Goal: Task Accomplishment & Management: Use online tool/utility

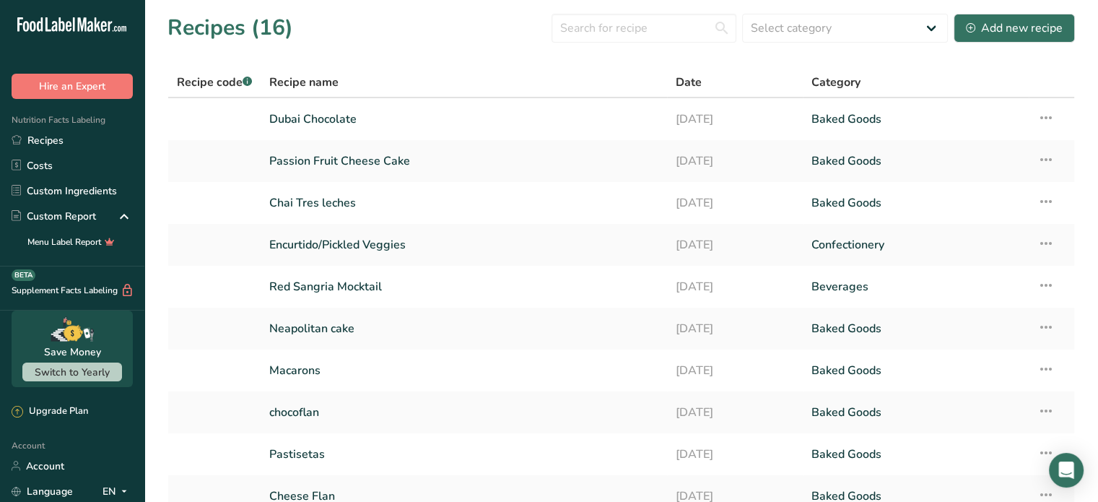
scroll to position [0, 2]
click at [346, 132] on link "Dubai Chocolate" at bounding box center [463, 119] width 389 height 30
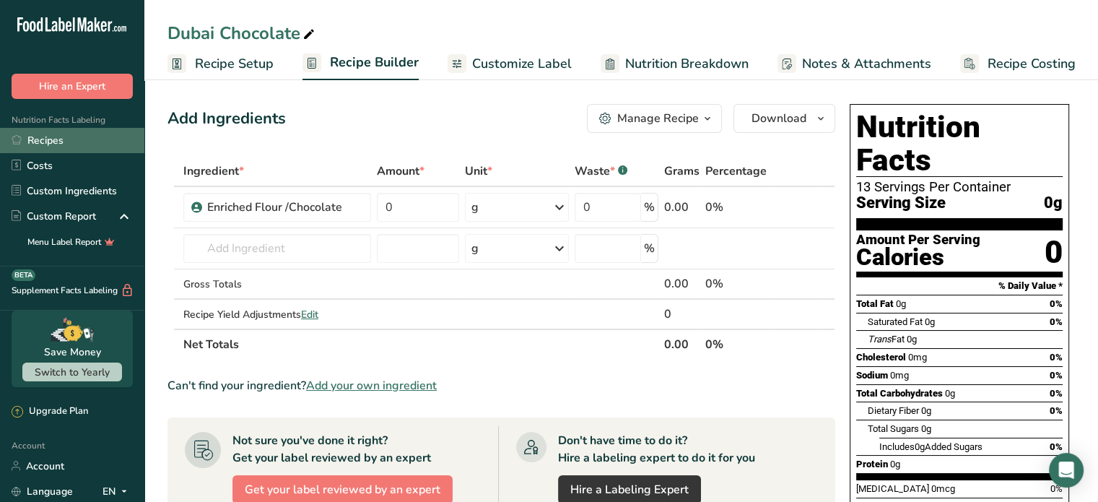
click at [29, 136] on link "Recipes" at bounding box center [72, 140] width 144 height 25
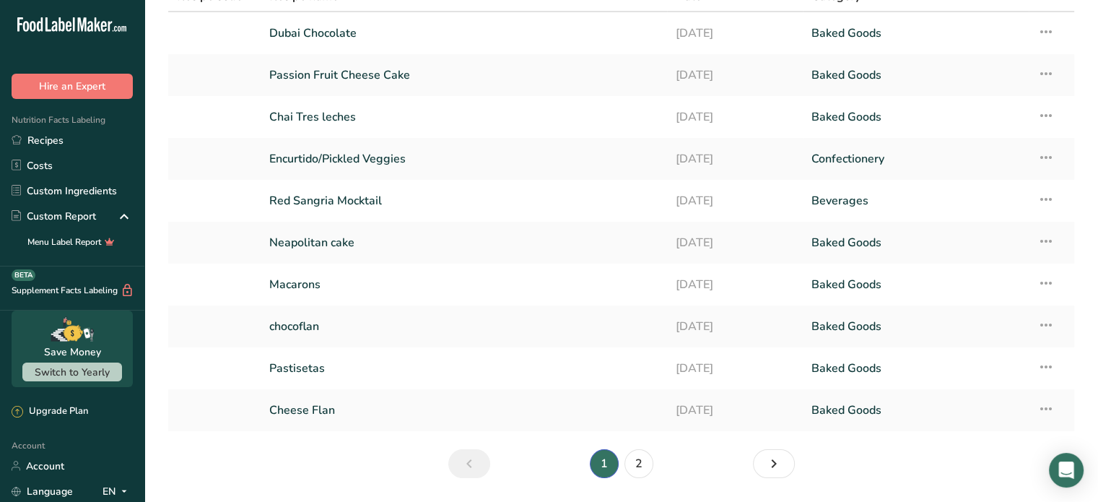
scroll to position [130, 0]
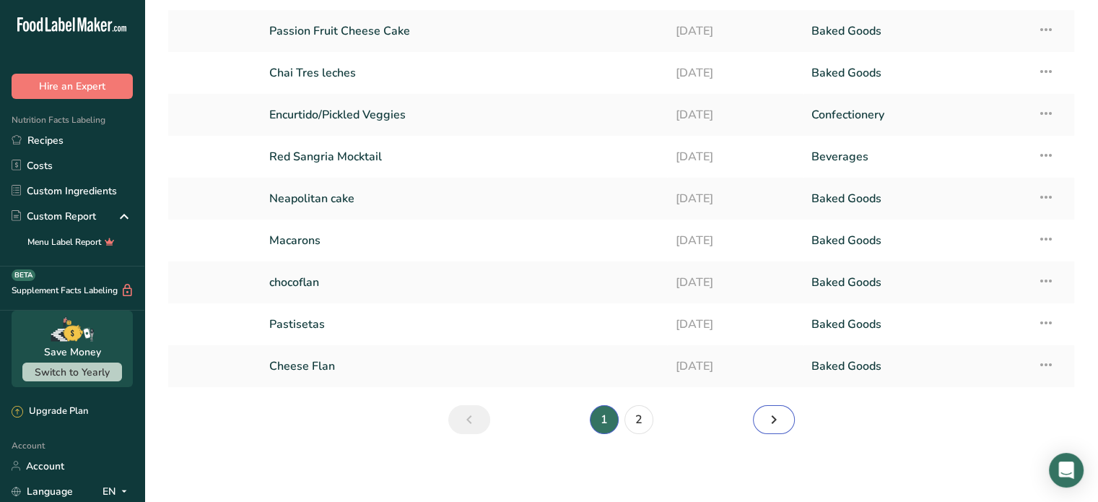
click at [773, 424] on icon "Next page" at bounding box center [773, 419] width 17 height 26
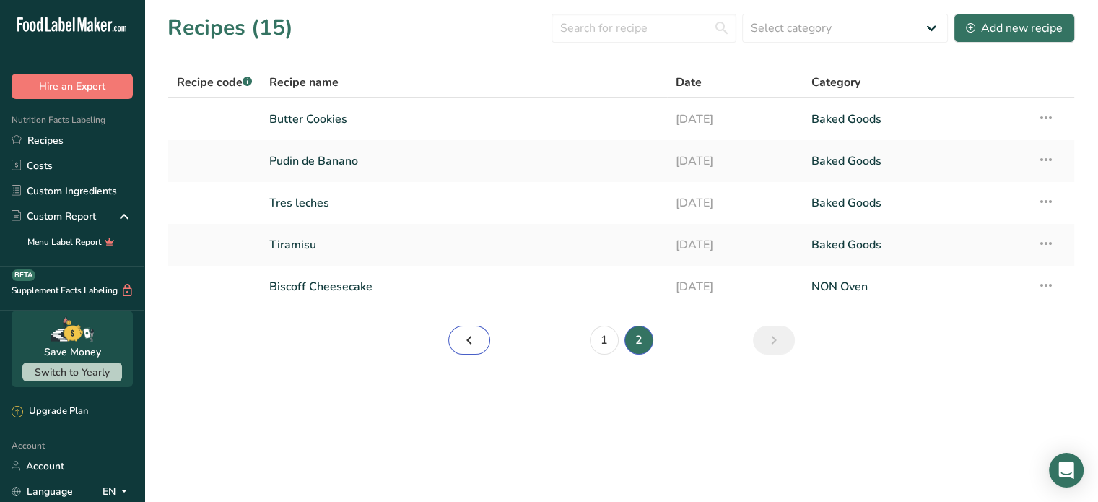
click at [486, 338] on link "Page 1." at bounding box center [469, 340] width 42 height 29
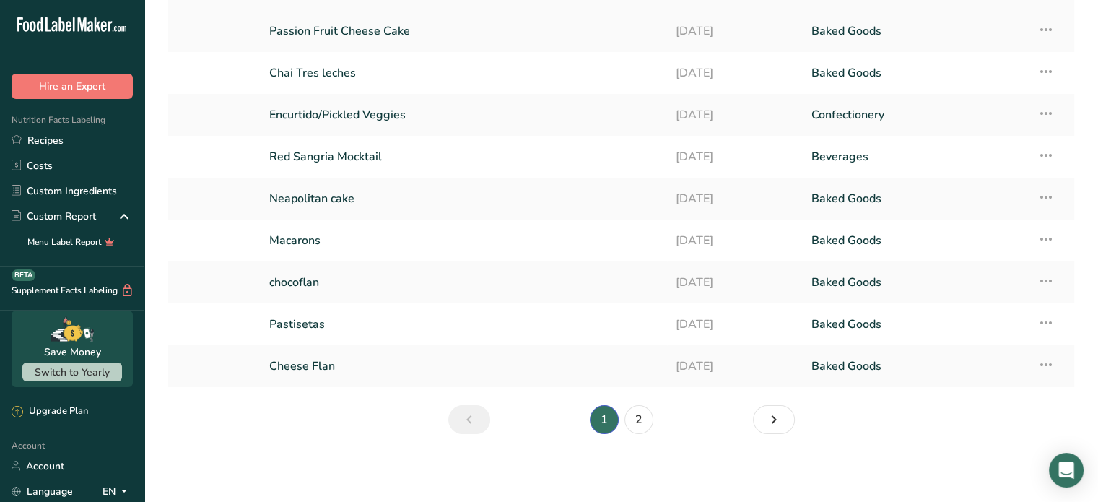
scroll to position [102, 0]
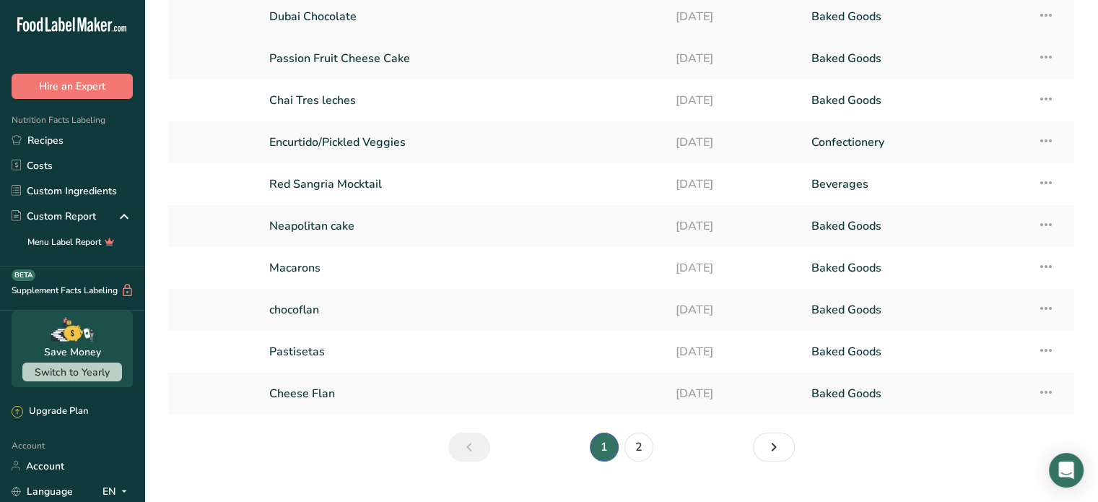
drag, startPoint x: 1060, startPoint y: 50, endPoint x: 918, endPoint y: 32, distance: 142.5
click at [918, 32] on tbody "Dubai Chocolate [DATE] Baked Goods Recipe Setup Delete Recipe Duplicate Recipe …" at bounding box center [621, 205] width 906 height 419
click at [442, 65] on link "Passion Fruit Cheese Cake" at bounding box center [463, 58] width 389 height 30
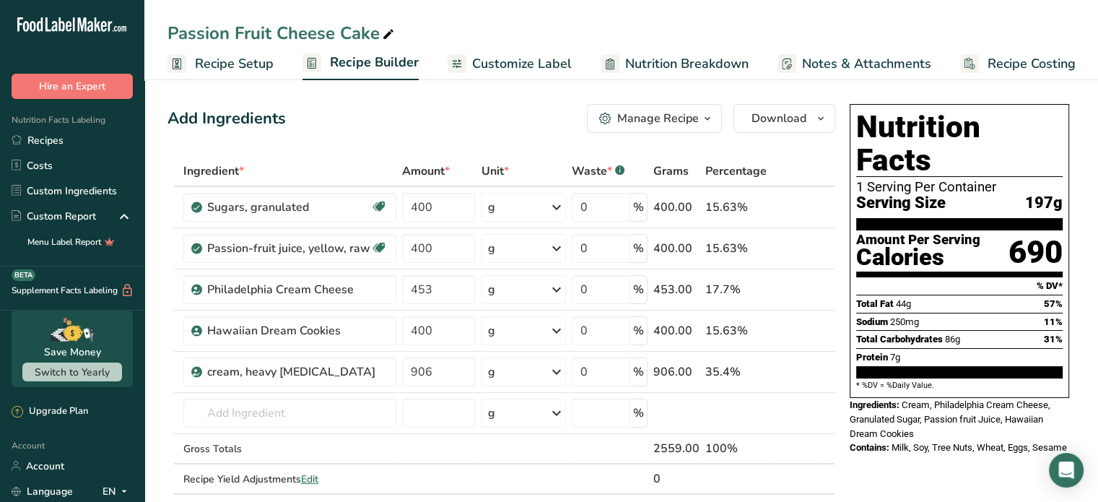
click at [233, 66] on span "Recipe Setup" at bounding box center [234, 63] width 79 height 19
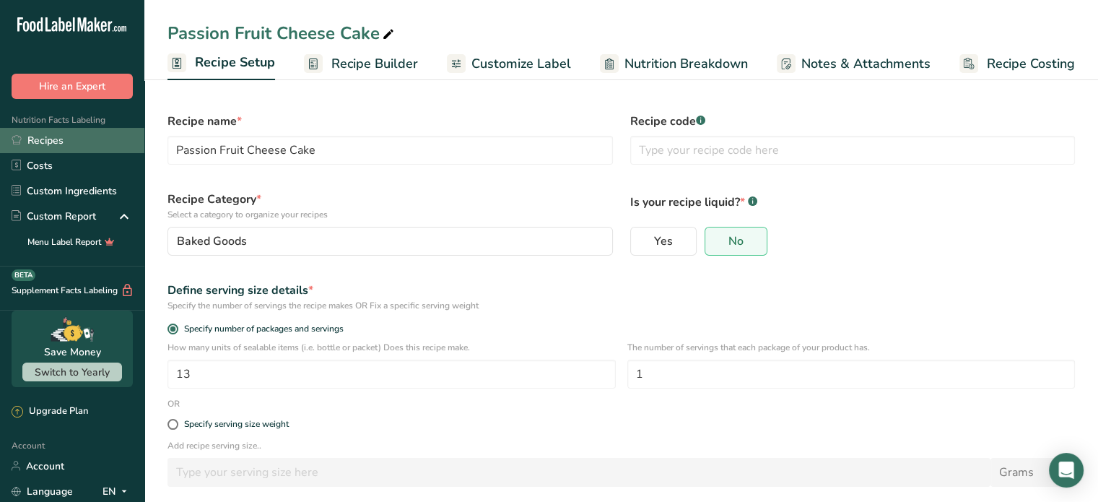
click at [53, 136] on link "Recipes" at bounding box center [72, 140] width 144 height 25
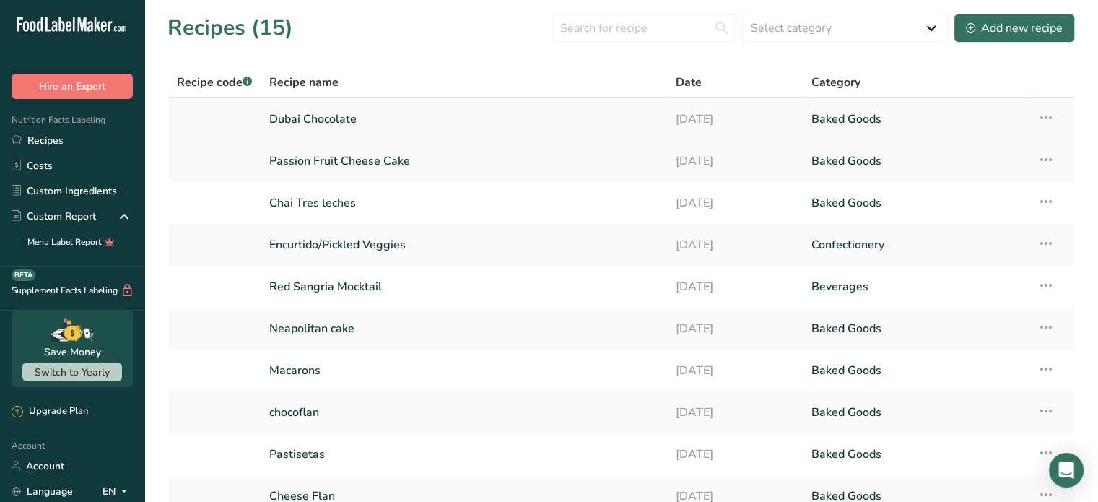
click at [477, 112] on link "Dubai Chocolate" at bounding box center [463, 119] width 389 height 30
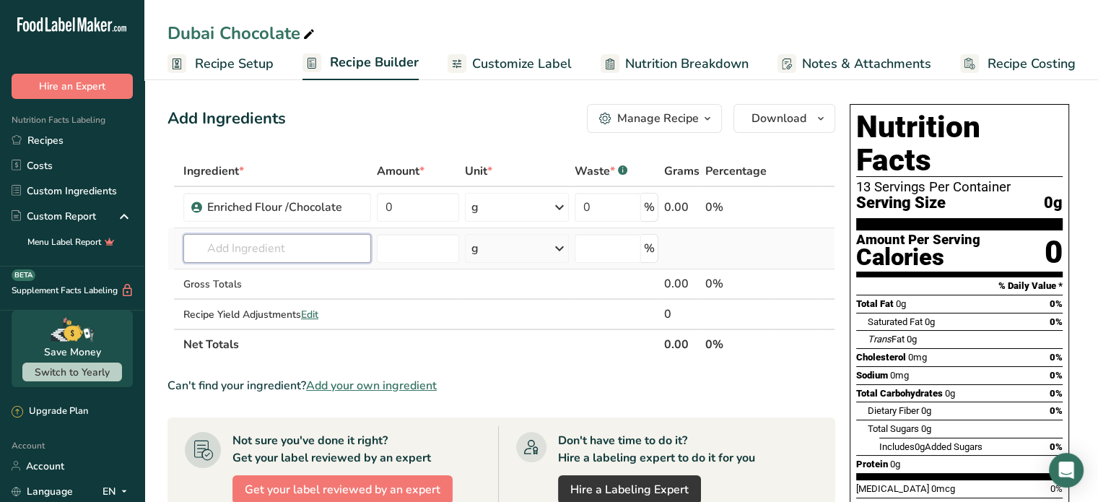
click at [292, 238] on input "text" at bounding box center [277, 248] width 188 height 29
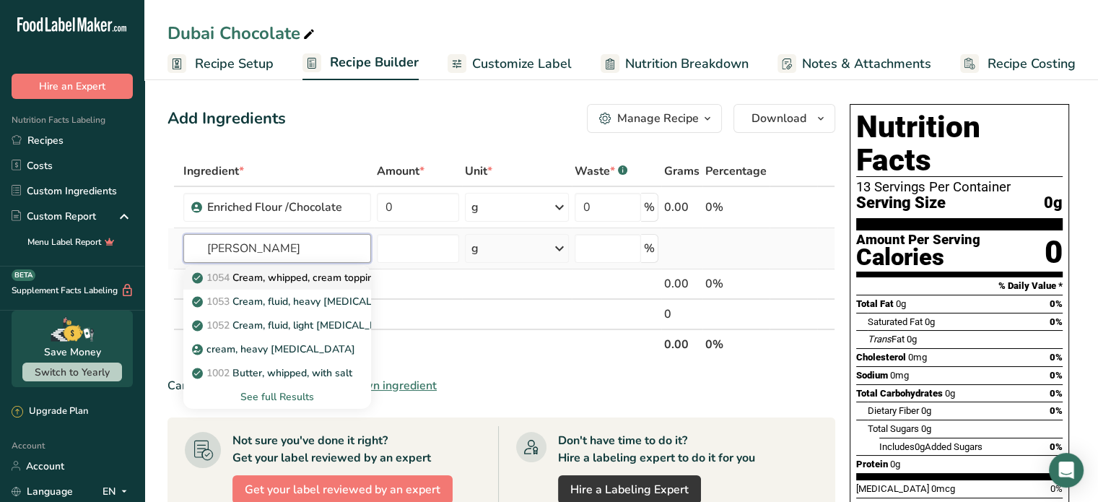
type input "whipp"
click at [326, 279] on p "1054 Cream, whipped, cream topping, pressurized" at bounding box center [316, 277] width 243 height 15
type input "Cream, whipped, cream topping, pressurized"
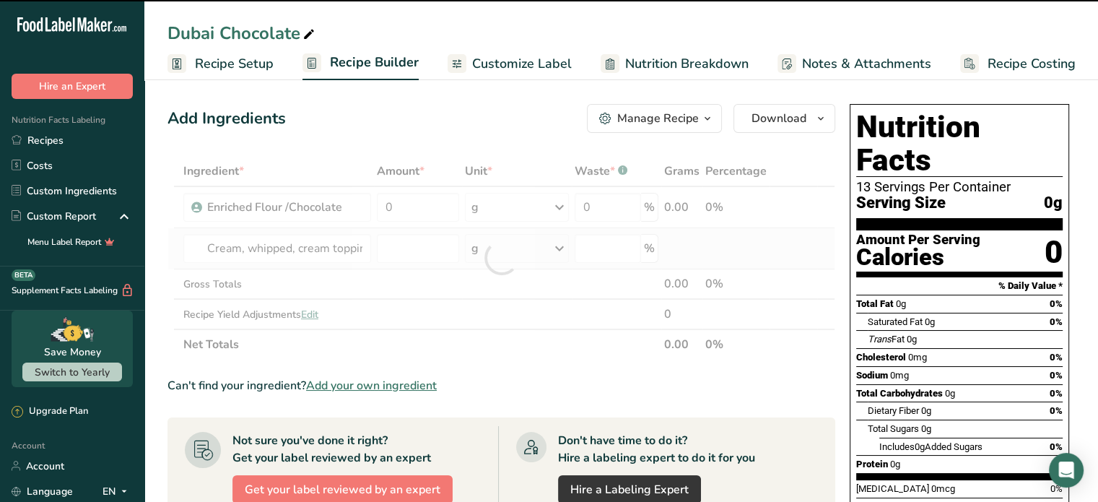
type input "0"
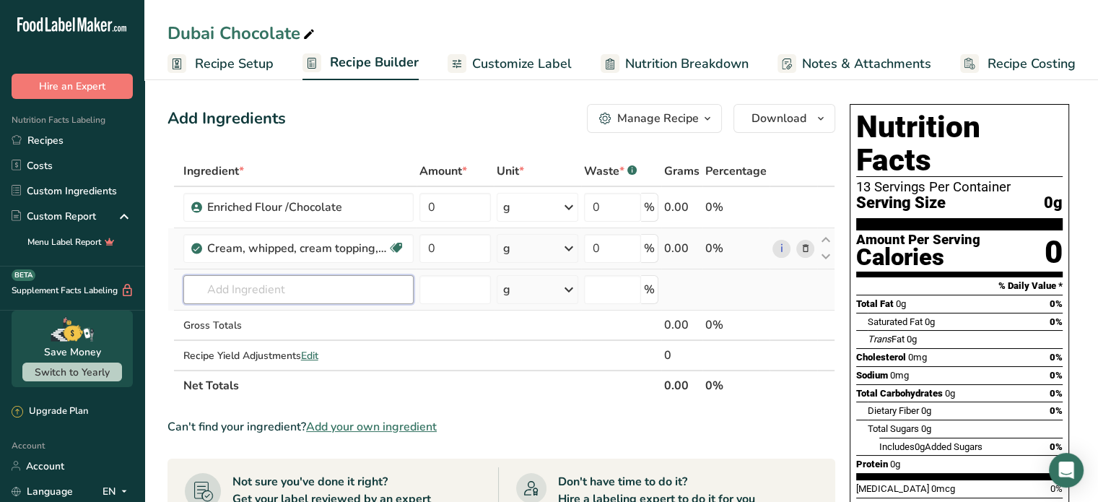
click at [257, 285] on input "text" at bounding box center [298, 289] width 230 height 29
type input "pistachio cream"
click at [461, 281] on input "number" at bounding box center [455, 289] width 72 height 29
click at [286, 296] on input "text" at bounding box center [298, 289] width 230 height 29
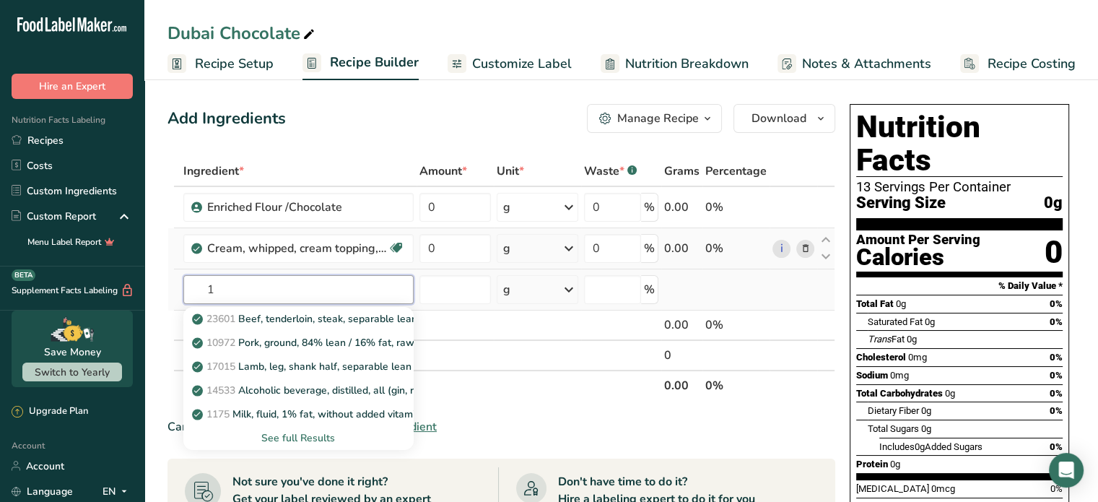
type input "1"
type input "/"
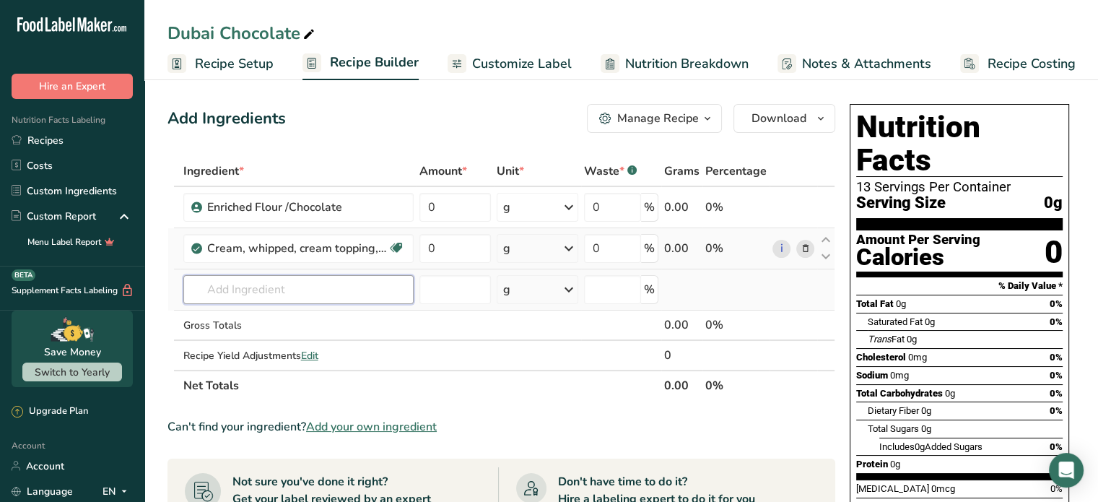
click at [286, 296] on input "text" at bounding box center [298, 289] width 230 height 29
click at [460, 255] on input "0" at bounding box center [455, 248] width 72 height 29
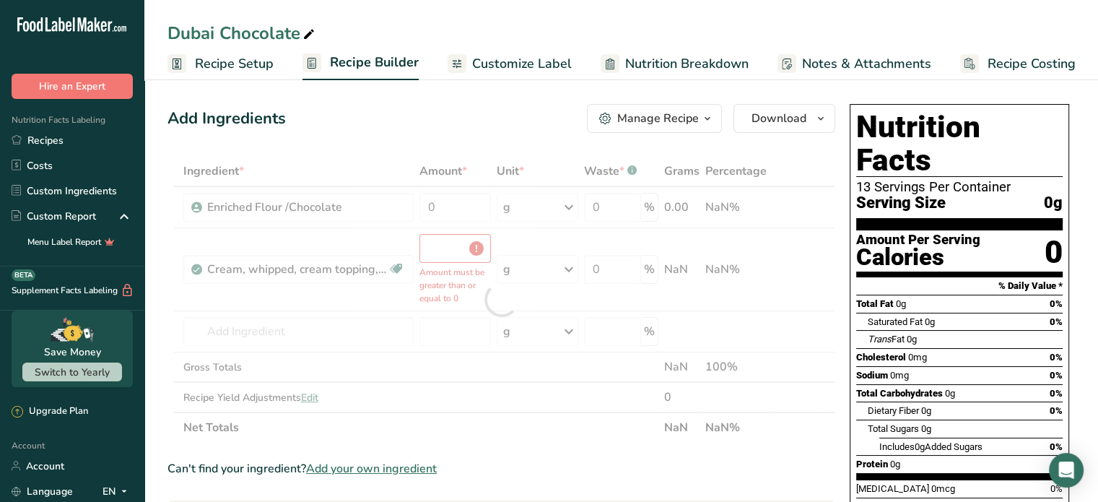
drag, startPoint x: 471, startPoint y: 263, endPoint x: 450, endPoint y: 253, distance: 23.2
click at [450, 253] on div "Ingredient * Amount * Unit * Waste * .a-a{fill:#347362;}.b-a{fill:#fff;} Grams …" at bounding box center [501, 299] width 668 height 287
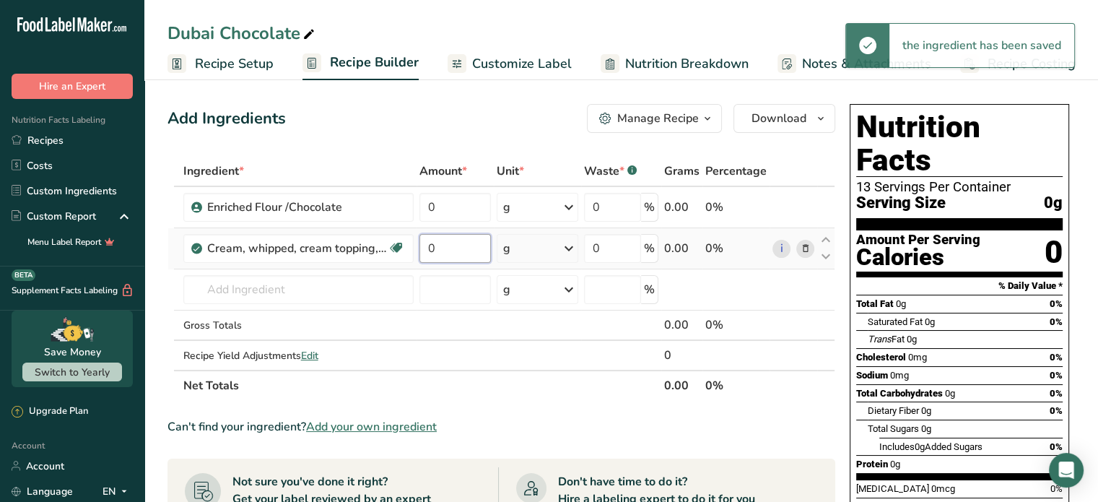
click at [450, 246] on input "0" at bounding box center [455, 248] width 72 height 29
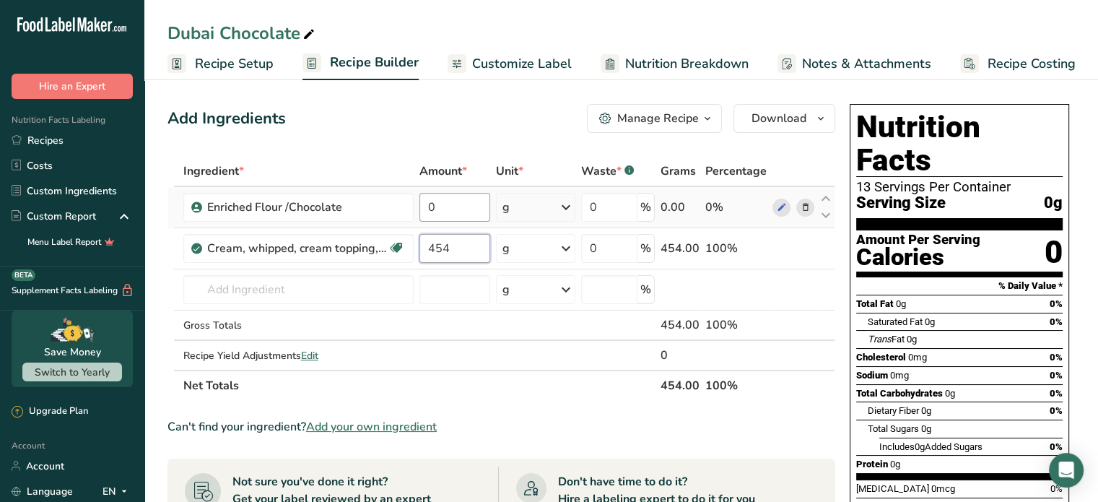
type input "454"
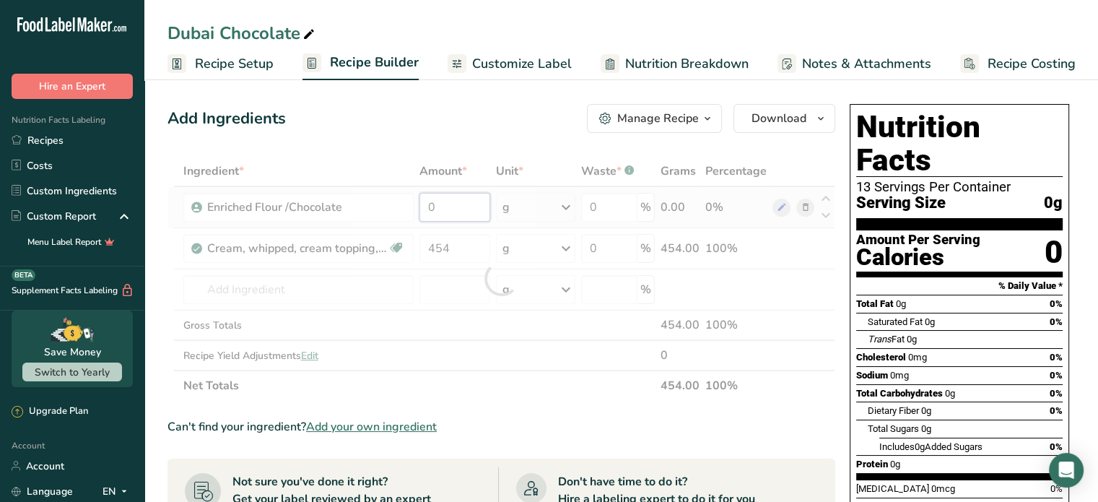
click at [454, 197] on div "Ingredient * Amount * Unit * Waste * .a-a{fill:#347362;}.b-a{fill:#fff;} Grams …" at bounding box center [501, 278] width 668 height 245
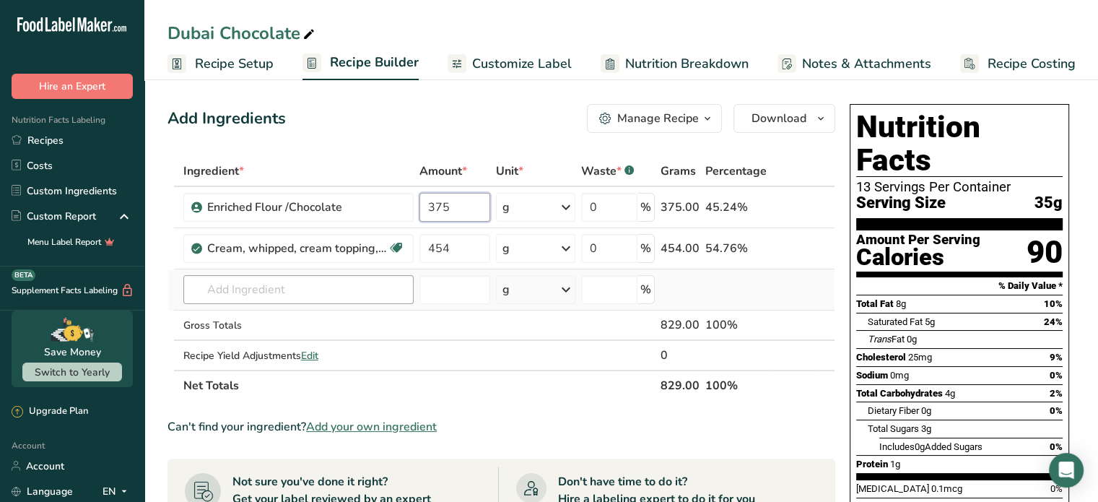
type input "375"
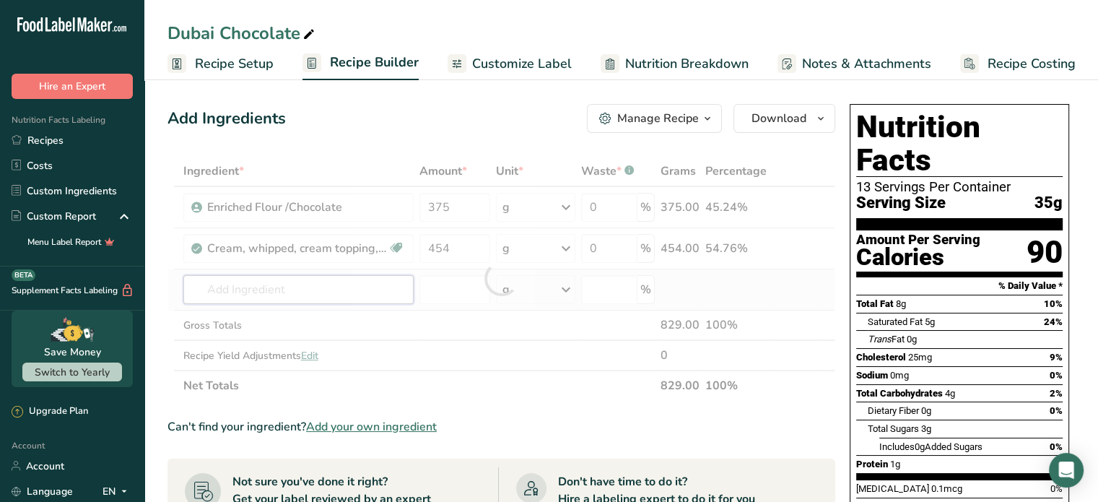
click at [297, 297] on div "Ingredient * Amount * Unit * Waste * .a-a{fill:#347362;}.b-a{fill:#fff;} Grams …" at bounding box center [501, 278] width 668 height 245
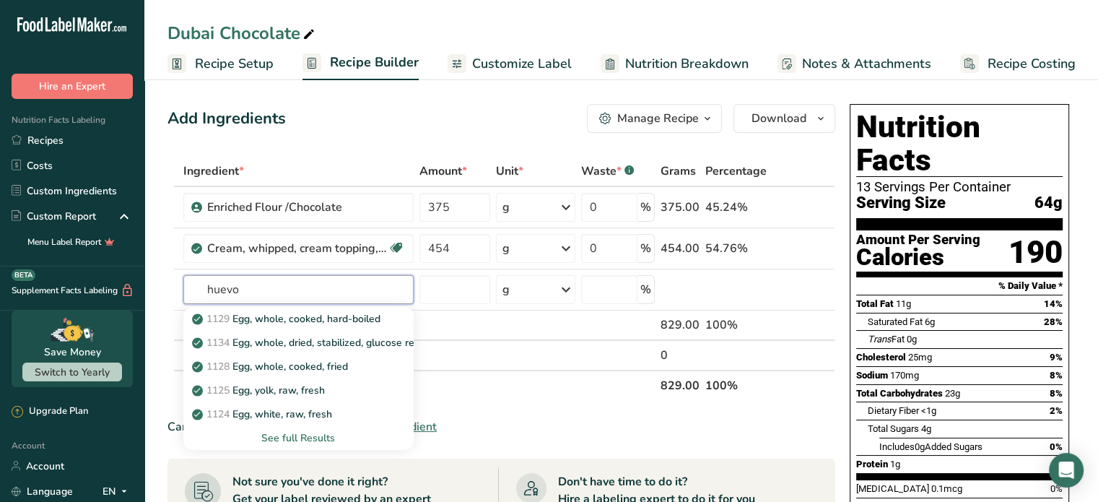
type input "huevo"
click at [152, 275] on section "Add Ingredients Manage Recipe Delete Recipe Duplicate Recipe Scale Recipe Save …" at bounding box center [620, 479] width 953 height 808
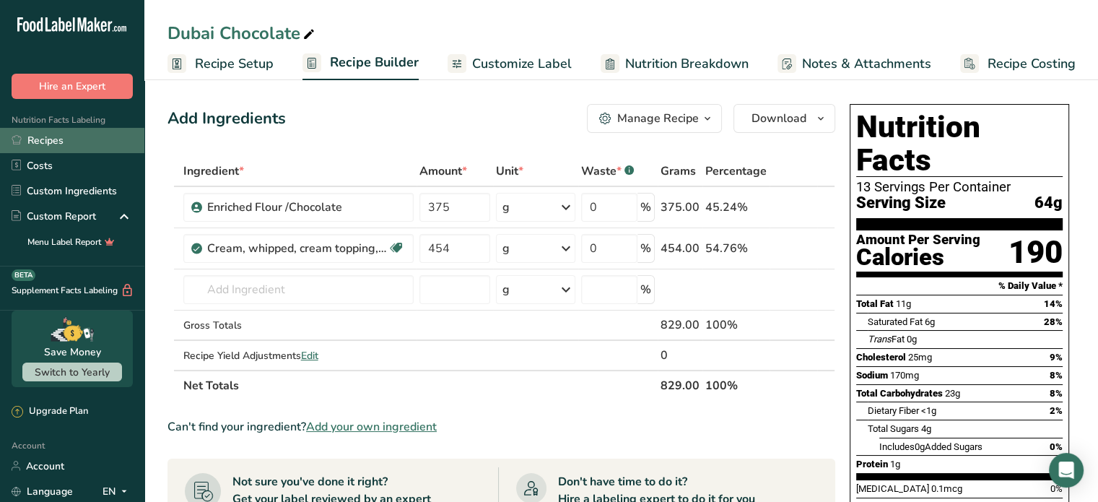
click at [55, 136] on link "Recipes" at bounding box center [72, 140] width 144 height 25
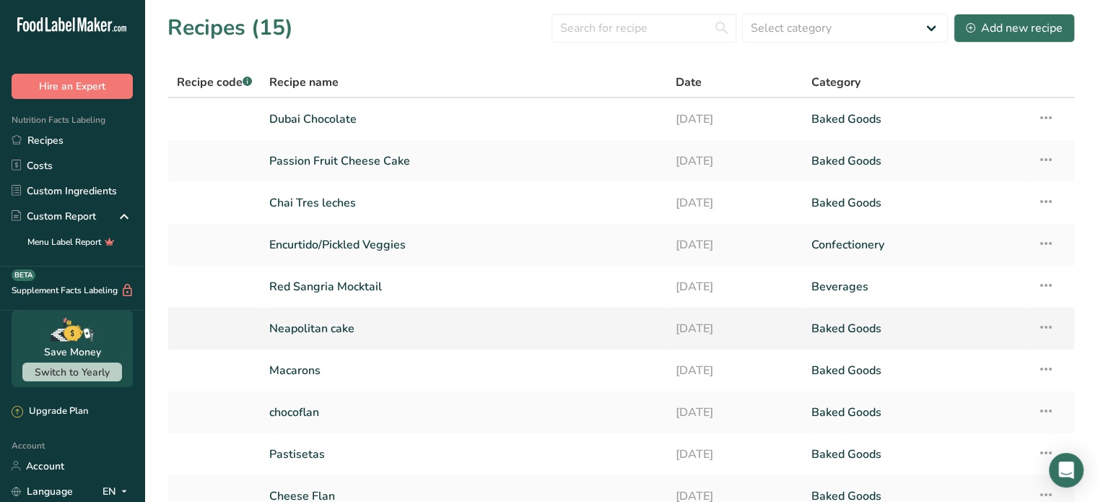
click at [347, 326] on link "Neapolitan cake" at bounding box center [463, 328] width 389 height 30
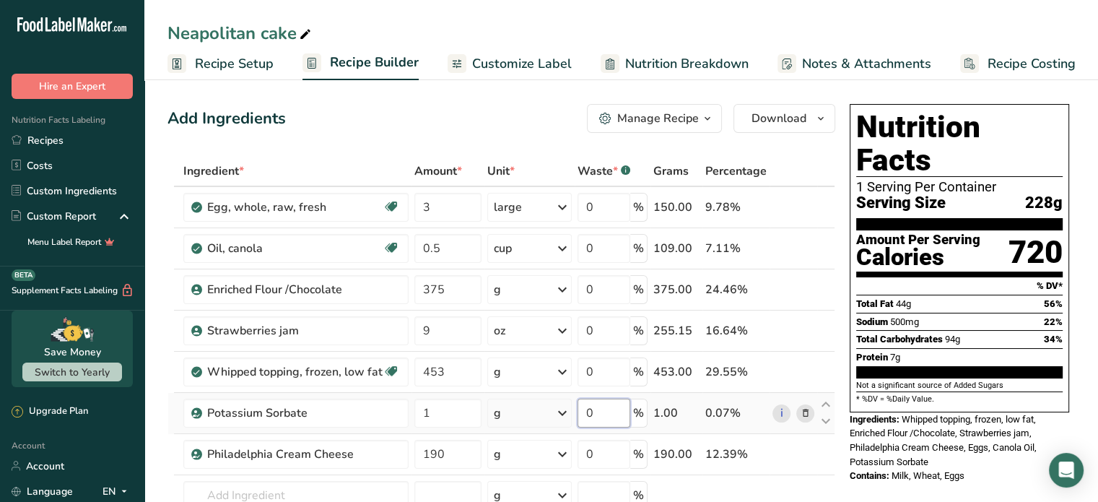
click at [586, 417] on input "0" at bounding box center [603, 412] width 53 height 29
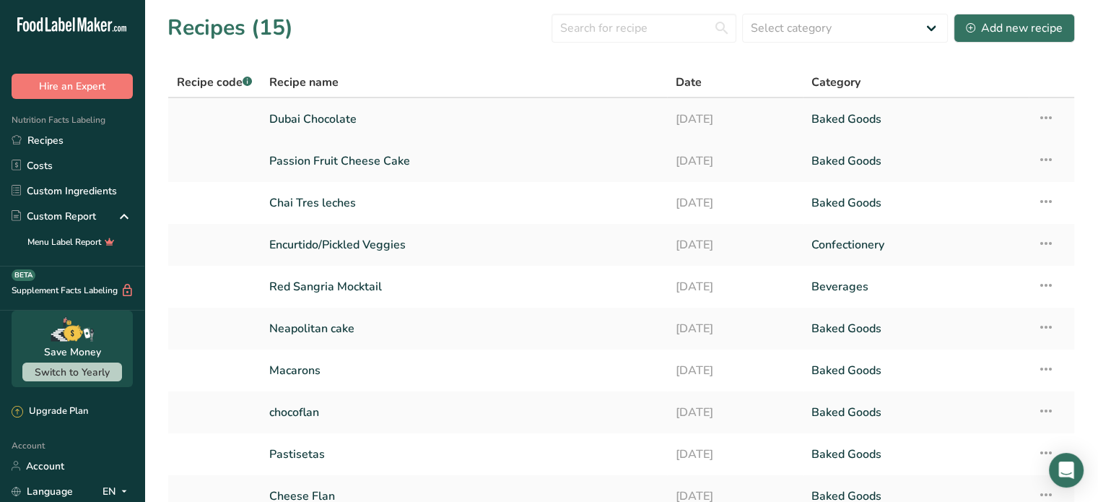
click at [298, 134] on td "Dubai Chocolate" at bounding box center [464, 119] width 406 height 42
click at [332, 124] on link "Dubai Chocolate" at bounding box center [463, 119] width 389 height 30
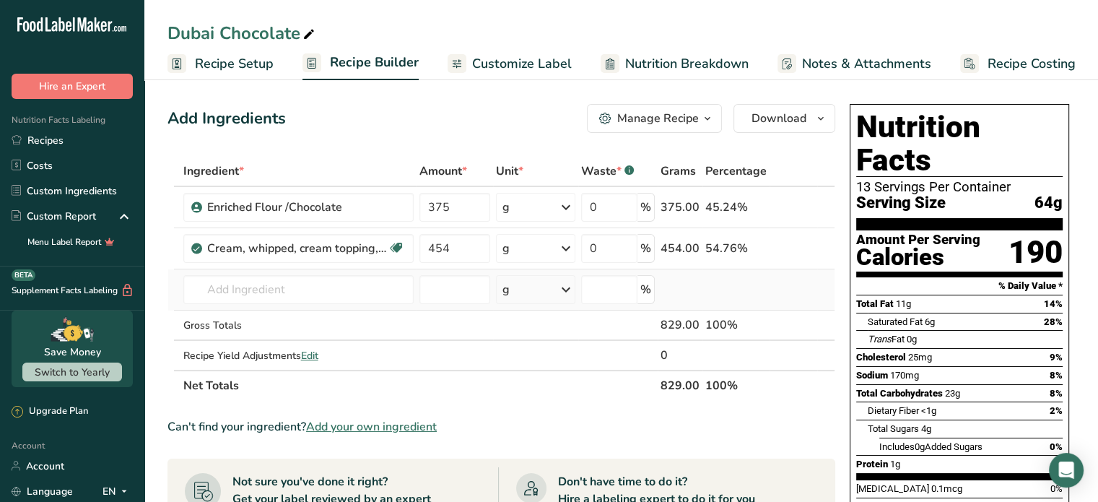
click at [315, 308] on td "Almond flour 1211 Milk, whole, 3.25% milkfat, without added vitamin A and vitam…" at bounding box center [298, 289] width 236 height 41
click at [315, 302] on input "text" at bounding box center [298, 289] width 230 height 29
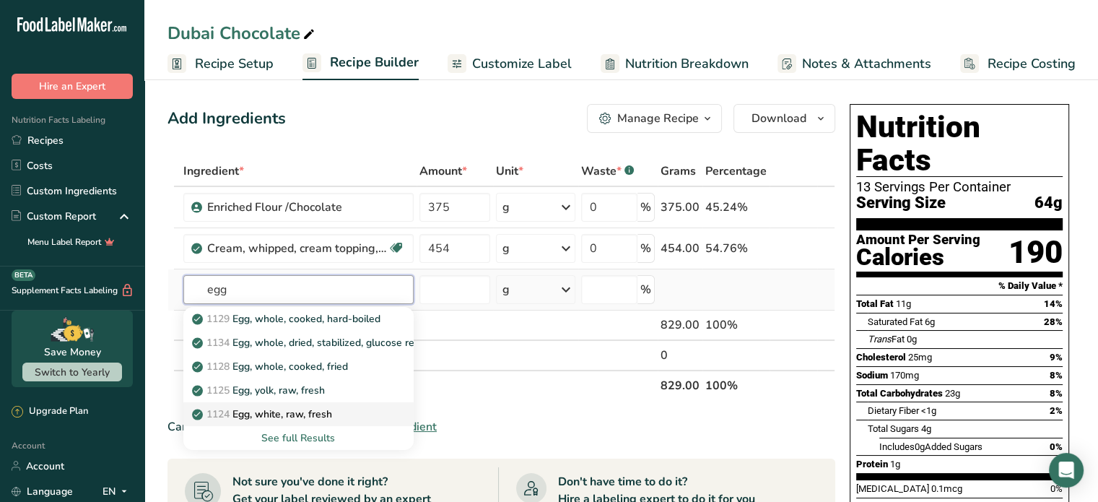
type input "egg"
click at [299, 414] on p "1124 Egg, white, raw, fresh" at bounding box center [263, 413] width 137 height 15
type input "Egg, white, raw, fresh"
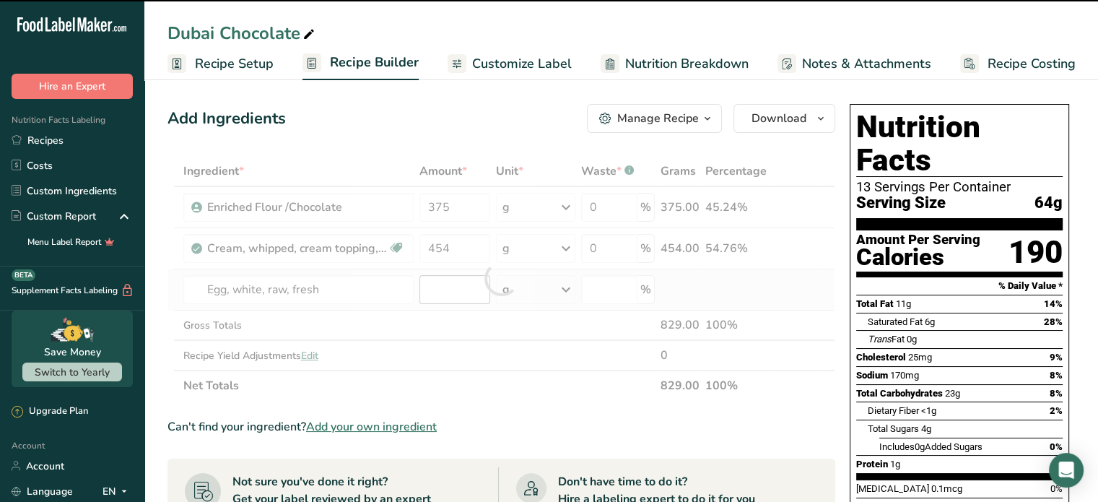
type input "0"
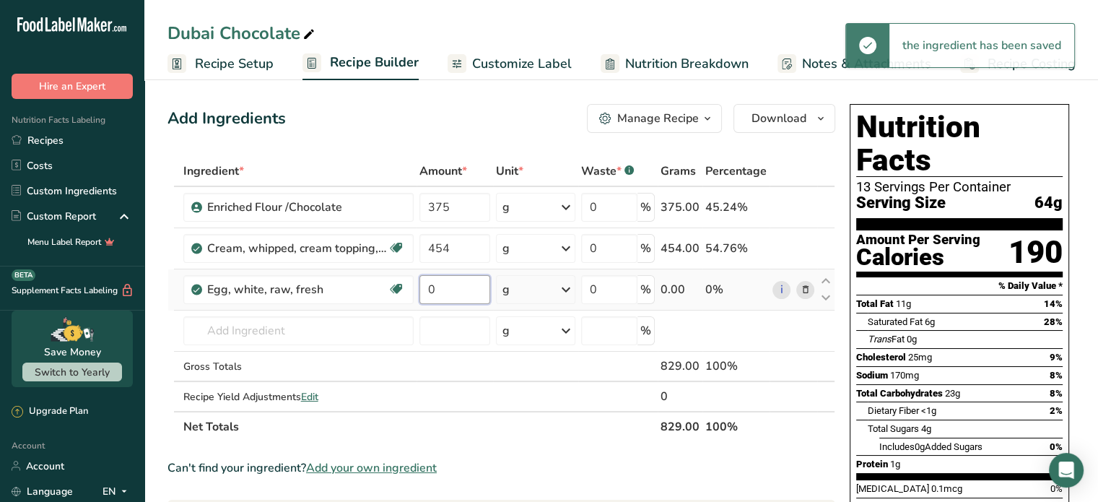
click at [462, 292] on input "0" at bounding box center [454, 289] width 71 height 29
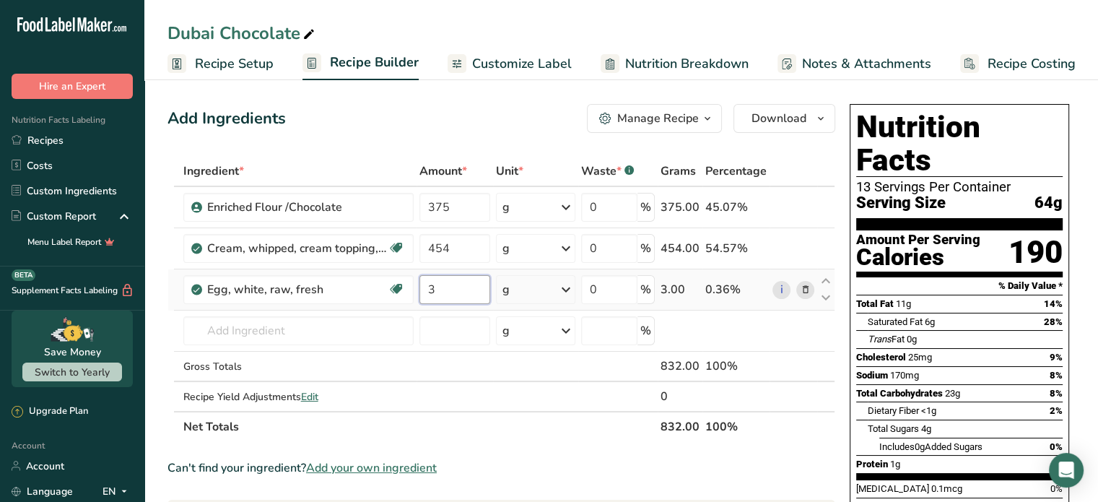
type input "3"
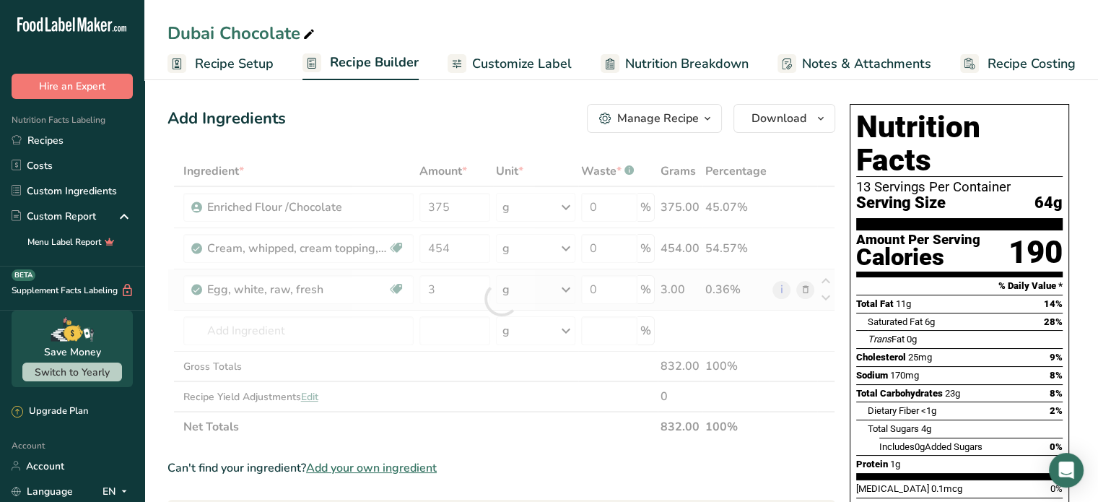
click at [563, 288] on div "Ingredient * Amount * Unit * Waste * .a-a{fill:#347362;}.b-a{fill:#fff;} Grams …" at bounding box center [501, 299] width 668 height 286
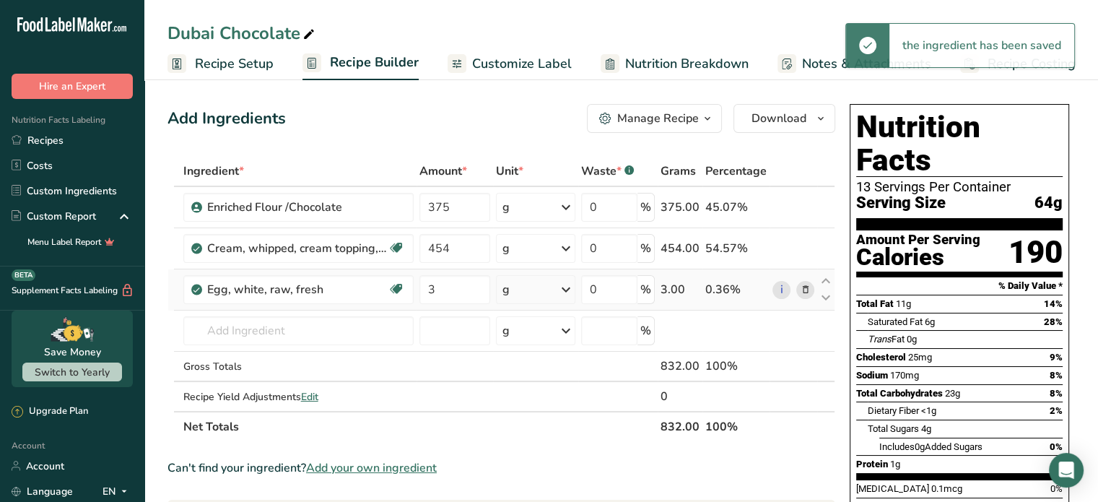
click at [563, 288] on icon at bounding box center [565, 289] width 17 height 26
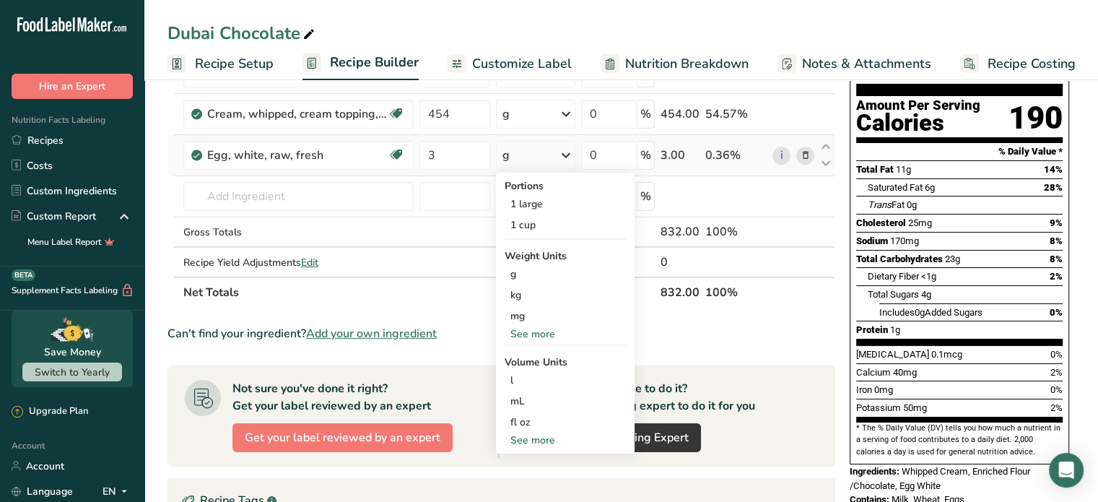
scroll to position [144, 0]
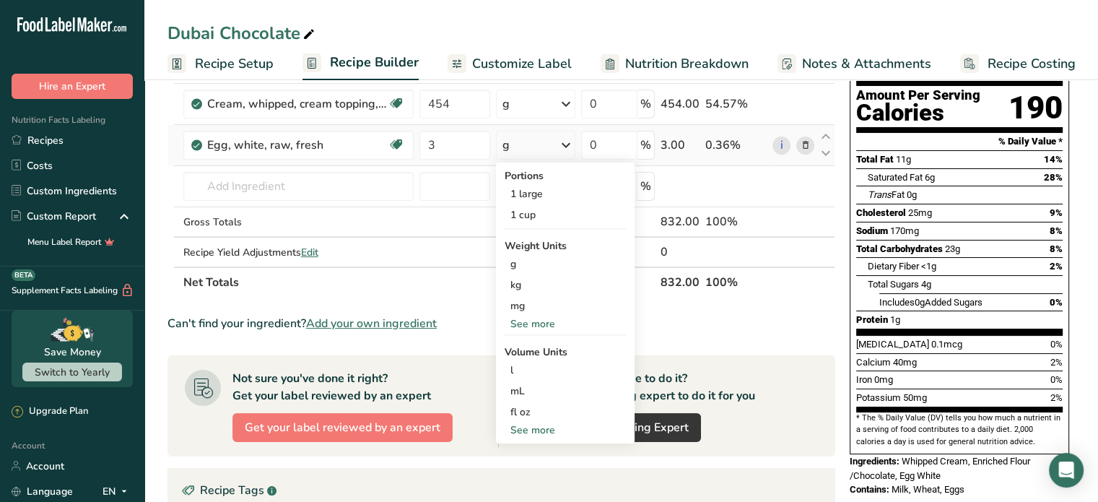
click at [541, 424] on div "See more" at bounding box center [564, 429] width 121 height 15
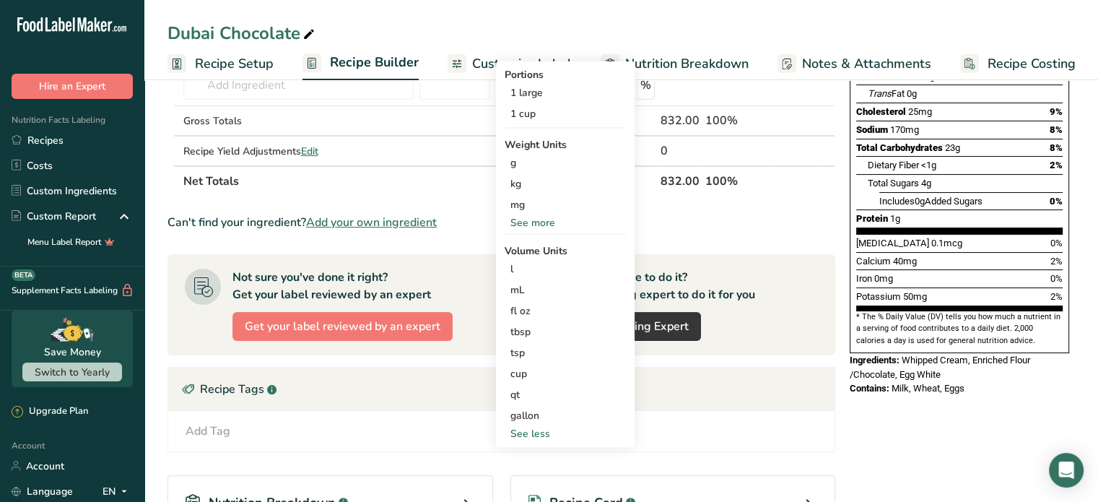
scroll to position [260, 0]
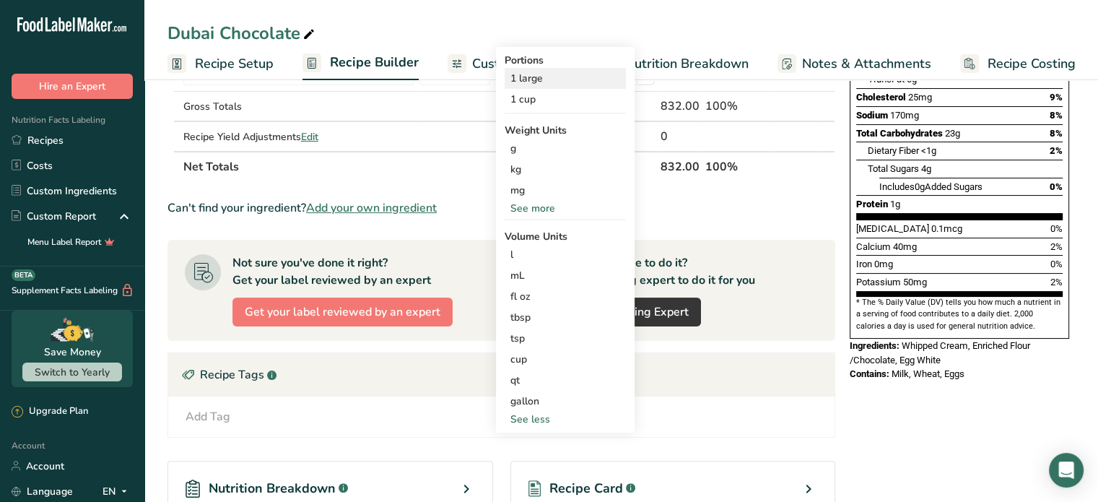
click at [549, 75] on div "1 large" at bounding box center [564, 78] width 121 height 21
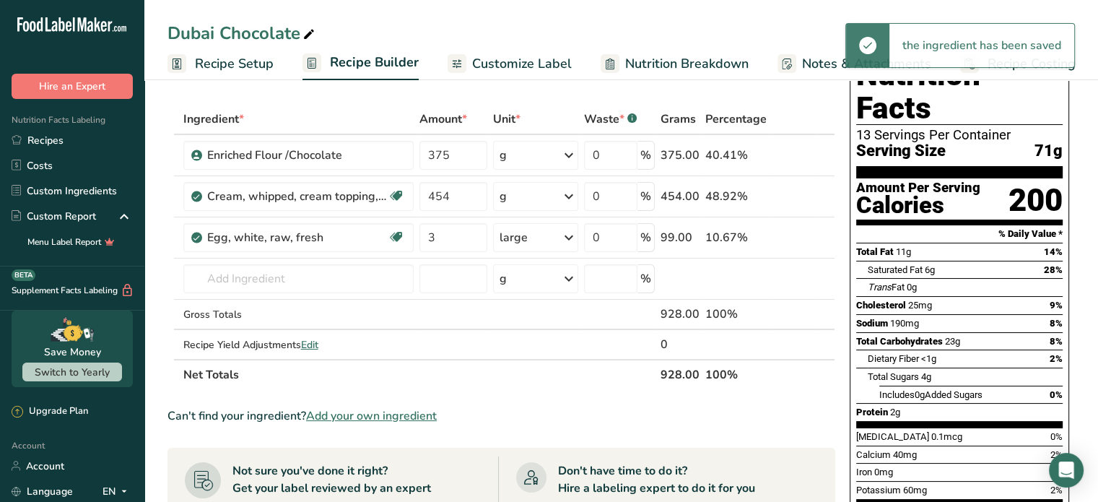
scroll to position [29, 0]
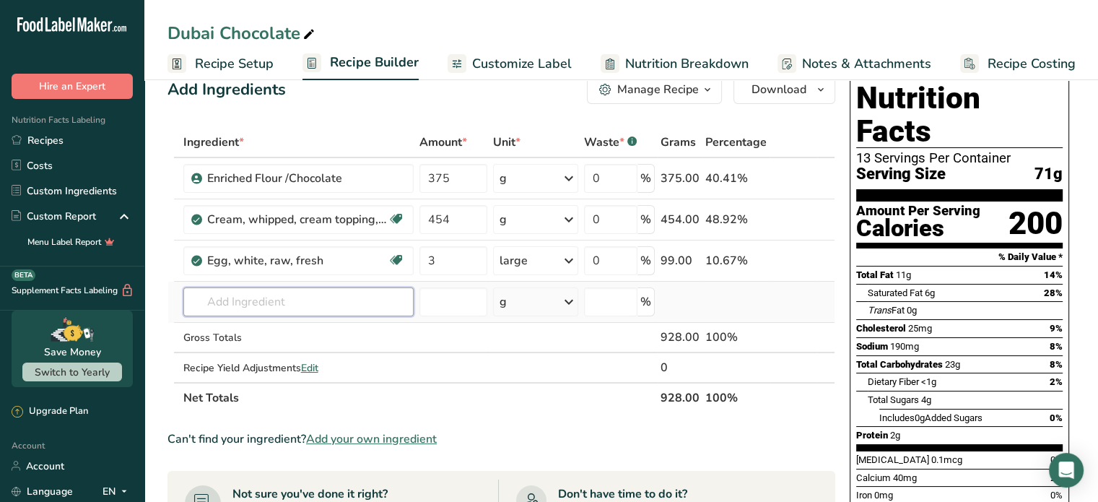
click at [211, 300] on input "text" at bounding box center [298, 301] width 230 height 29
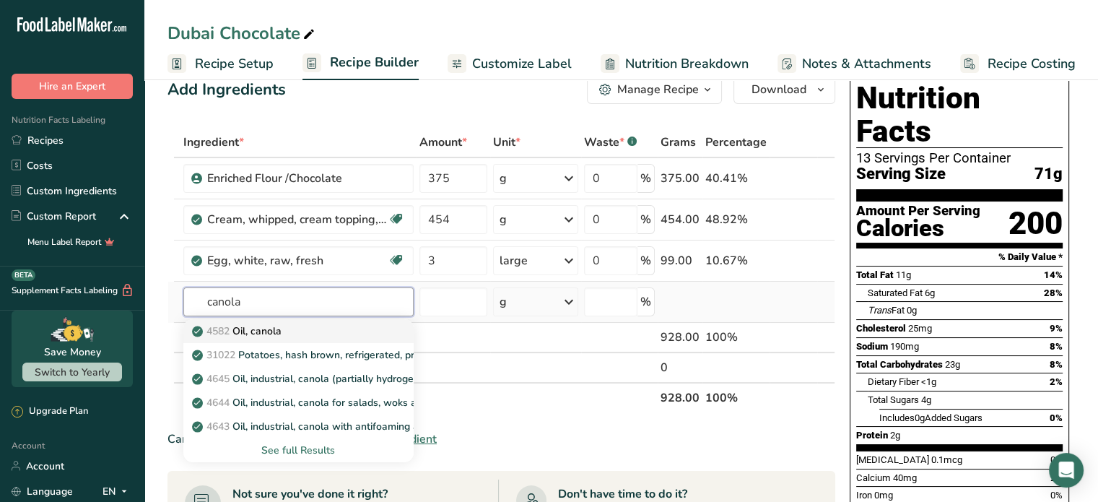
type input "canola"
click at [300, 331] on div "4582 Oil, canola" at bounding box center [287, 330] width 184 height 15
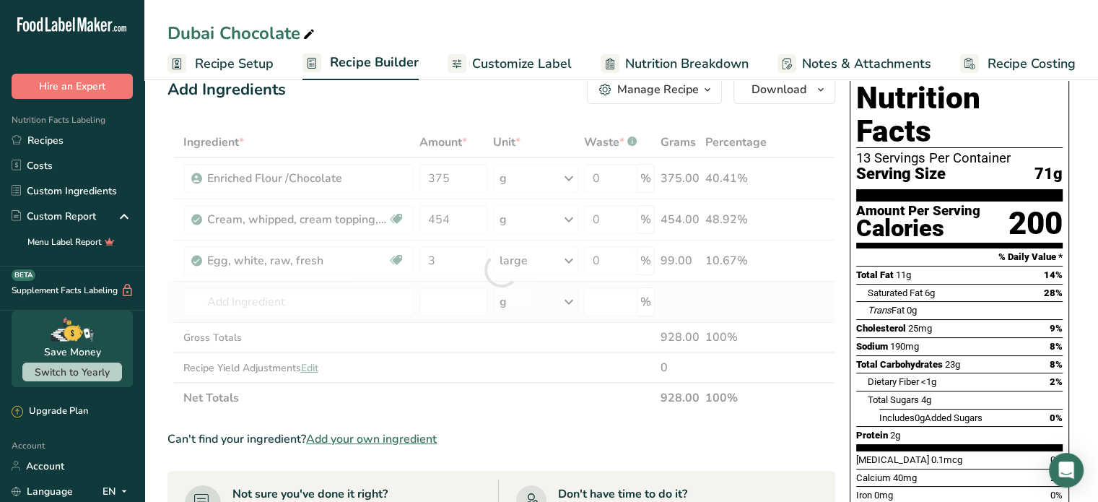
type input "Oil, canola"
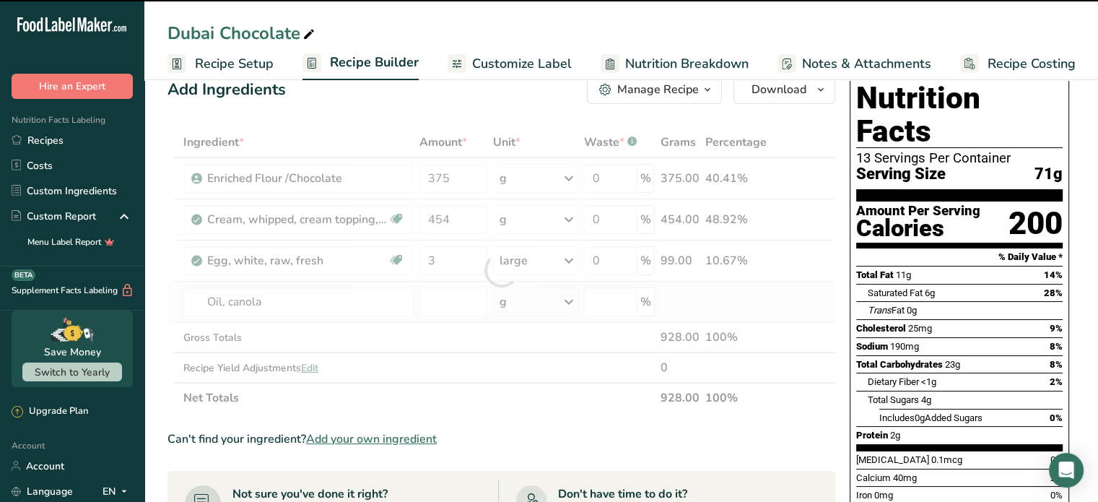
type input "0"
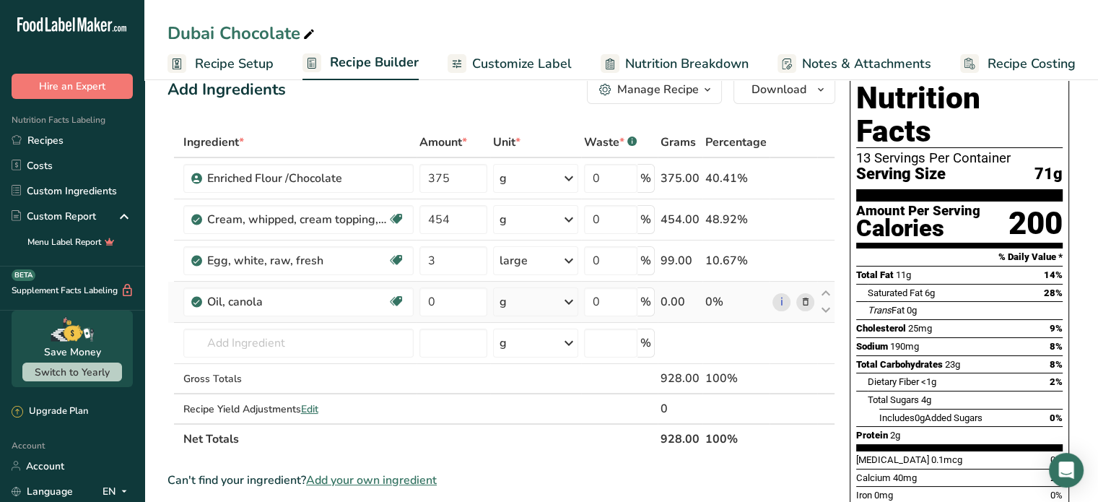
click at [553, 314] on div "g" at bounding box center [535, 301] width 85 height 29
click at [538, 368] on div "1 cup" at bounding box center [562, 371] width 121 height 21
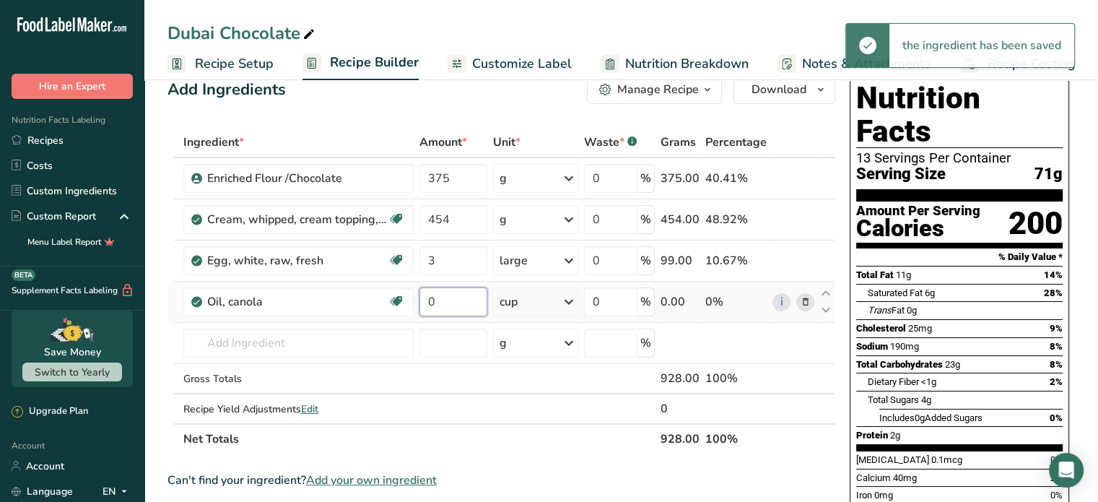
click at [453, 301] on input "0" at bounding box center [453, 301] width 68 height 29
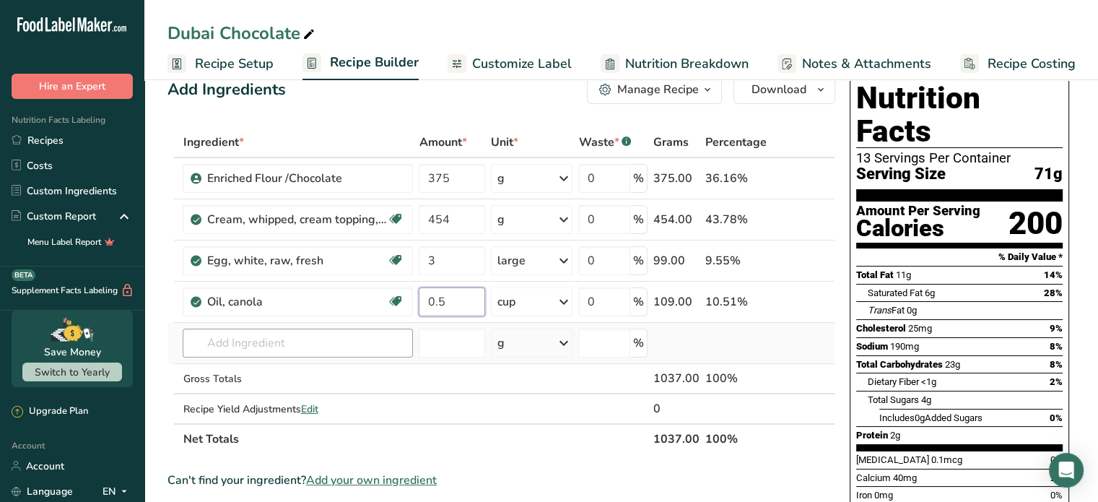
type input "0.5"
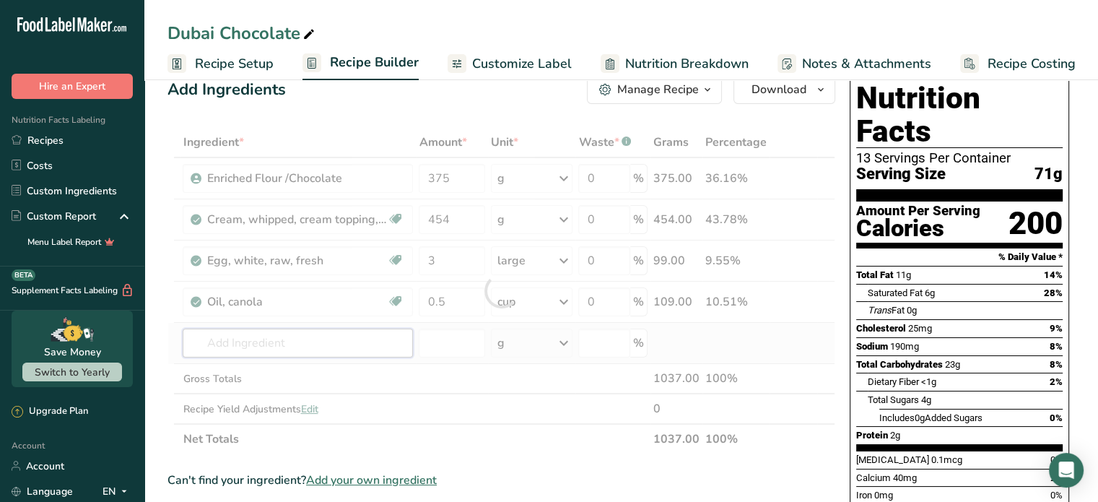
click at [315, 337] on div "Ingredient * Amount * Unit * Waste * .a-a{fill:#347362;}.b-a{fill:#fff;} Grams …" at bounding box center [501, 290] width 668 height 327
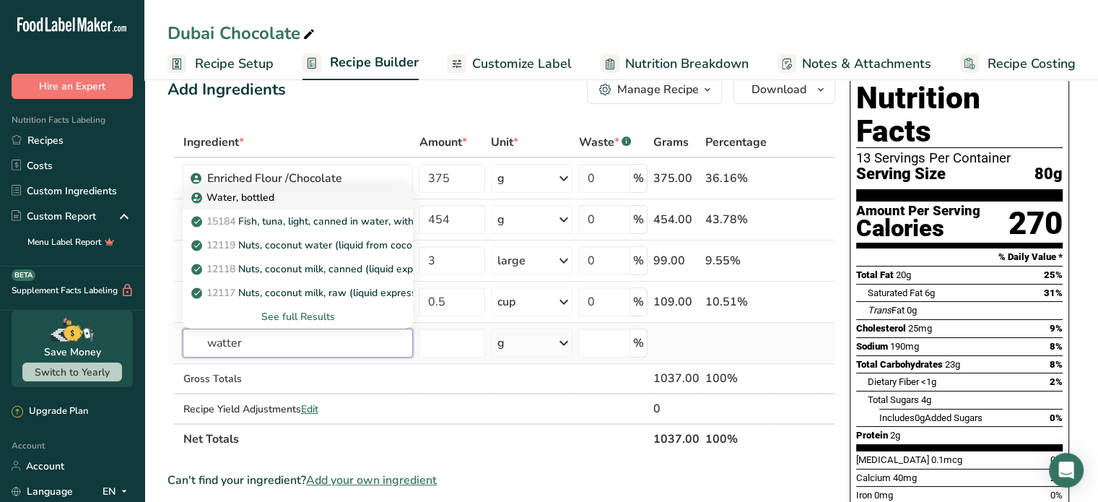
type input "watter"
click at [270, 195] on p "Water, bottled" at bounding box center [233, 197] width 79 height 15
type input "Water, bottled"
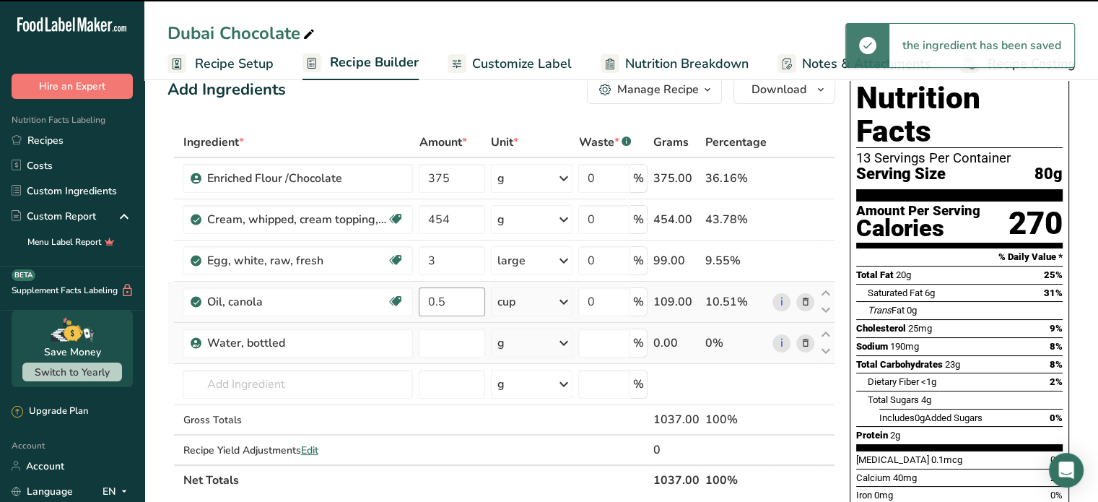
type input "0"
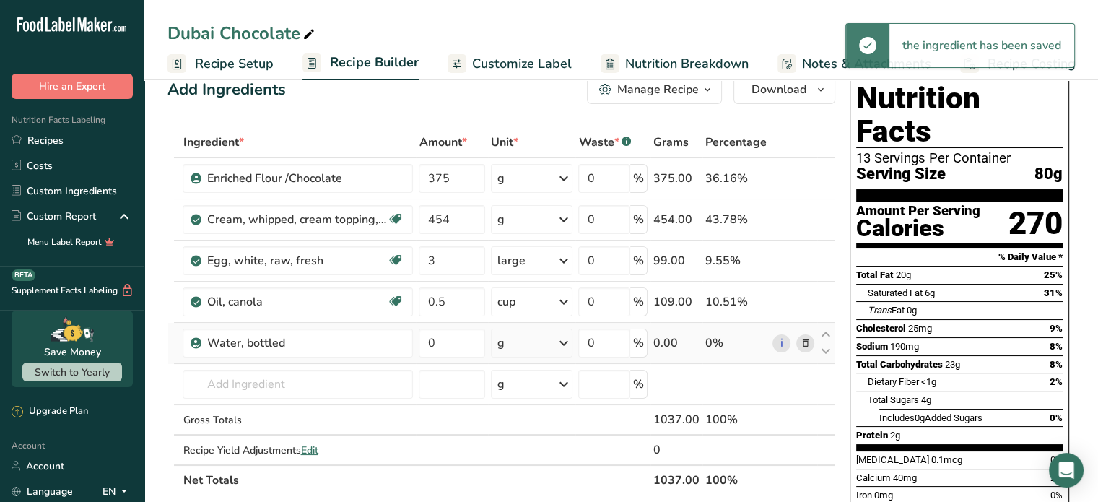
click at [548, 340] on div "g" at bounding box center [532, 342] width 82 height 29
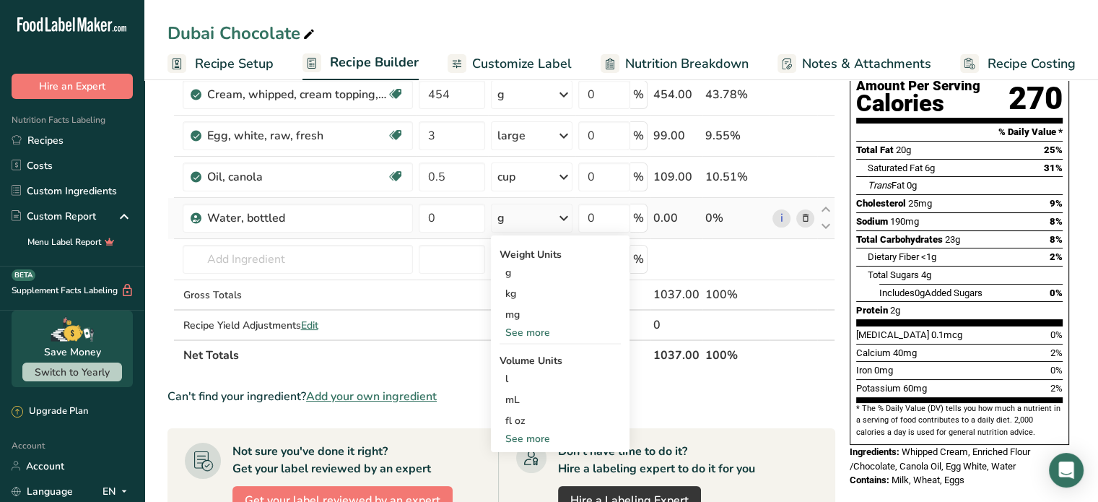
scroll to position [173, 0]
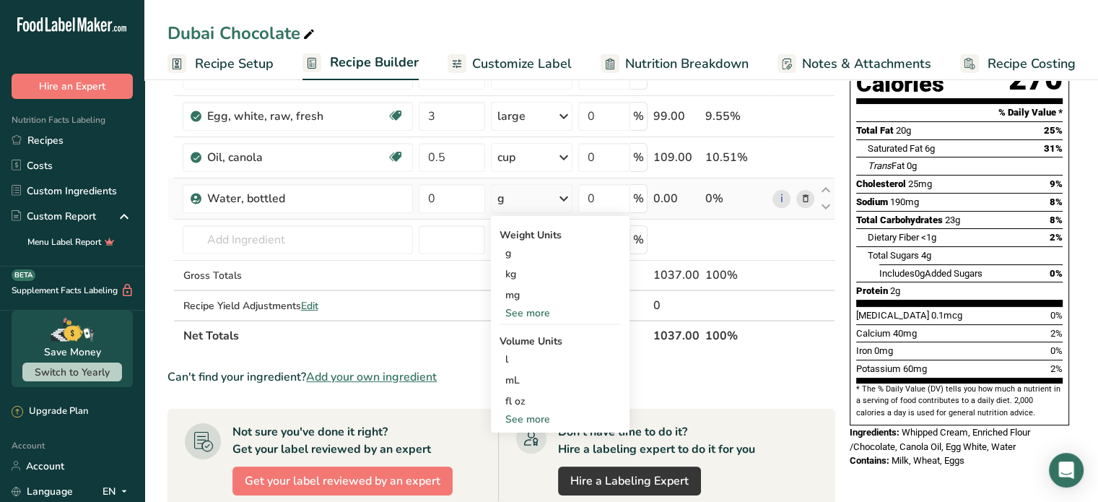
click at [562, 421] on div "See more" at bounding box center [559, 418] width 121 height 15
select select "22"
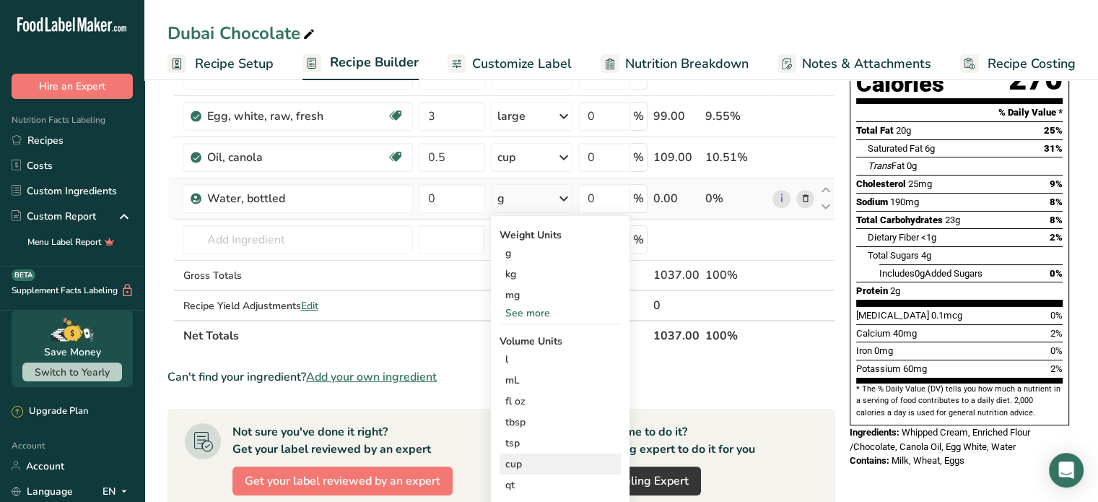
click at [528, 461] on div "cup" at bounding box center [560, 463] width 110 height 15
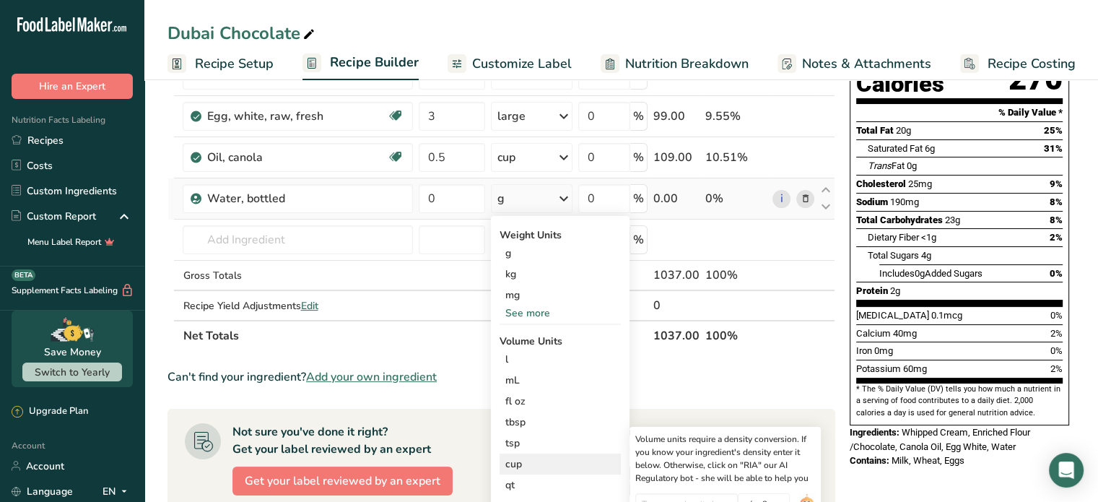
click at [520, 463] on div "cup" at bounding box center [560, 463] width 110 height 15
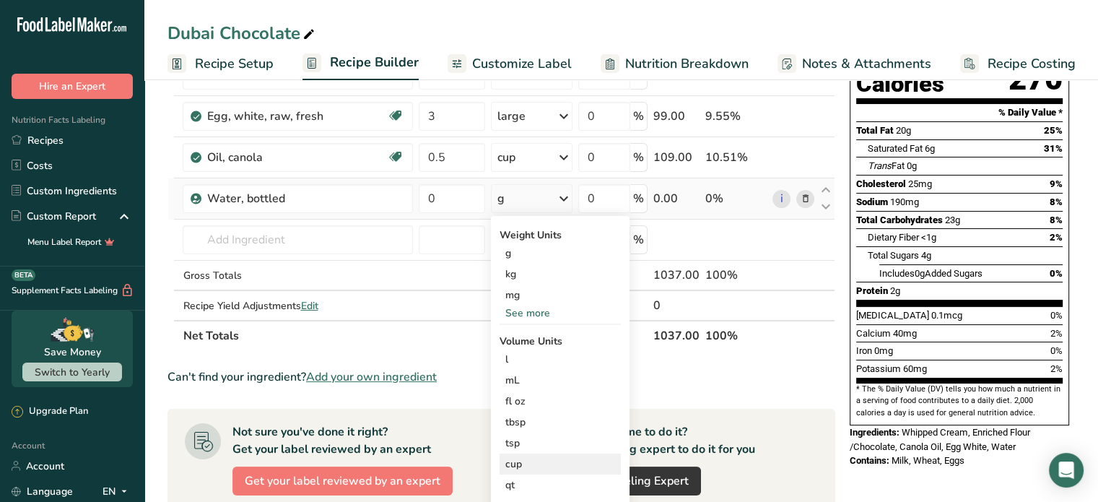
click at [528, 459] on div "cup" at bounding box center [560, 463] width 110 height 15
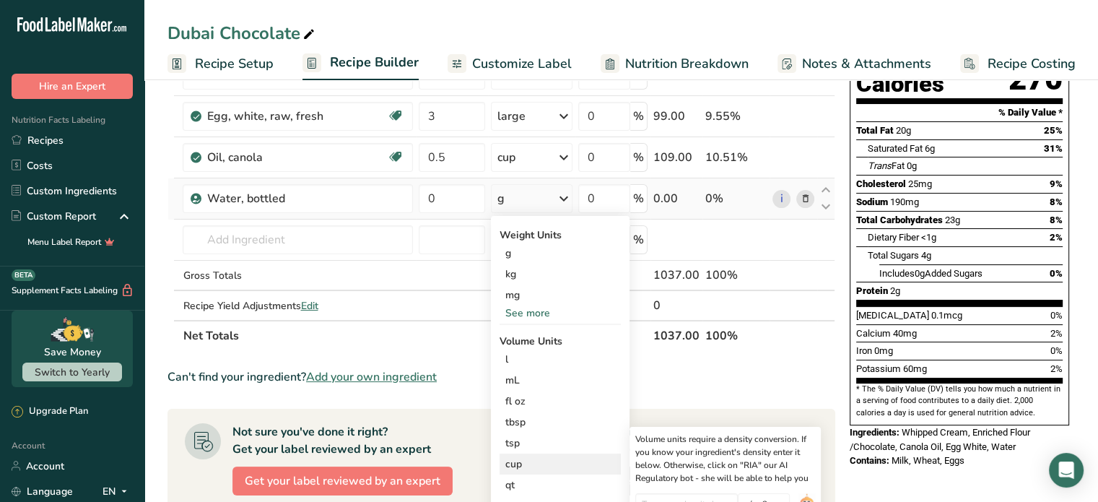
click at [517, 463] on div "cup" at bounding box center [560, 463] width 110 height 15
click at [440, 201] on input "0" at bounding box center [452, 198] width 66 height 29
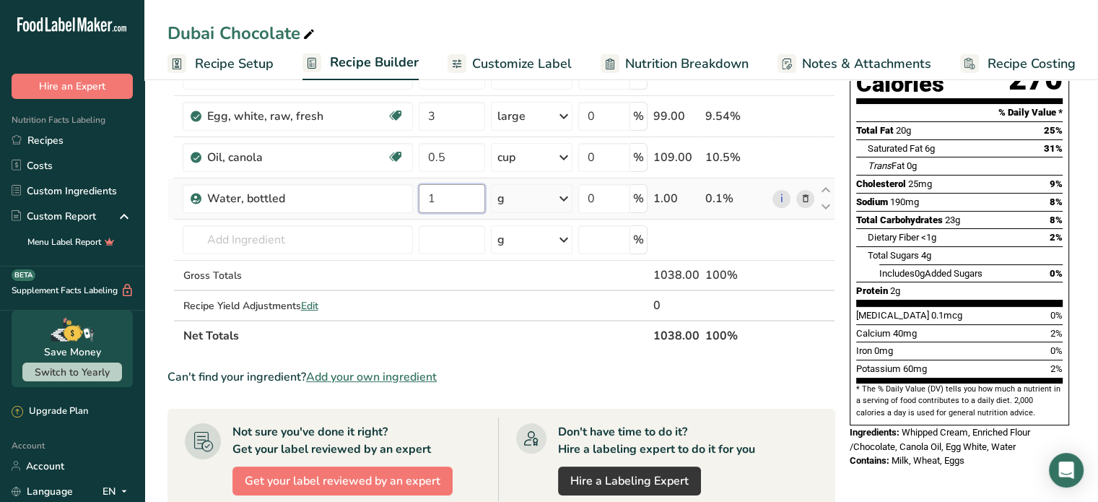
type input "1"
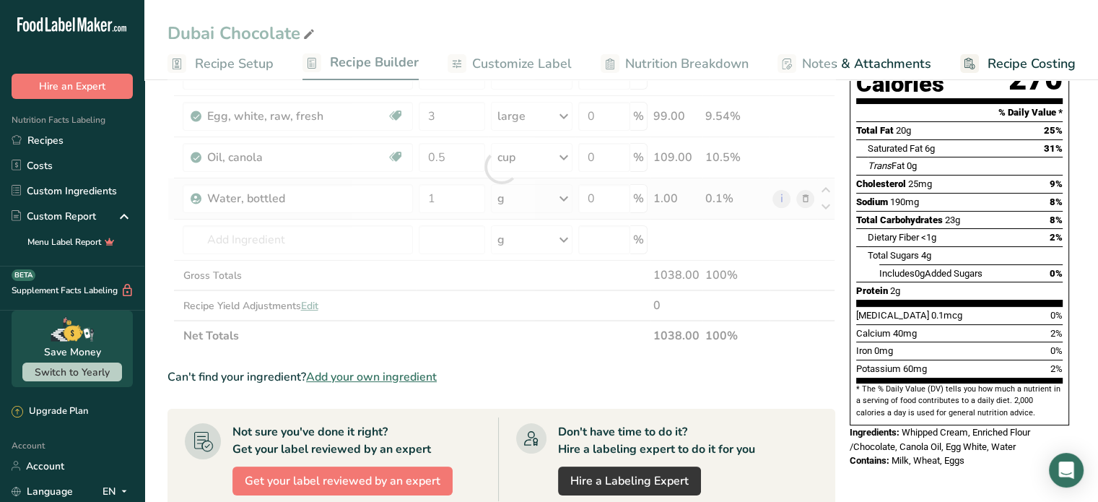
click at [529, 199] on div "Ingredient * Amount * Unit * Waste * .a-a{fill:#347362;}.b-a{fill:#fff;} Grams …" at bounding box center [501, 167] width 668 height 368
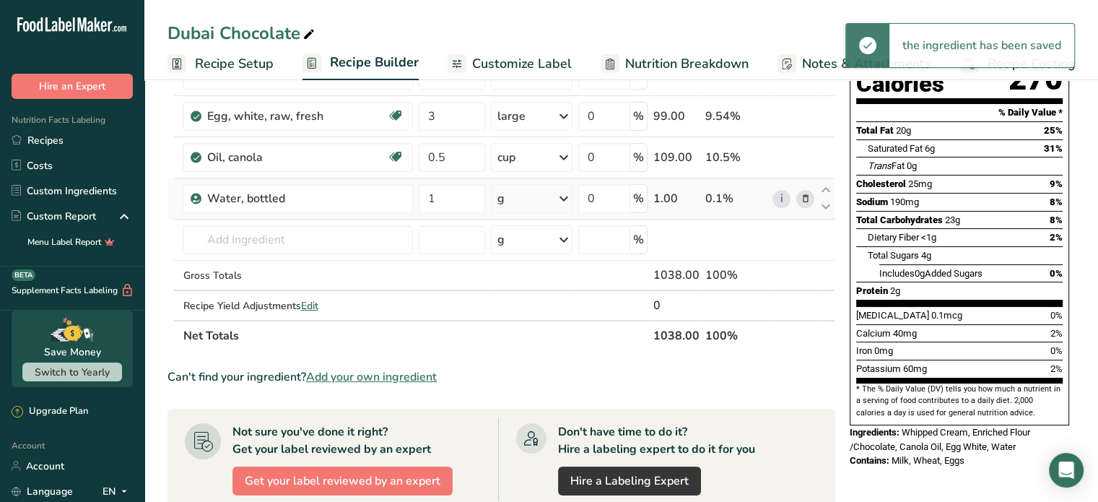
click at [529, 199] on div "g" at bounding box center [532, 198] width 82 height 29
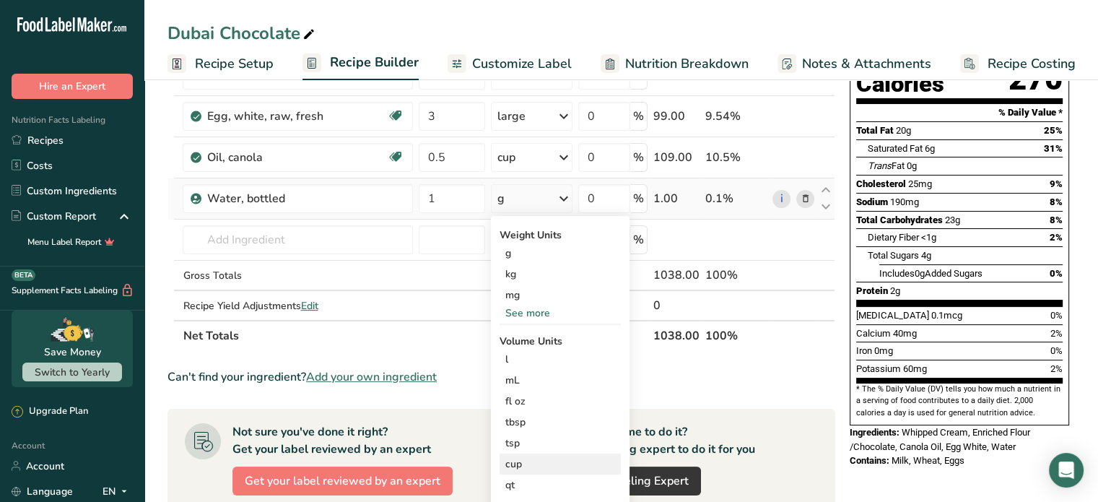
click at [525, 461] on div "cup" at bounding box center [560, 463] width 110 height 15
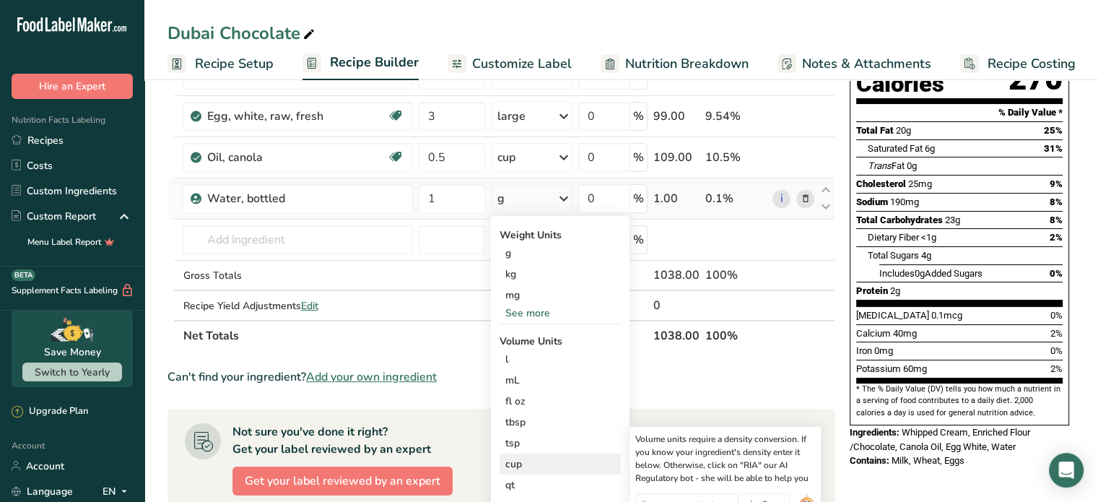
click at [525, 461] on div "cup" at bounding box center [560, 463] width 110 height 15
click at [406, 197] on div "Water, bottled" at bounding box center [298, 198] width 230 height 29
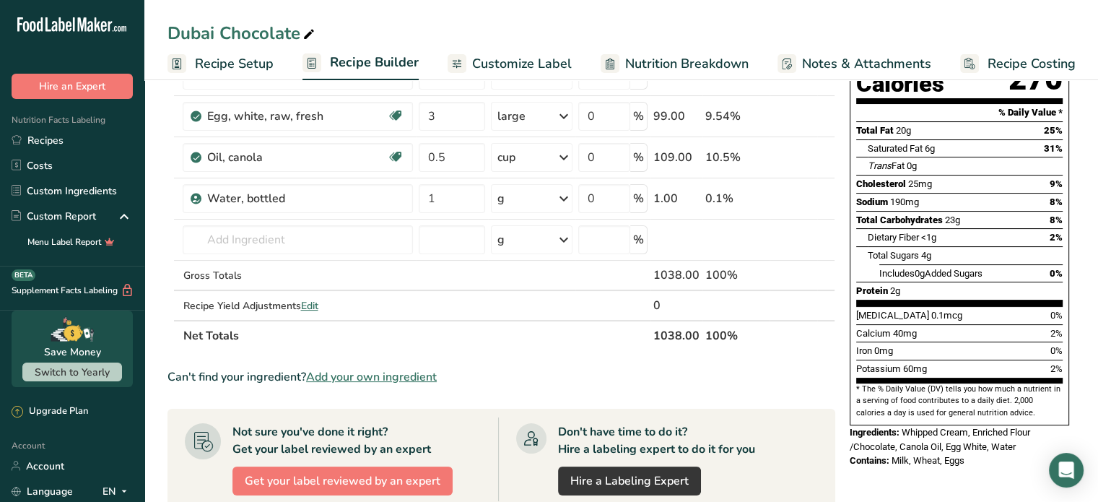
click at [530, 198] on div "g" at bounding box center [532, 198] width 82 height 29
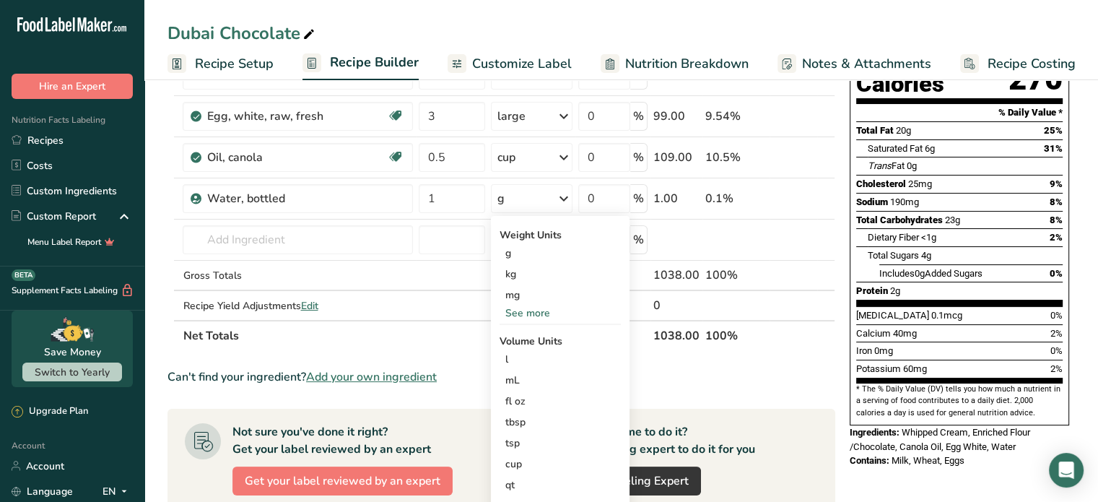
click at [527, 206] on div "g" at bounding box center [532, 198] width 82 height 29
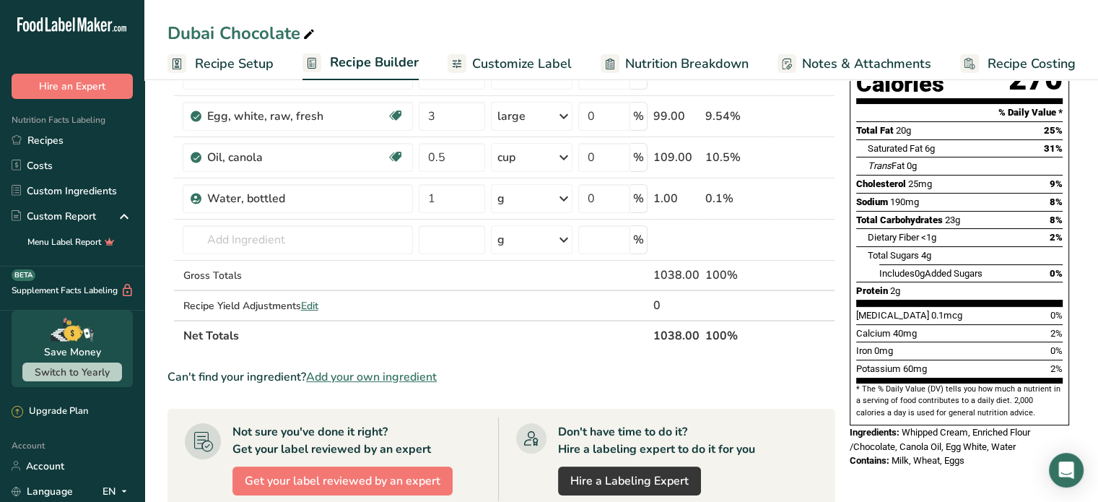
click at [527, 204] on div "g" at bounding box center [532, 198] width 82 height 29
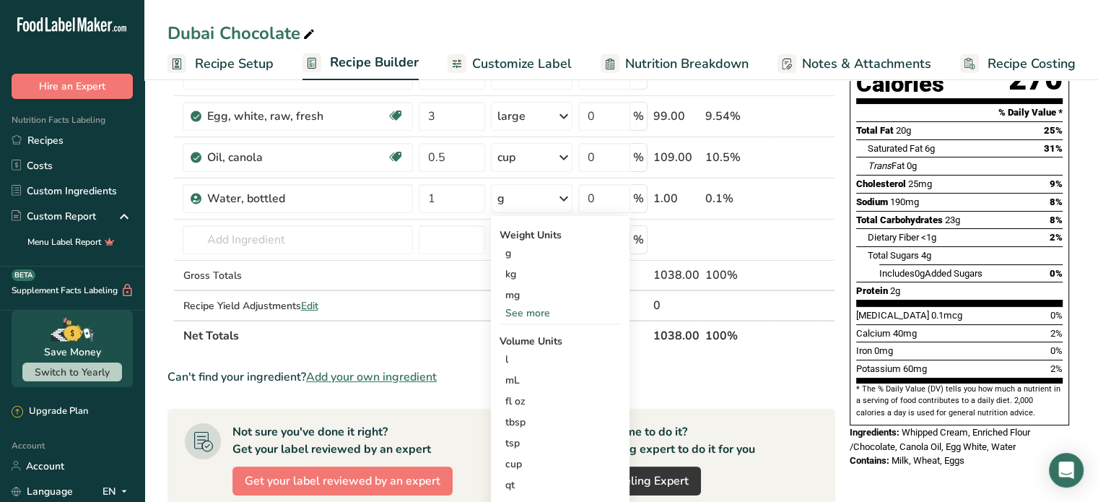
click at [506, 206] on div "g" at bounding box center [532, 198] width 82 height 29
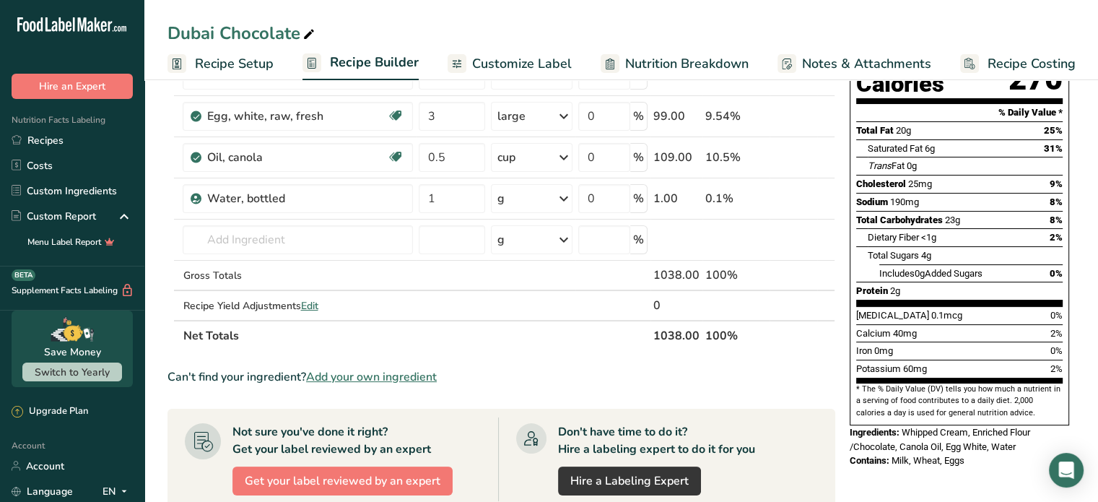
click at [506, 206] on div "g" at bounding box center [532, 198] width 82 height 29
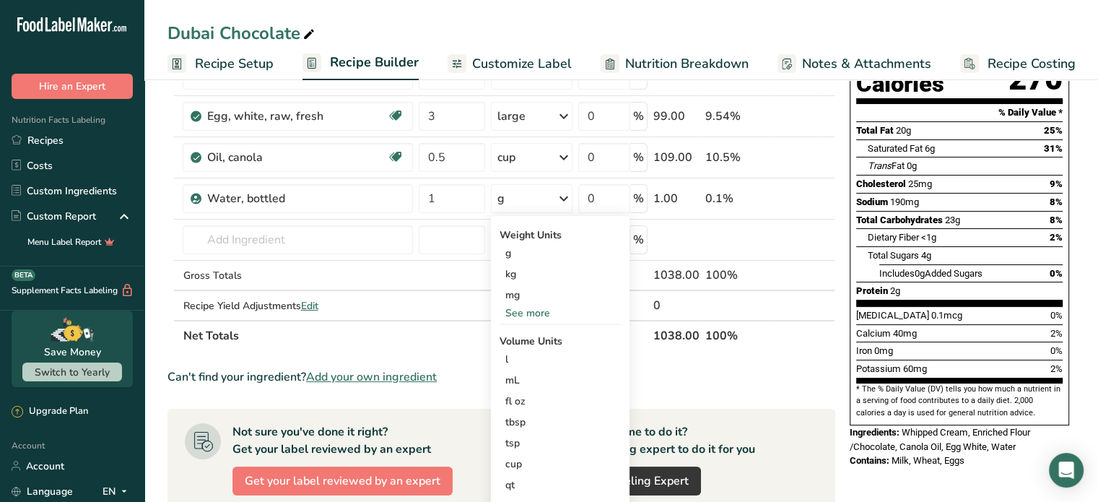
click at [506, 206] on div "g" at bounding box center [532, 198] width 82 height 29
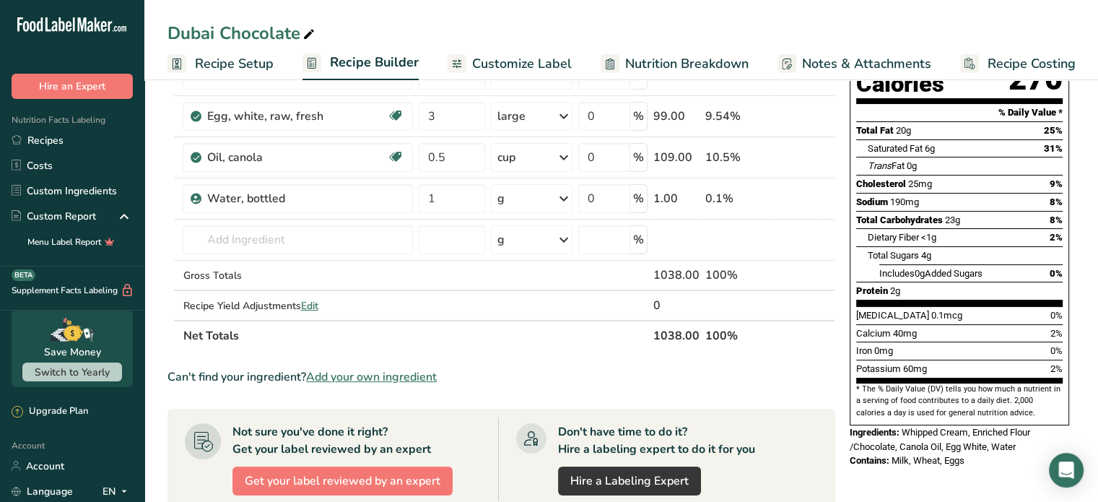
click at [506, 206] on div "g" at bounding box center [532, 198] width 82 height 29
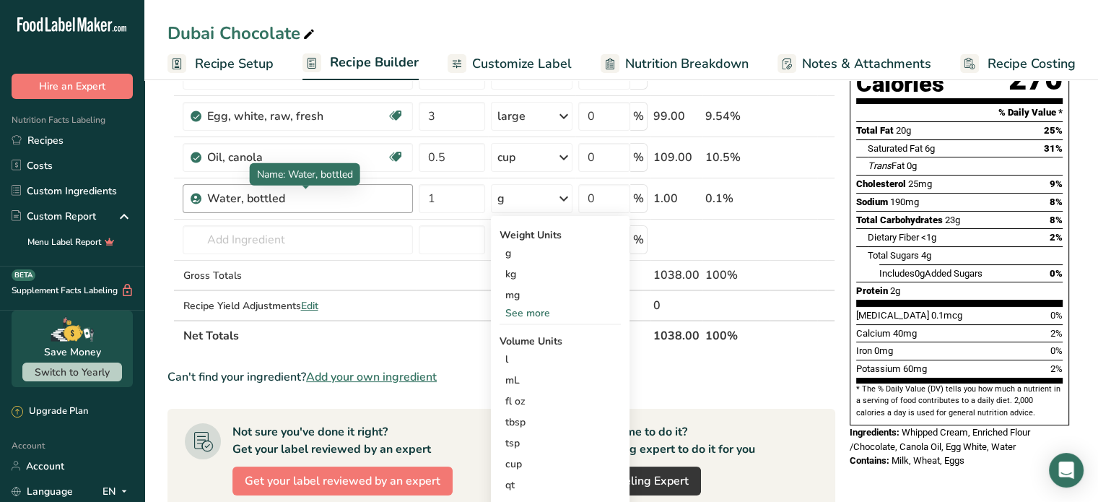
click at [323, 195] on div "Water, bottled" at bounding box center [296, 198] width 180 height 17
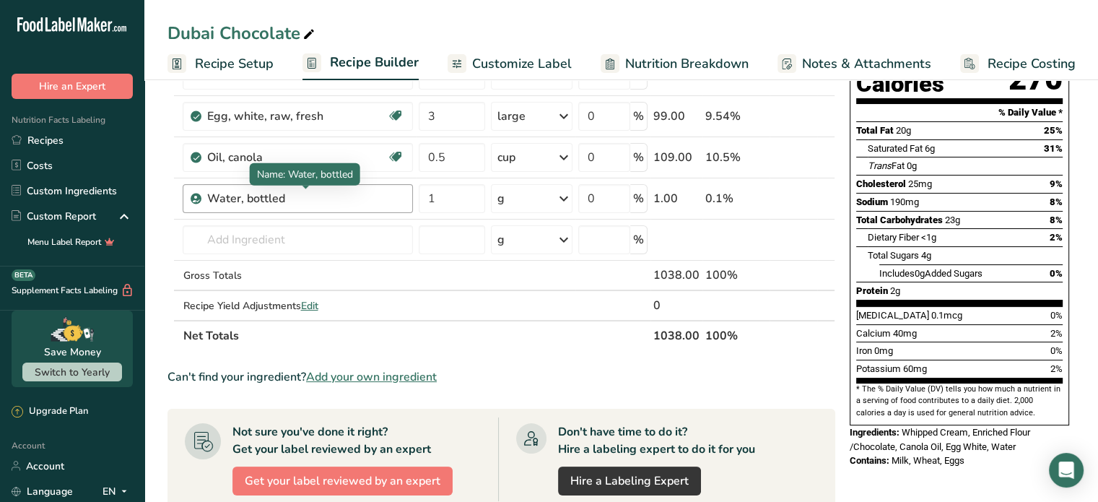
click at [307, 201] on div "Water, bottled" at bounding box center [296, 198] width 180 height 17
drag, startPoint x: 295, startPoint y: 201, endPoint x: 280, endPoint y: 201, distance: 15.2
click at [280, 201] on div "Water, bottled" at bounding box center [296, 198] width 180 height 17
click at [538, 200] on div "g" at bounding box center [532, 198] width 82 height 29
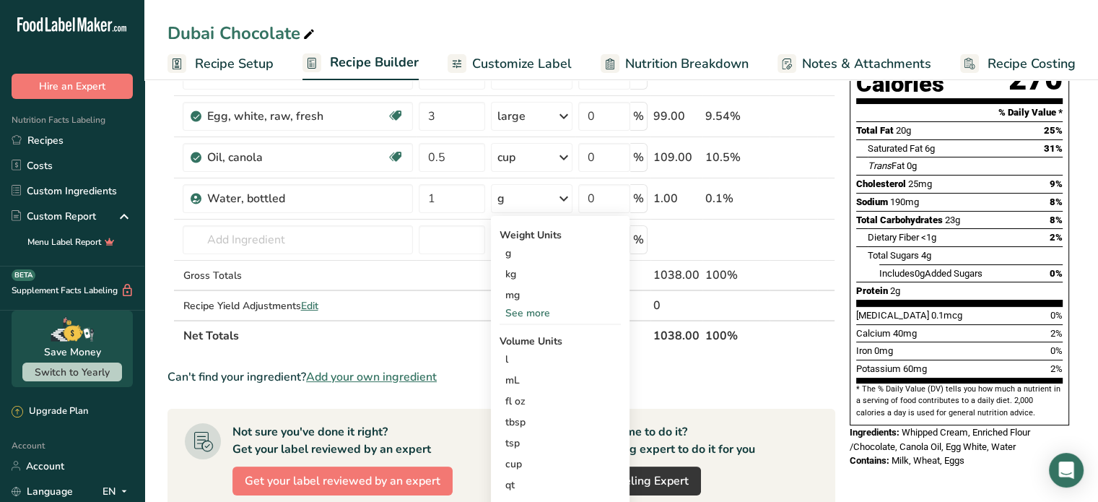
click at [540, 311] on div "See more" at bounding box center [559, 312] width 121 height 15
click at [525, 436] on div "mL" at bounding box center [560, 442] width 110 height 15
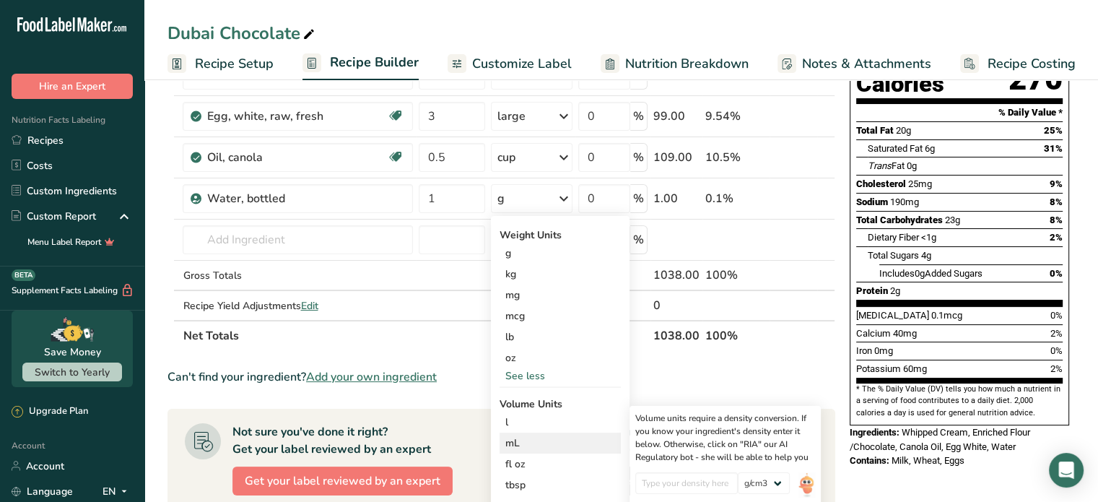
click at [525, 436] on div "mL" at bounding box center [560, 442] width 110 height 15
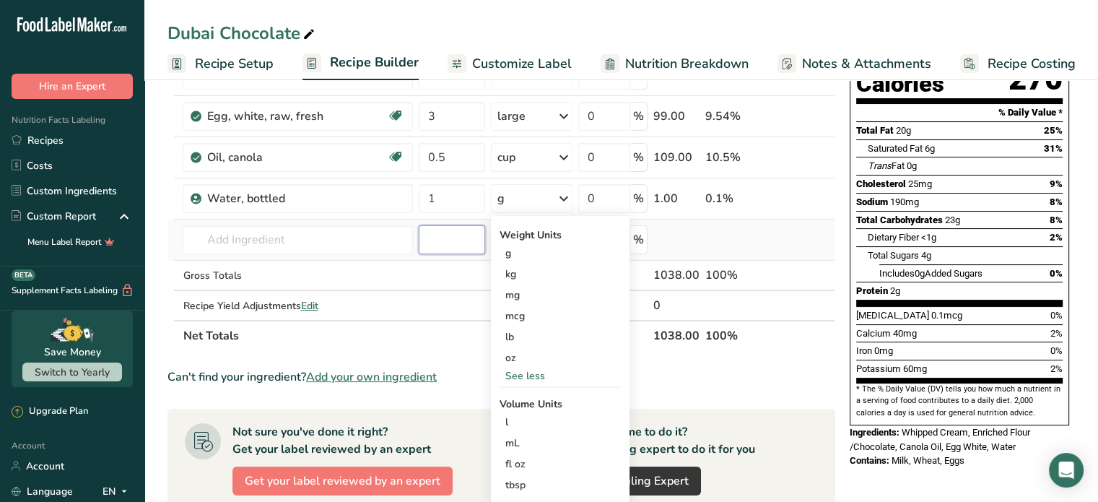
click at [450, 247] on input "number" at bounding box center [452, 239] width 66 height 29
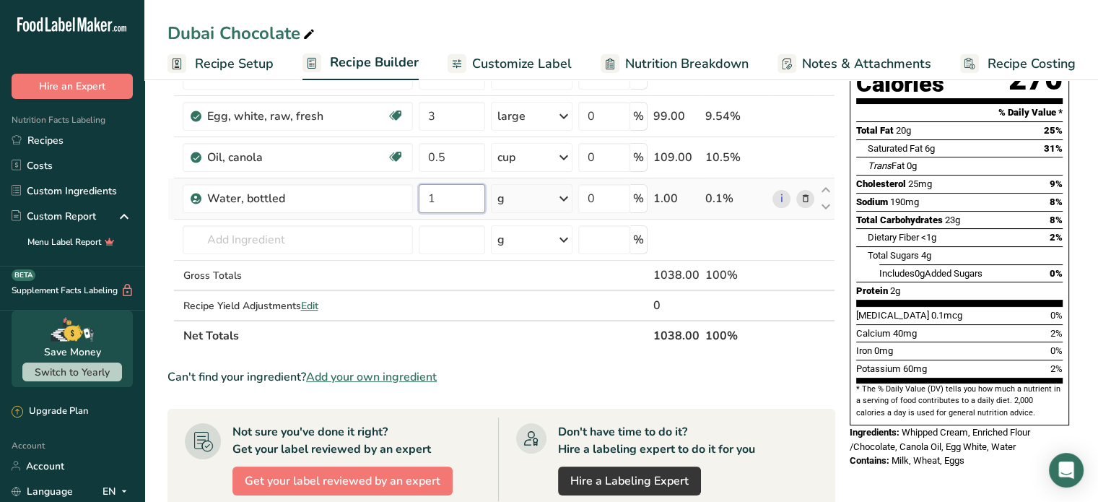
click at [471, 198] on input "1" at bounding box center [452, 198] width 66 height 29
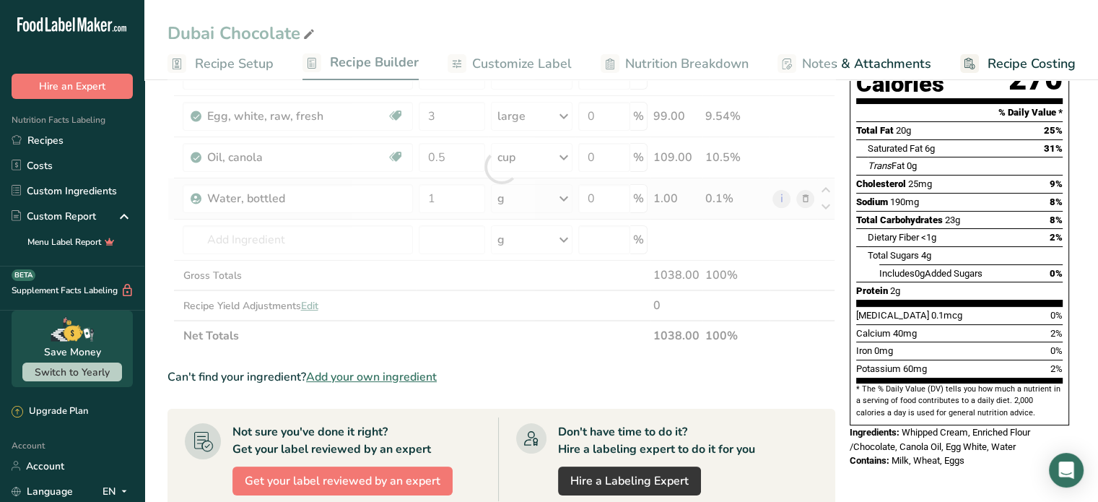
click at [538, 201] on div "Ingredient * Amount * Unit * Waste * .a-a{fill:#347362;}.b-a{fill:#fff;} Grams …" at bounding box center [501, 167] width 668 height 368
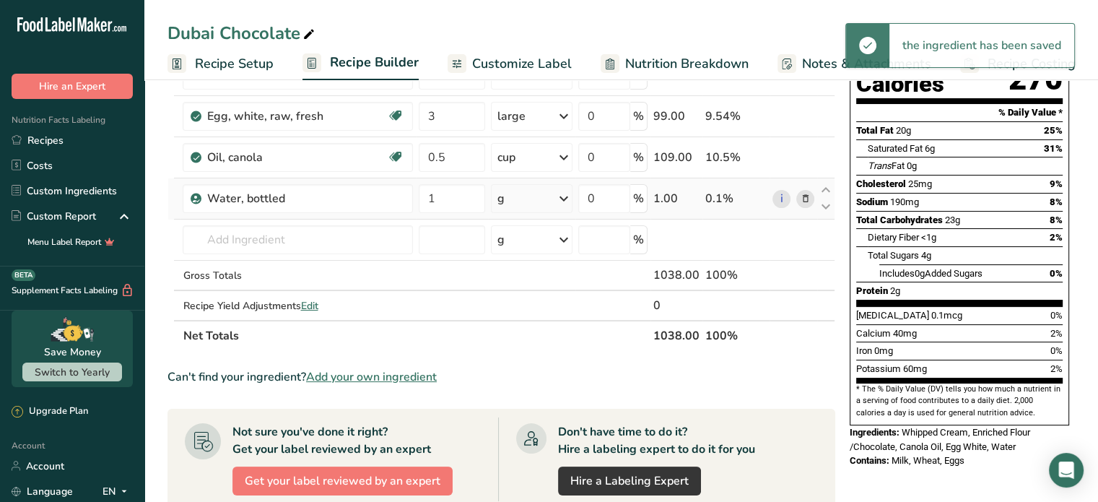
click at [538, 201] on div "g" at bounding box center [532, 198] width 82 height 29
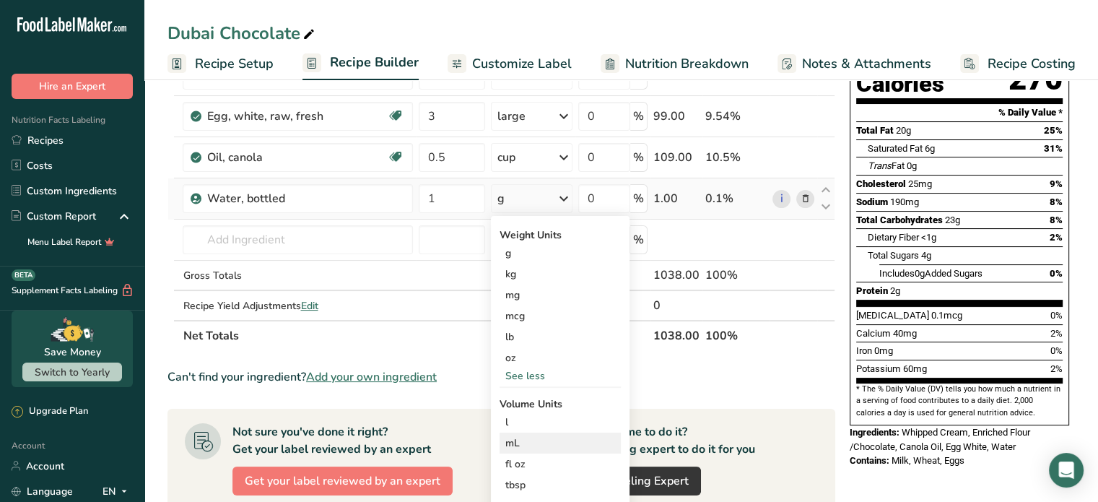
click at [599, 438] on div "mL Volume units require a density conversion. If you know your ingredient's den…" at bounding box center [559, 442] width 121 height 21
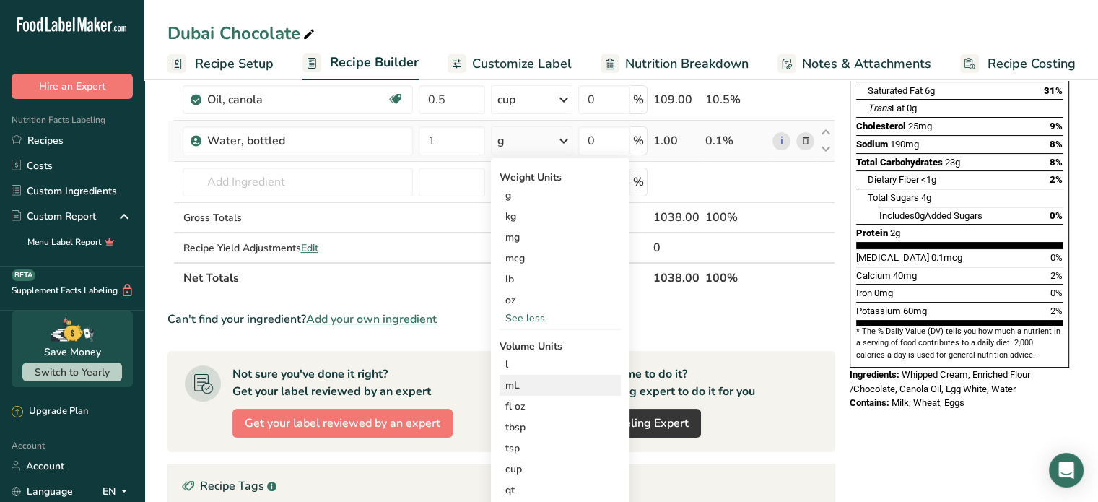
scroll to position [260, 0]
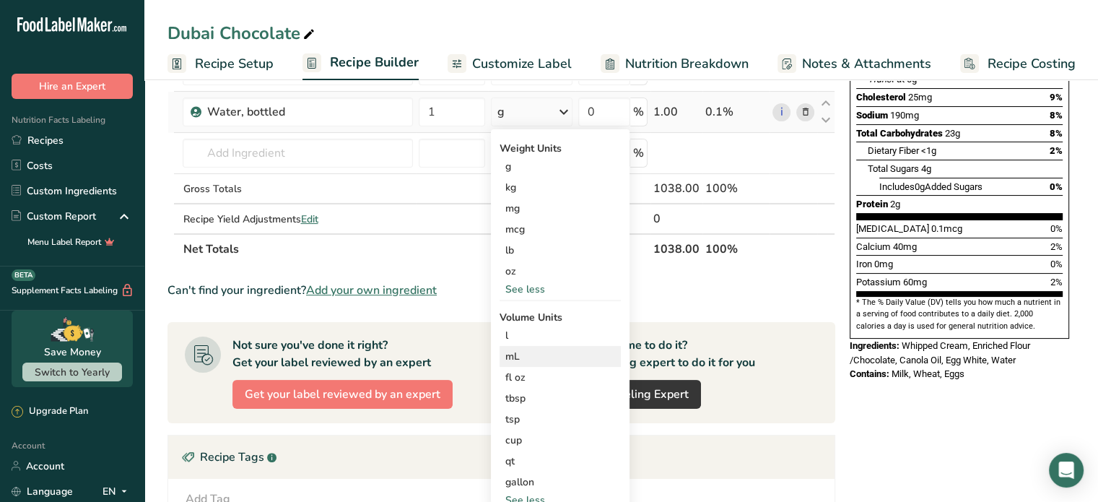
click at [599, 438] on div "cup" at bounding box center [560, 439] width 110 height 15
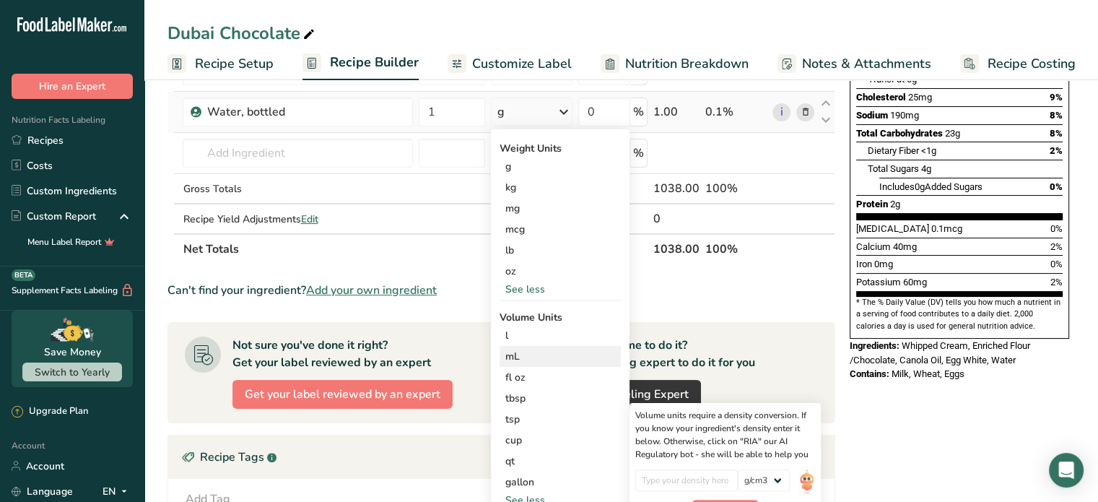
click at [599, 438] on div "cup" at bounding box center [560, 439] width 110 height 15
click at [708, 475] on input "number" at bounding box center [686, 480] width 103 height 22
click at [689, 481] on input "number" at bounding box center [686, 480] width 103 height 22
type input "3"
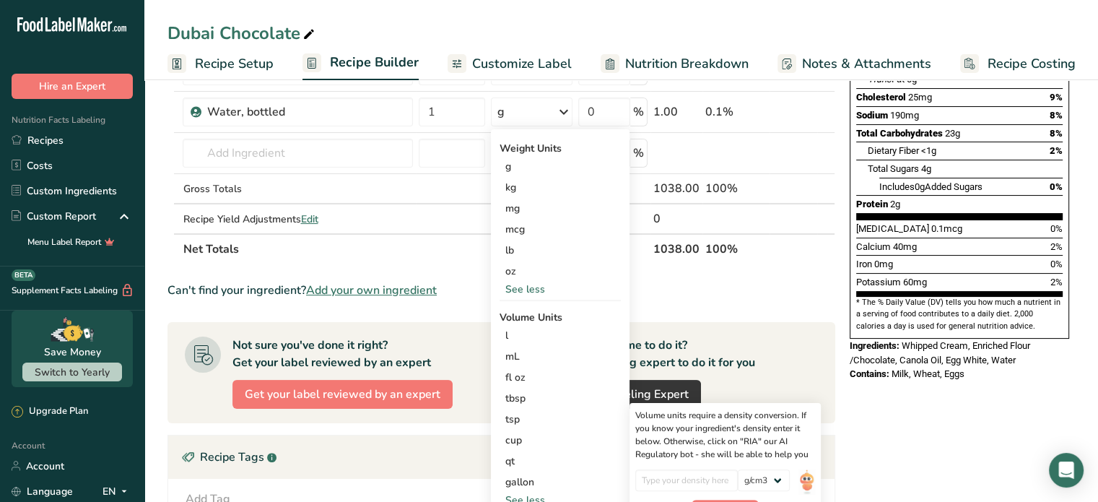
click at [344, 242] on th "Net Totals" at bounding box center [415, 248] width 471 height 30
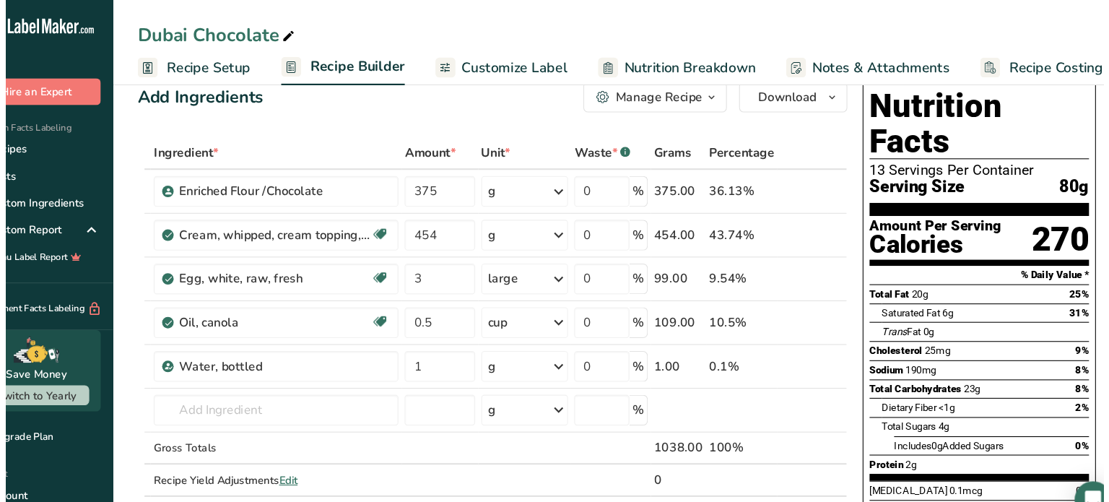
scroll to position [25, 0]
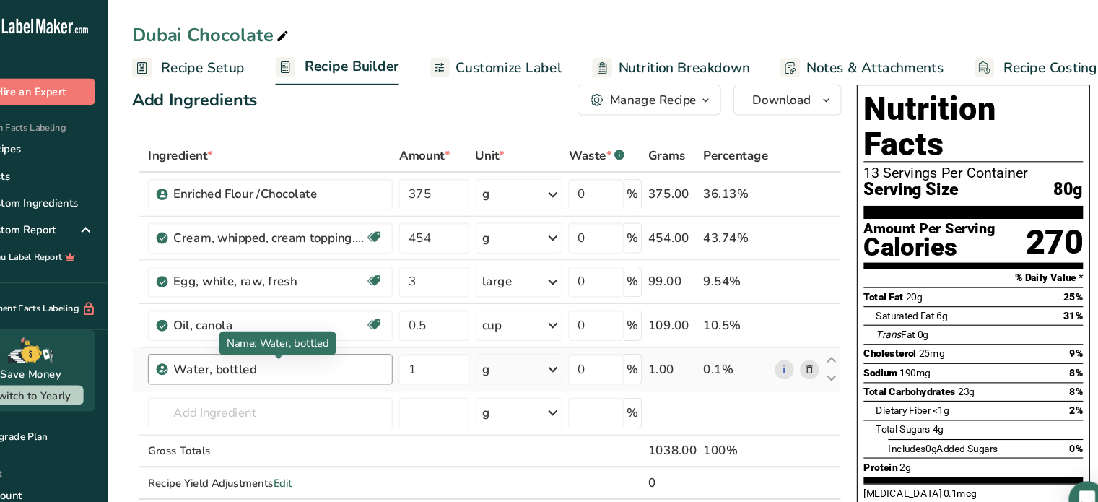
click at [343, 351] on div "Water, bottled" at bounding box center [296, 346] width 180 height 17
click at [804, 344] on icon at bounding box center [805, 347] width 10 height 15
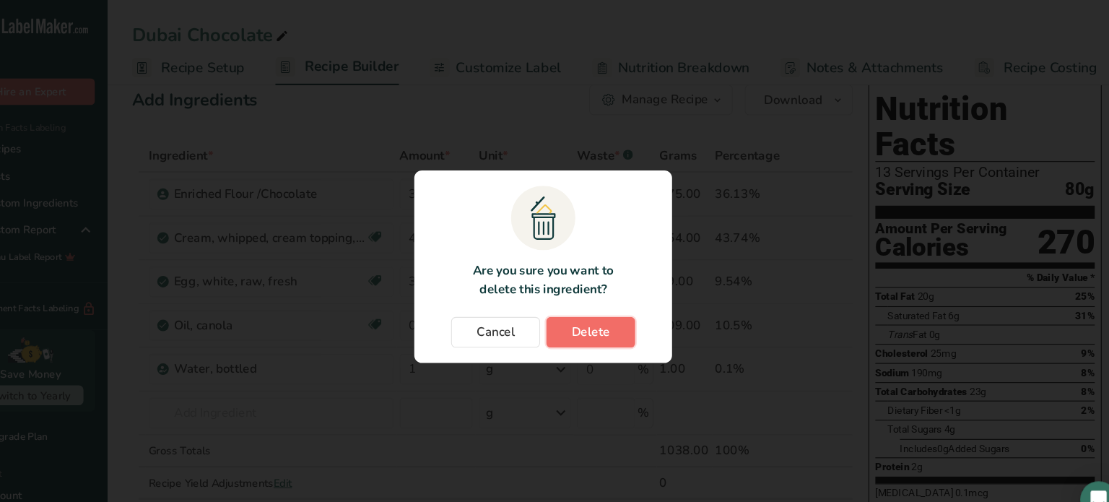
click at [615, 315] on span "Delete" at bounding box center [599, 312] width 36 height 17
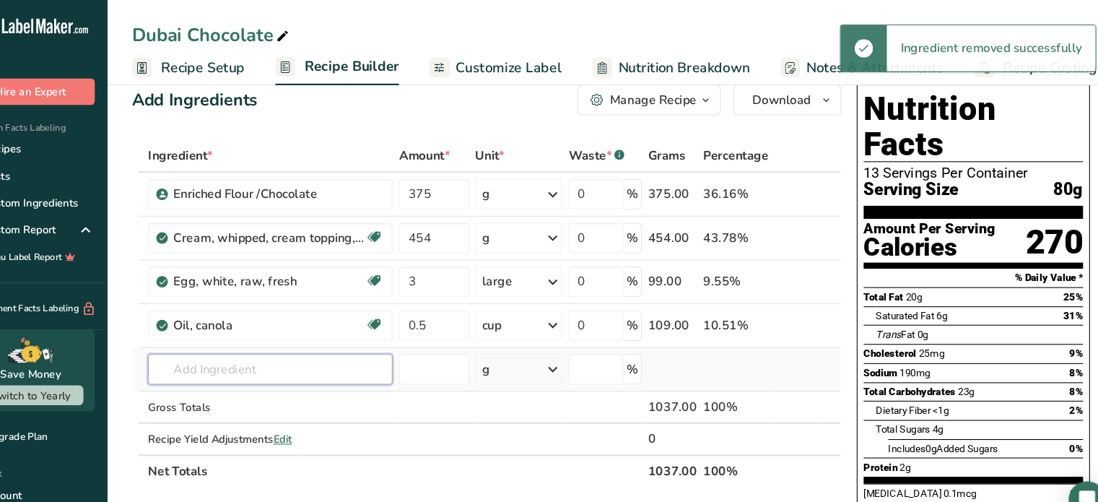
click at [241, 349] on input "text" at bounding box center [298, 347] width 230 height 29
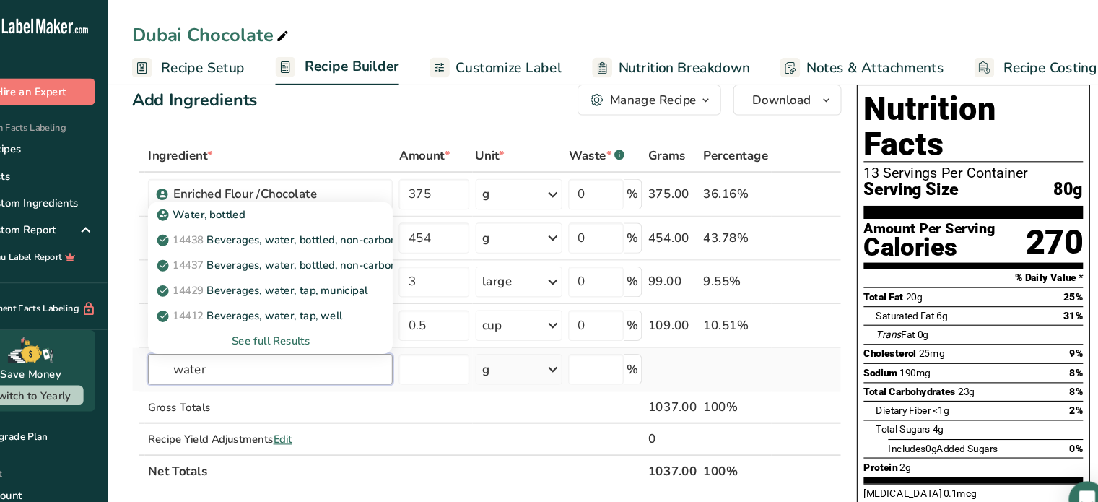
type input "water"
click at [311, 323] on div "See full Results" at bounding box center [297, 320] width 207 height 15
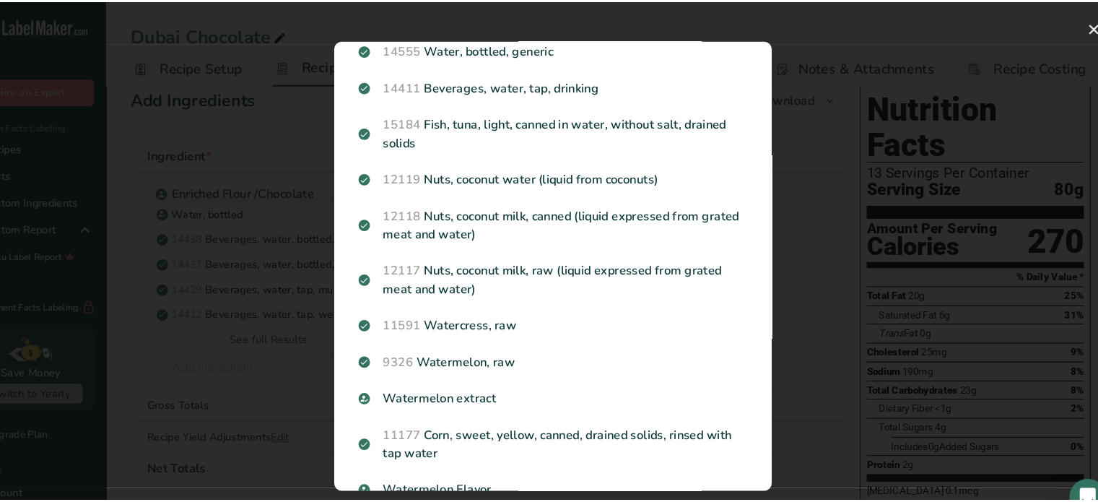
scroll to position [0, 0]
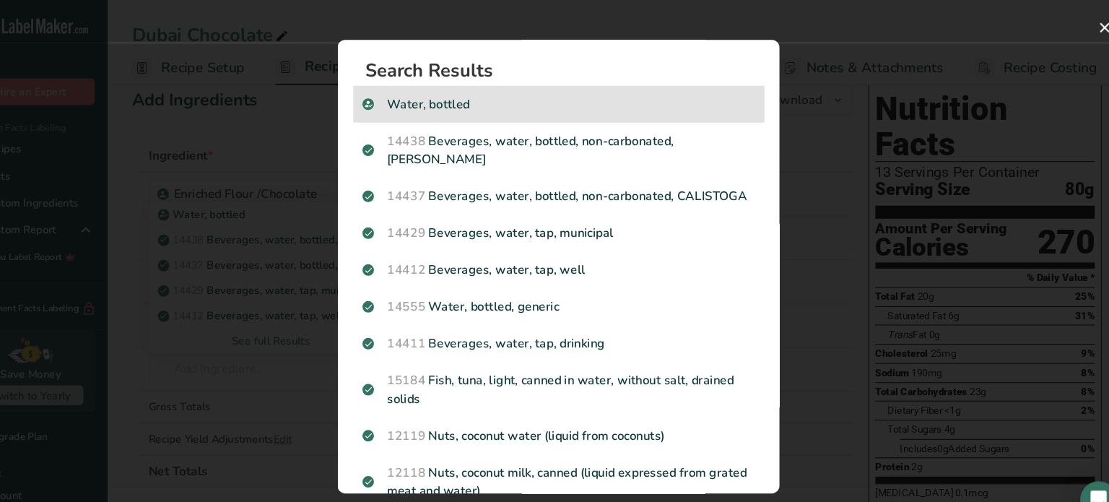
click at [592, 108] on div "Water, bottled" at bounding box center [568, 98] width 387 height 35
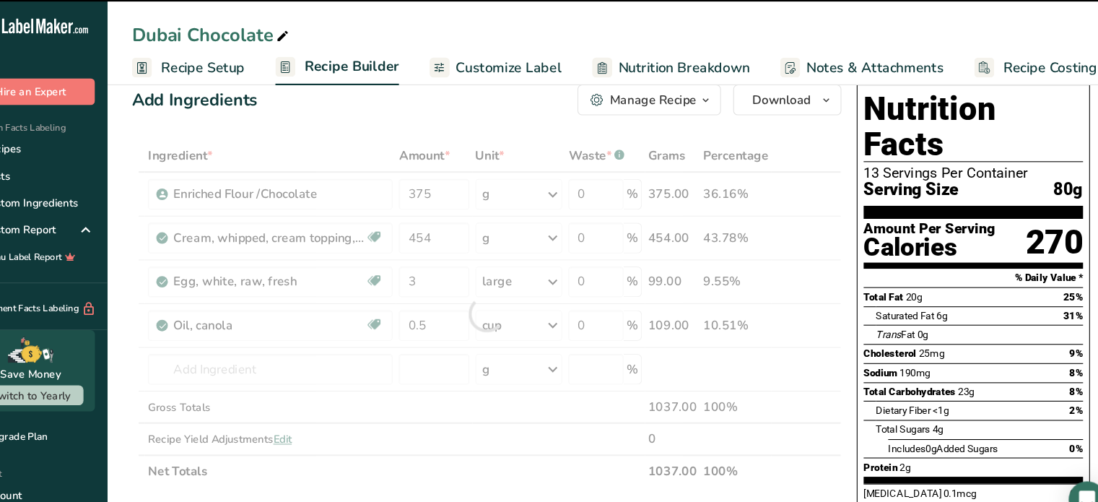
type input "0"
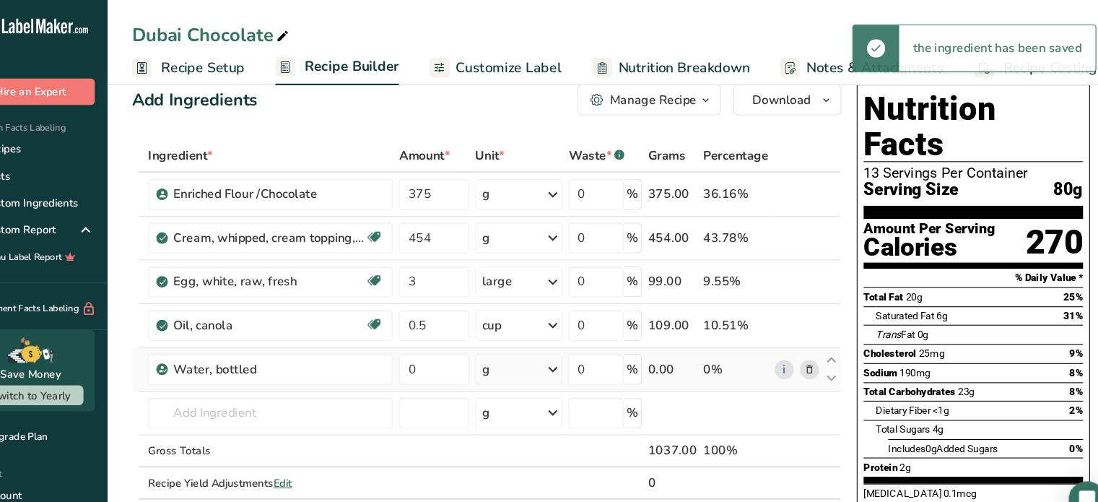
click at [566, 348] on icon at bounding box center [562, 347] width 17 height 26
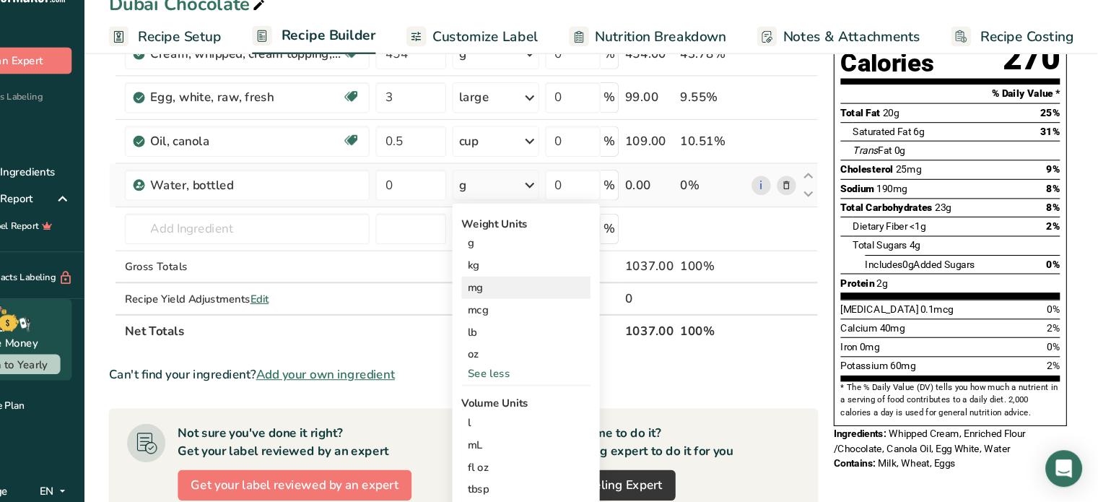
scroll to position [168, 0]
click at [563, 461] on div "fl oz" at bounding box center [560, 468] width 110 height 15
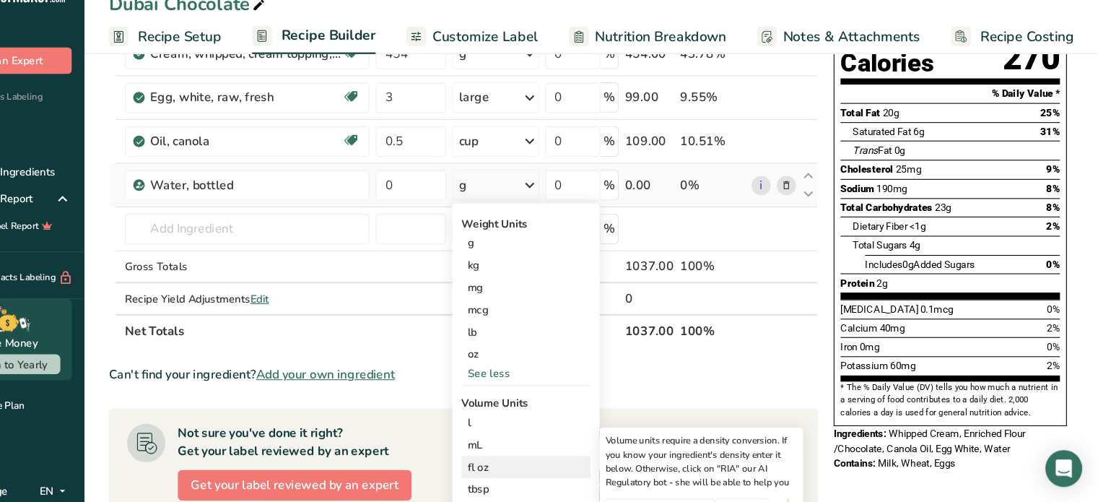
click at [561, 469] on div "fl oz" at bounding box center [560, 468] width 110 height 15
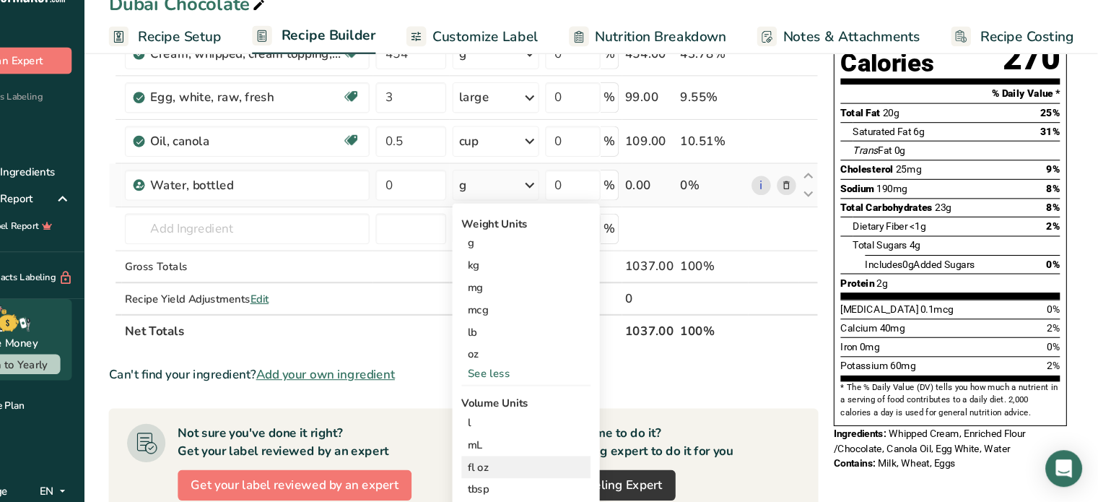
click at [561, 469] on div "fl oz" at bounding box center [560, 468] width 110 height 15
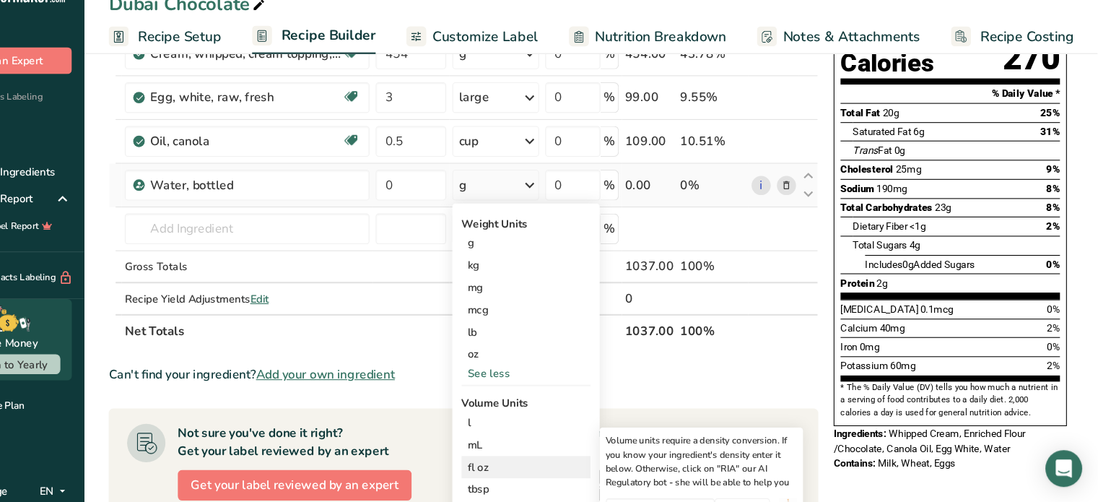
click at [561, 469] on div "fl oz" at bounding box center [560, 468] width 110 height 15
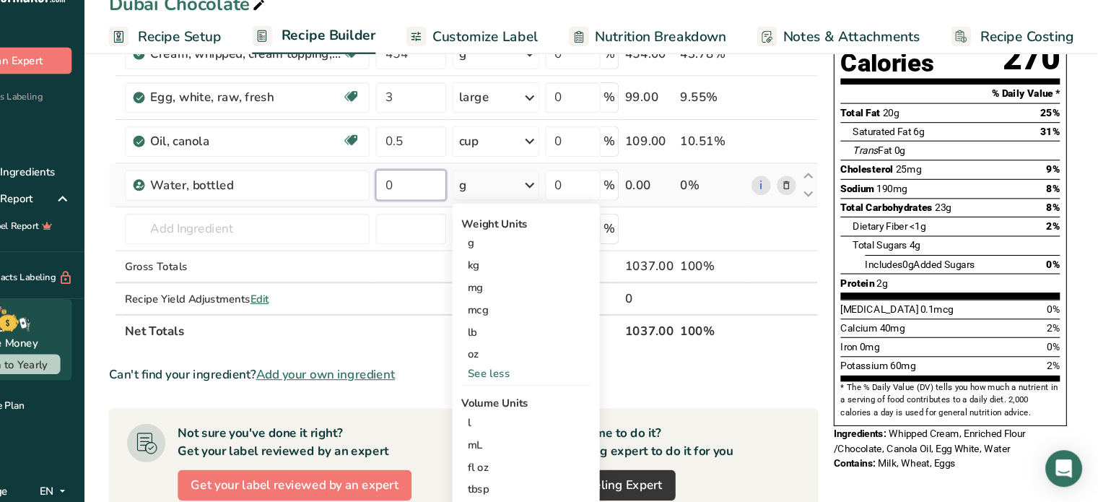
click at [455, 204] on input "0" at bounding box center [452, 203] width 66 height 29
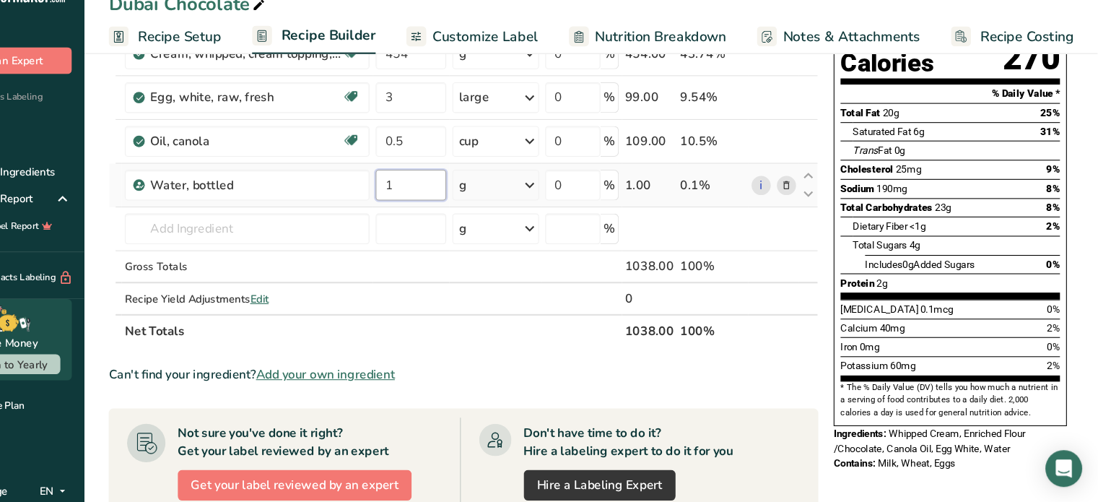
type input "1"
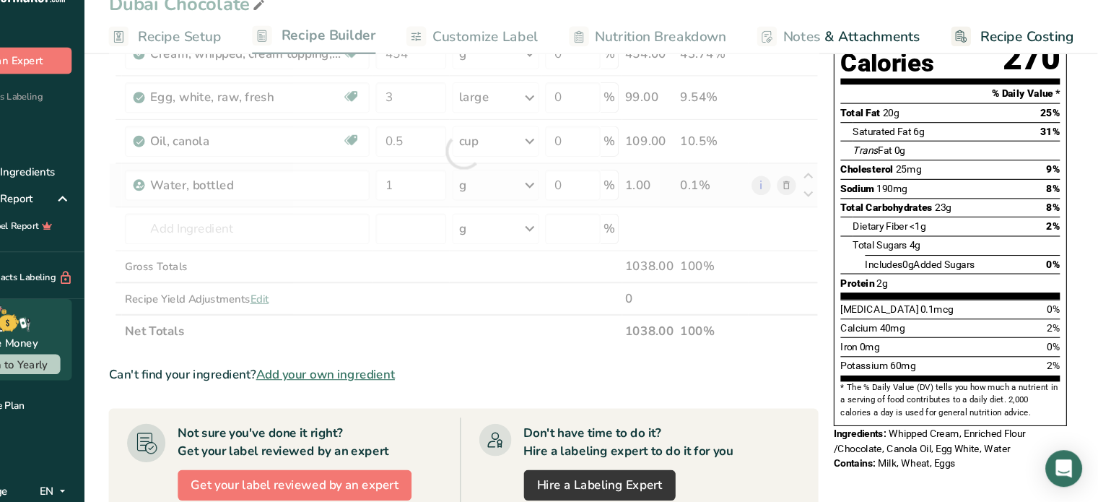
click at [541, 200] on div "Ingredient * Amount * Unit * Waste * .a-a{fill:#347362;}.b-a{fill:#fff;} Grams …" at bounding box center [501, 172] width 668 height 368
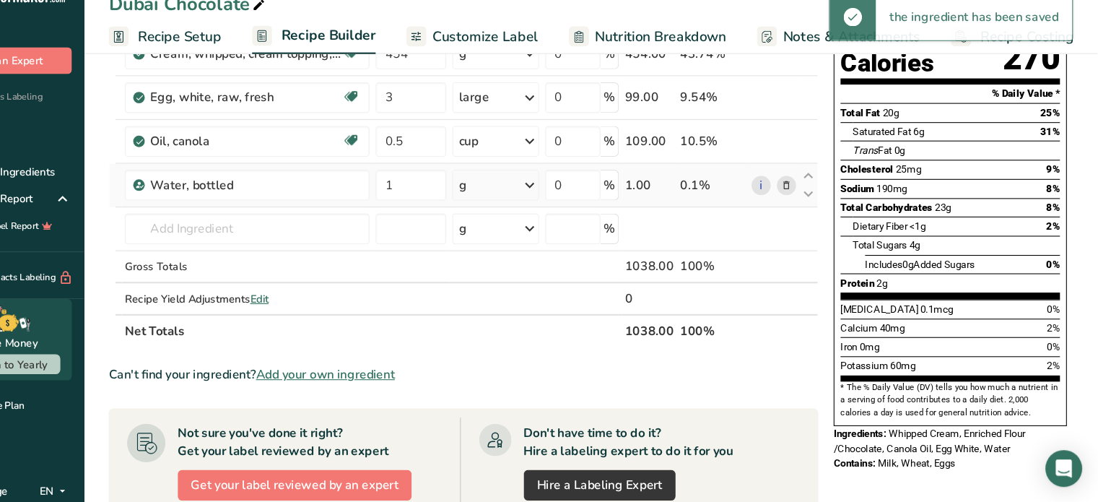
click at [541, 200] on div "g" at bounding box center [532, 203] width 82 height 29
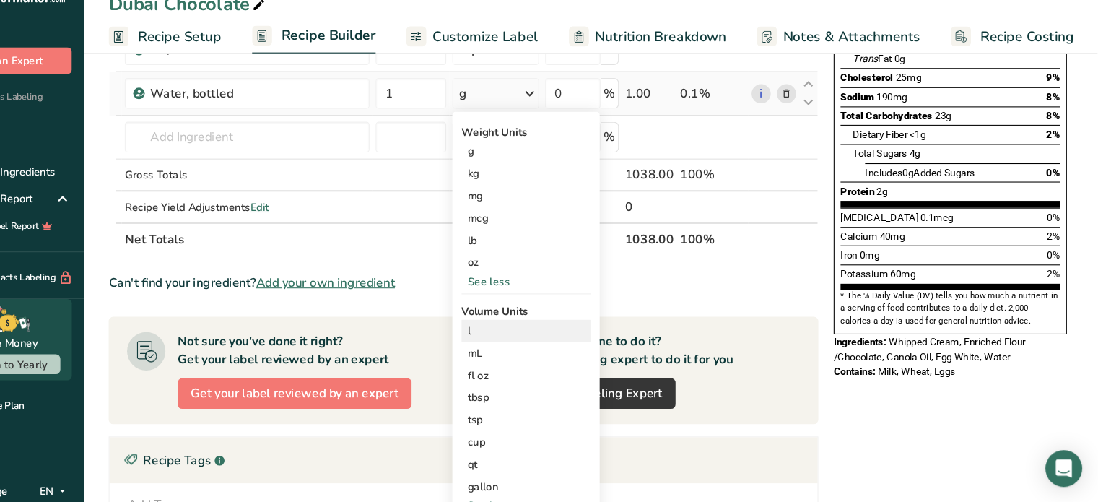
scroll to position [284, 0]
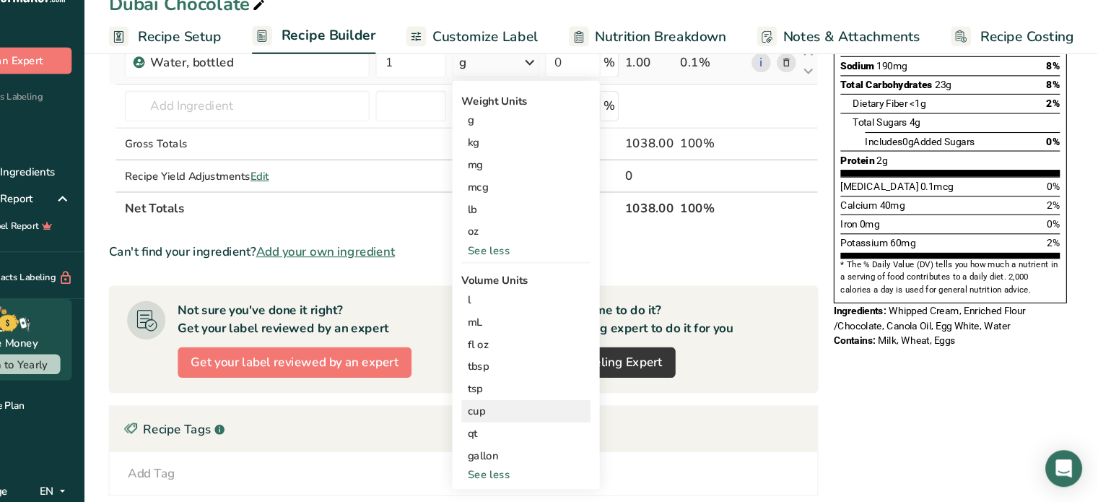
click at [523, 418] on div "cup" at bounding box center [560, 416] width 110 height 15
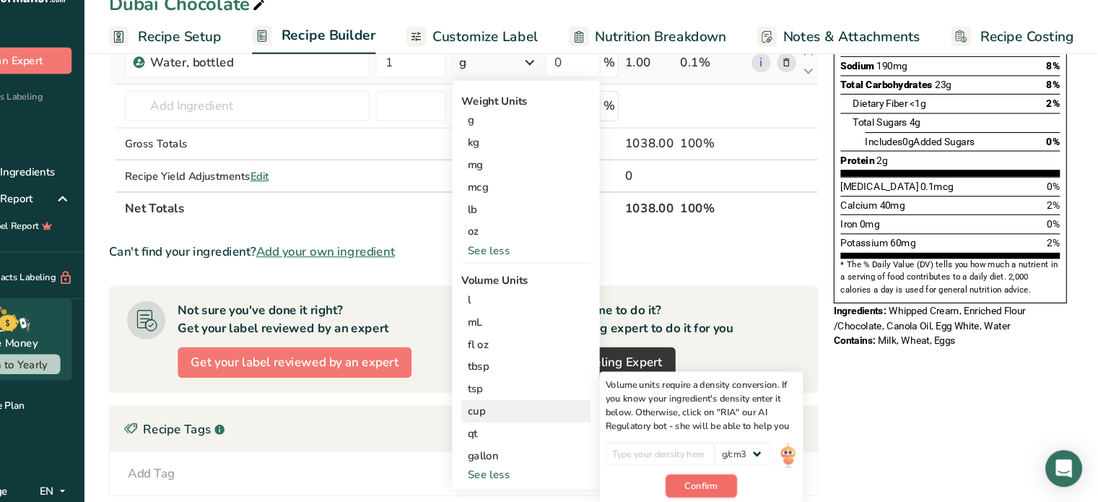
click at [737, 483] on span "Confirm" at bounding box center [724, 486] width 31 height 13
click at [686, 454] on input "number" at bounding box center [686, 456] width 103 height 22
click at [787, 458] on select "lb/ft3 g/cm3" at bounding box center [764, 456] width 52 height 22
select select "23"
click at [738, 445] on select "lb/ft3 g/cm3" at bounding box center [764, 456] width 52 height 22
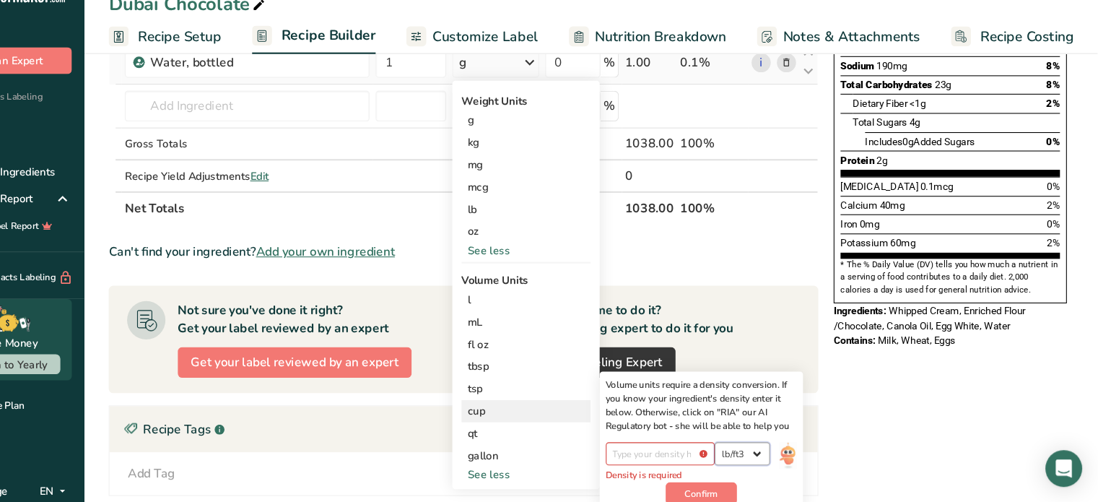
click at [784, 453] on select "lb/ft3 g/cm3" at bounding box center [764, 456] width 52 height 22
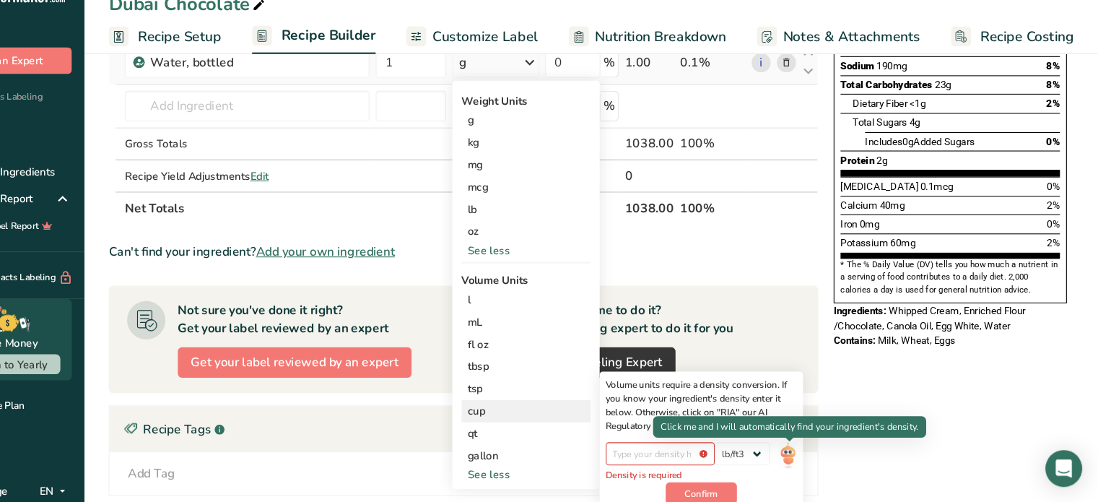
click at [811, 451] on img at bounding box center [806, 457] width 16 height 25
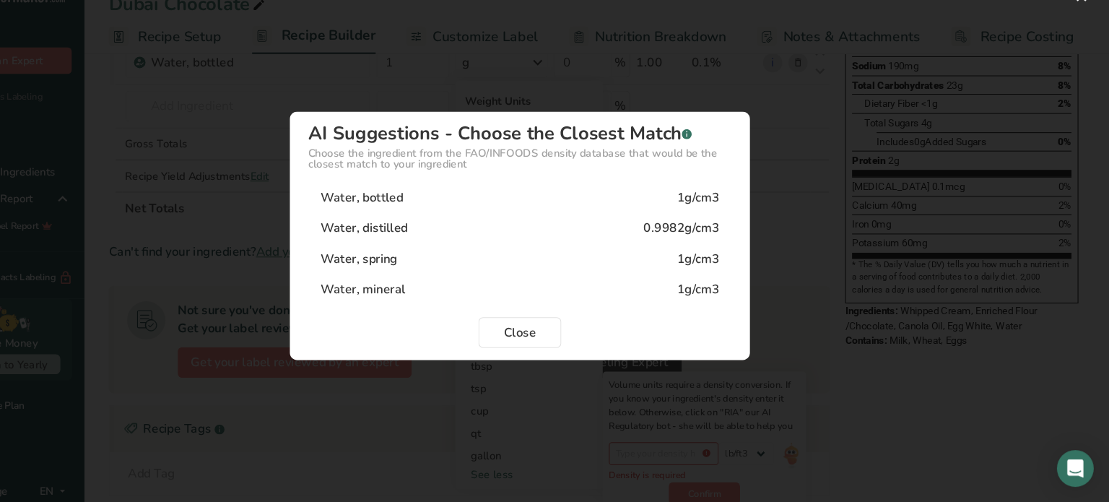
click at [719, 224] on div "Water, bottled 1g/cm3" at bounding box center [554, 215] width 398 height 29
type input "1"
select select "22"
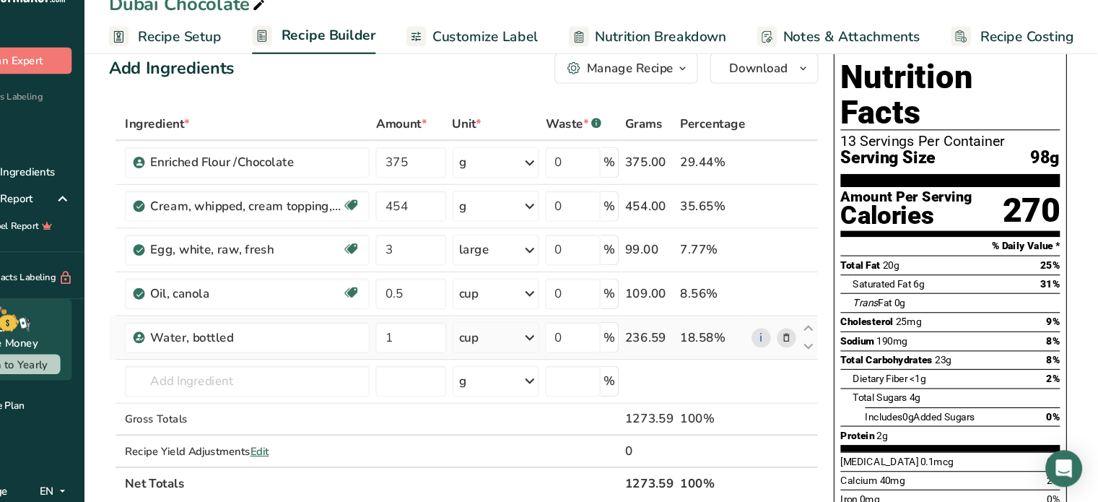
scroll to position [27, 0]
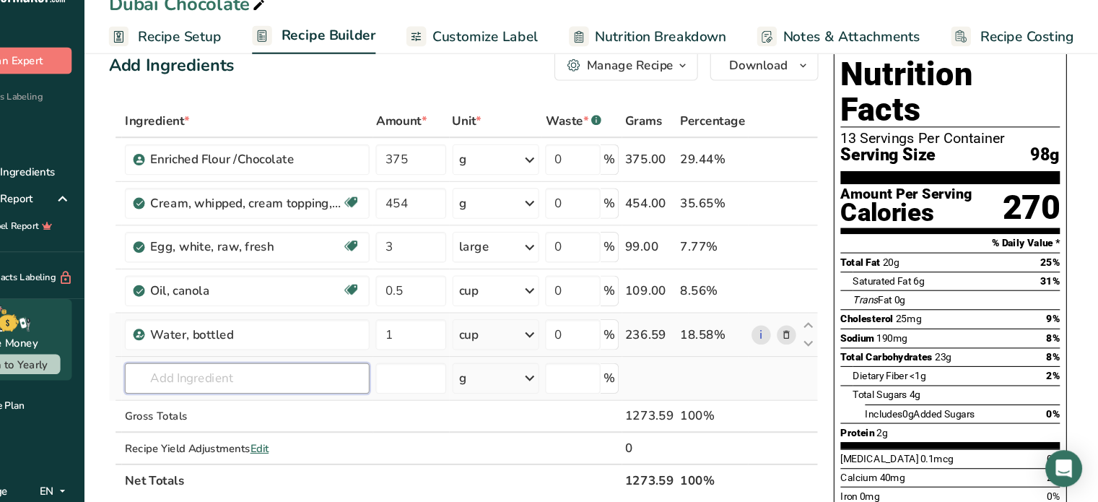
click at [255, 378] on input "text" at bounding box center [298, 385] width 230 height 29
type input "1"
click at [297, 375] on input "text" at bounding box center [298, 385] width 230 height 29
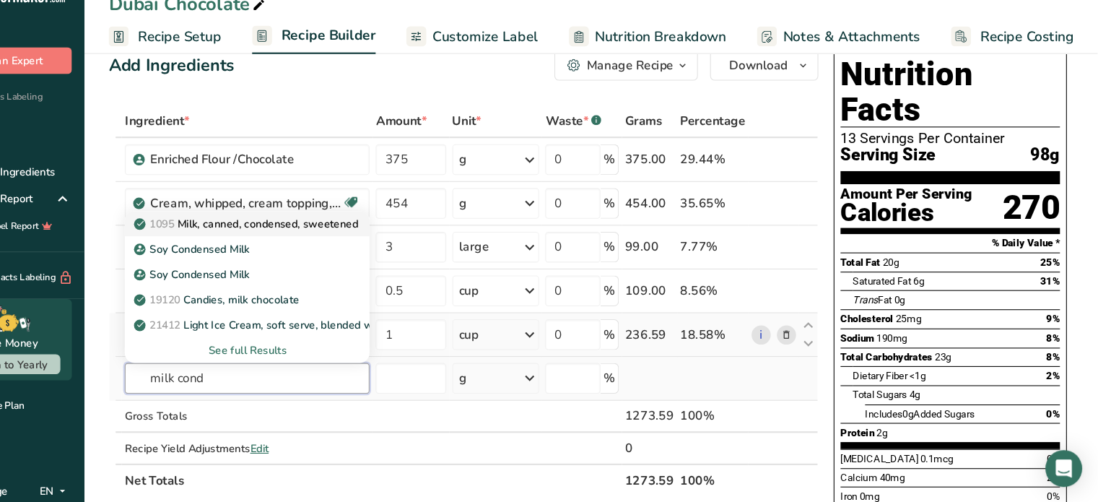
type input "milk cond"
click at [365, 244] on p "1095 Milk, canned, condensed, sweetened" at bounding box center [298, 239] width 208 height 15
type input "Milk, canned, condensed, sweetened"
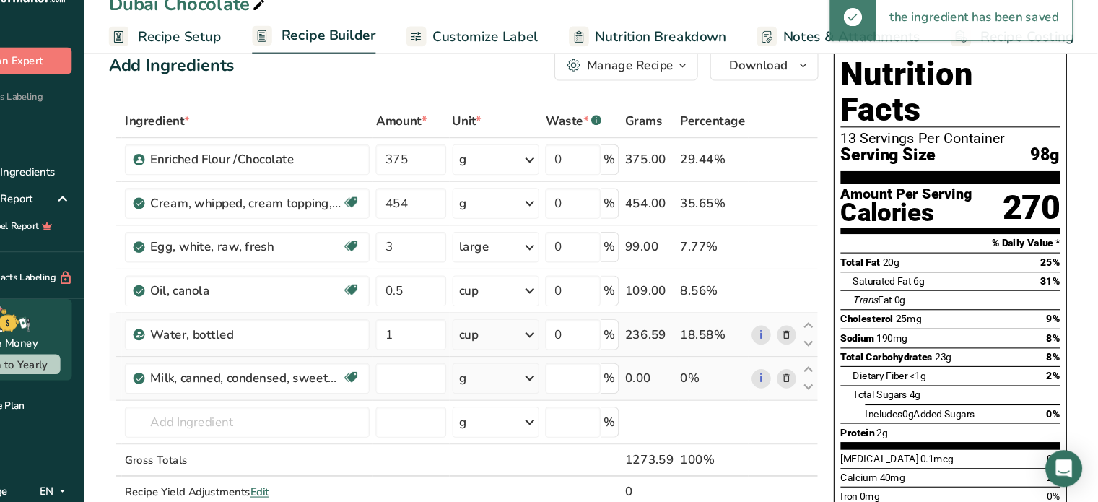
type input "0"
click at [437, 377] on input "0" at bounding box center [452, 385] width 66 height 29
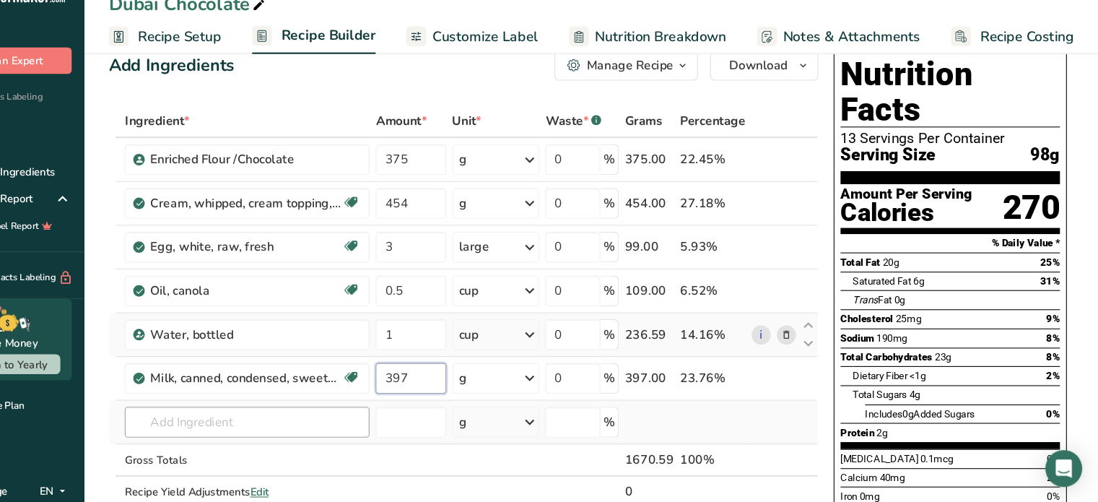
type input "397"
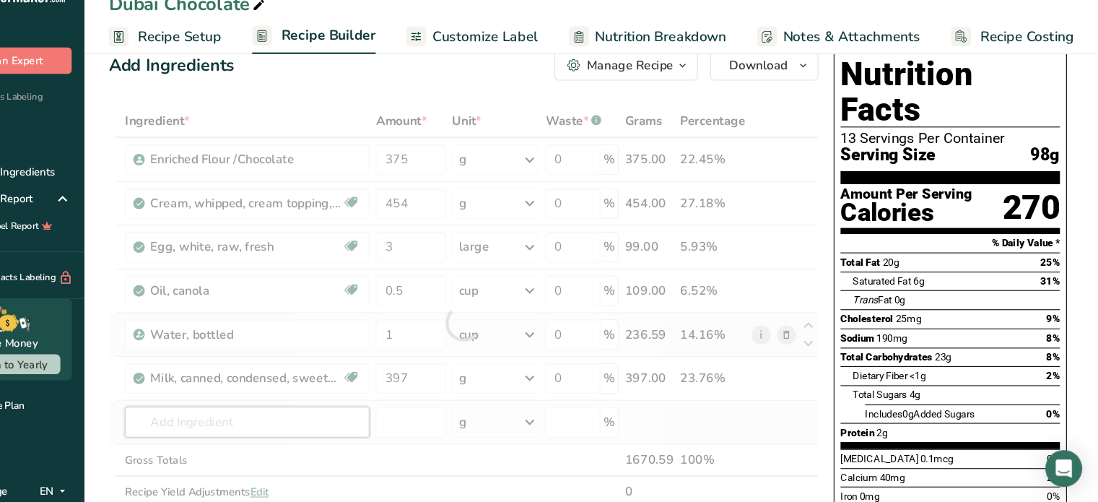
click at [325, 426] on div "Ingredient * Amount * Unit * Waste * .a-a{fill:#347362;}.b-a{fill:#fff;} Grams …" at bounding box center [501, 332] width 668 height 409
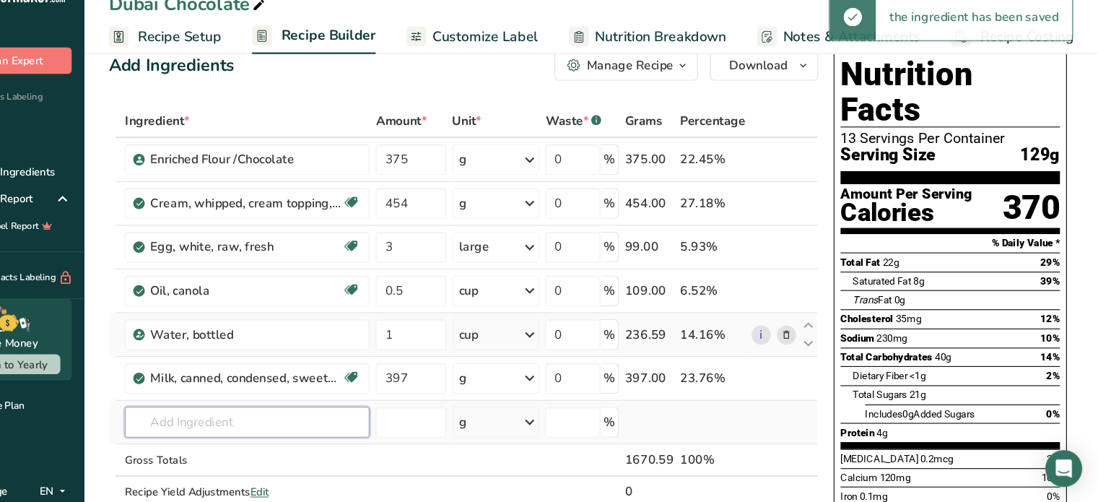
click at [226, 439] on input "text" at bounding box center [298, 426] width 230 height 29
click at [336, 434] on input "text" at bounding box center [298, 426] width 230 height 29
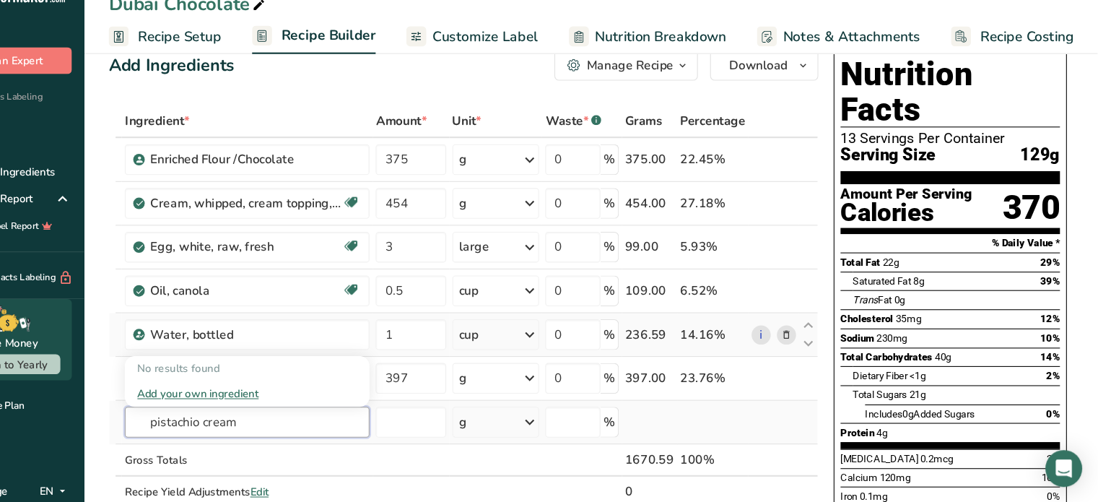
type input "pistachio cream"
click at [229, 398] on div "Add your own ingredient" at bounding box center [297, 400] width 207 height 15
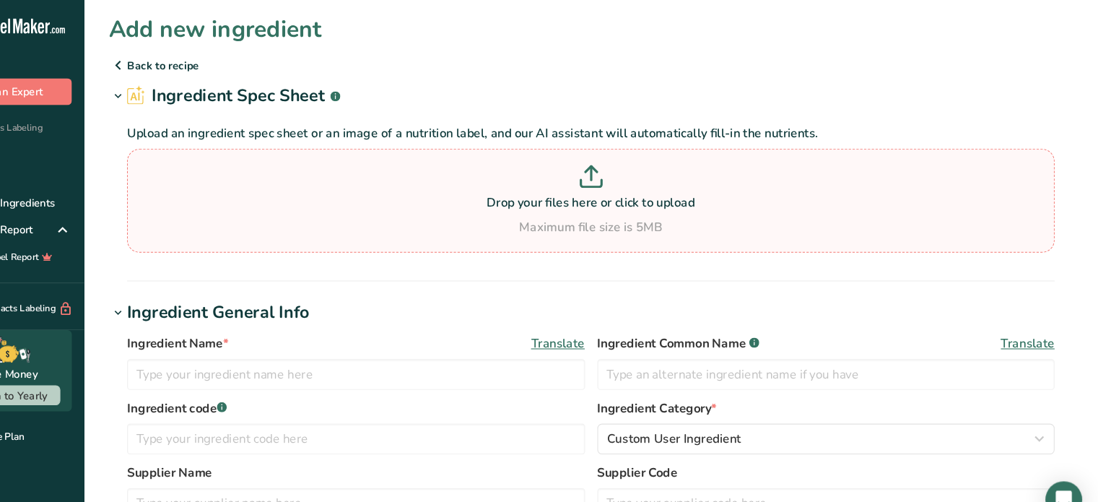
click at [627, 190] on p "Drop your files here or click to upload" at bounding box center [620, 190] width 865 height 17
click at [627, 190] on input "Drop your files here or click to upload Maximum file size is 5MB" at bounding box center [621, 188] width 873 height 97
click at [587, 166] on p at bounding box center [620, 168] width 865 height 27
click at [587, 166] on input "Drop your files here or click to upload Maximum file size is 5MB" at bounding box center [621, 188] width 873 height 97
type input "C:\fakepath\24b1527b-09ca-457c-b71a-a42add6e2d41.a58b47dc5f9aeb6c73de418c153ee2…"
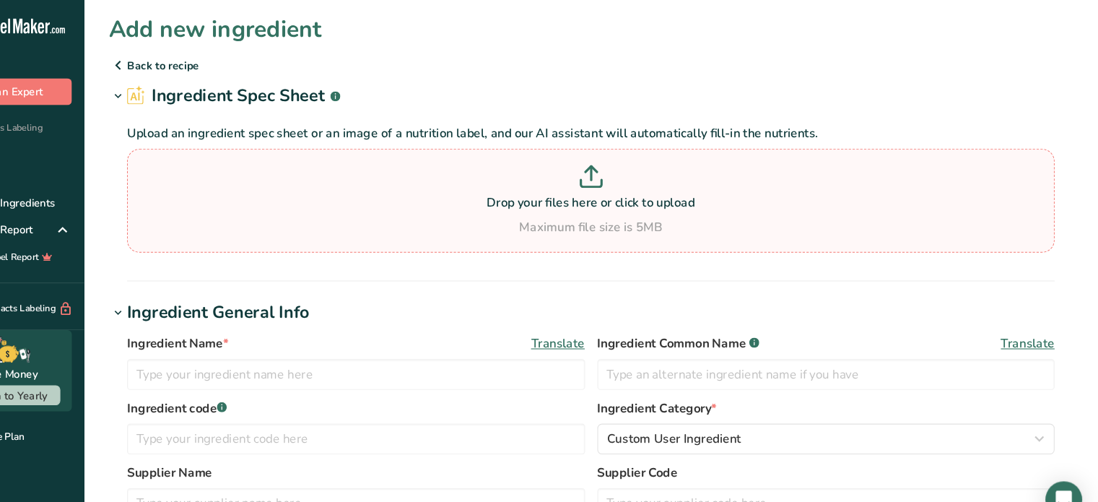
click at [666, 207] on div "Maximum file size is 5MB" at bounding box center [620, 213] width 865 height 17
click at [666, 207] on input "Drop your files here or click to upload Maximum file size is 5MB" at bounding box center [621, 188] width 873 height 97
type input "C:\fakepath\24b1527b-09ca-457c-b71a-a42add6e2d41.a58b47dc5f9aeb6c73de418c153ee2…"
click at [662, 172] on p at bounding box center [620, 168] width 865 height 27
click at [662, 172] on input "Drop your files here or click to upload Maximum file size is 5MB" at bounding box center [621, 188] width 873 height 97
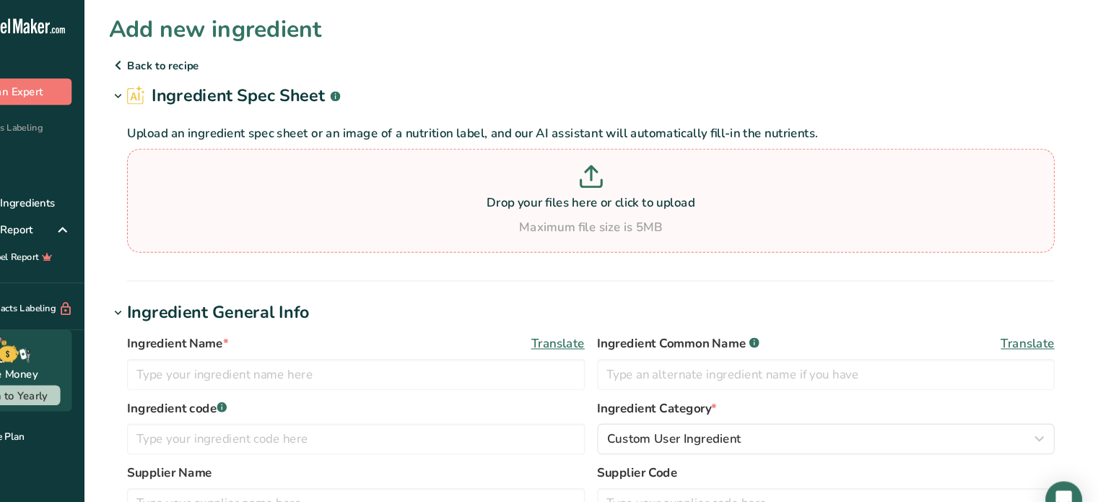
type input "C:\fakepath\pistachio cream.png"
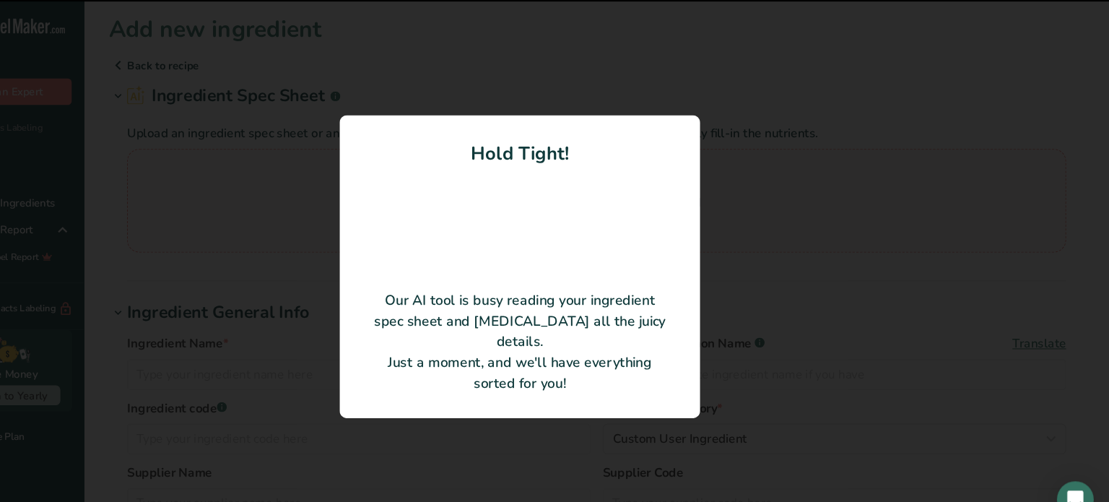
type input "Pistachio"
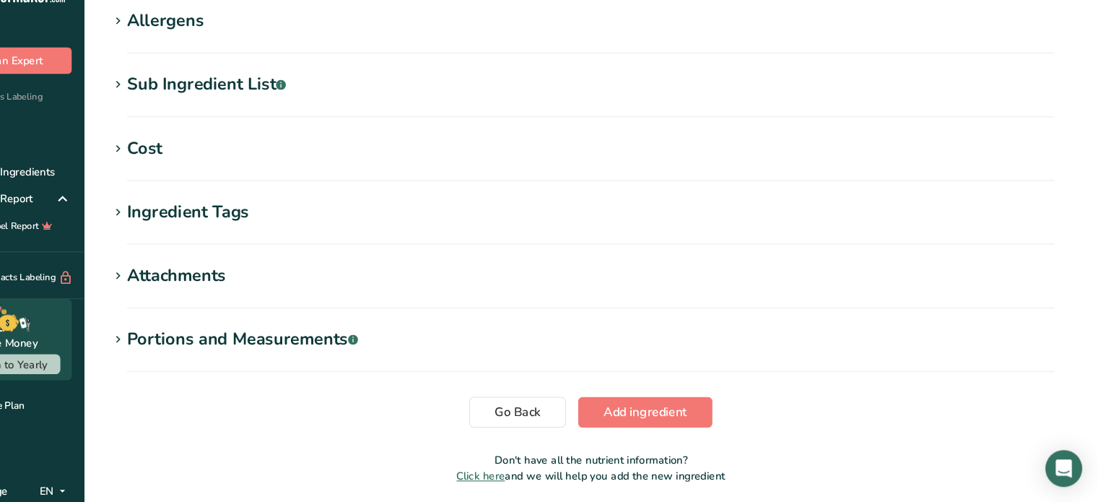
scroll to position [525, 0]
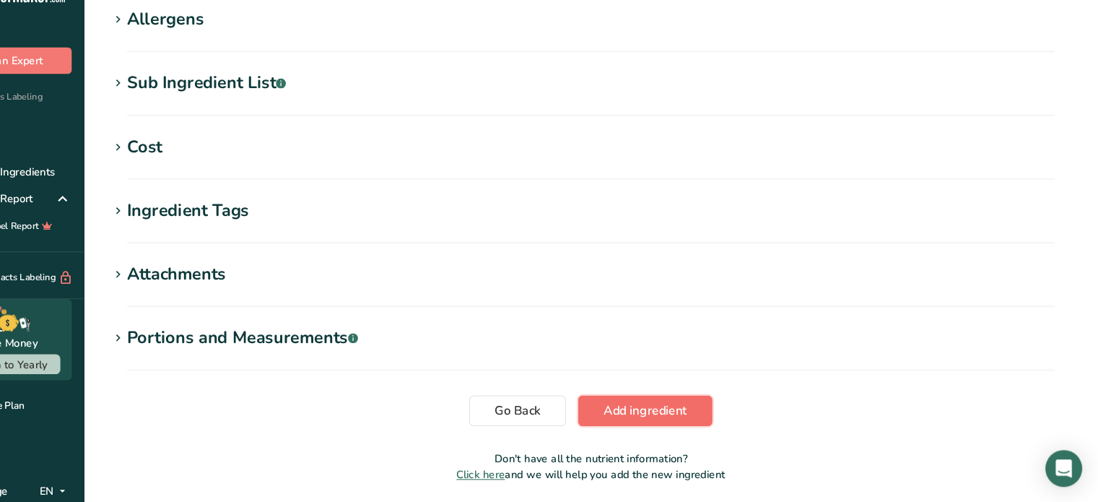
click at [690, 411] on span "Add ingredient" at bounding box center [672, 415] width 79 height 17
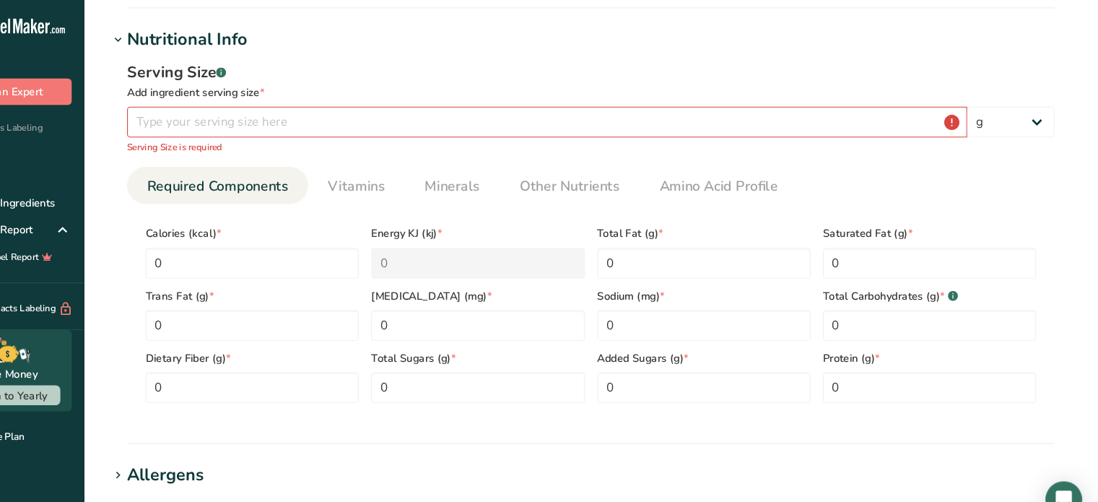
scroll to position [167, 0]
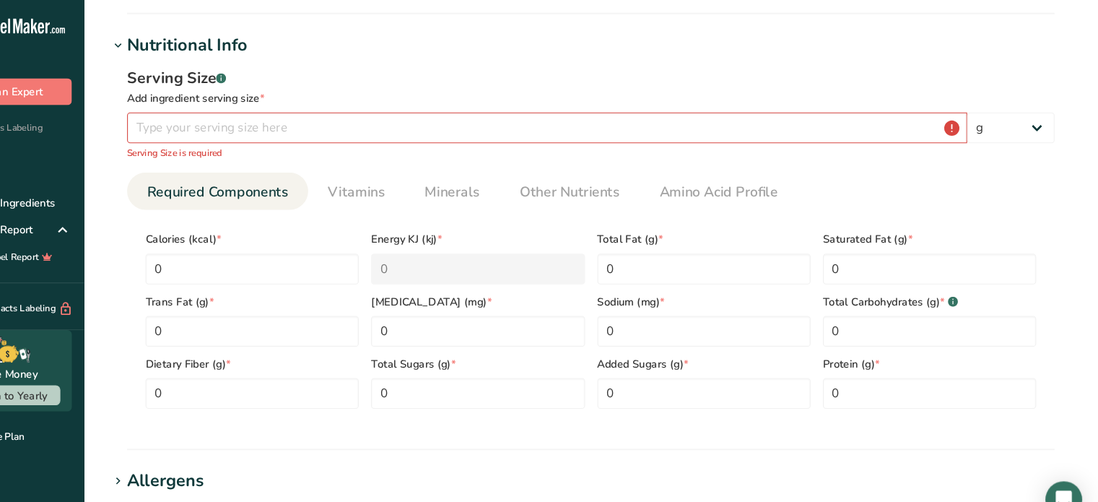
click at [460, 103] on div "Serving Size .a-a{fill:#347362;}.b-a{fill:#fff;} Add ingredient serving size * …" at bounding box center [621, 107] width 873 height 87
click at [444, 118] on input "number" at bounding box center [580, 120] width 790 height 29
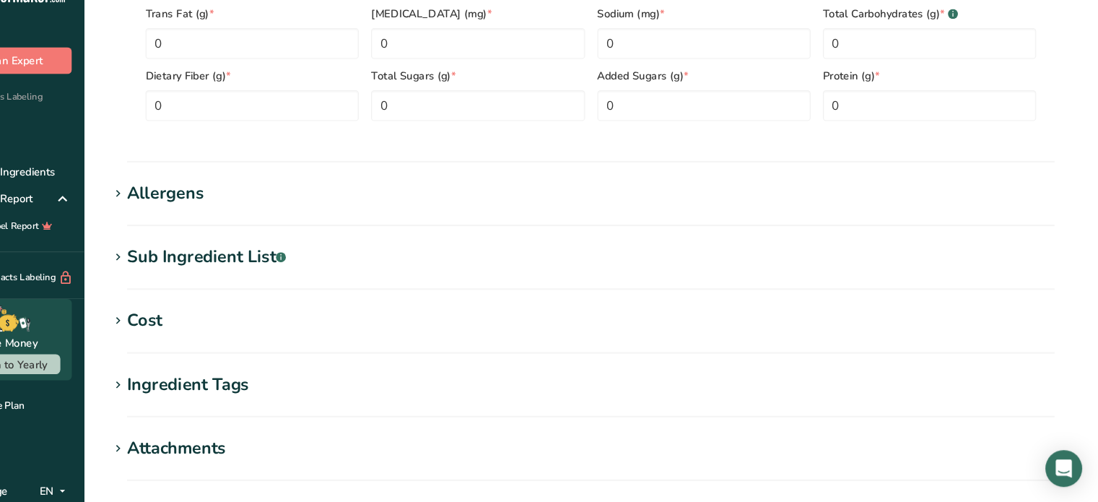
scroll to position [607, 0]
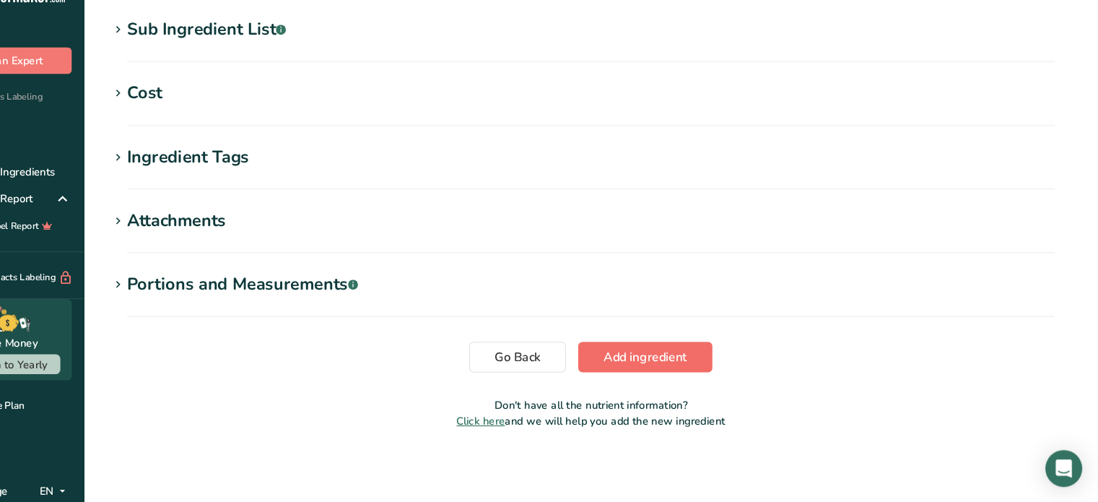
type input "190"
click at [678, 374] on button "Add ingredient" at bounding box center [672, 365] width 126 height 29
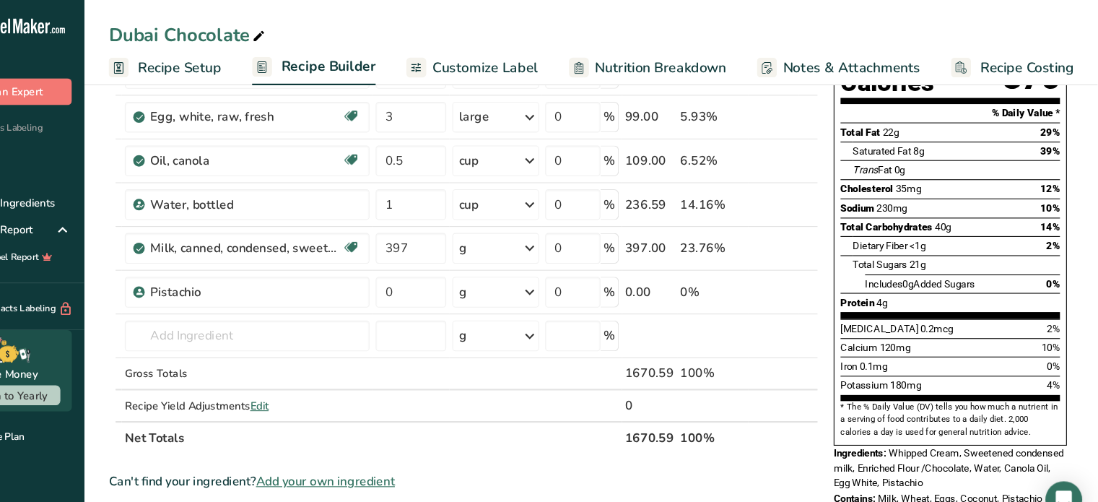
scroll to position [161, 0]
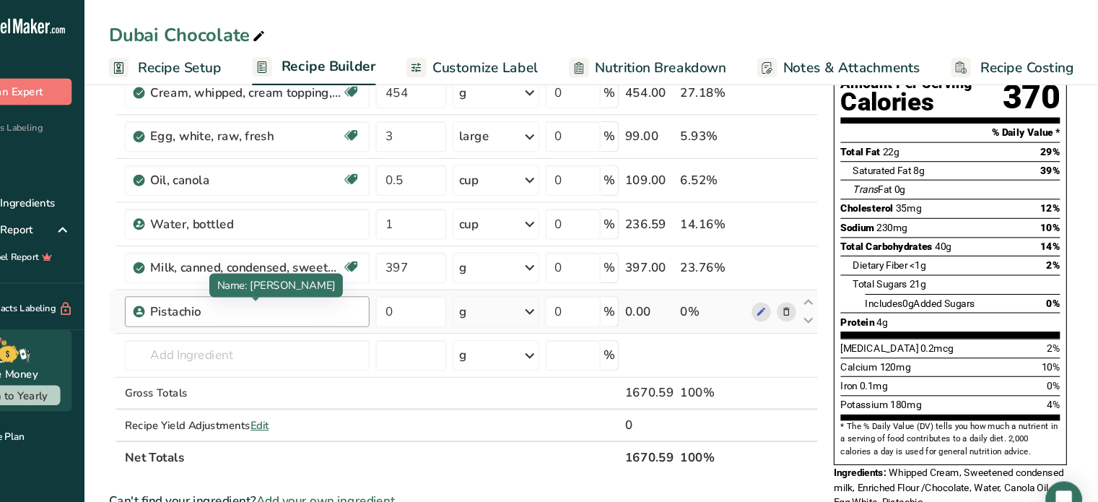
click at [279, 297] on div "Pistachio" at bounding box center [296, 292] width 180 height 17
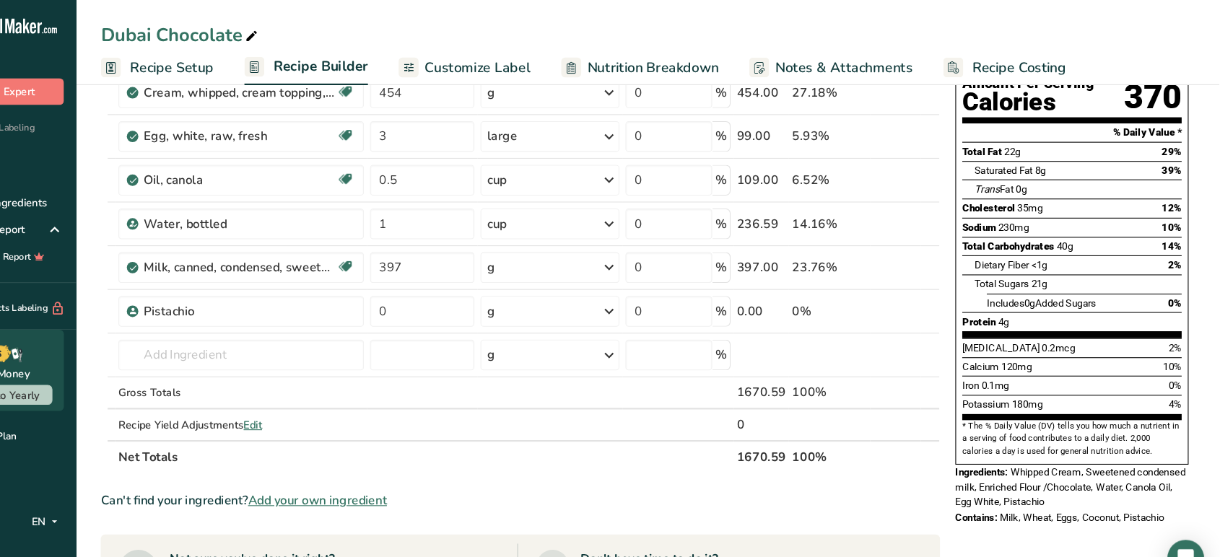
scroll to position [0, 0]
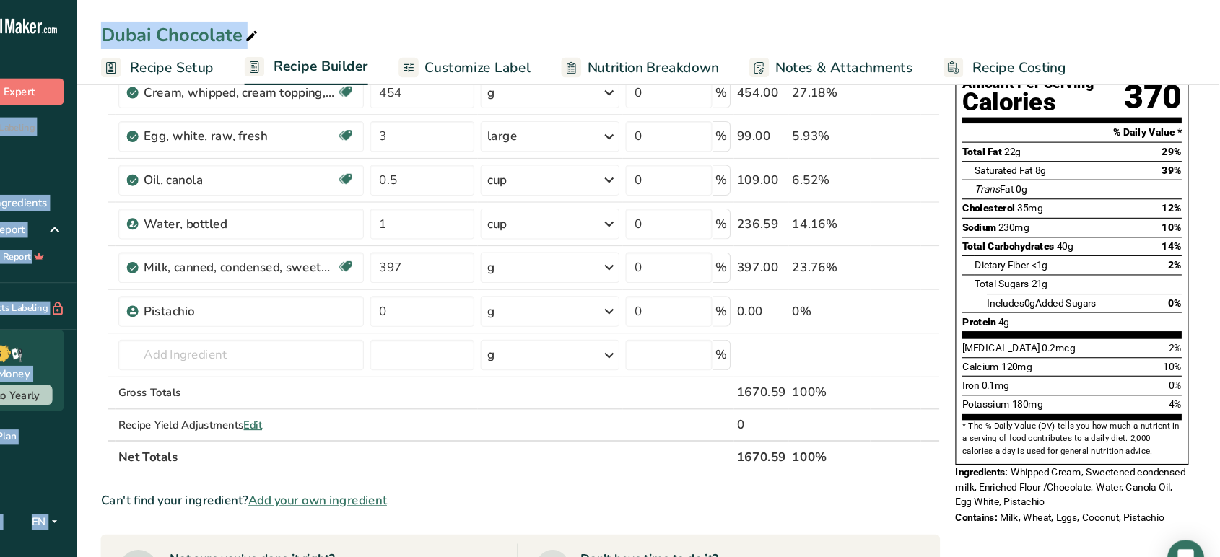
drag, startPoint x: 71, startPoint y: 59, endPoint x: 185, endPoint y: 53, distance: 114.2
click at [185, 53] on div ".a-20{fill:#fff;} Hire an Expert Nutrition Facts Labeling Recipes Costs Custom …" at bounding box center [610, 383] width 1220 height 1088
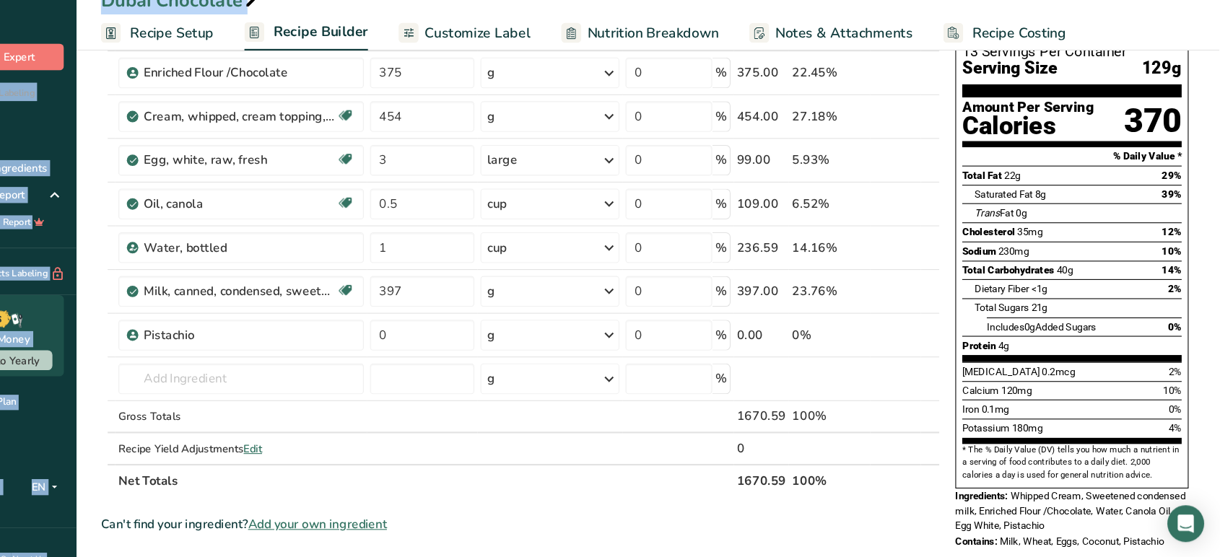
scroll to position [108, 0]
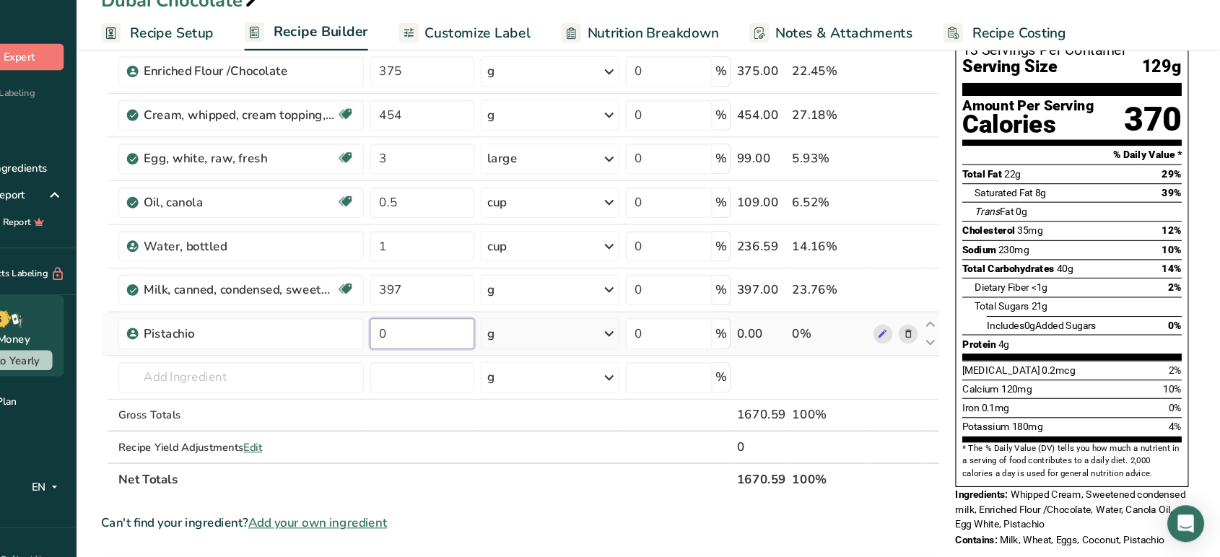
click at [484, 346] on input "0" at bounding box center [470, 346] width 98 height 29
type input "190"
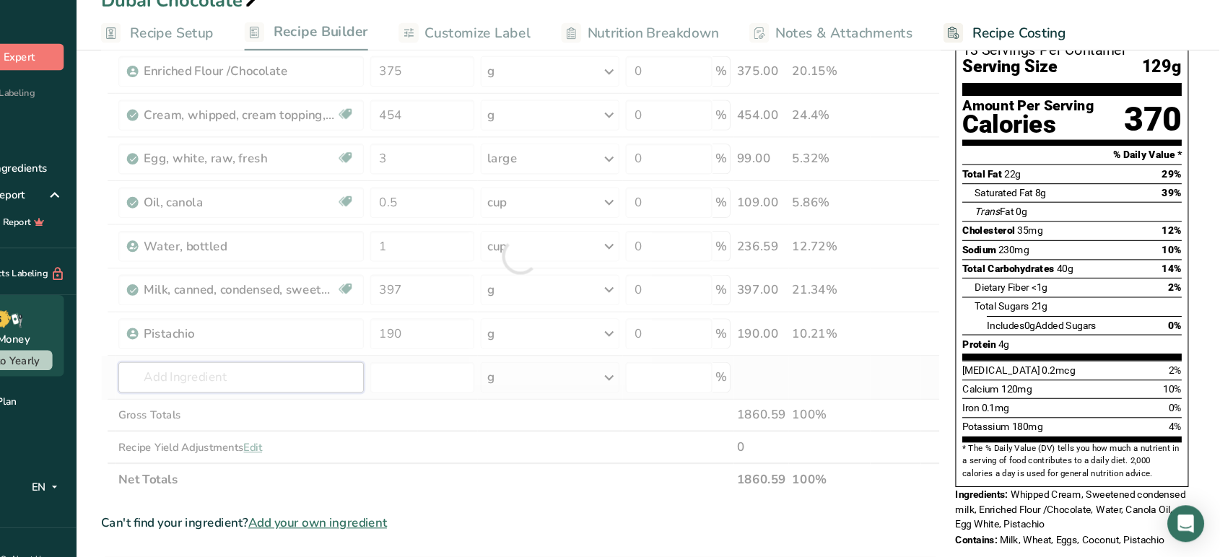
click at [341, 397] on div "Ingredient * Amount * Unit * Waste * .a-a{fill:#347362;}.b-a{fill:#fff;} Grams …" at bounding box center [562, 273] width 790 height 450
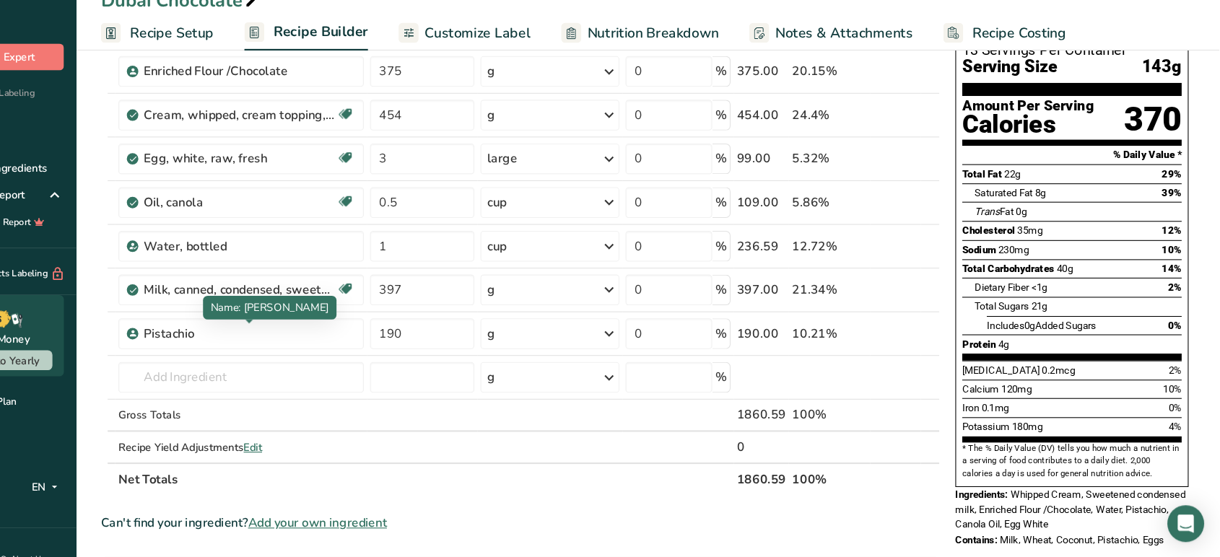
click at [332, 322] on span "Name: Pistachio" at bounding box center [326, 322] width 111 height 14
click at [333, 390] on input "text" at bounding box center [299, 387] width 230 height 29
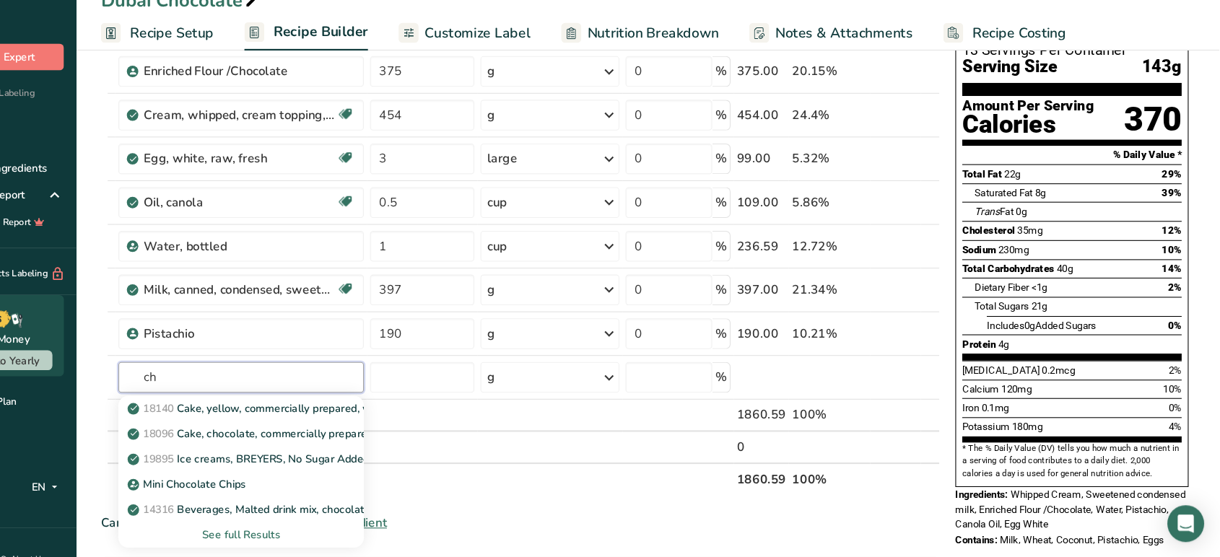
type input "c"
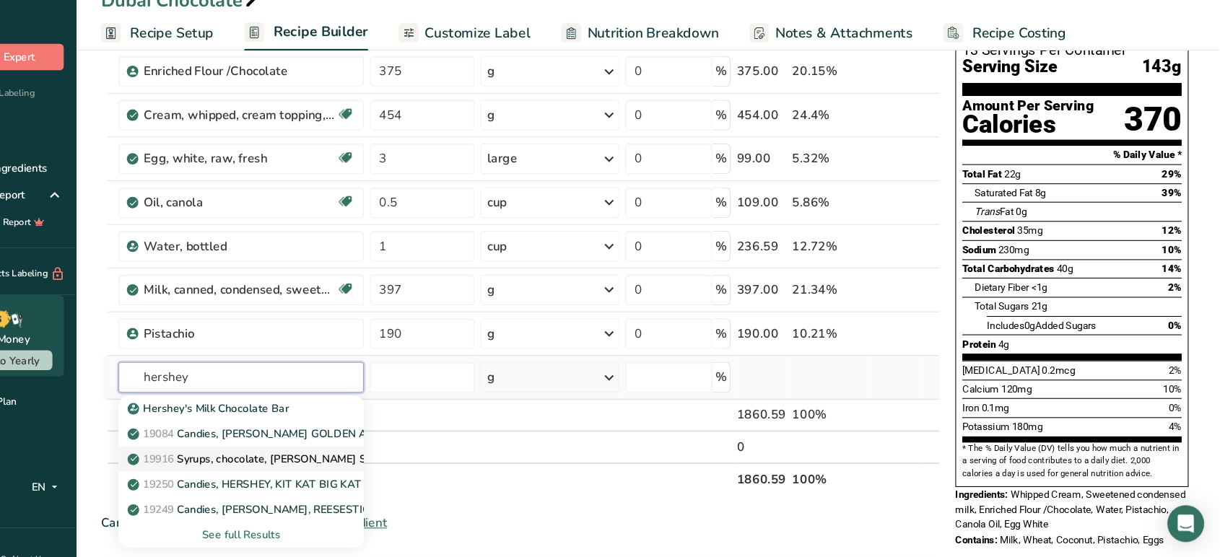
type input "hershey"
click at [304, 465] on p "19916 Syrups, chocolate, HERSHEY'S Sugar free, Genuine Chocolate Flavored, Lite…" at bounding box center [422, 464] width 453 height 15
type input "Syrups, chocolate, HERSHEY'S Sugar free, Genuine Chocolate Flavored, Lite Syrup"
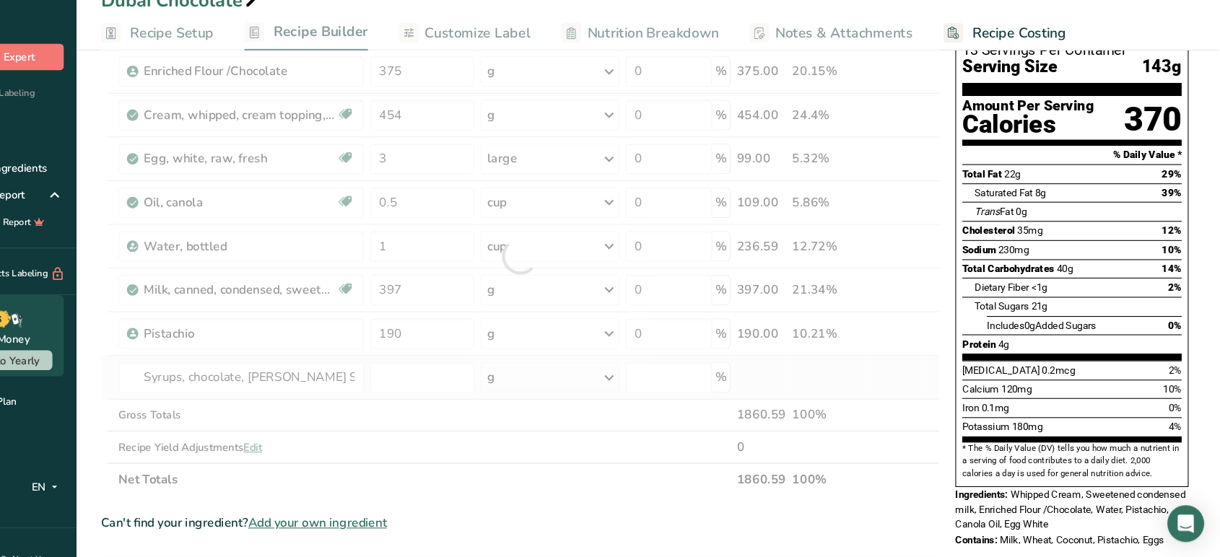
type input "0"
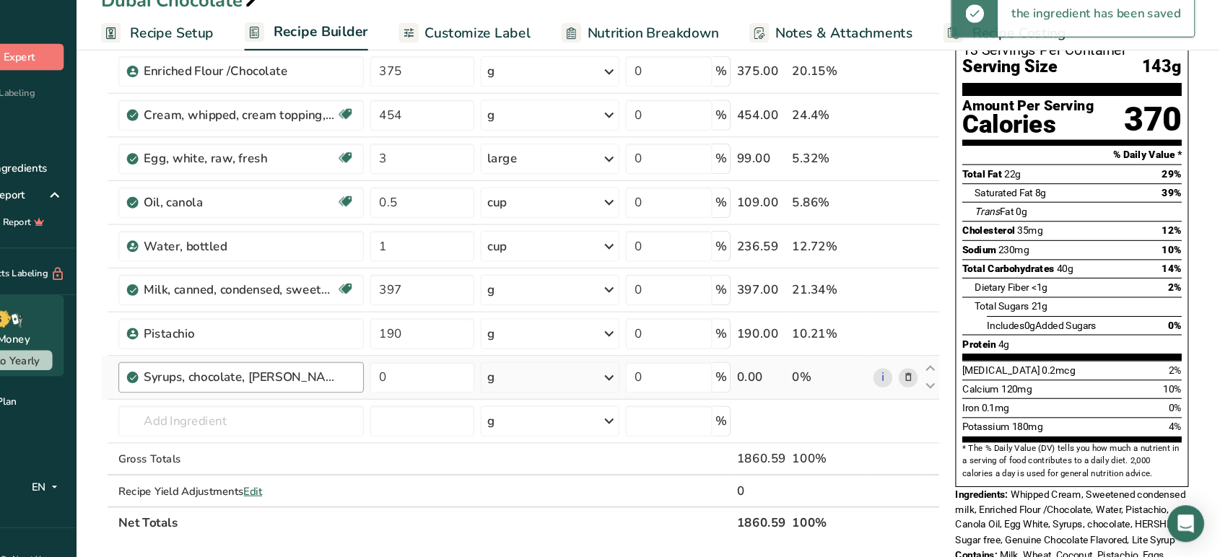
click at [395, 385] on div "Syrups, chocolate, HERSHEY'S Sugar free, Genuine Chocolate Flavored, Lite Syrup" at bounding box center [307, 387] width 198 height 17
click at [923, 380] on icon at bounding box center [927, 387] width 10 height 15
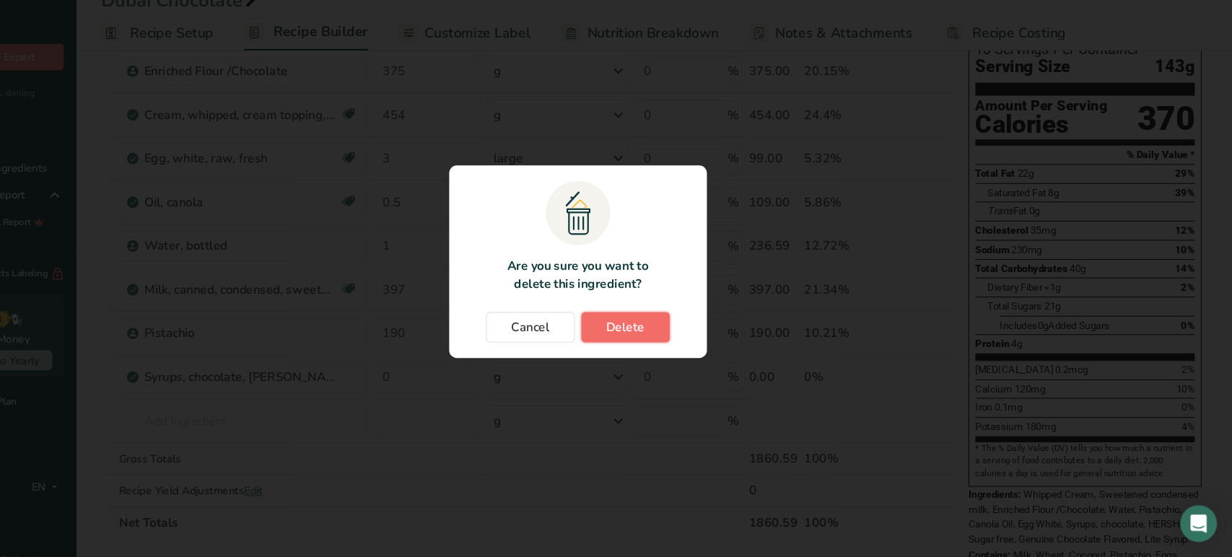
click at [655, 342] on span "Delete" at bounding box center [661, 340] width 36 height 17
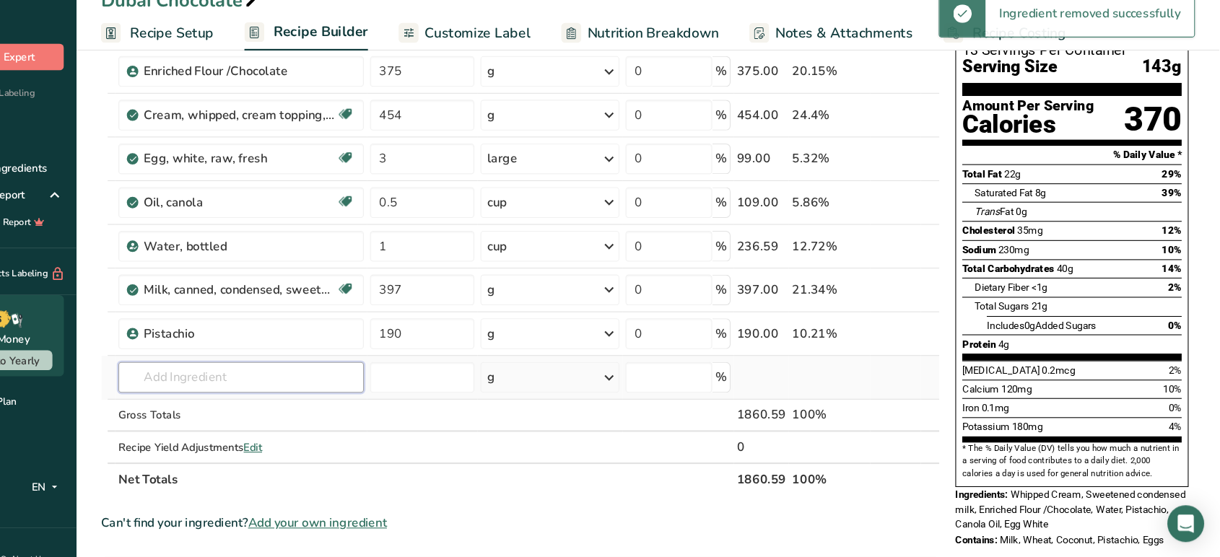
click at [266, 390] on input "text" at bounding box center [299, 387] width 230 height 29
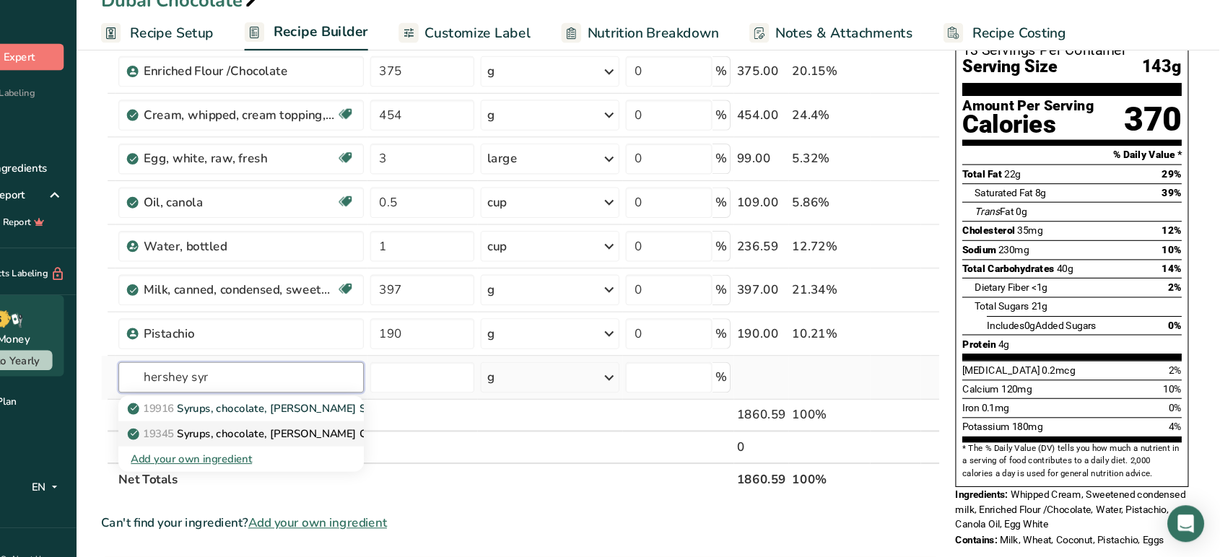
type input "hershey syr"
click at [339, 442] on p "19345 Syrups, chocolate, HERSHEY'S Genuine Chocolate Flavored Lite Syrup" at bounding box center [394, 440] width 396 height 15
type input "Syrups, chocolate, HERSHEY'S Genuine Chocolate Flavored Lite Syrup"
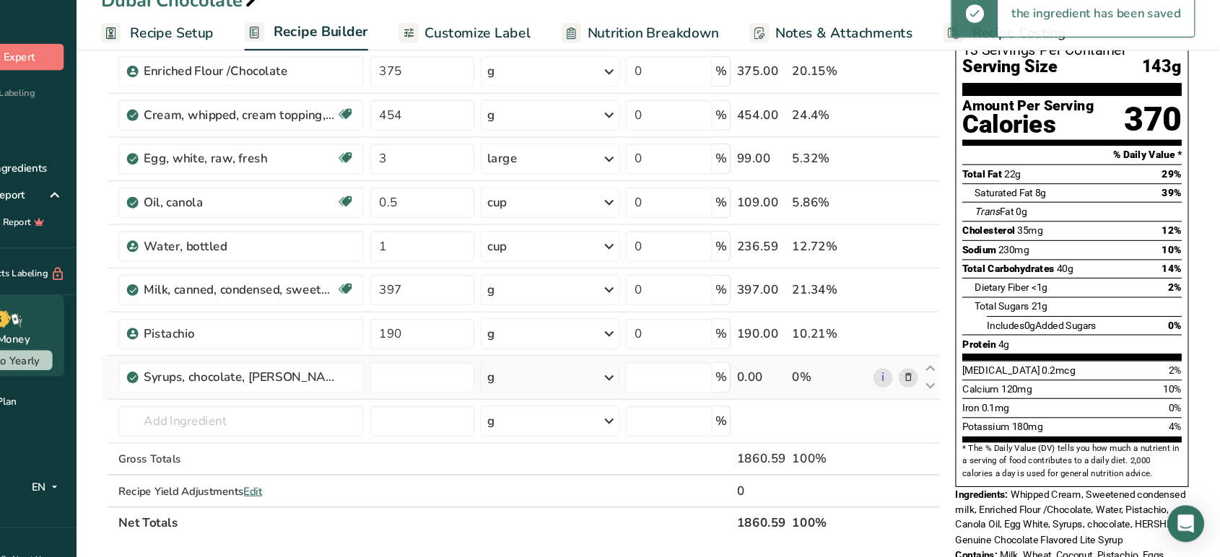
type input "0"
click at [613, 385] on div "g" at bounding box center [590, 387] width 131 height 29
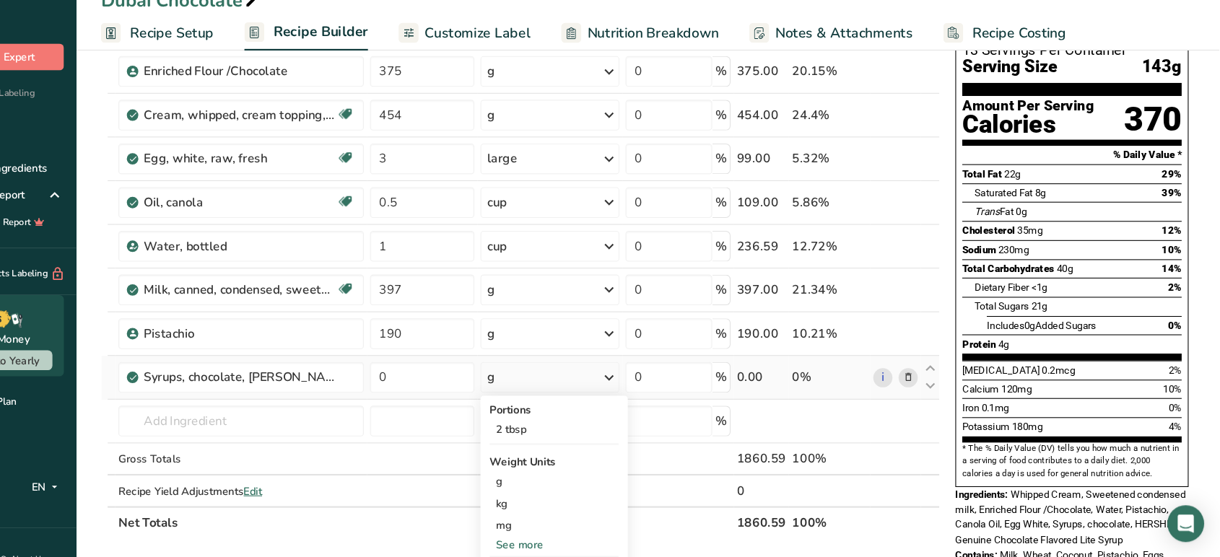
click at [579, 501] on div "See more" at bounding box center [593, 545] width 121 height 15
click at [586, 431] on div "2 tbsp" at bounding box center [593, 436] width 121 height 21
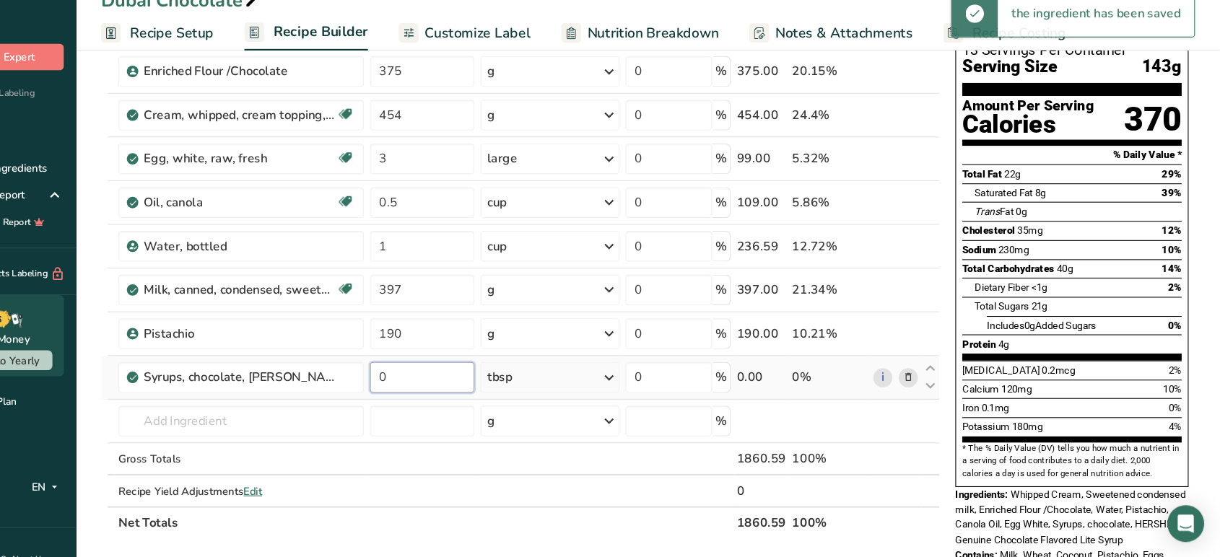
click at [478, 390] on input "0" at bounding box center [470, 387] width 98 height 29
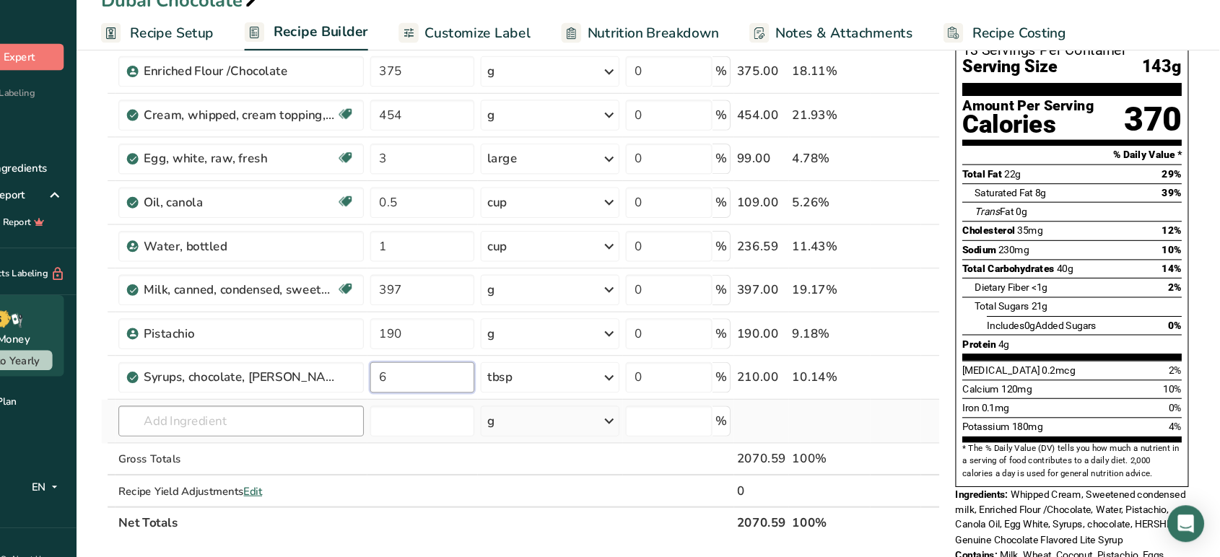
type input "6"
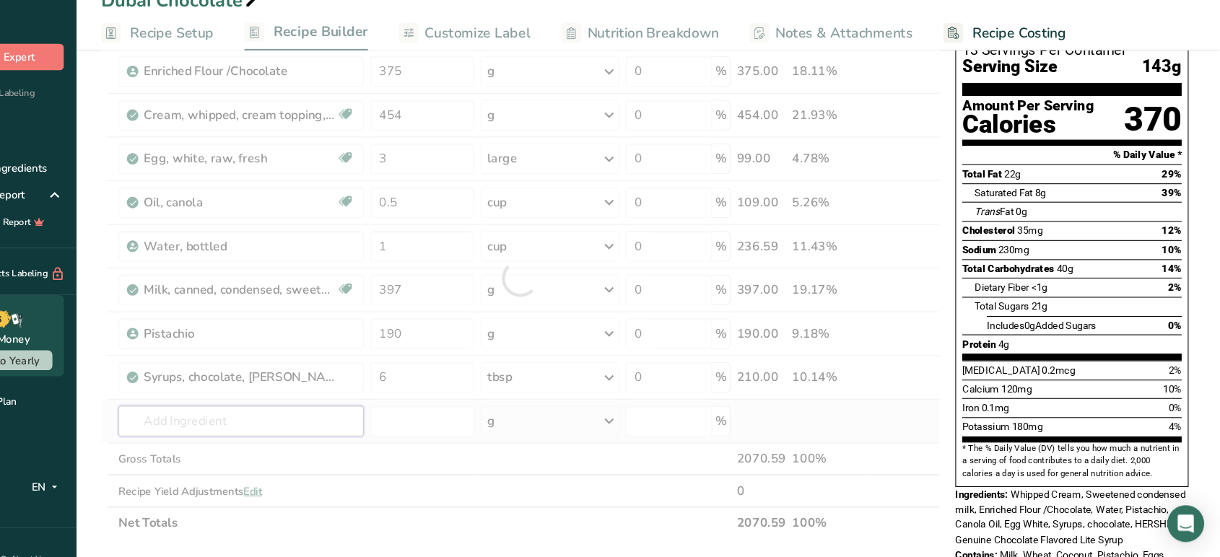
click at [278, 419] on div "Ingredient * Amount * Unit * Waste * .a-a{fill:#347362;}.b-a{fill:#fff;} Grams …" at bounding box center [562, 294] width 790 height 492
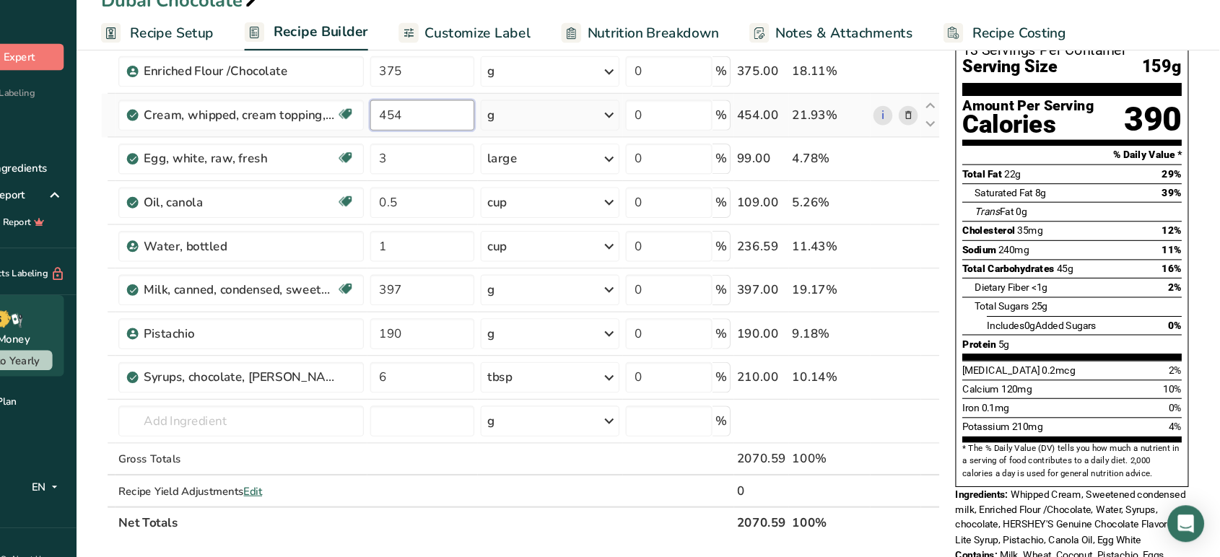
click at [467, 147] on input "454" at bounding box center [470, 140] width 98 height 29
type input "4"
type input "908"
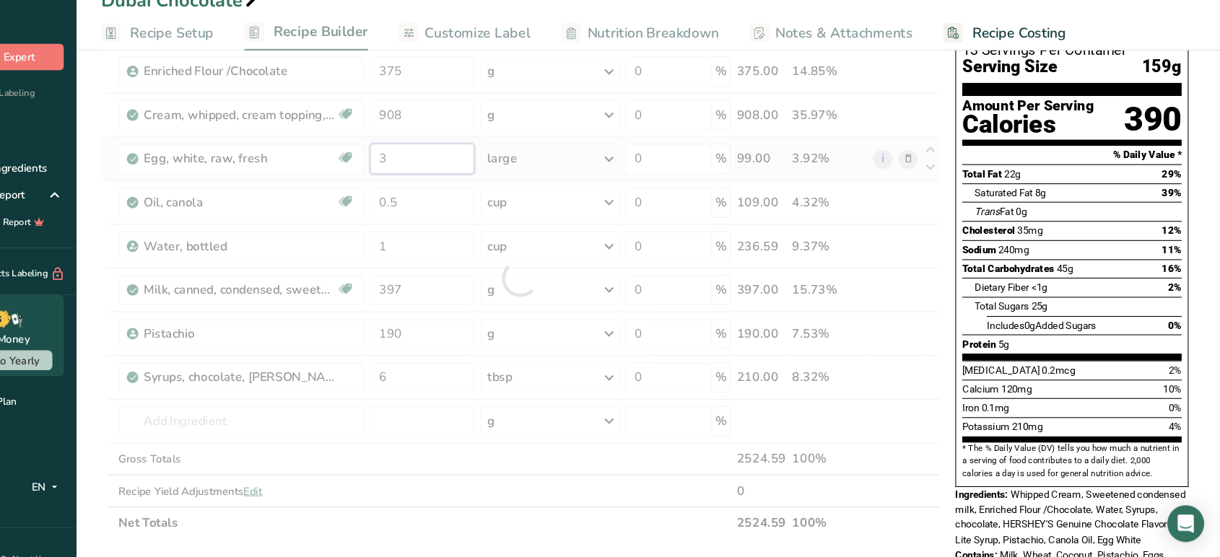
click at [476, 183] on div "Ingredient * Amount * Unit * Waste * .a-a{fill:#347362;}.b-a{fill:#fff;} Grams …" at bounding box center [562, 294] width 790 height 492
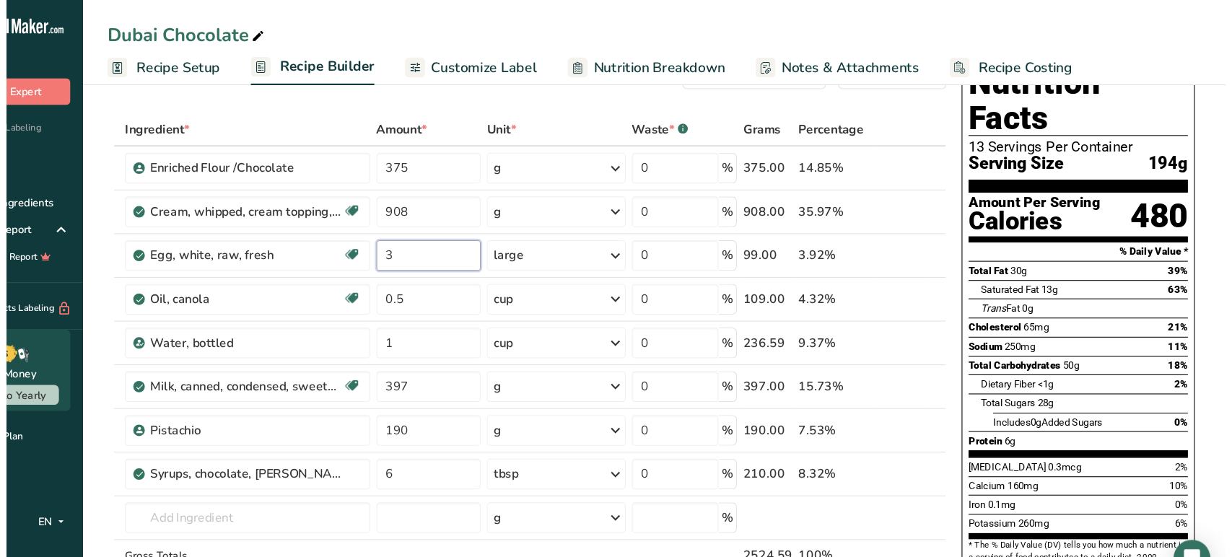
scroll to position [45, 0]
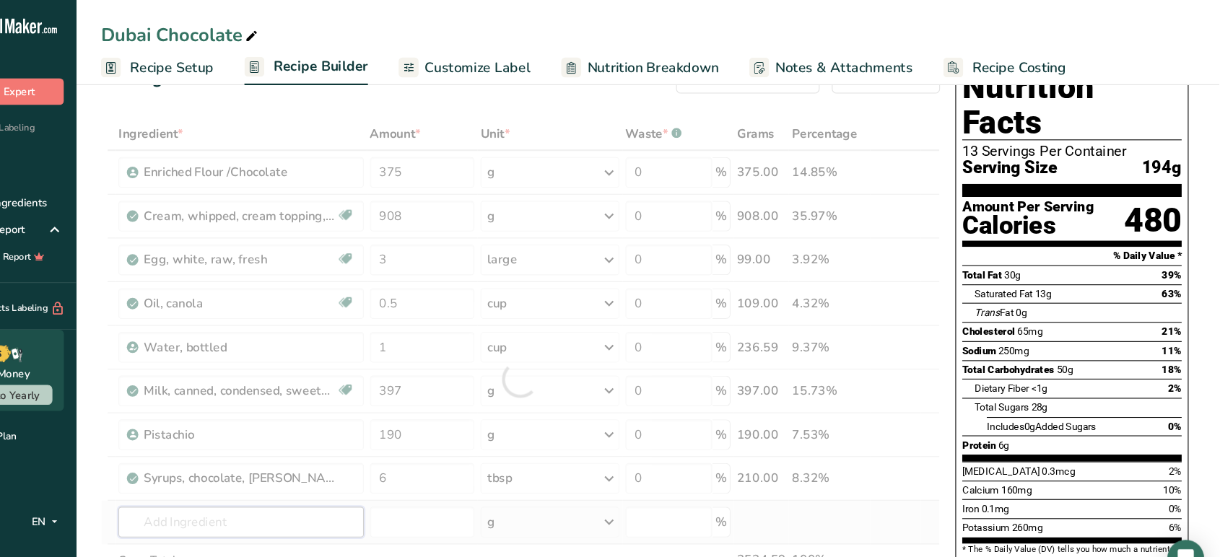
click at [360, 494] on div "Ingredient * Amount * Unit * Waste * .a-a{fill:#347362;}.b-a{fill:#fff;} Grams …" at bounding box center [562, 357] width 790 height 492
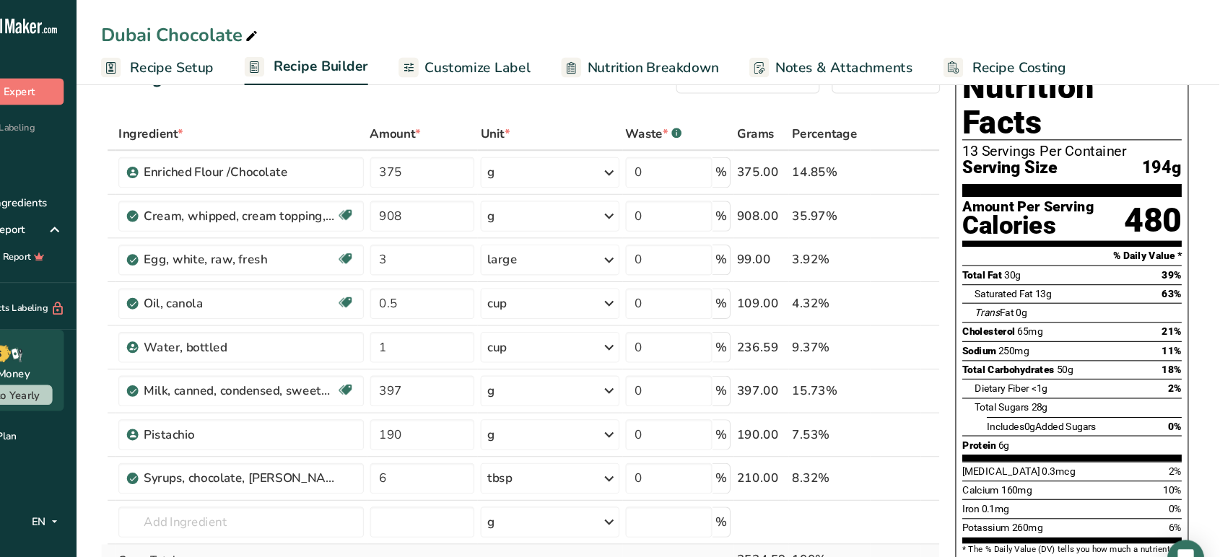
click at [369, 501] on td "Gross Totals" at bounding box center [299, 527] width 236 height 30
click at [363, 483] on input "text" at bounding box center [299, 491] width 230 height 29
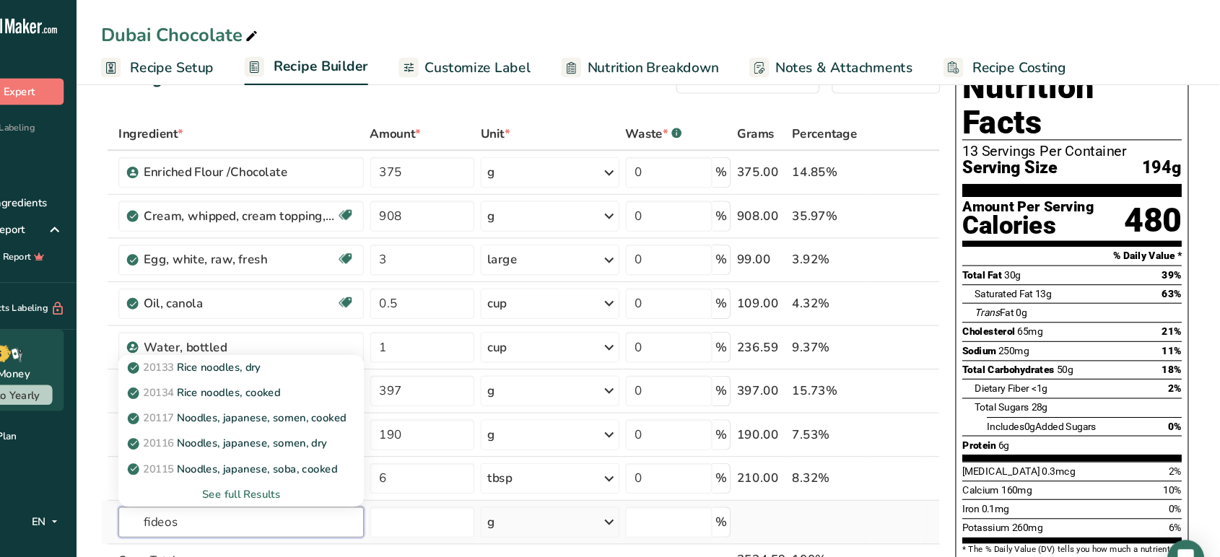
type input "fideos"
click at [292, 463] on div "See full Results" at bounding box center [299, 465] width 207 height 15
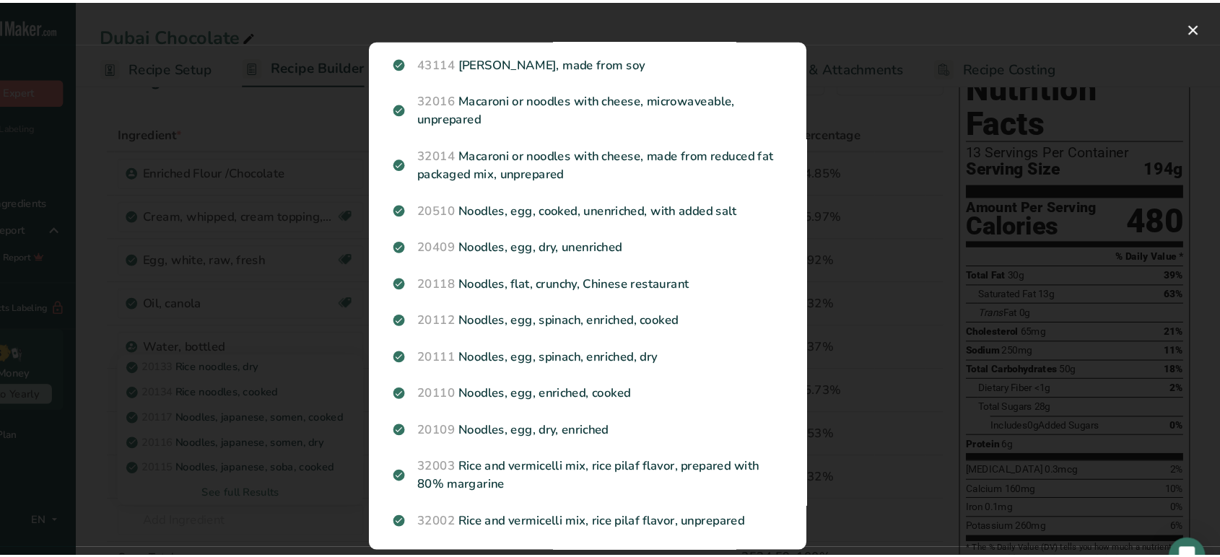
scroll to position [1619, 0]
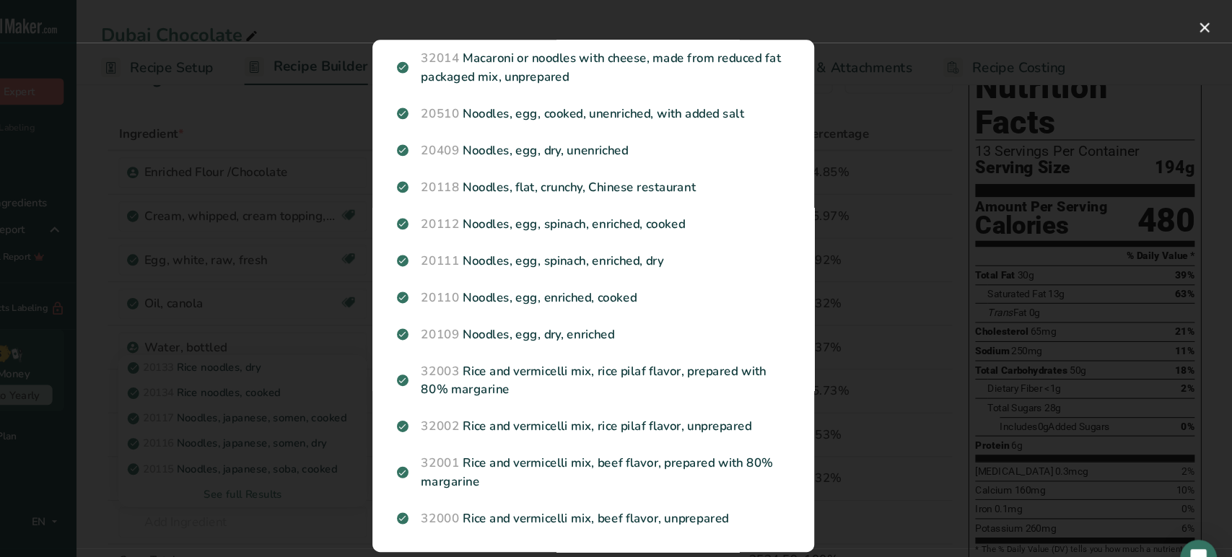
click at [284, 479] on div "Search results modal" at bounding box center [616, 278] width 1232 height 557
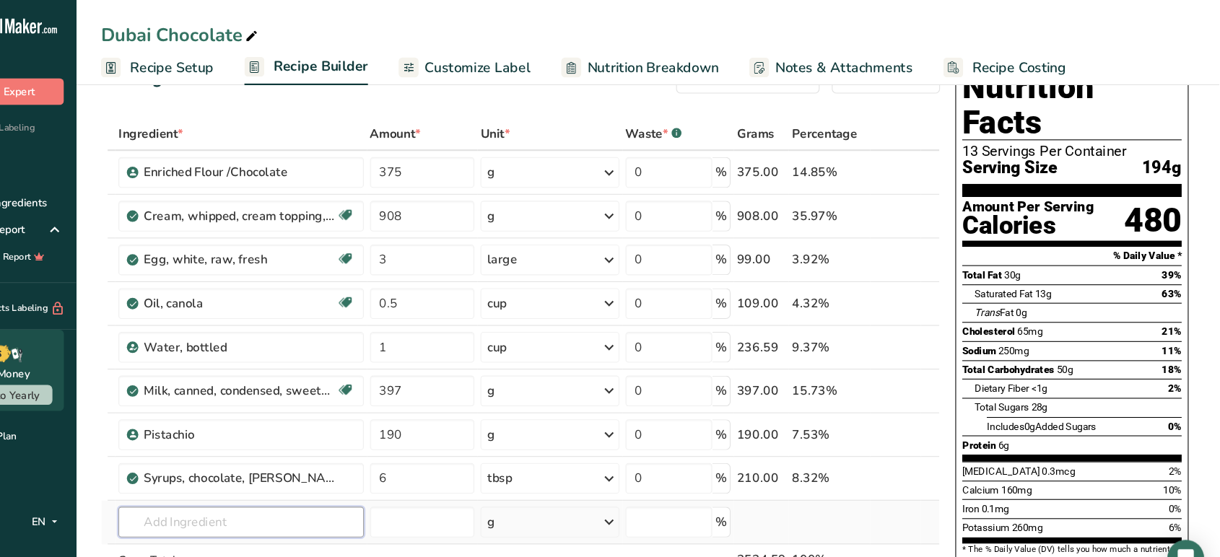
click at [245, 484] on input "text" at bounding box center [299, 491] width 230 height 29
type input "noodles wheat"
click at [288, 461] on div "Add your own ingredient" at bounding box center [299, 465] width 207 height 15
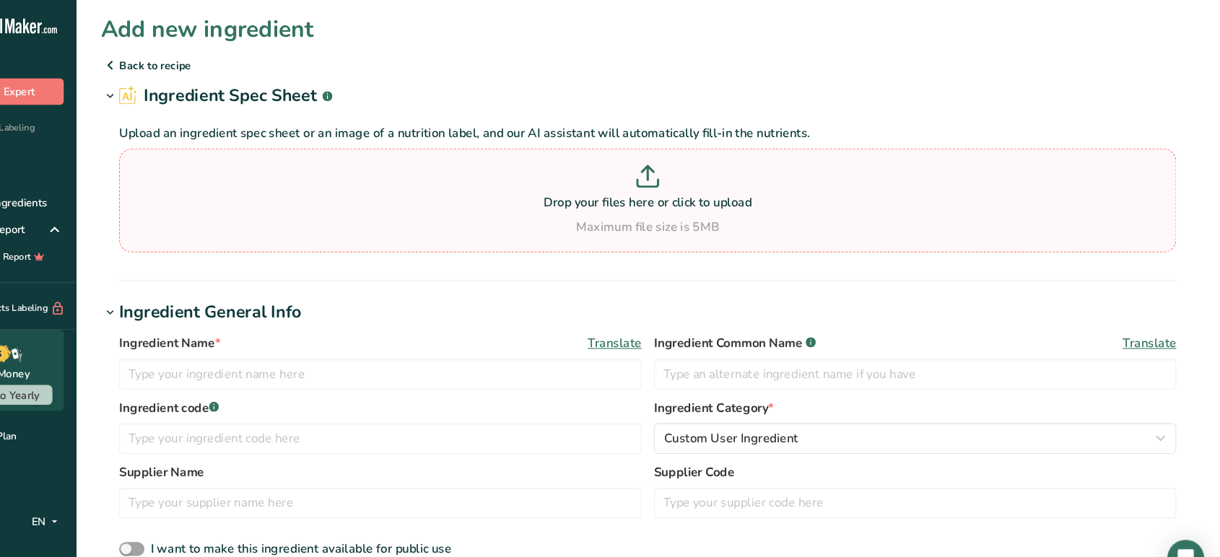
click at [698, 180] on p at bounding box center [681, 168] width 987 height 27
click at [698, 180] on input "Drop your files here or click to upload Maximum file size is 5MB" at bounding box center [682, 188] width 995 height 97
type input "C:\fakepath\fideos.png"
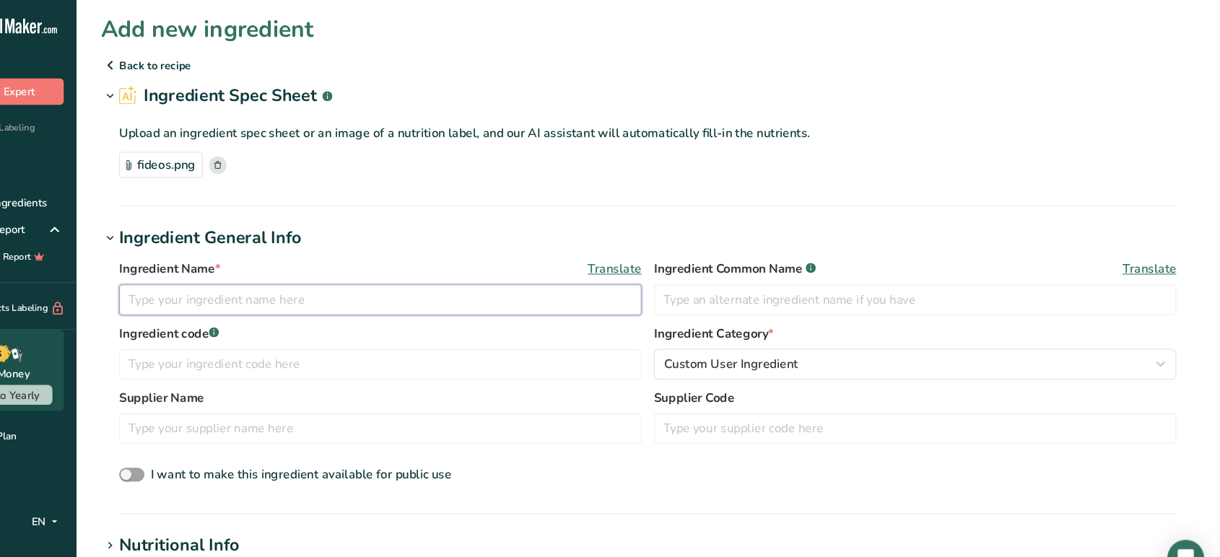
click at [304, 287] on input "text" at bounding box center [431, 282] width 492 height 29
type input "n"
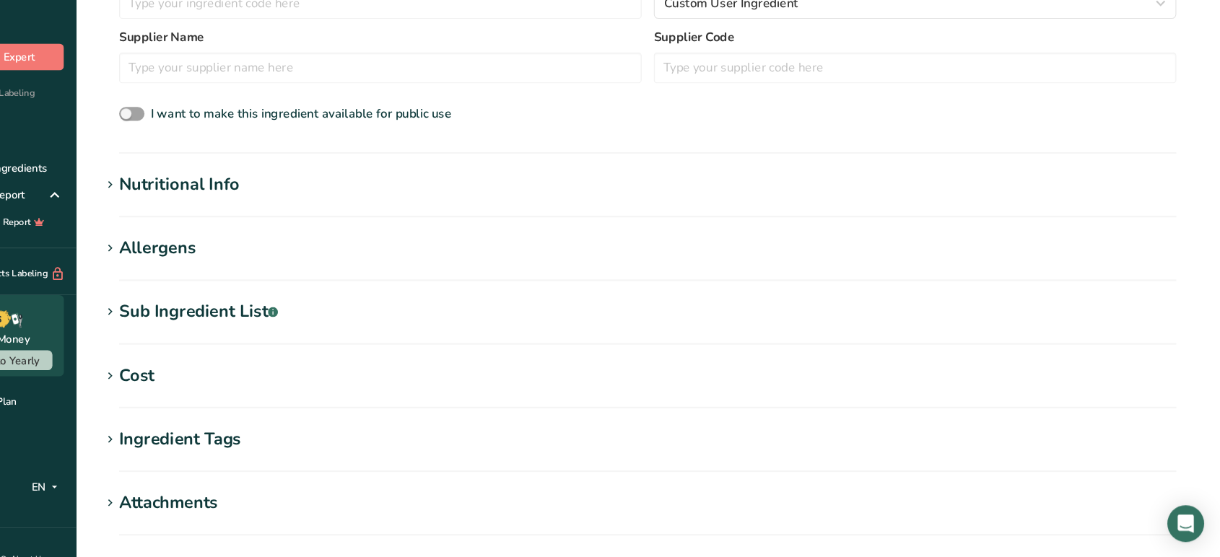
scroll to position [308, 0]
type input "Noodle Wheat"
click at [513, 193] on h1 "Nutritional Info" at bounding box center [681, 205] width 1029 height 24
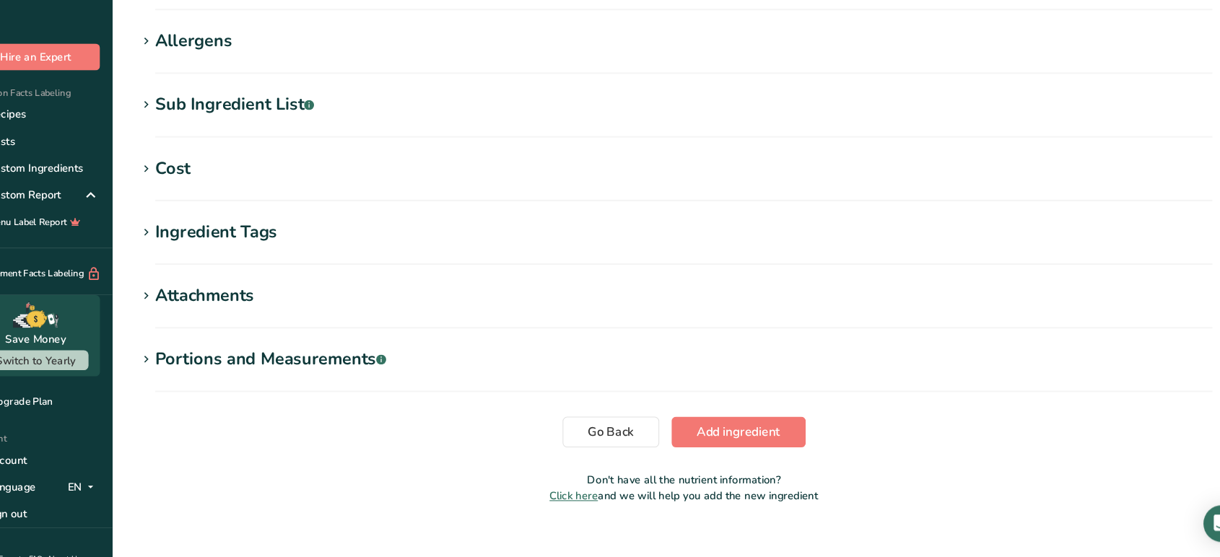
scroll to position [855, 0]
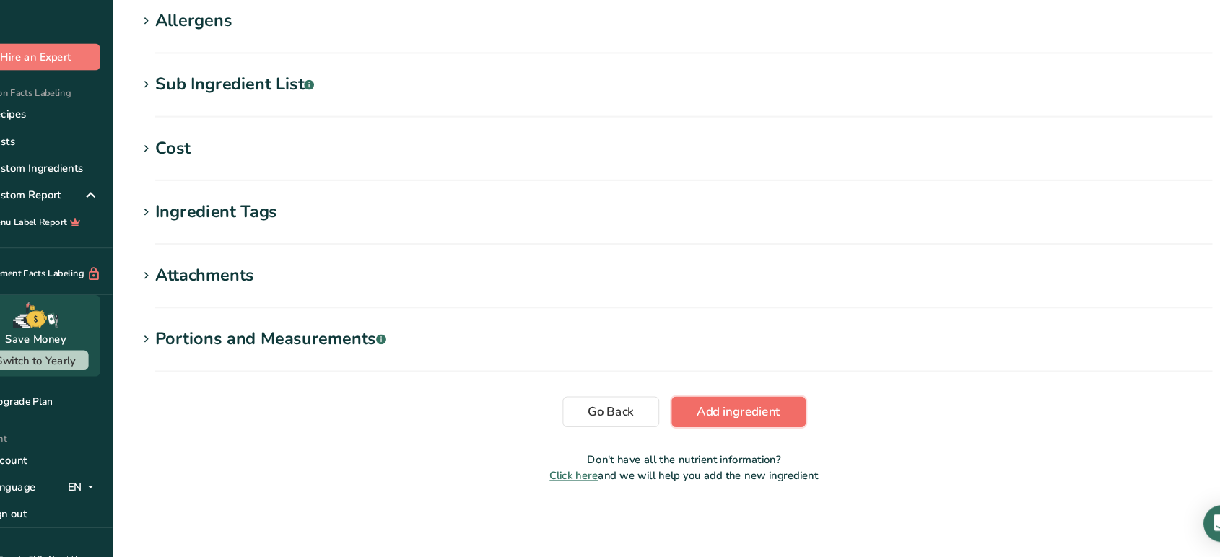
click at [730, 418] on span "Add ingredient" at bounding box center [733, 419] width 79 height 17
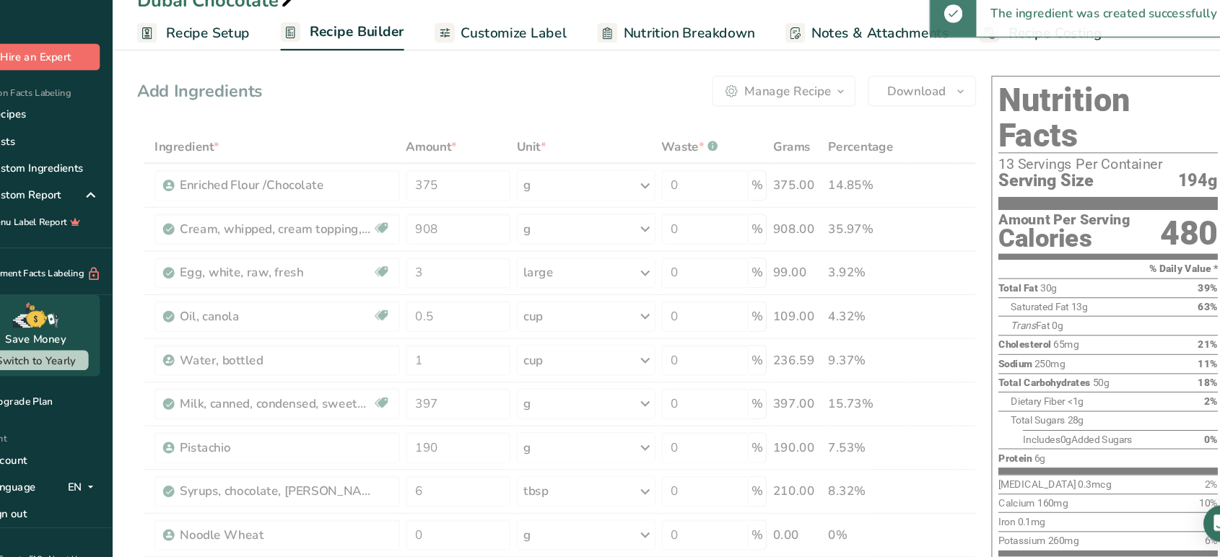
scroll to position [281, 0]
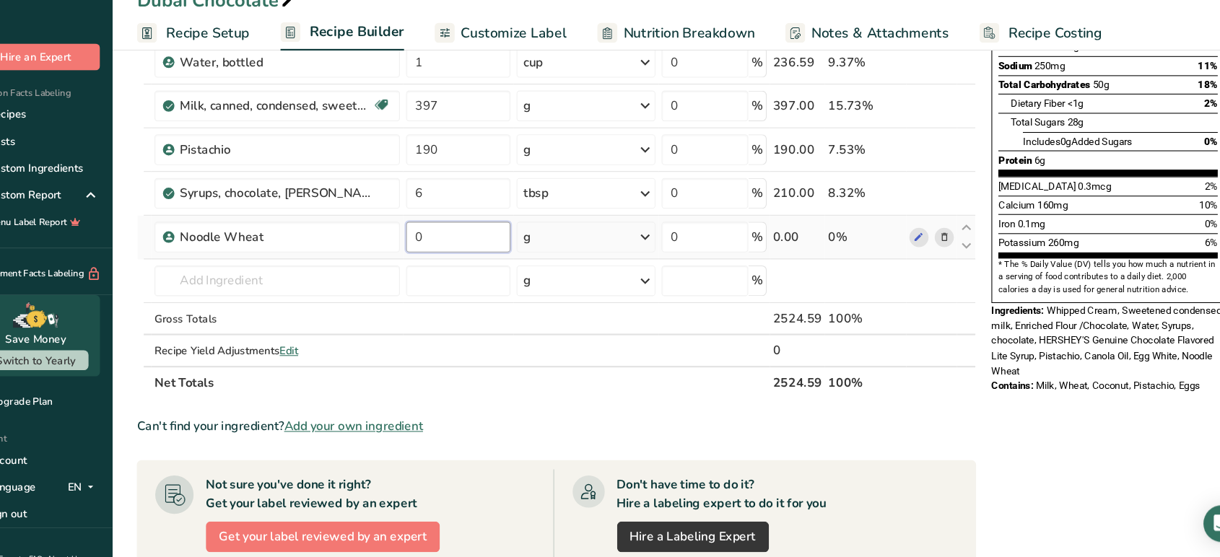
click at [457, 258] on input "0" at bounding box center [470, 255] width 98 height 29
type input "198"
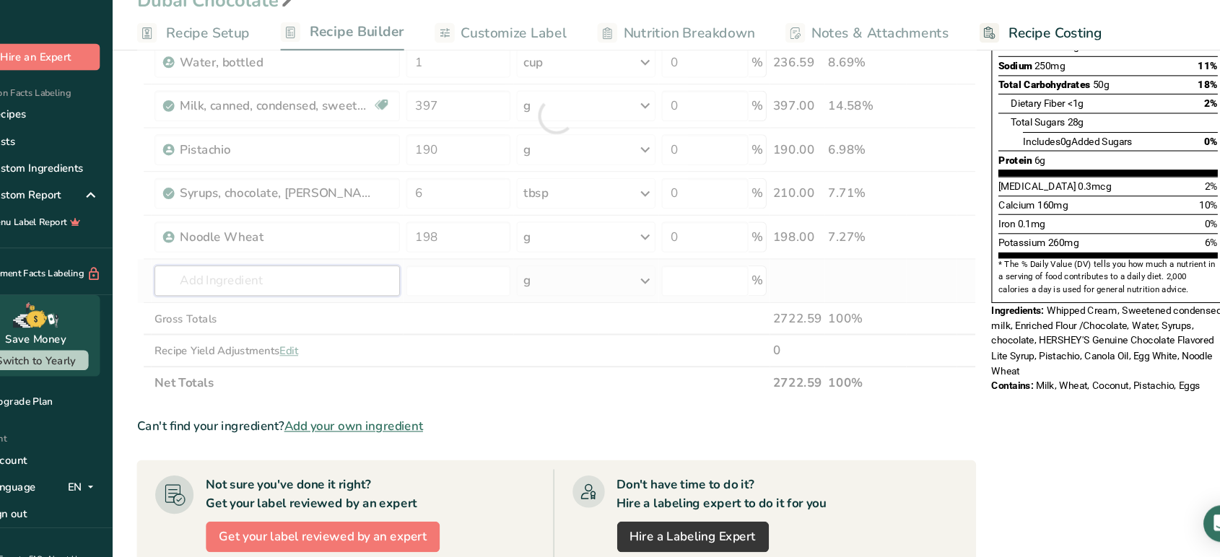
click at [341, 288] on div "Ingredient * Amount * Unit * Waste * .a-a{fill:#347362;}.b-a{fill:#fff;} Grams …" at bounding box center [562, 141] width 790 height 533
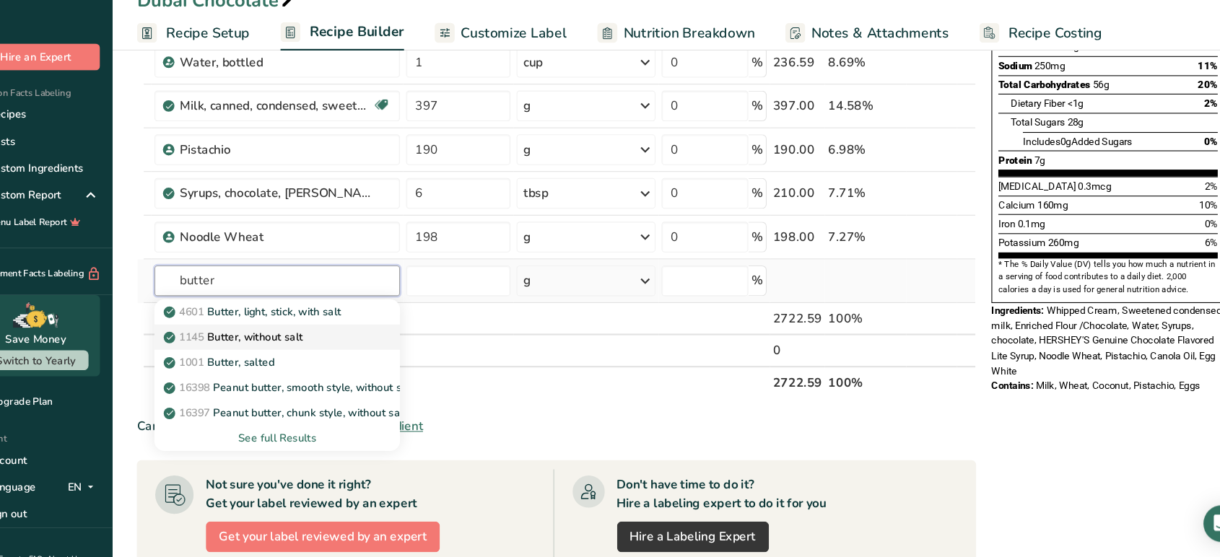
type input "butter"
click at [305, 346] on p "1145 Butter, without salt" at bounding box center [260, 349] width 128 height 15
type input "Butter, without salt"
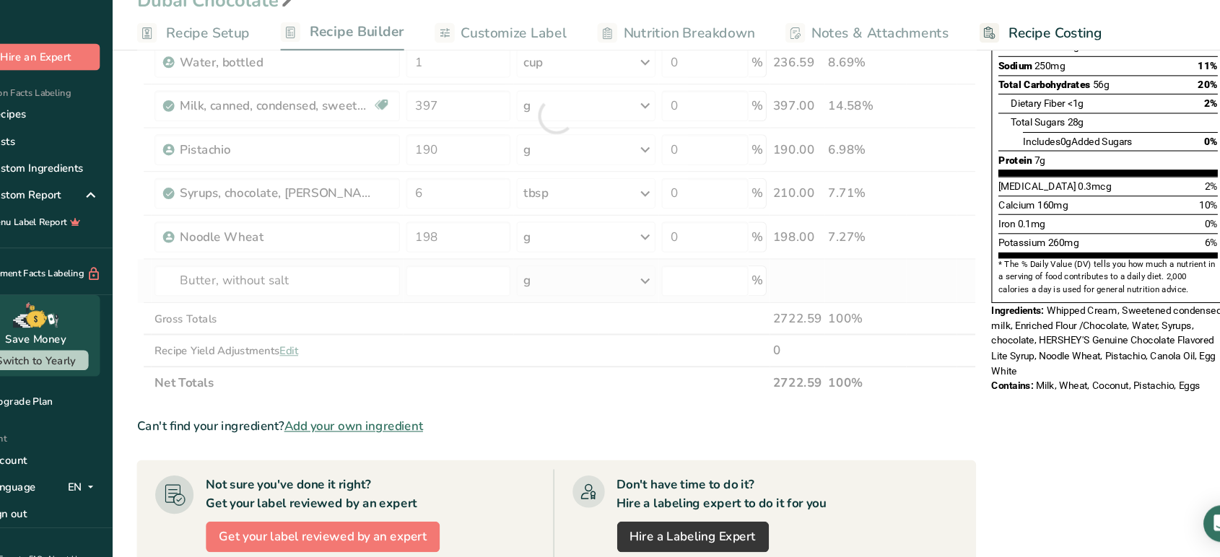
type input "0"
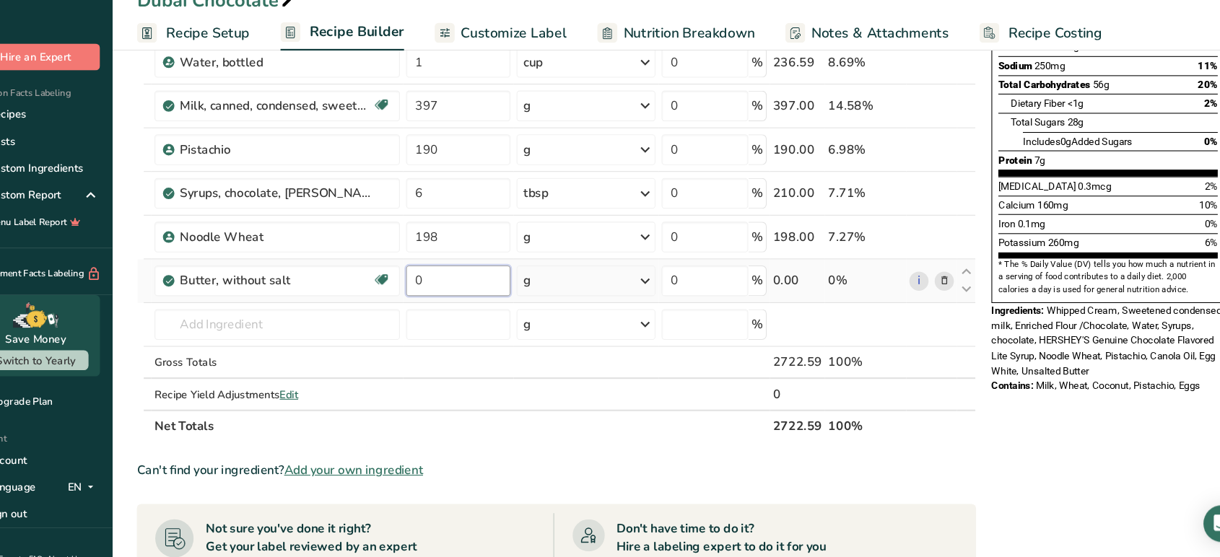
click at [500, 291] on input "0" at bounding box center [470, 296] width 98 height 29
type input "113"
click at [318, 349] on div "Ingredient * Amount * Unit * Waste * .a-a{fill:#347362;}.b-a{fill:#fff;} Grams …" at bounding box center [562, 162] width 790 height 574
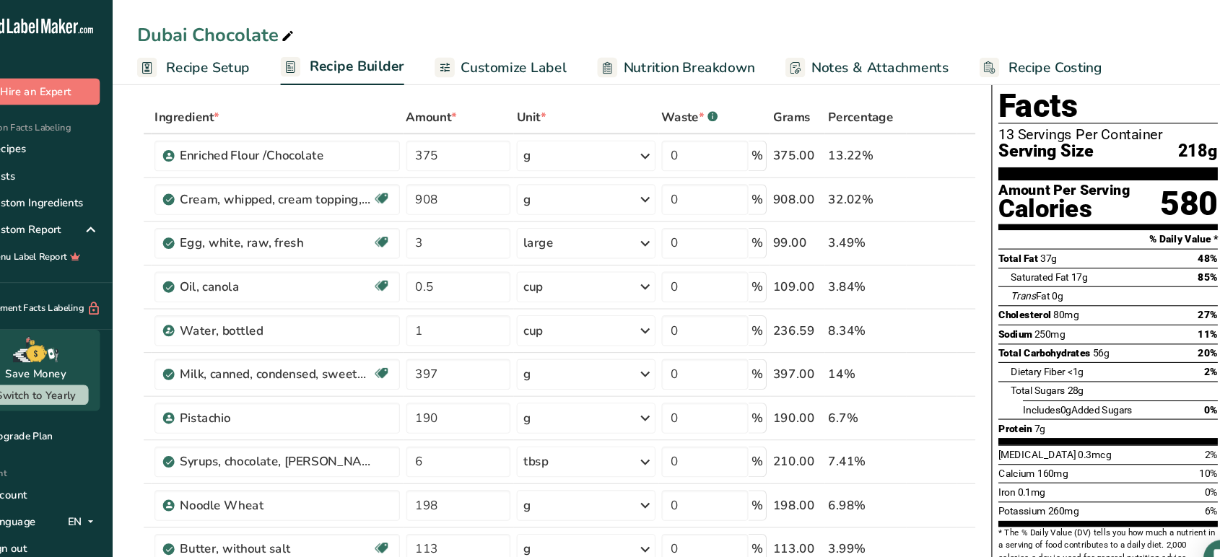
scroll to position [58, 0]
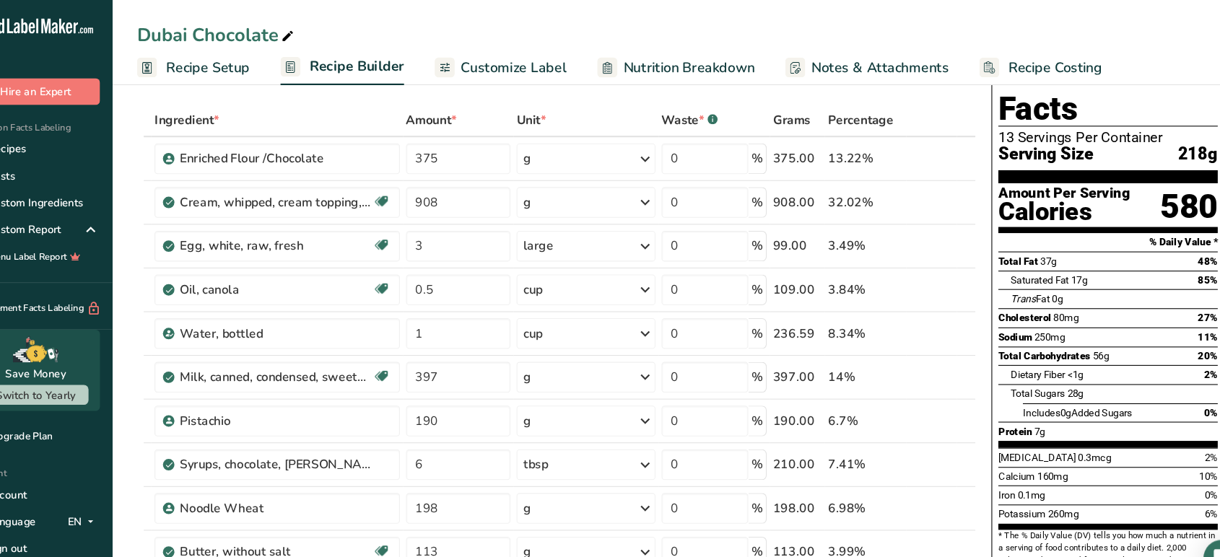
drag, startPoint x: 1162, startPoint y: 191, endPoint x: 1174, endPoint y: 227, distance: 38.6
click at [1097, 227] on div "Nutrition Facts 13 Servings Per Container Serving Size 218g Amount Per Serving …" at bounding box center [1080, 293] width 219 height 494
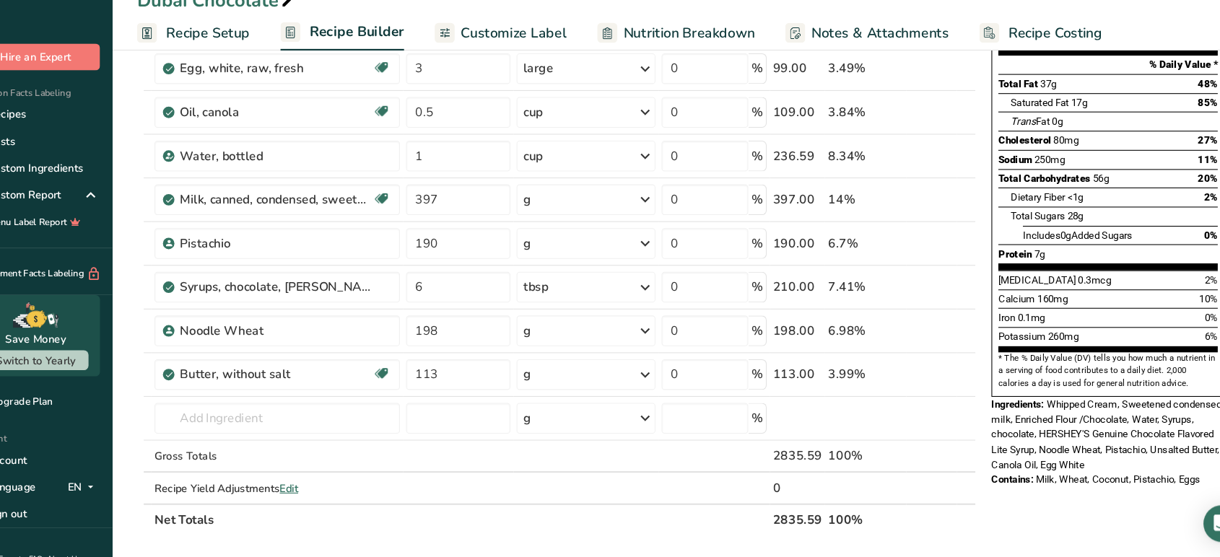
scroll to position [0, 0]
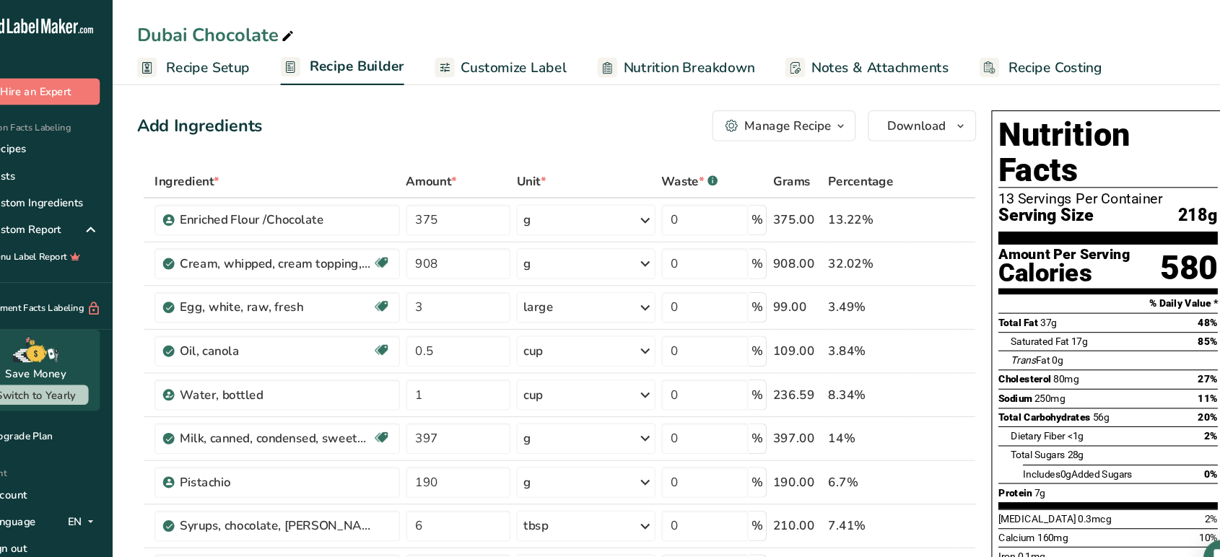
click at [227, 64] on span "Recipe Setup" at bounding box center [234, 63] width 79 height 19
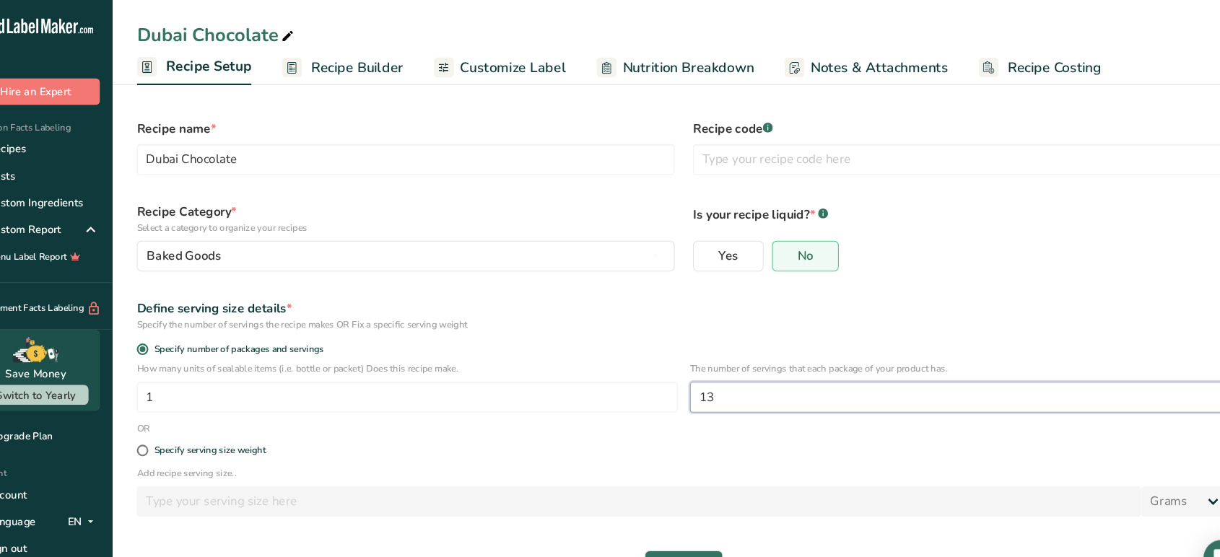
click at [841, 383] on input "13" at bounding box center [942, 373] width 509 height 29
type input "1"
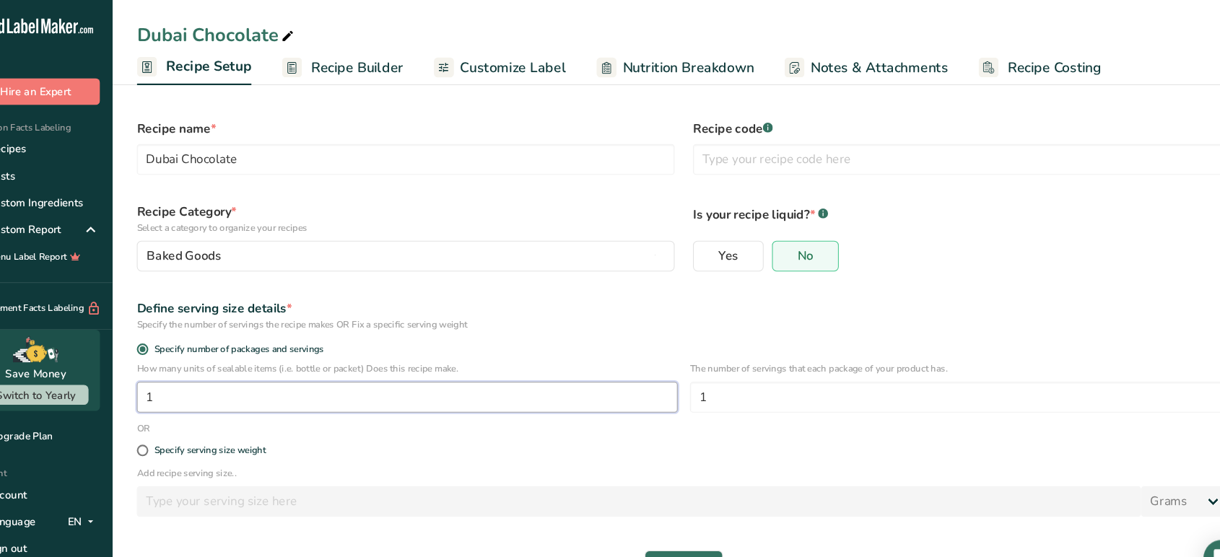
click at [331, 364] on input "1" at bounding box center [421, 373] width 509 height 29
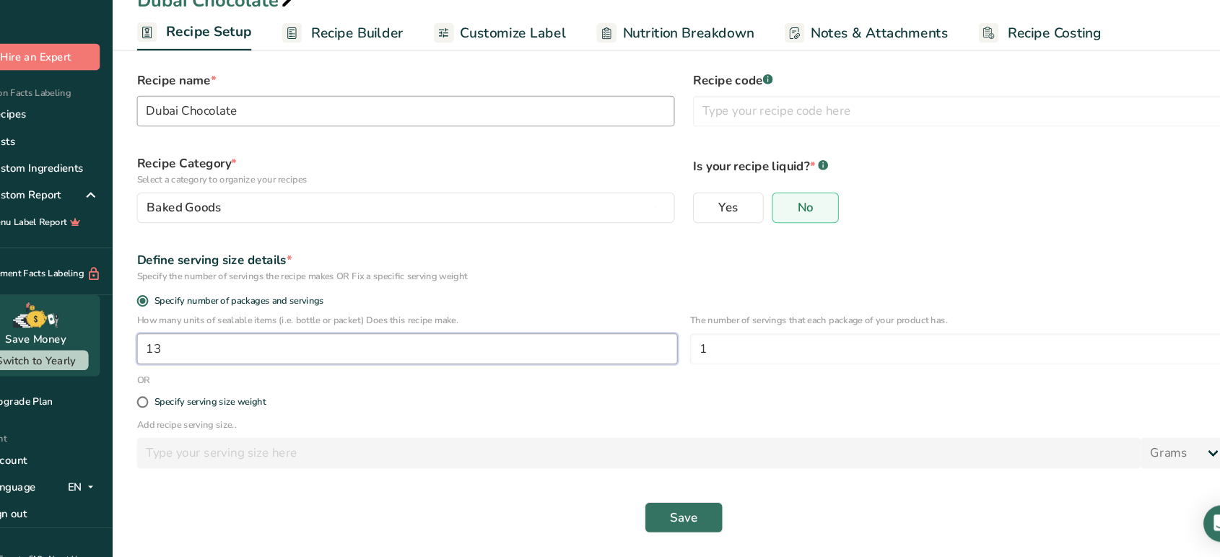
type input "13"
click at [447, 141] on input "Dubai Chocolate" at bounding box center [420, 137] width 506 height 29
type input "Dubai Chocolate Cake"
click at [697, 501] on button "Save" at bounding box center [682, 519] width 74 height 29
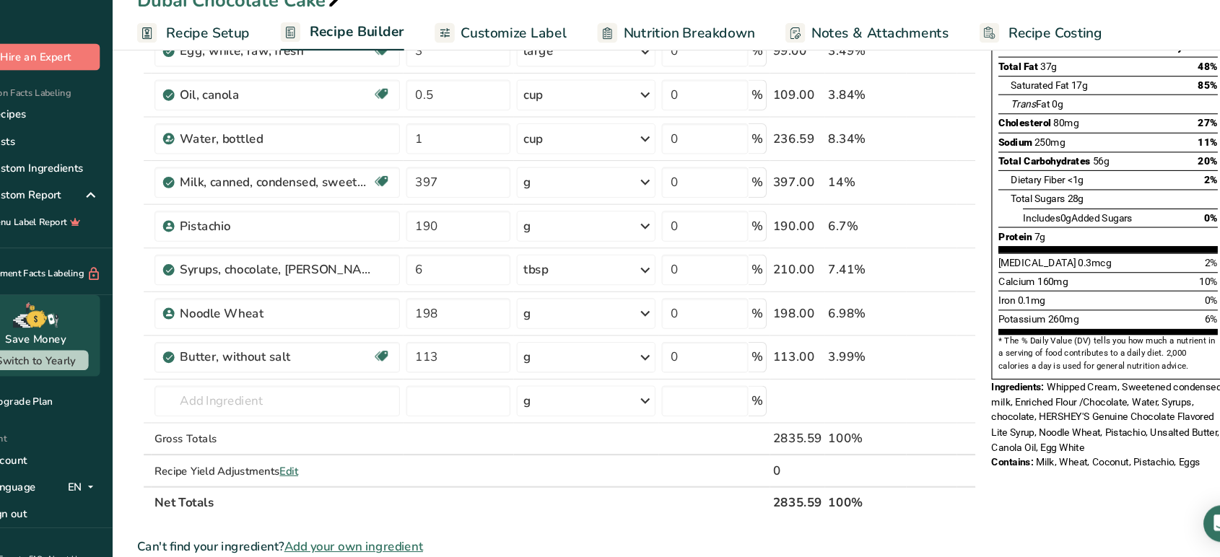
scroll to position [220, 0]
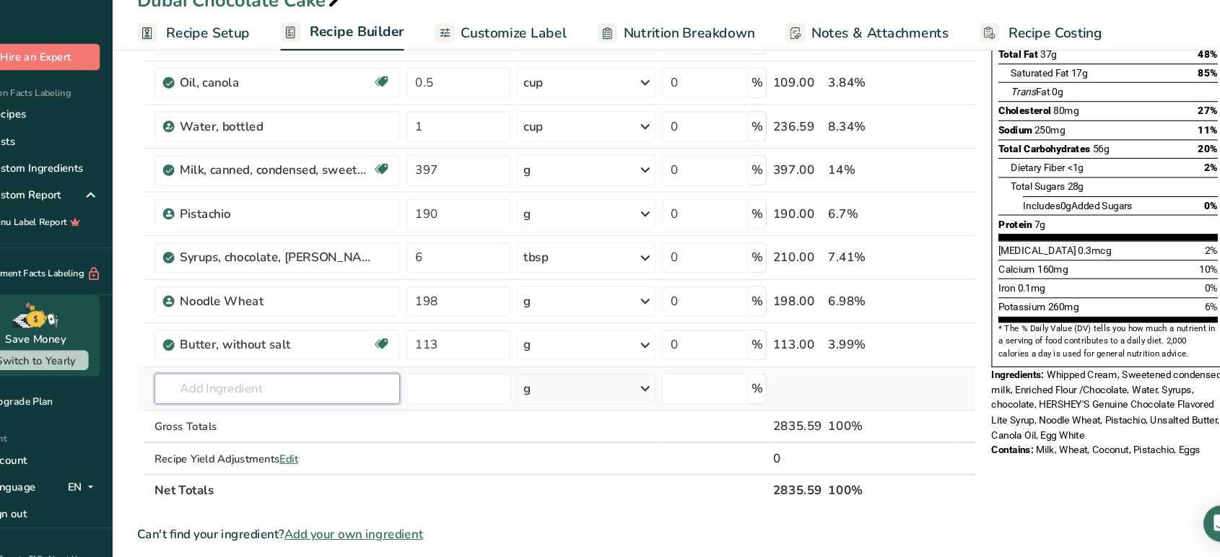
click at [230, 396] on input "text" at bounding box center [299, 398] width 230 height 29
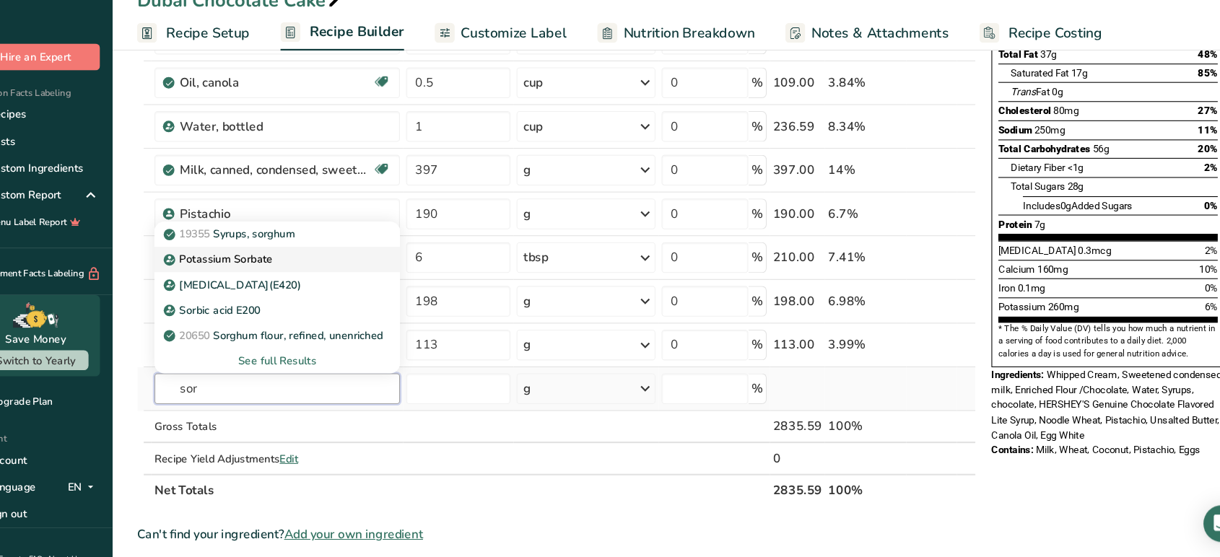
type input "sor"
click at [284, 273] on p "Potassium Sorbate" at bounding box center [246, 276] width 100 height 15
type input "Potassium Sorbate"
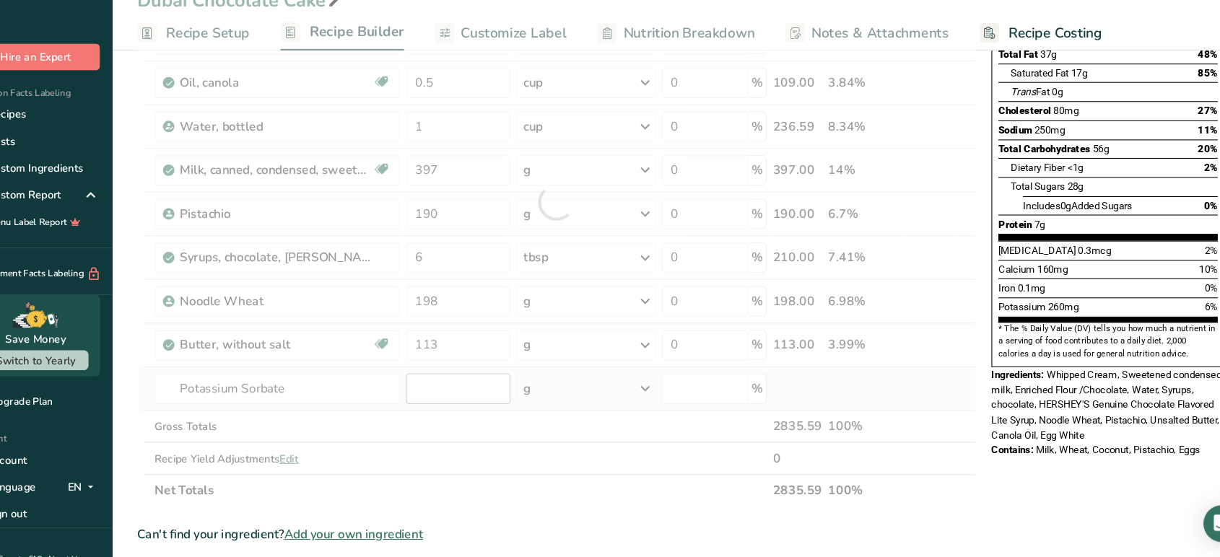
type input "0"
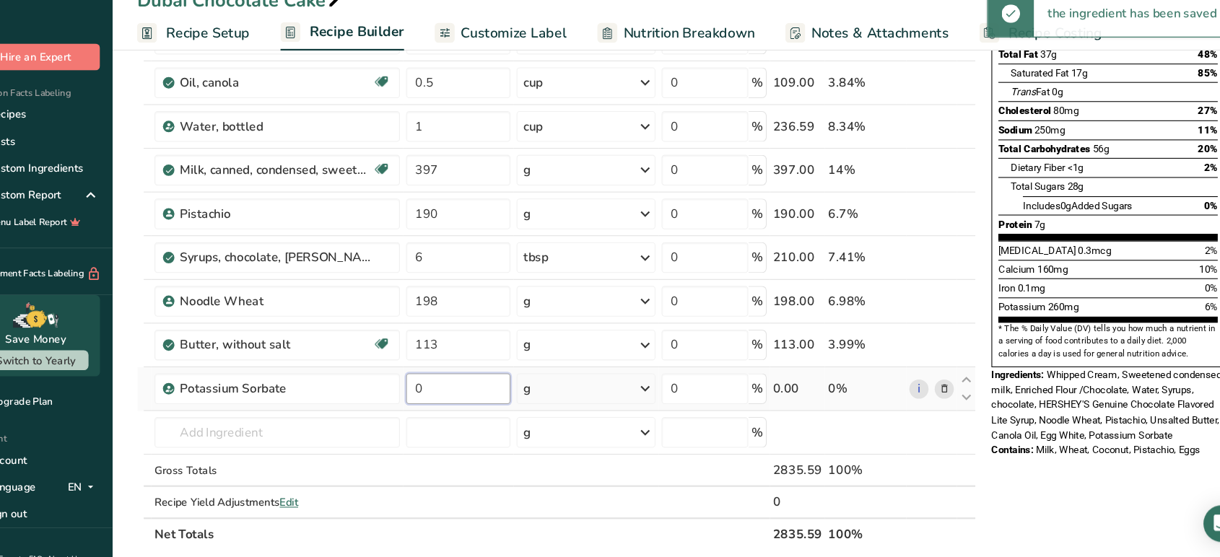
click at [490, 386] on input "0" at bounding box center [470, 398] width 98 height 29
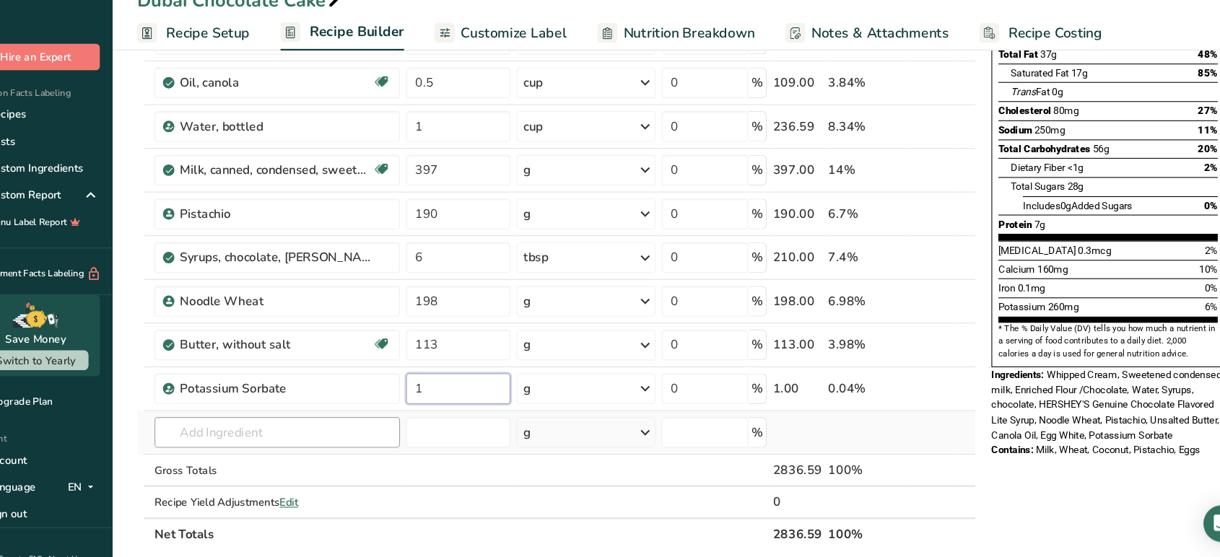
type input "1"
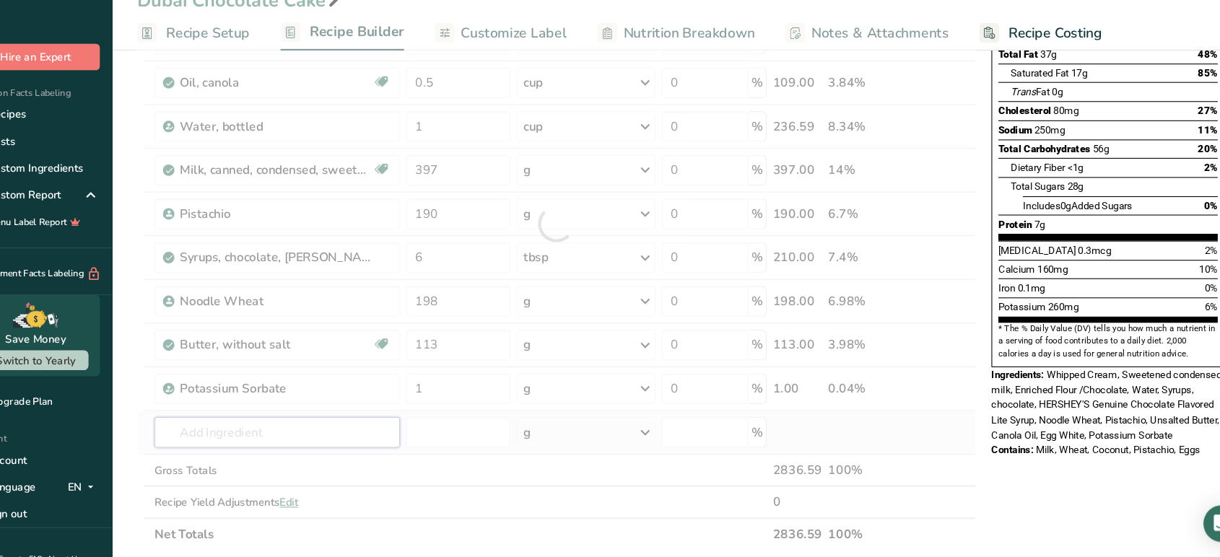
click at [372, 439] on div "Ingredient * Amount * Unit * Waste * .a-a{fill:#347362;}.b-a{fill:#fff;} Grams …" at bounding box center [562, 243] width 790 height 615
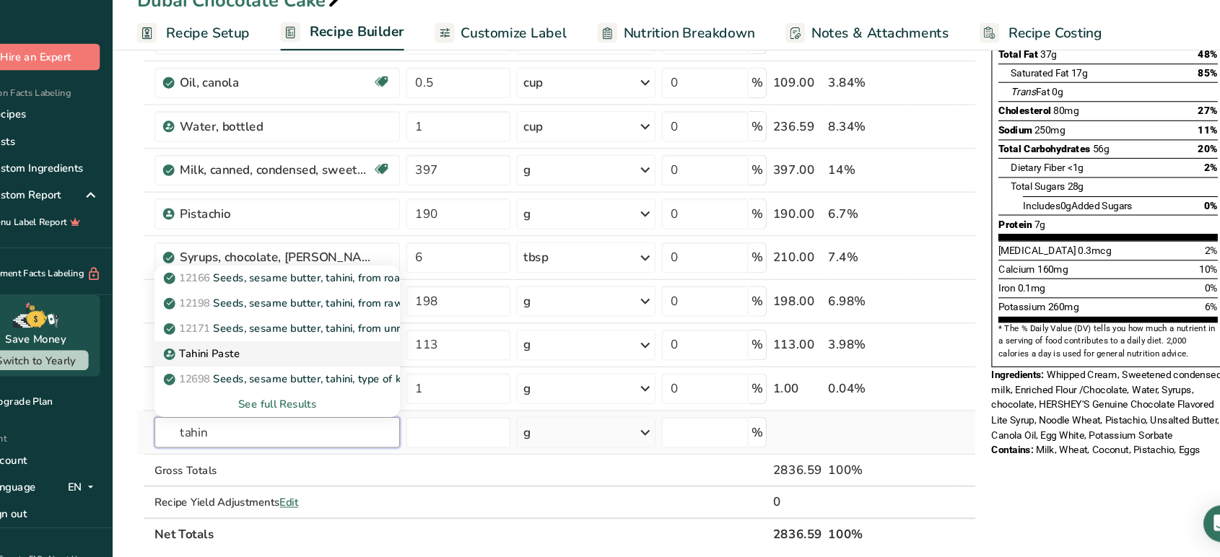
type input "tahin"
click at [331, 366] on div "Tahini Paste" at bounding box center [288, 365] width 184 height 15
type input "Tahini Paste"
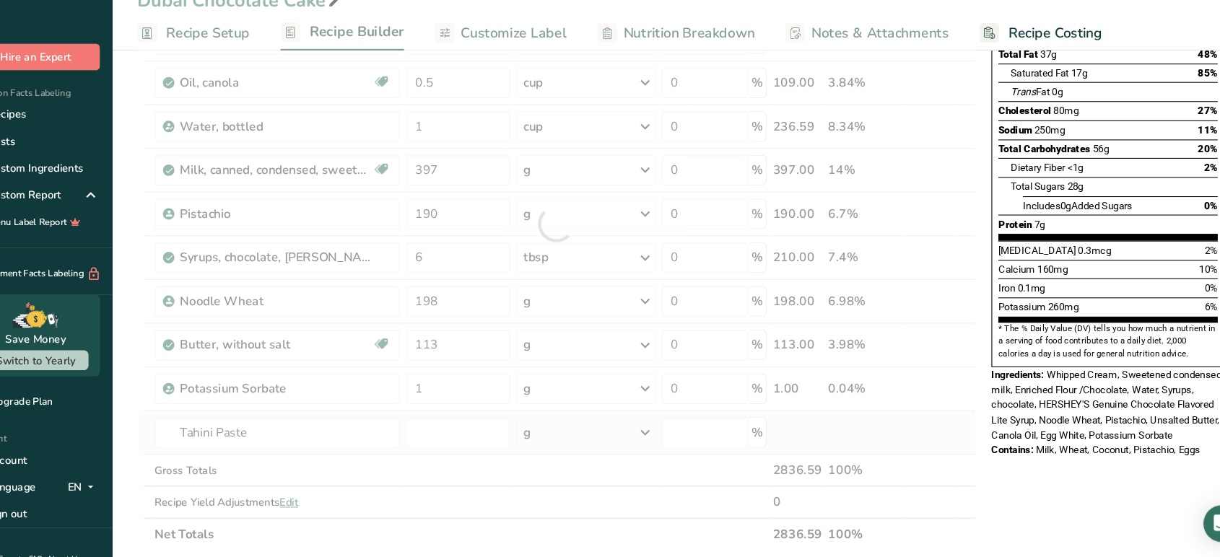
type input "0"
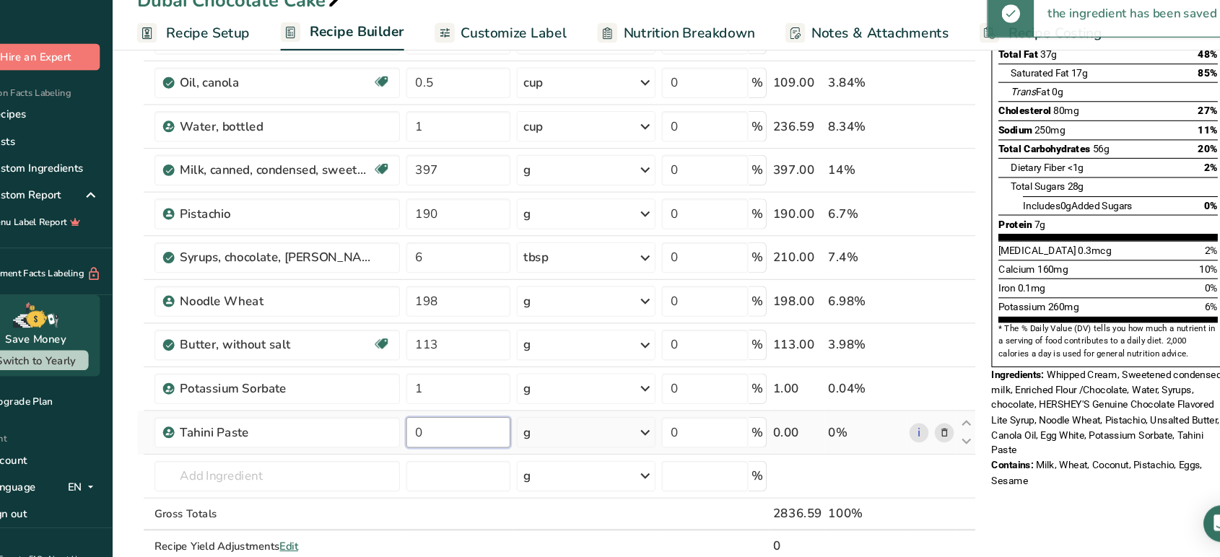
click at [477, 443] on input "0" at bounding box center [470, 439] width 98 height 29
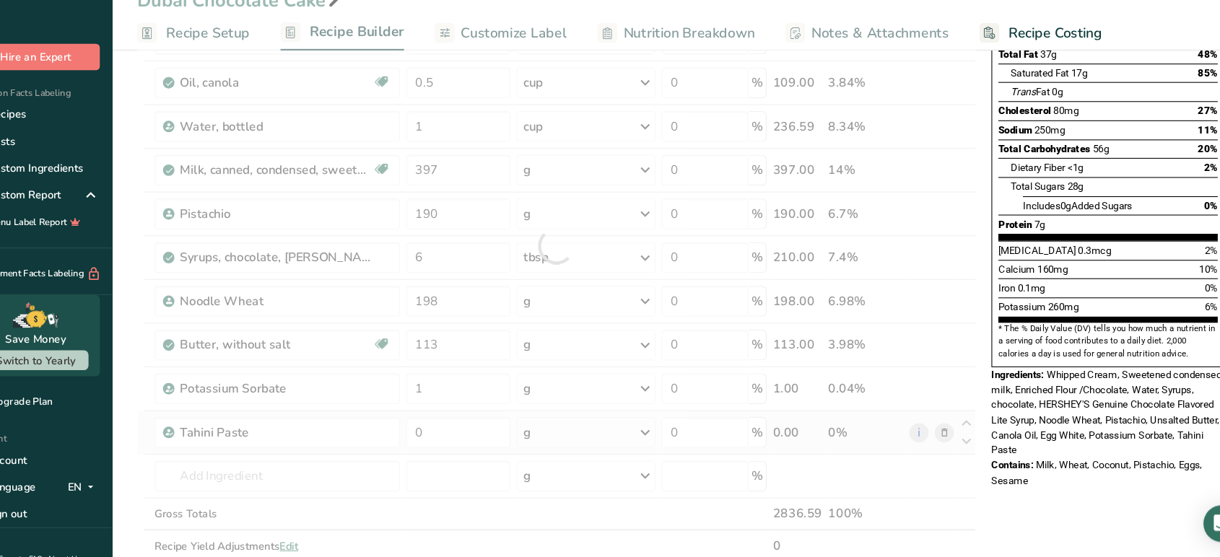
click at [585, 442] on div "Ingredient * Amount * Unit * Waste * .a-a{fill:#347362;}.b-a{fill:#fff;} Grams …" at bounding box center [562, 264] width 790 height 656
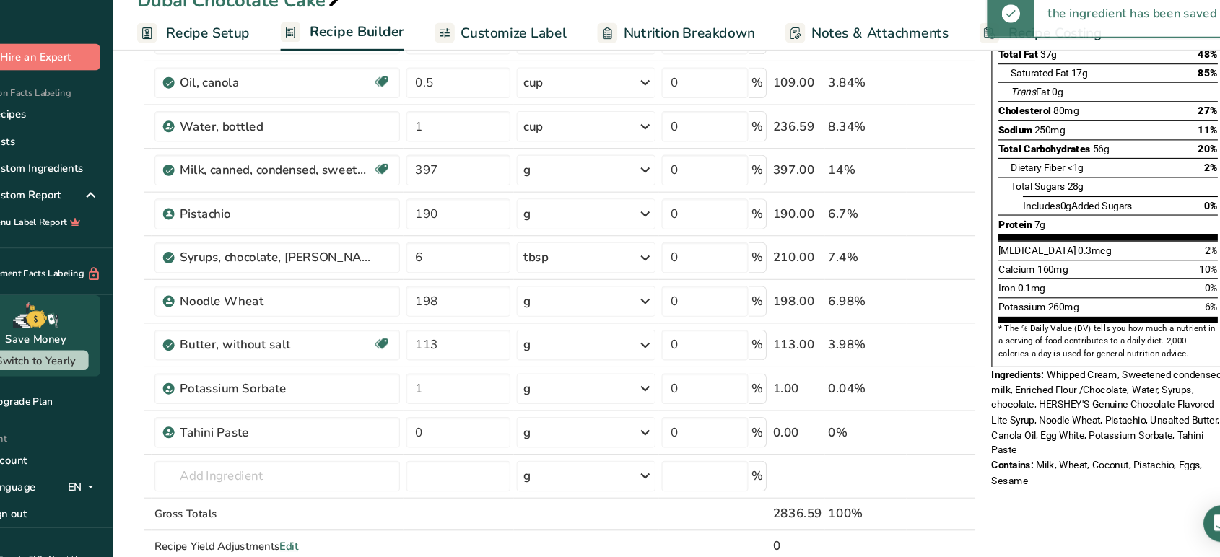
click at [595, 446] on div "g" at bounding box center [590, 439] width 131 height 29
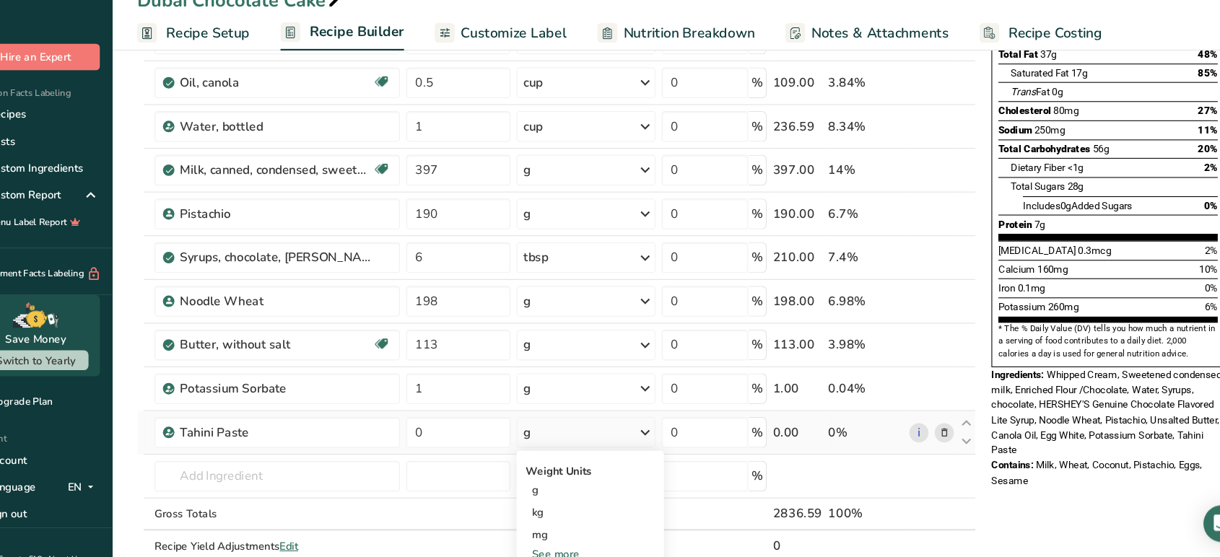
click at [584, 501] on div "See more" at bounding box center [593, 553] width 121 height 15
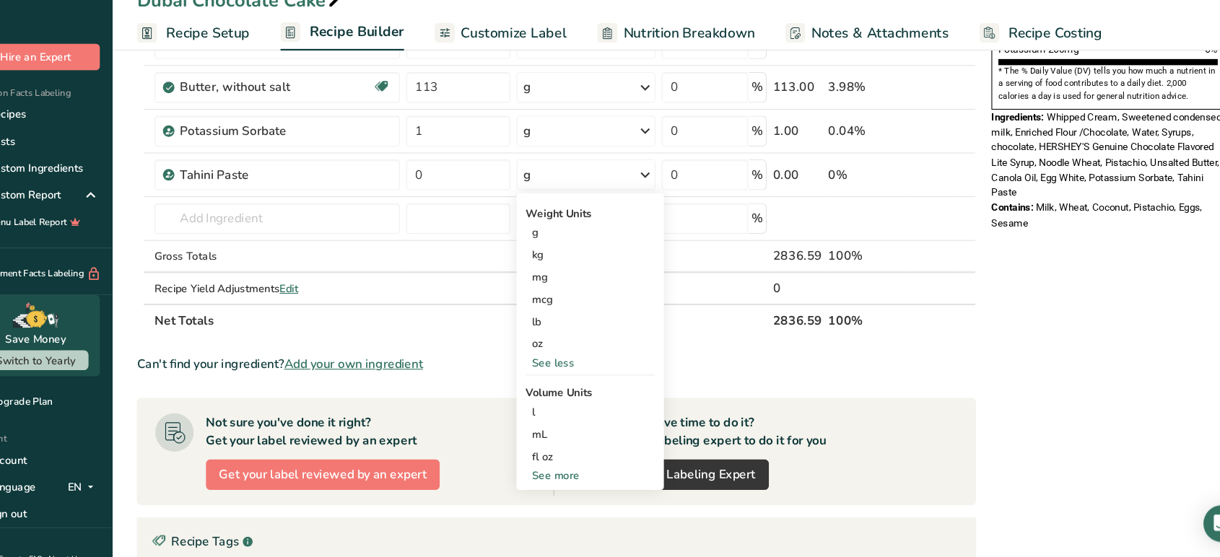
scroll to position [465, 0]
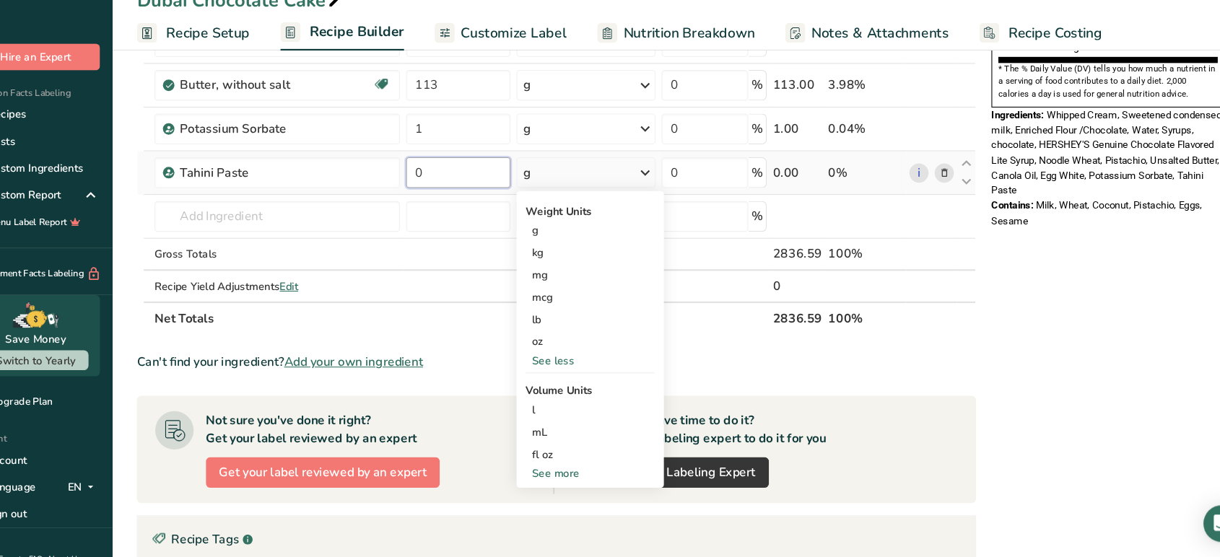
click at [457, 184] on input "0" at bounding box center [470, 194] width 98 height 29
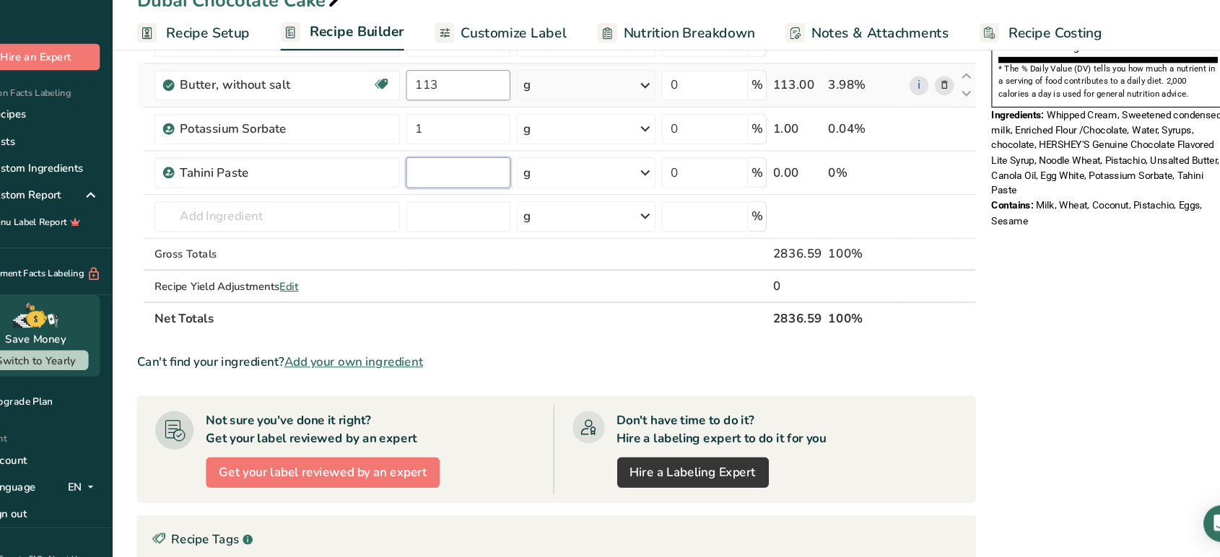
type input "2"
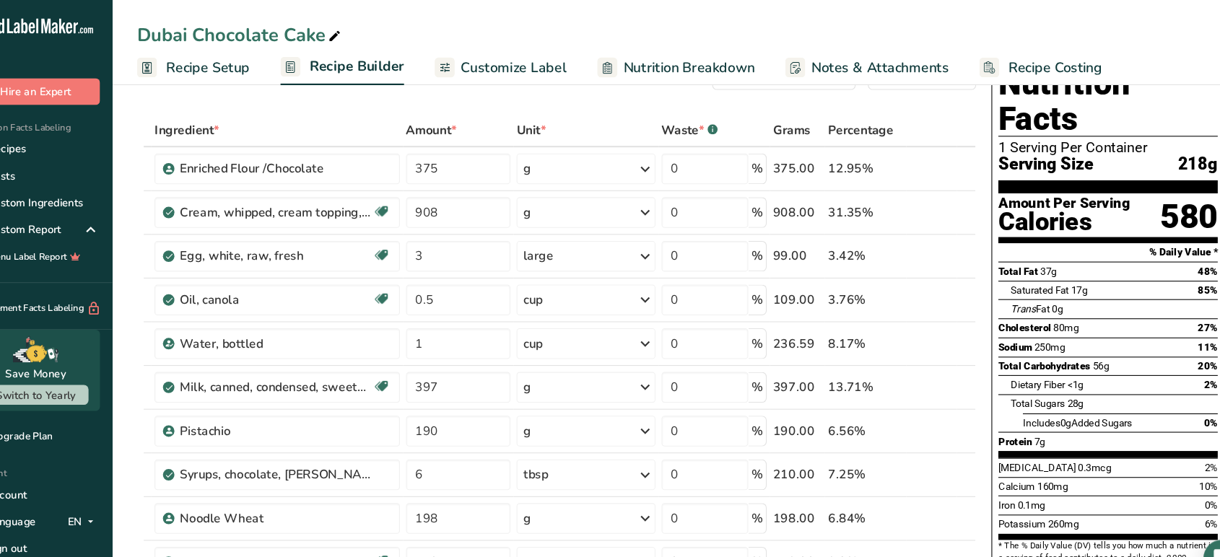
scroll to position [0, 0]
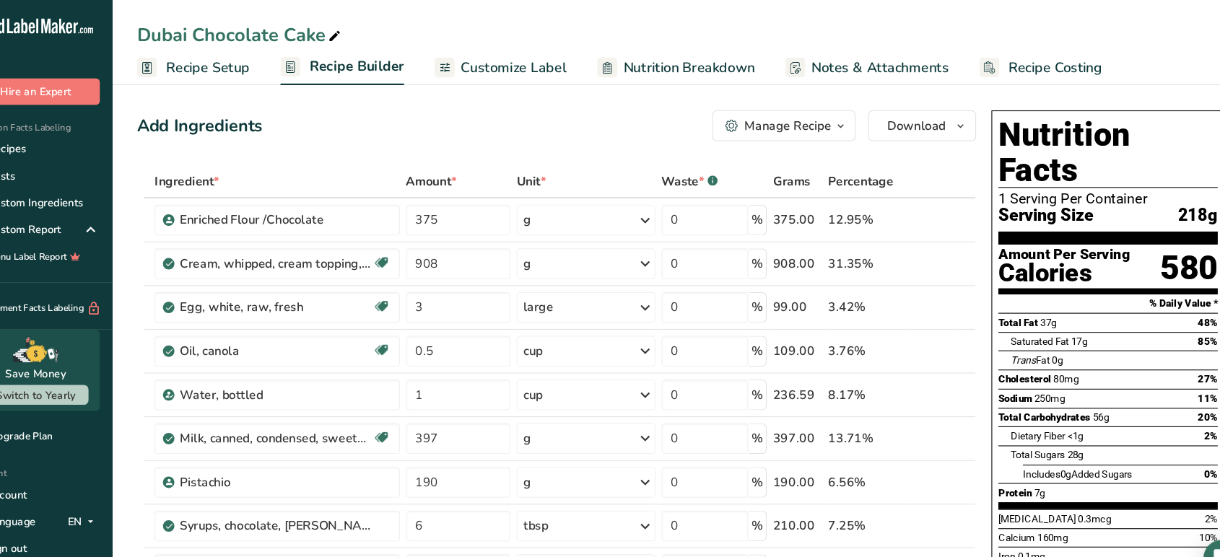
type input "60"
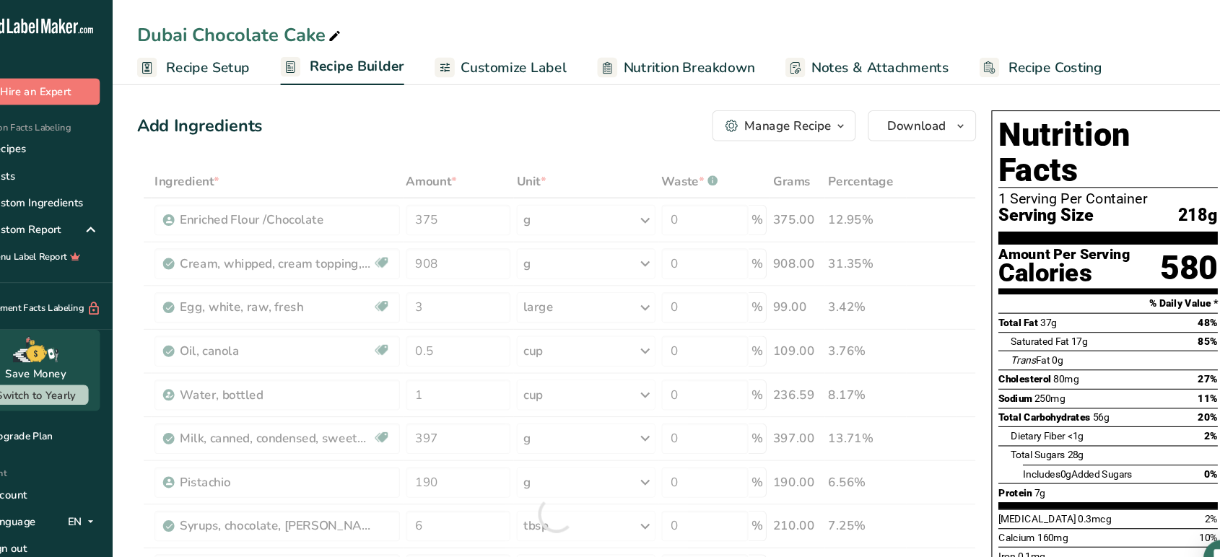
click at [1013, 62] on span "Recipe Costing" at bounding box center [1031, 63] width 88 height 19
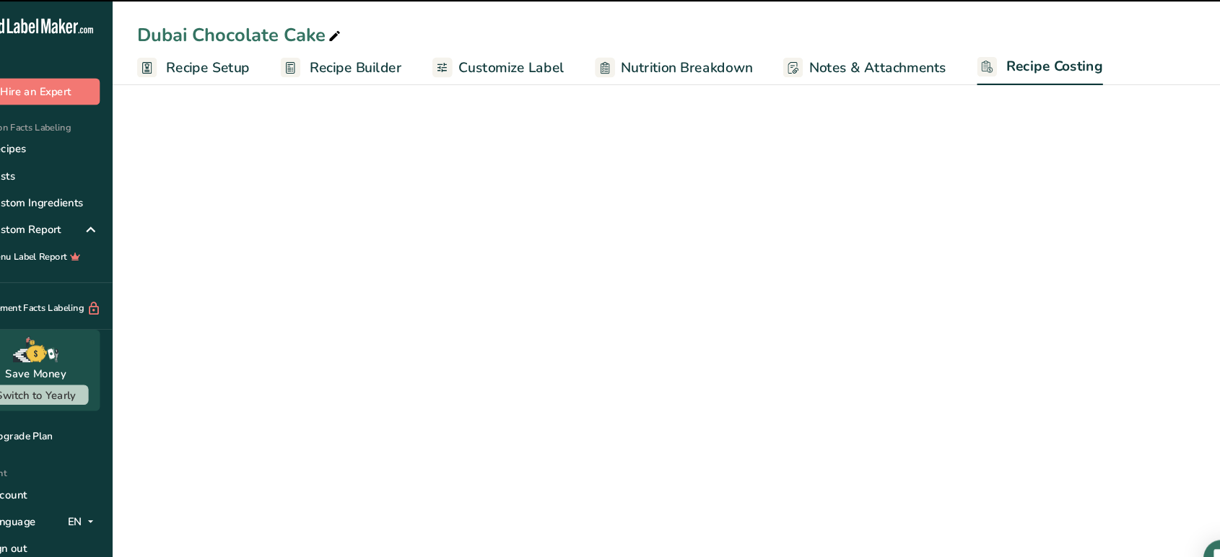
select select "5"
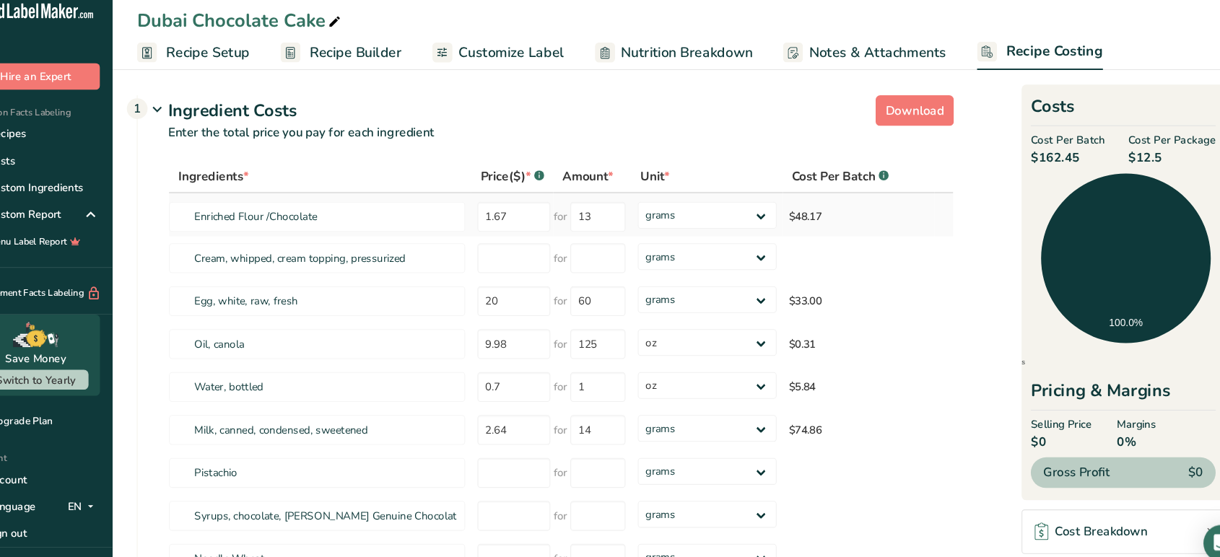
click at [815, 218] on td "$48.17" at bounding box center [846, 216] width 143 height 40
click at [796, 218] on td "$48.17" at bounding box center [846, 216] width 143 height 40
click at [621, 224] on input "13" at bounding box center [601, 218] width 52 height 28
type input "1"
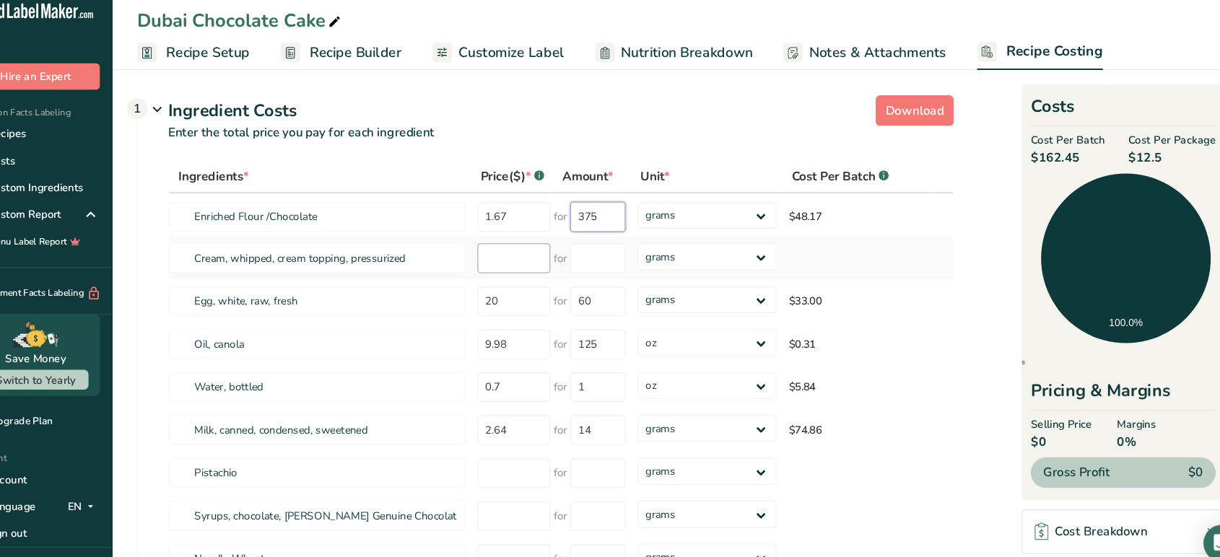
type input "375"
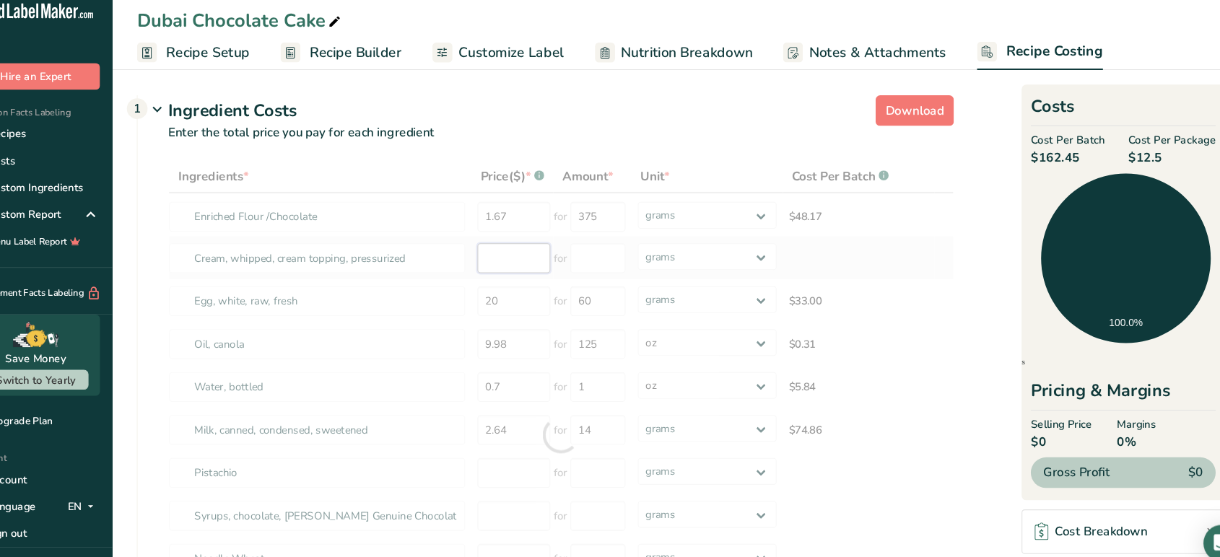
click at [537, 262] on div "Ingredients * Price($) * .a-a{fill:#347362;}.b-a{fill:#fff;} Amount * Unit * Co…" at bounding box center [566, 423] width 739 height 517
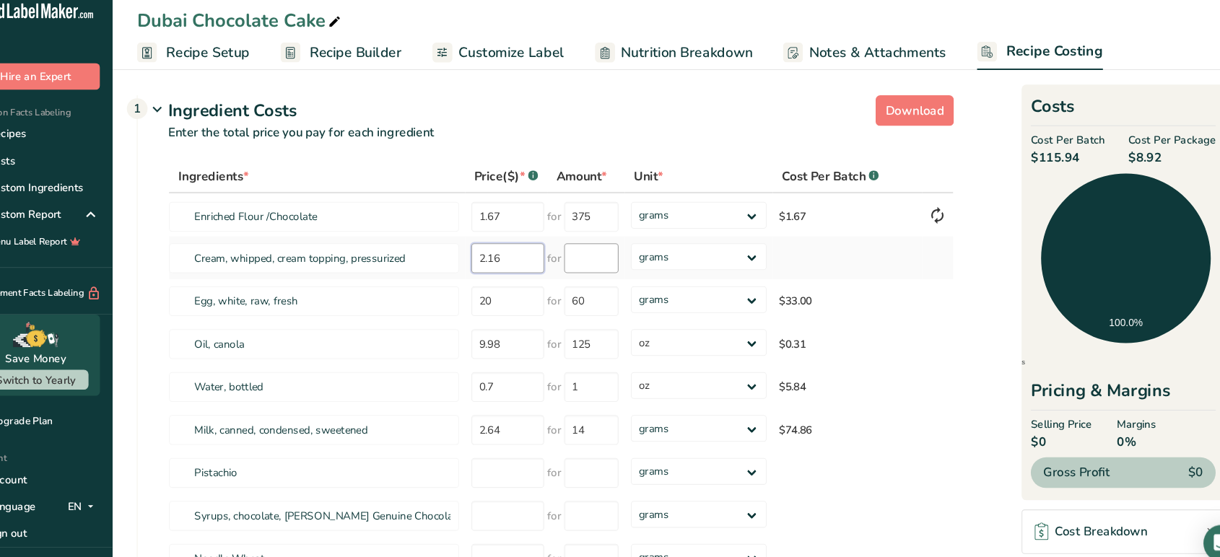
type input "2.16"
click at [598, 254] on input "number" at bounding box center [594, 257] width 51 height 28
type input "454"
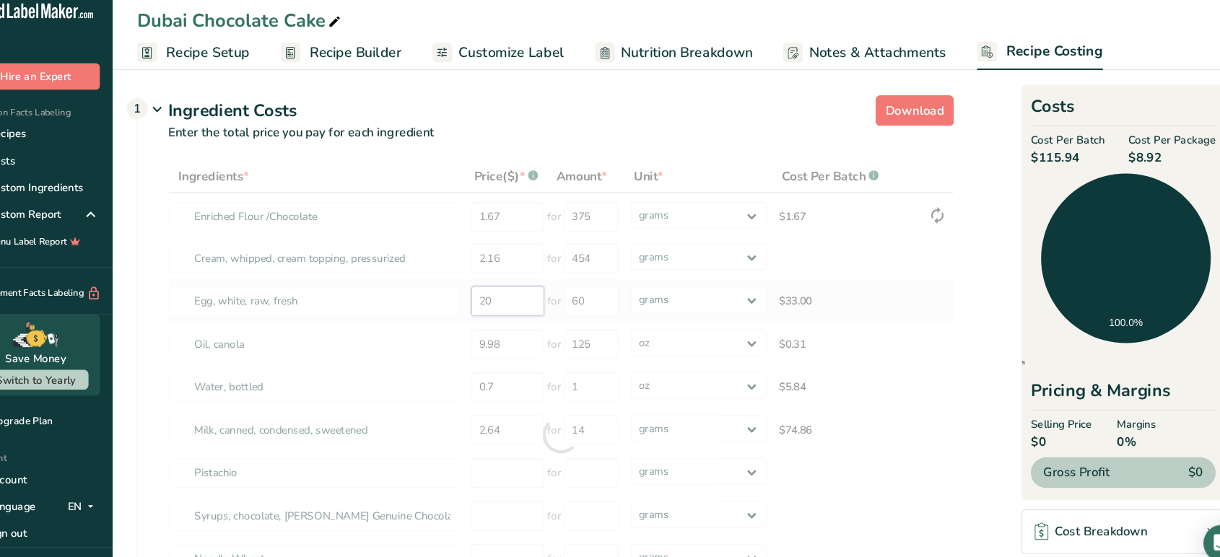
click at [510, 300] on div "Ingredients * Price($) * .a-a{fill:#347362;}.b-a{fill:#fff;} Amount * Unit * Co…" at bounding box center [566, 423] width 739 height 517
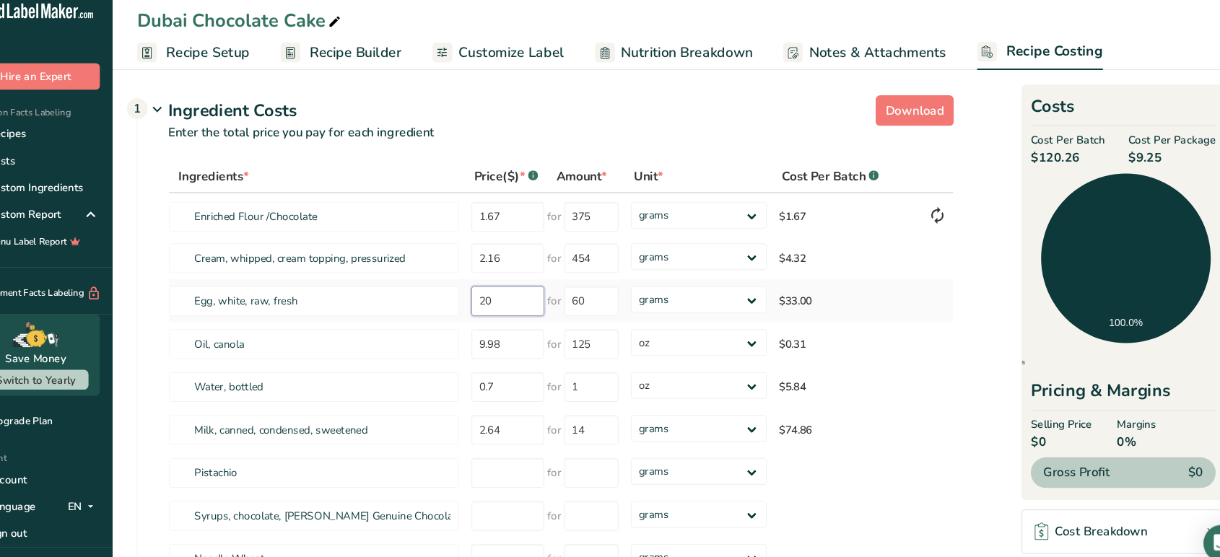
type input "2"
click at [534, 302] on input "0" at bounding box center [516, 298] width 69 height 28
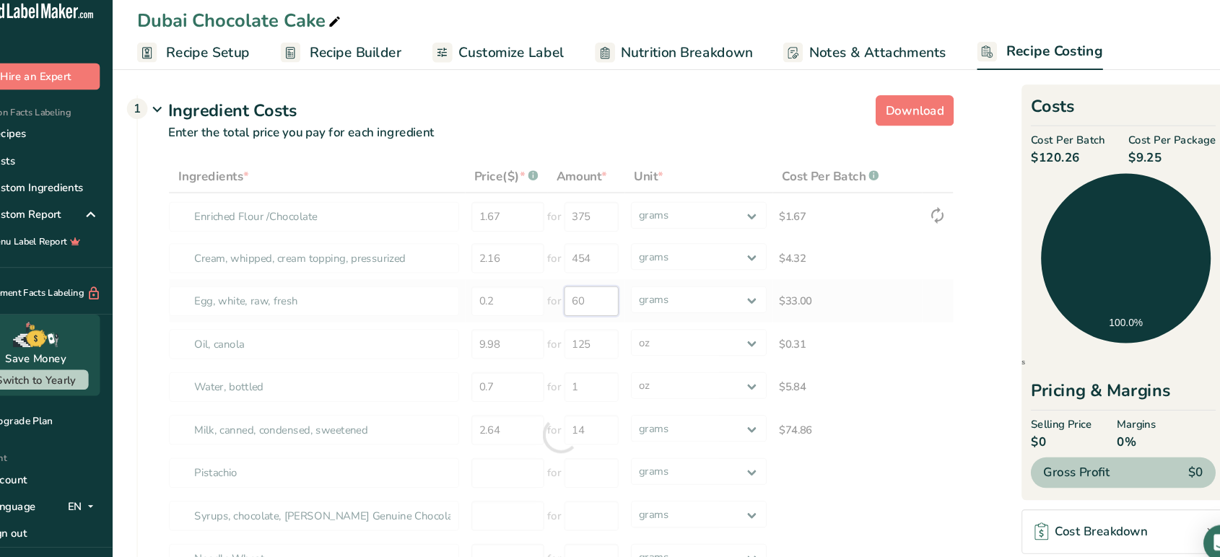
click at [602, 295] on div "Ingredients * Price($) * .a-a{fill:#347362;}.b-a{fill:#fff;} Amount * Unit * Co…" at bounding box center [566, 423] width 739 height 517
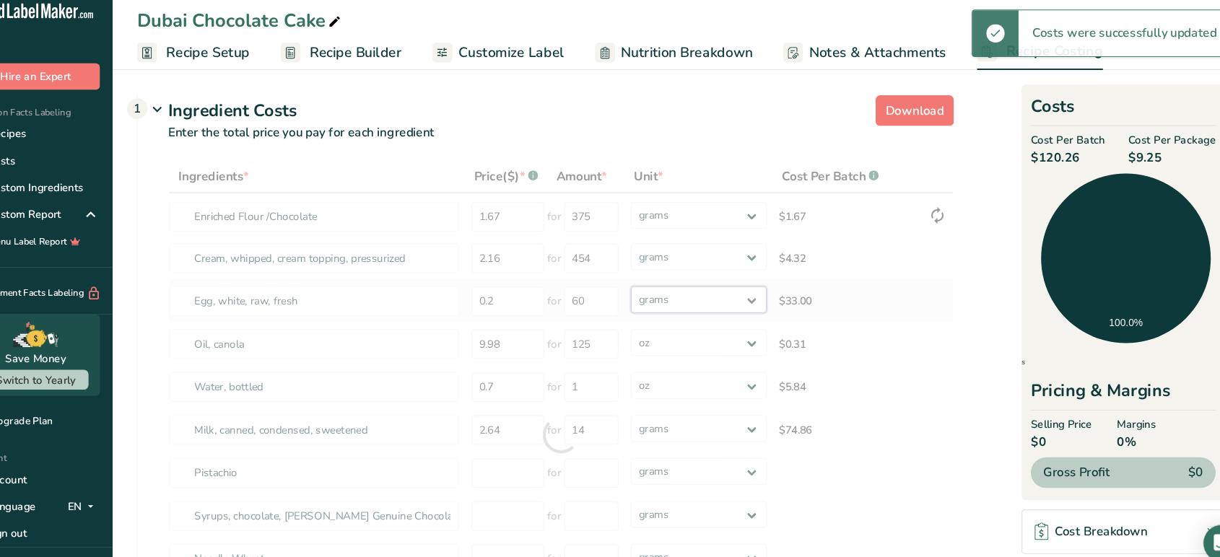
click at [663, 289] on div "Ingredients * Price($) * .a-a{fill:#347362;}.b-a{fill:#fff;} Amount * Unit * Co…" at bounding box center [566, 423] width 739 height 517
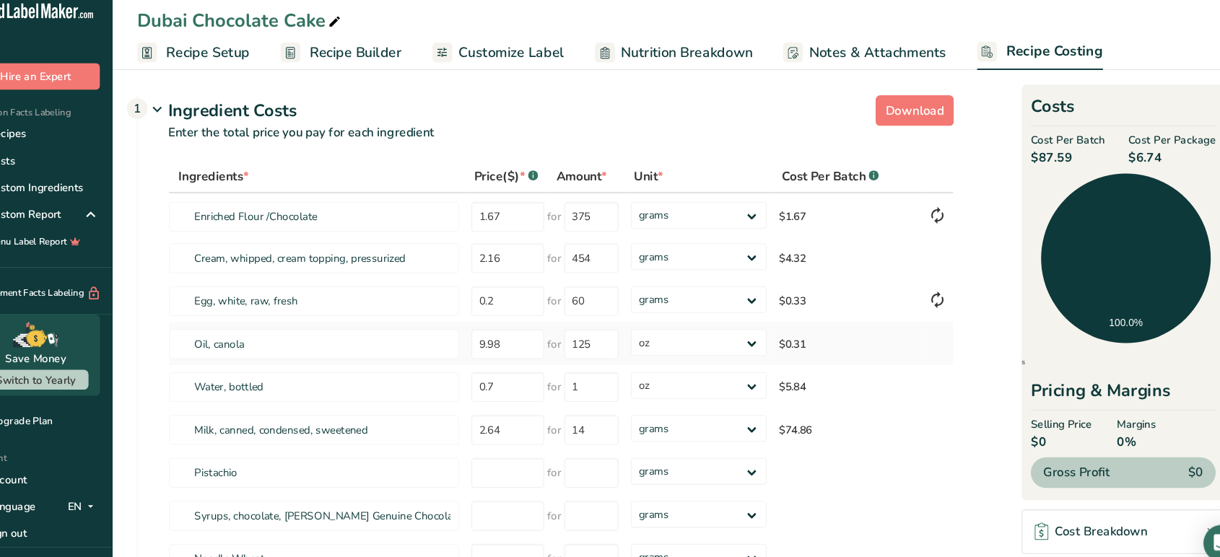
click at [383, 318] on td "Oil, canola" at bounding box center [337, 338] width 279 height 40
click at [523, 305] on input "0.2" at bounding box center [516, 298] width 69 height 28
click at [523, 305] on input "0" at bounding box center [516, 298] width 69 height 28
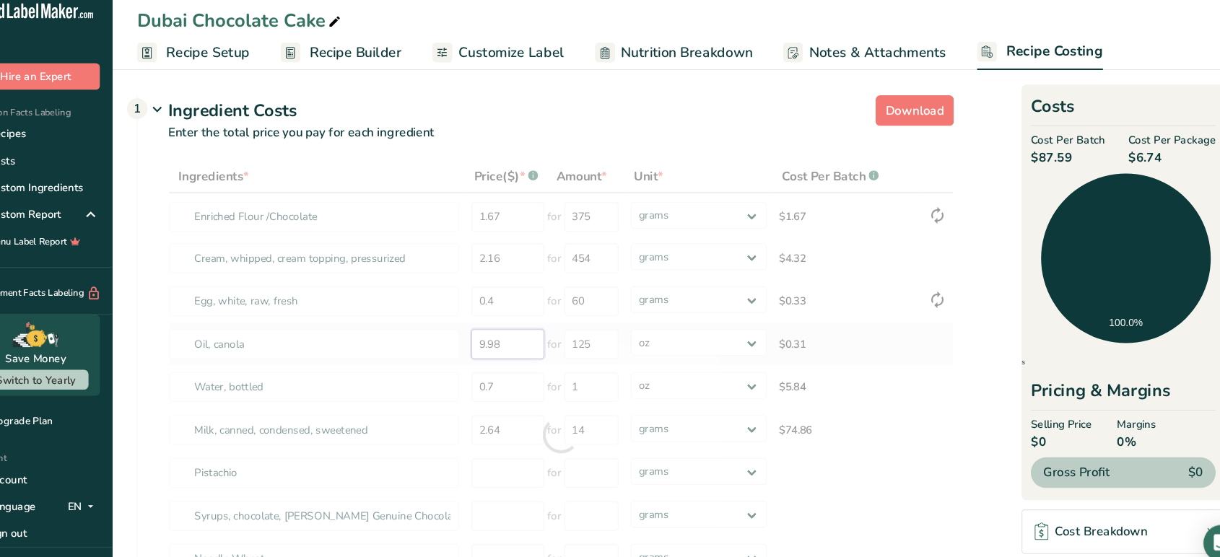
click at [532, 344] on div "Ingredients * Price($) * .a-a{fill:#347362;}.b-a{fill:#fff;} Amount * Unit * Co…" at bounding box center [566, 423] width 739 height 517
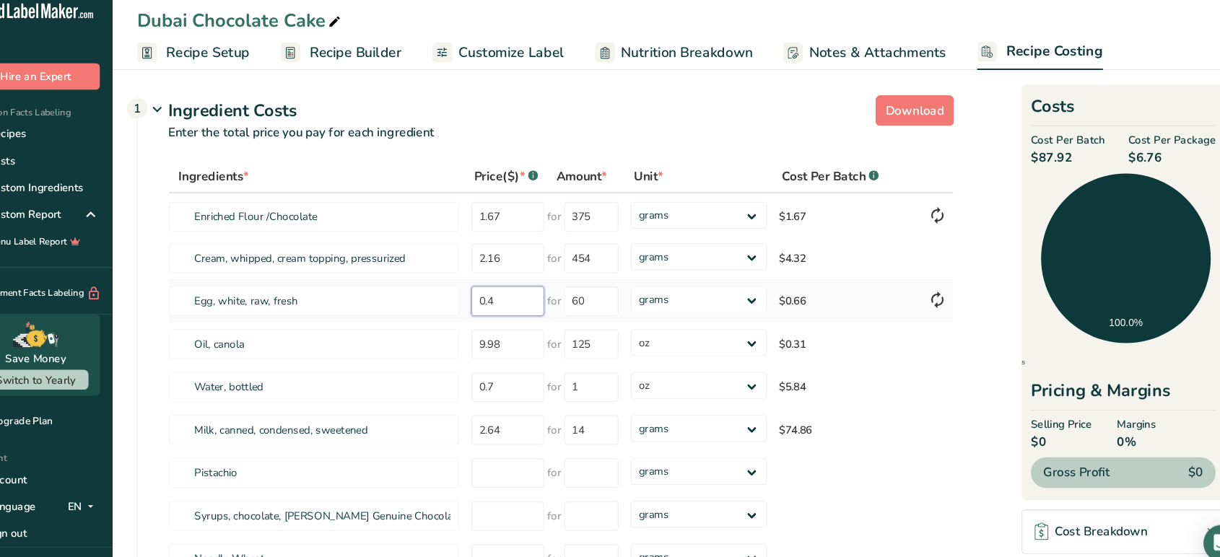
click at [529, 295] on input "0.4" at bounding box center [516, 298] width 69 height 28
type input "0.6"
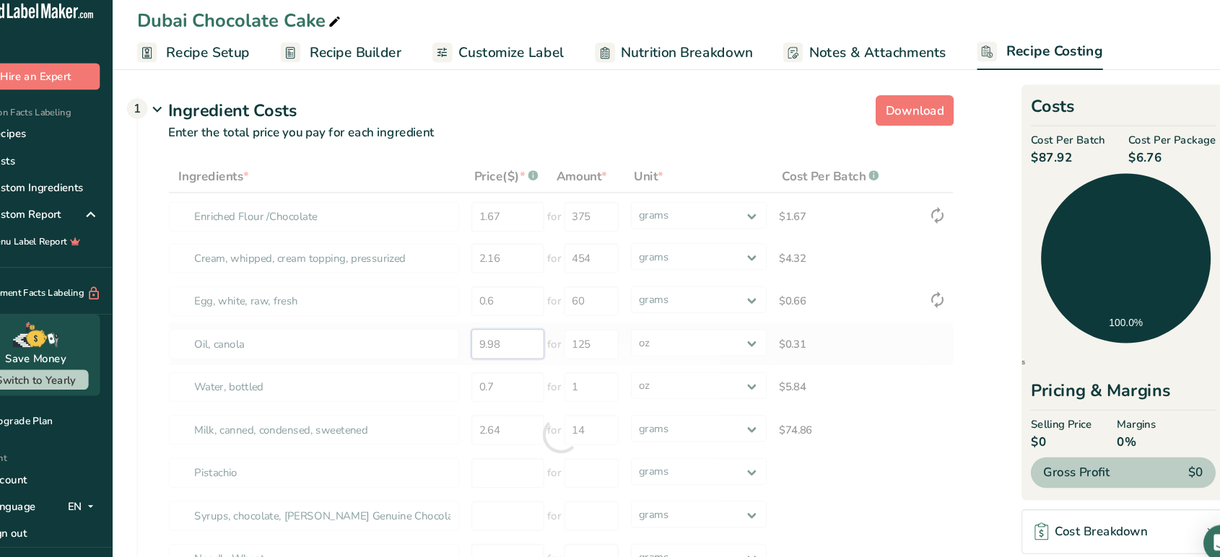
click at [533, 337] on div "Ingredients * Price($) * .a-a{fill:#347362;}.b-a{fill:#fff;} Amount * Unit * Co…" at bounding box center [566, 423] width 739 height 517
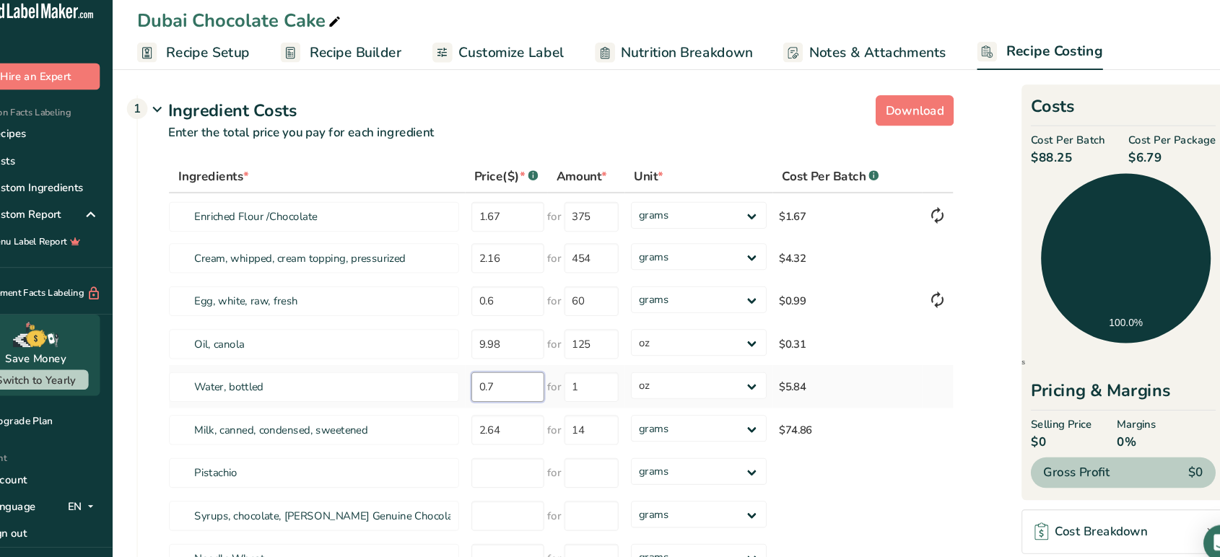
click at [534, 380] on input "0.7" at bounding box center [516, 378] width 69 height 28
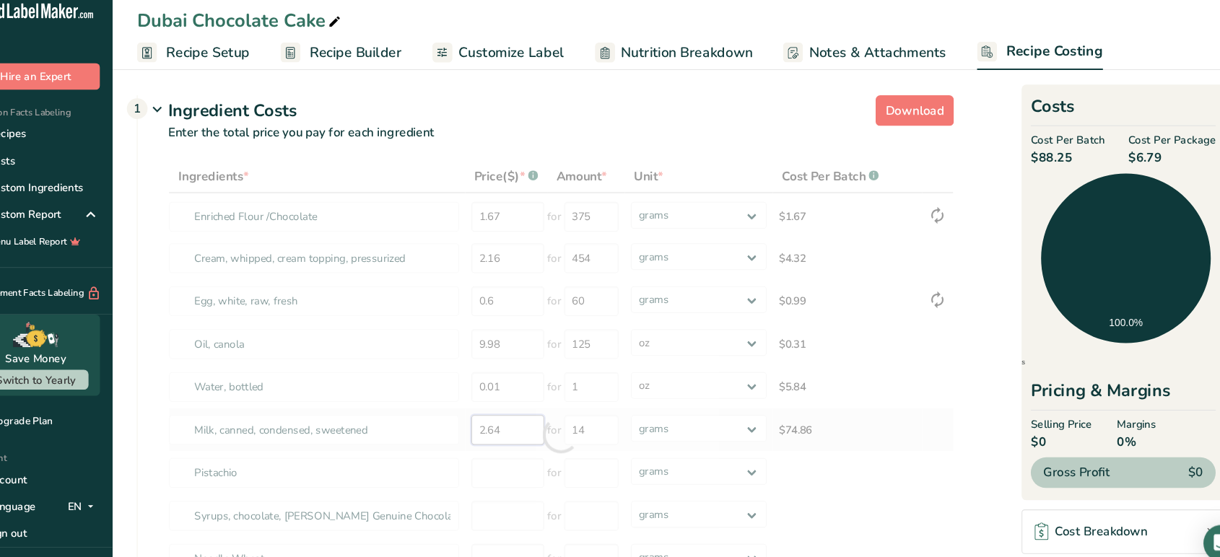
click at [519, 409] on div "Ingredients * Price($) * .a-a{fill:#347362;}.b-a{fill:#fff;} Amount * Unit * Co…" at bounding box center [566, 423] width 739 height 517
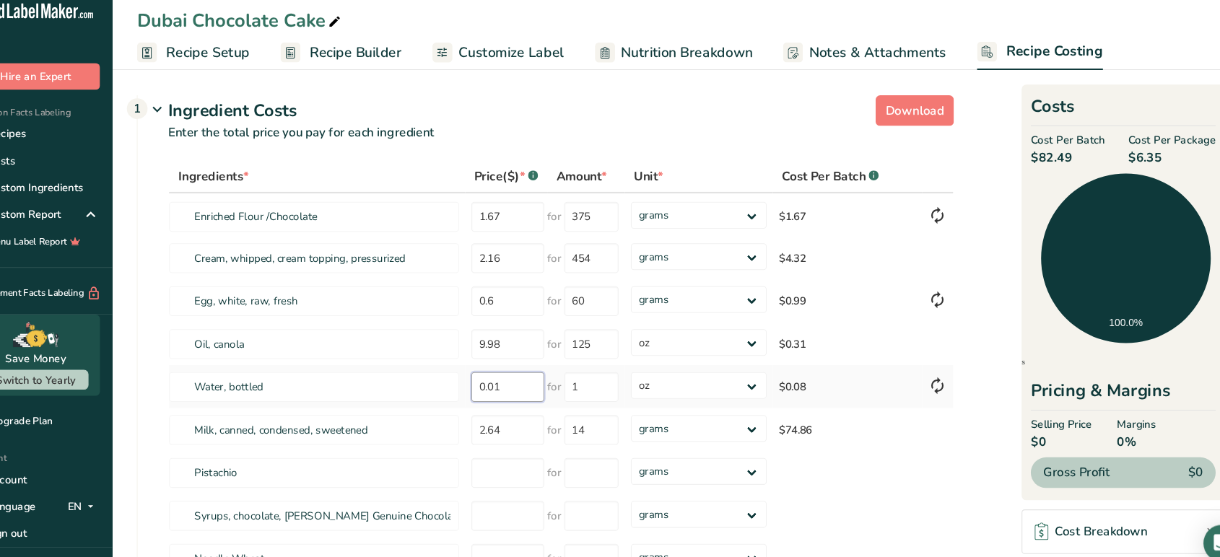
click at [516, 380] on input "0.01" at bounding box center [516, 378] width 69 height 28
type input "5"
type input "0.05"
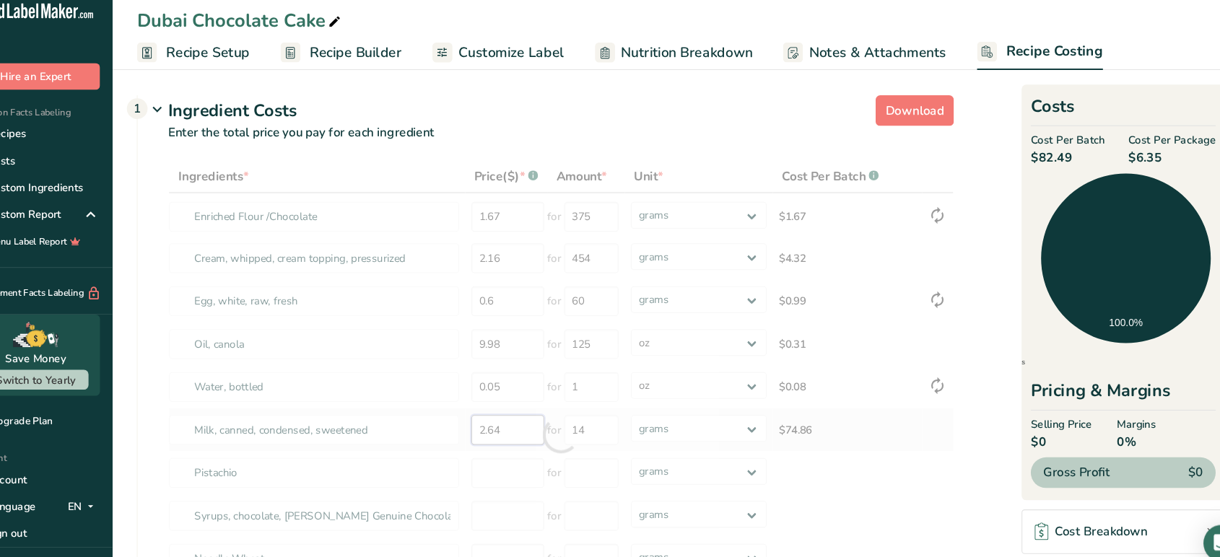
click at [530, 424] on div "Ingredients * Price($) * .a-a{fill:#347362;}.b-a{fill:#fff;} Amount * Unit * Co…" at bounding box center [566, 423] width 739 height 517
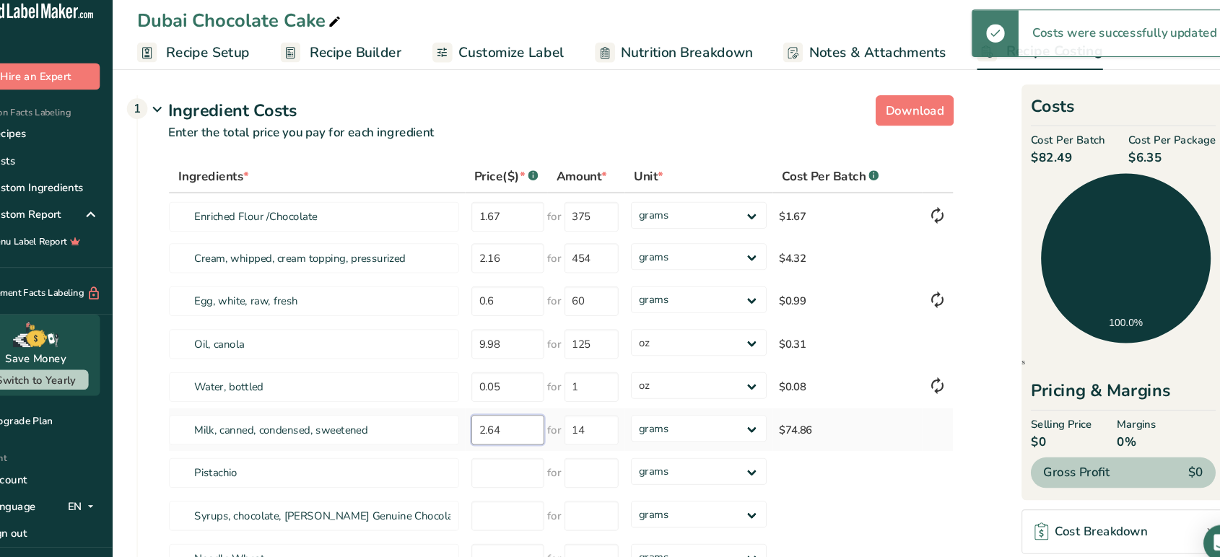
click at [528, 424] on input "2.64" at bounding box center [516, 419] width 69 height 28
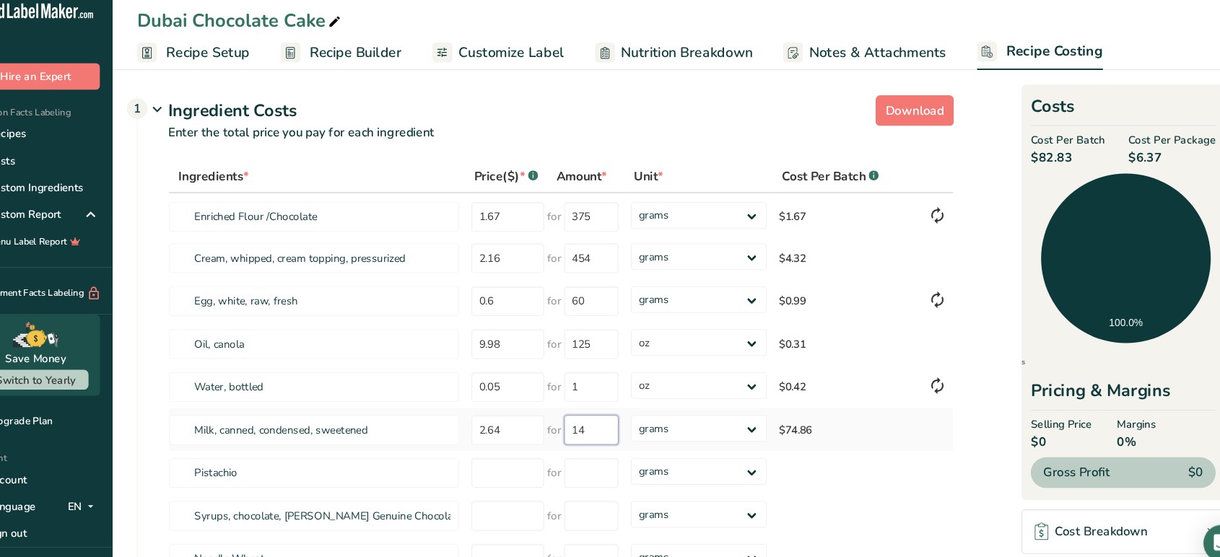
click at [609, 424] on input "14" at bounding box center [594, 419] width 51 height 28
click at [730, 415] on select "grams kg mg mcg lb oz" at bounding box center [696, 417] width 128 height 25
select select "5"
click at [632, 405] on select "grams kg mg mcg lb oz" at bounding box center [696, 417] width 128 height 25
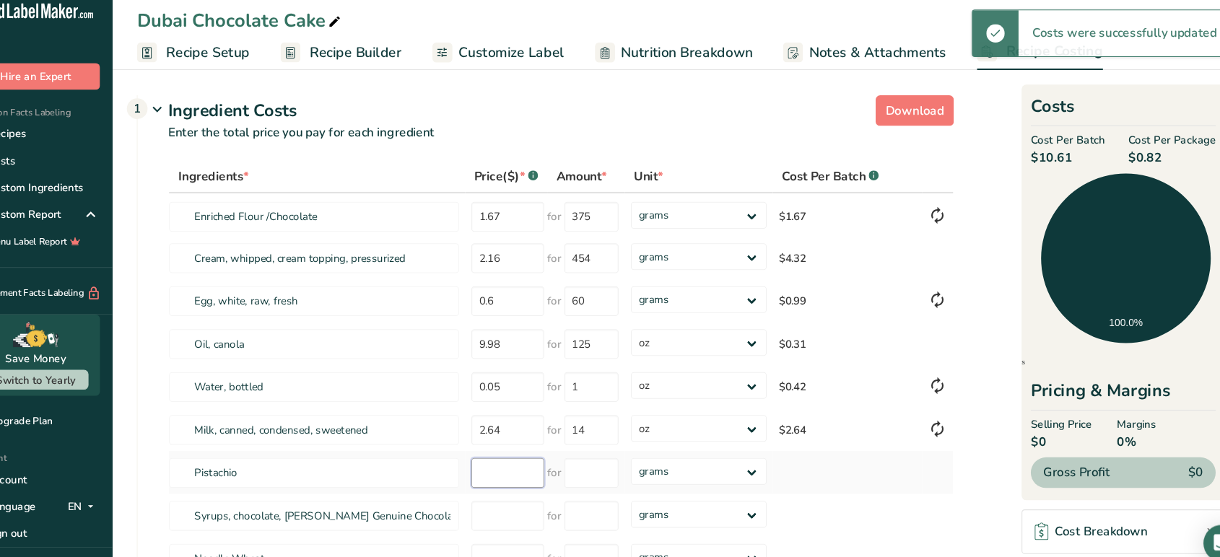
click at [505, 458] on input "number" at bounding box center [516, 459] width 69 height 28
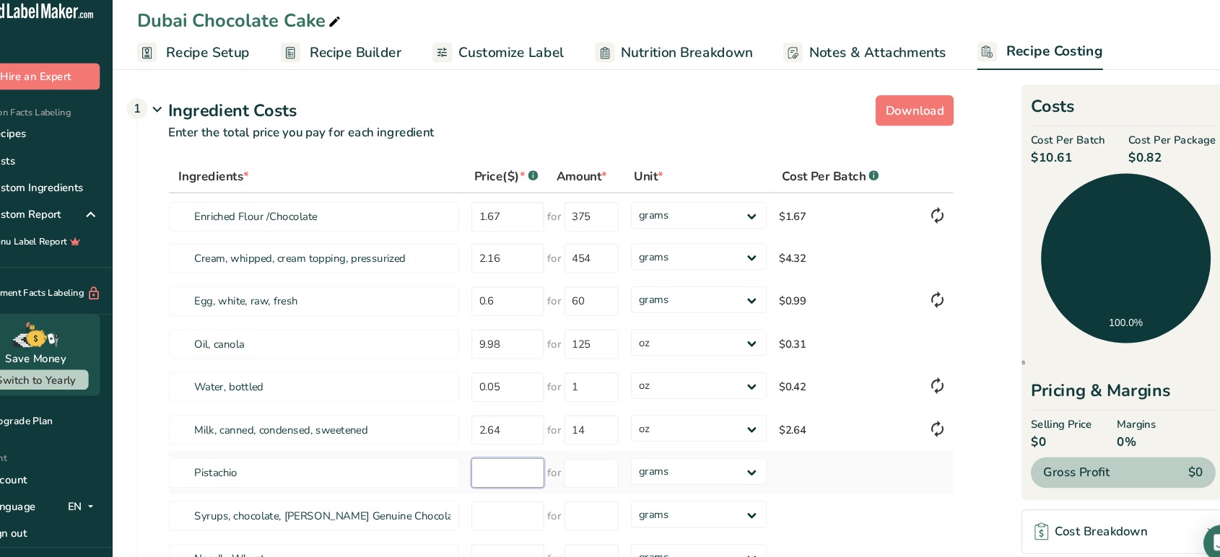
click at [511, 454] on input "number" at bounding box center [516, 459] width 69 height 28
type input "5.98"
click at [600, 468] on input "number" at bounding box center [594, 459] width 51 height 28
type input "190"
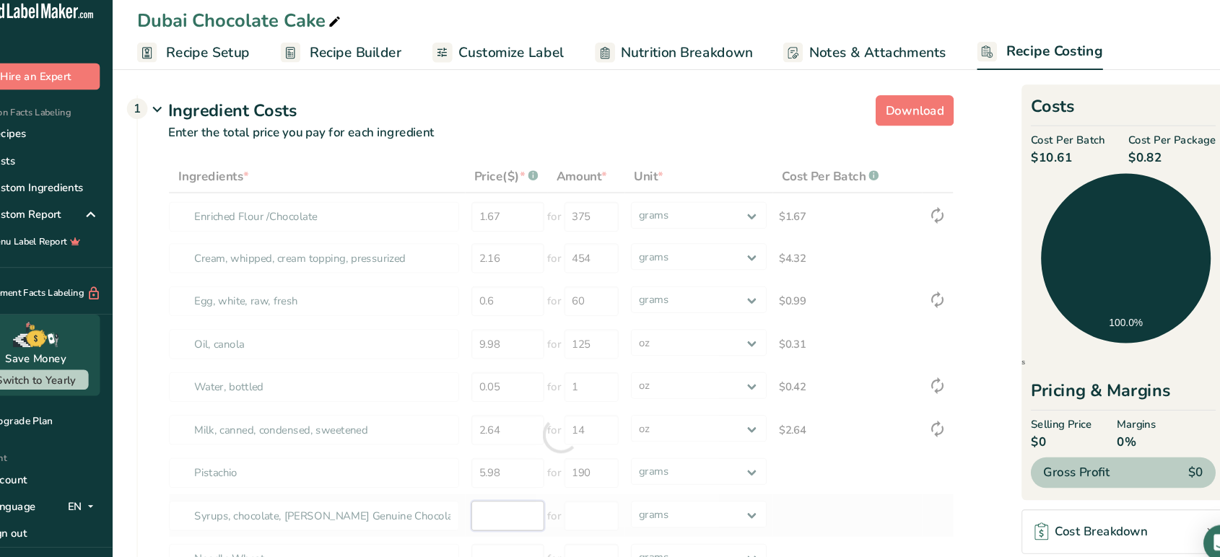
click at [521, 494] on div "Ingredients * Price($) * .a-a{fill:#347362;}.b-a{fill:#fff;} Amount * Unit * Co…" at bounding box center [566, 423] width 739 height 517
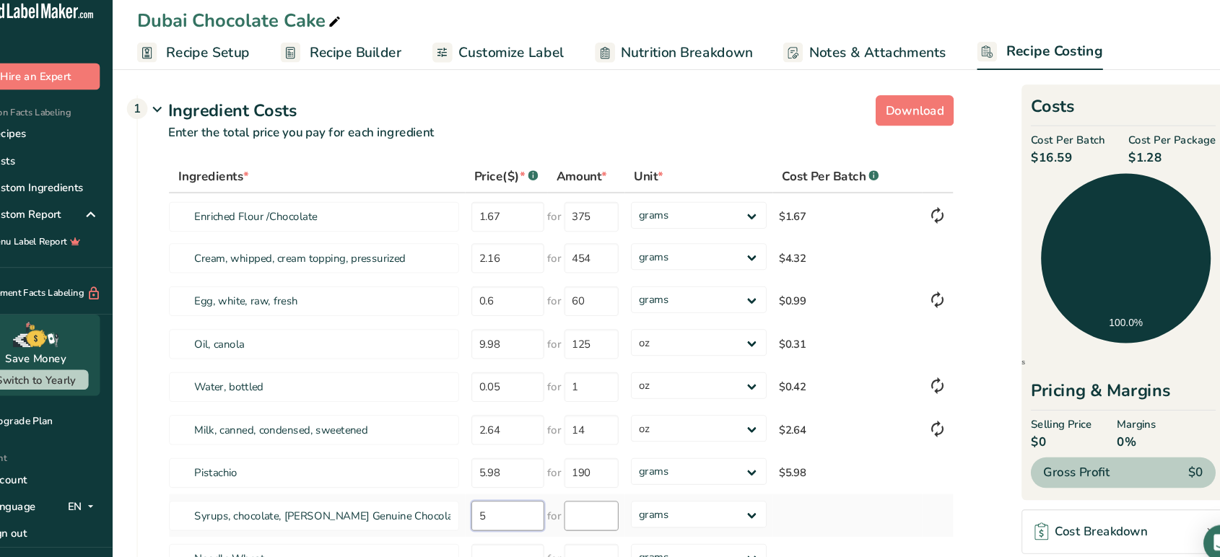
type input "5"
click at [597, 501] on input "number" at bounding box center [594, 500] width 51 height 28
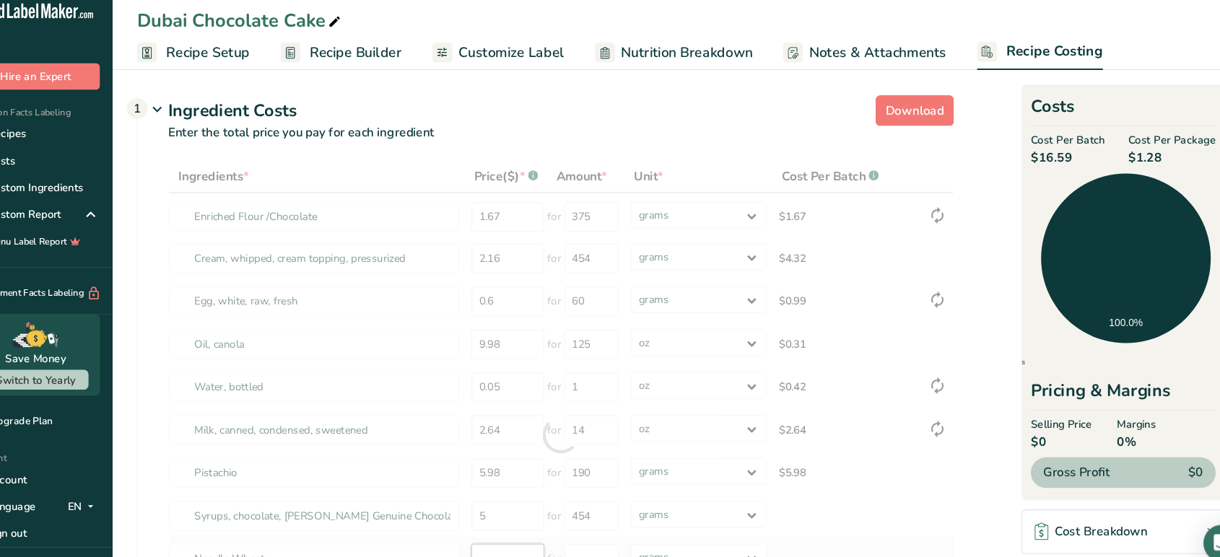
click at [538, 501] on div "Ingredients * Price($) * .a-a{fill:#347362;}.b-a{fill:#fff;} Amount * Unit * Co…" at bounding box center [566, 423] width 739 height 517
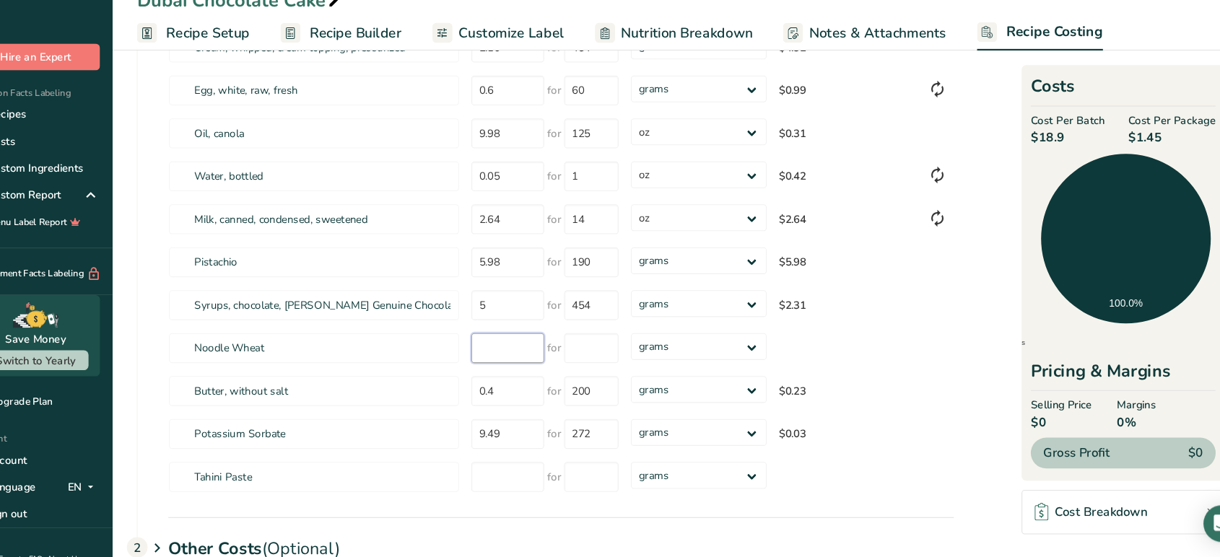
scroll to position [183, 0]
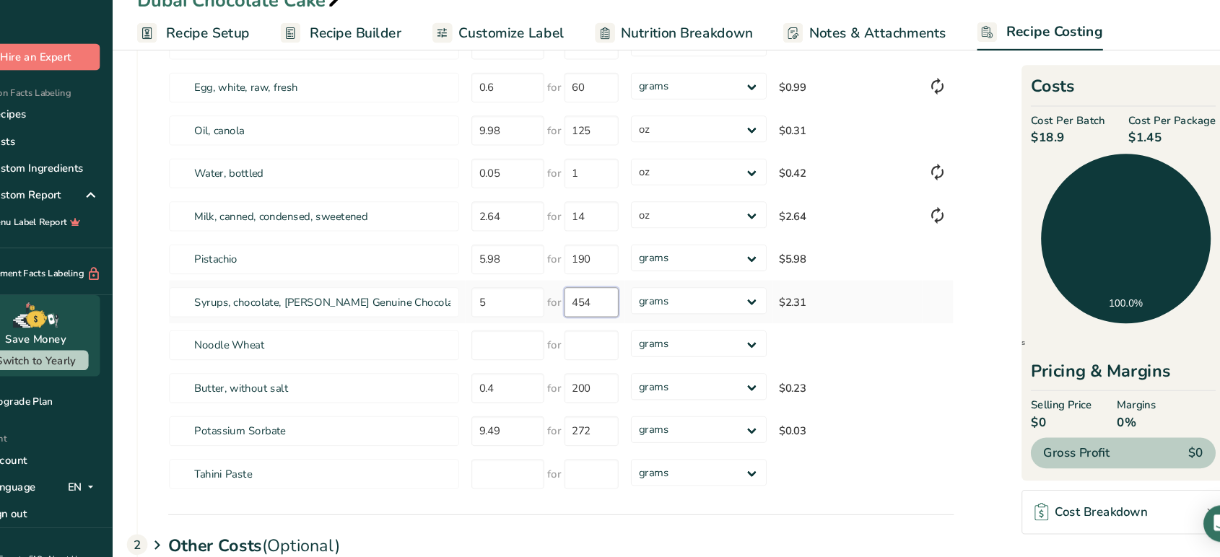
click at [613, 323] on input "454" at bounding box center [594, 317] width 51 height 28
type input "4"
type input "600"
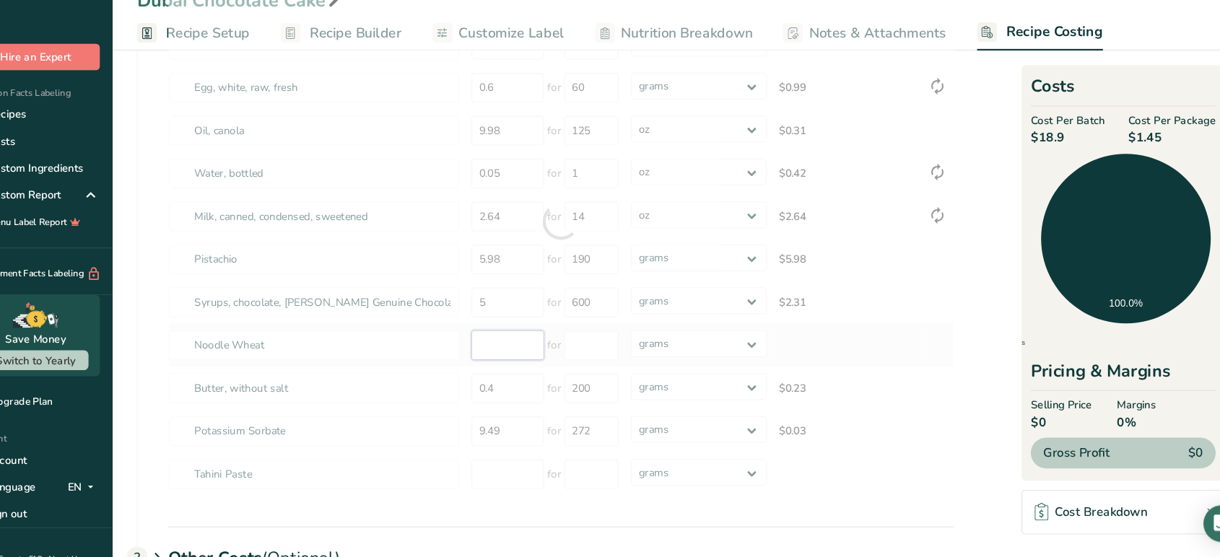
click at [516, 351] on div "Ingredients * Price($) * .a-a{fill:#347362;}.b-a{fill:#fff;} Amount * Unit * Co…" at bounding box center [566, 241] width 739 height 517
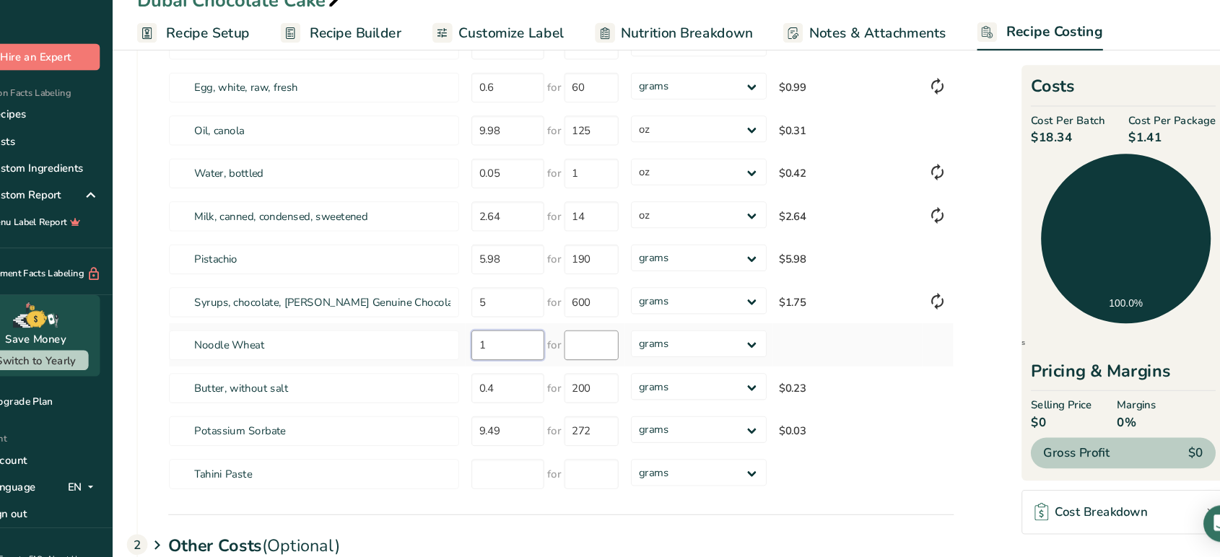
type input "1"
click at [605, 354] on input "number" at bounding box center [594, 358] width 51 height 28
type input "198"
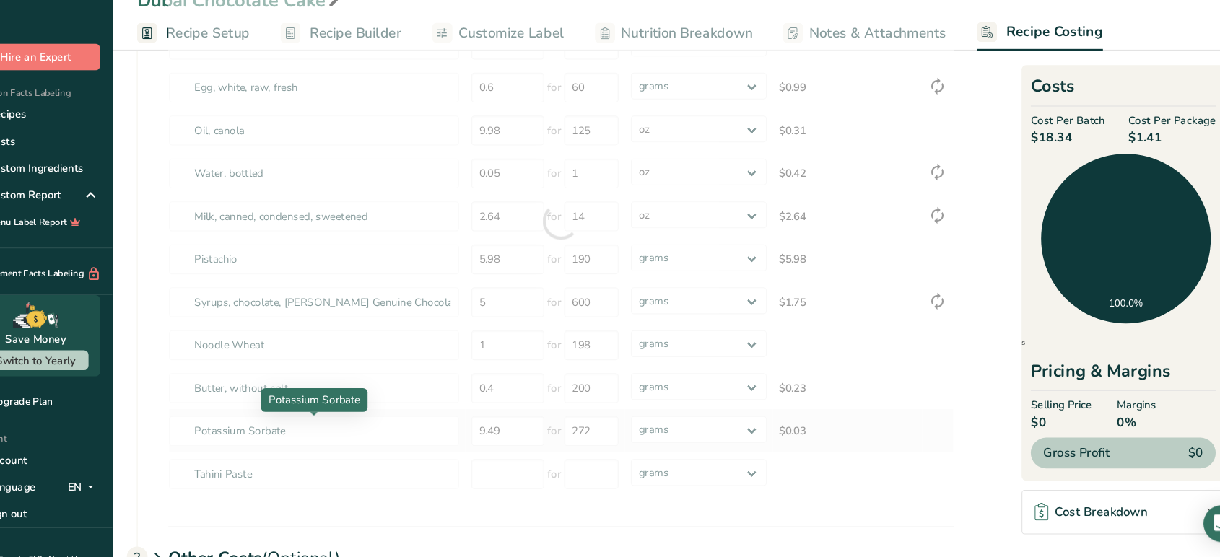
click at [414, 440] on div "Ingredients * Price($) * .a-a{fill:#347362;}.b-a{fill:#fff;} Amount * Unit * Co…" at bounding box center [566, 241] width 739 height 517
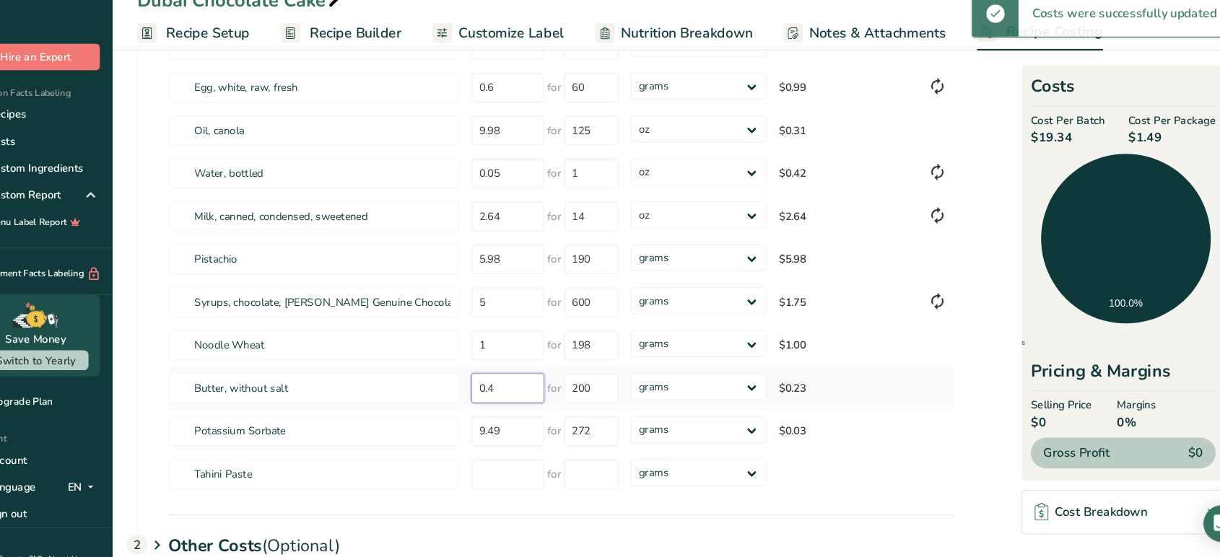
click at [514, 395] on input "0.4" at bounding box center [516, 398] width 69 height 28
type input "0"
type input "5.98"
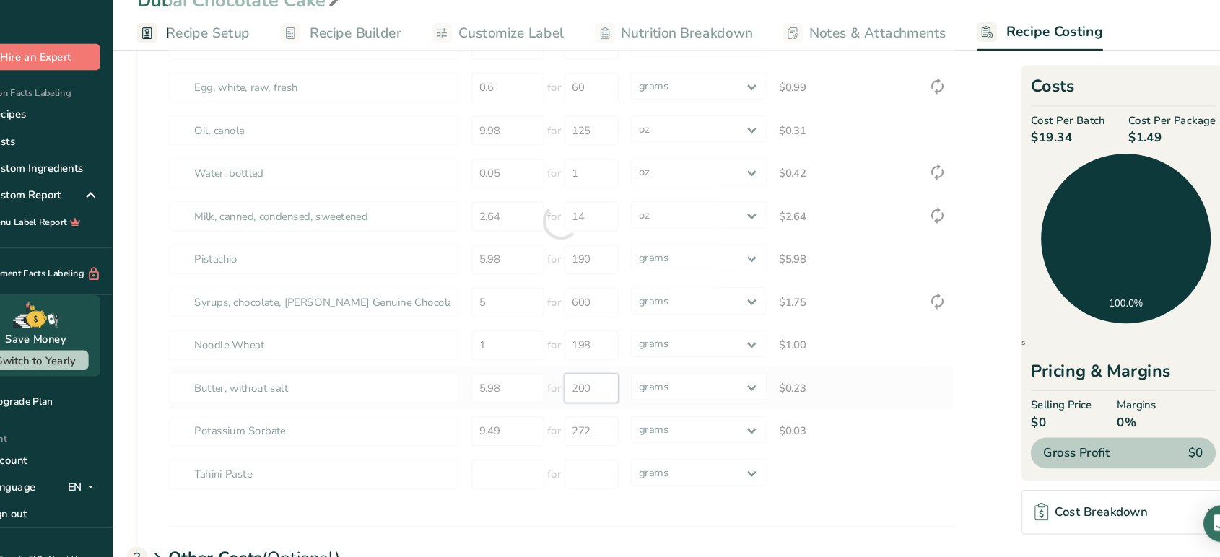
click at [598, 400] on div "Ingredients * Price($) * .a-a{fill:#347362;}.b-a{fill:#fff;} Amount * Unit * Co…" at bounding box center [566, 241] width 739 height 517
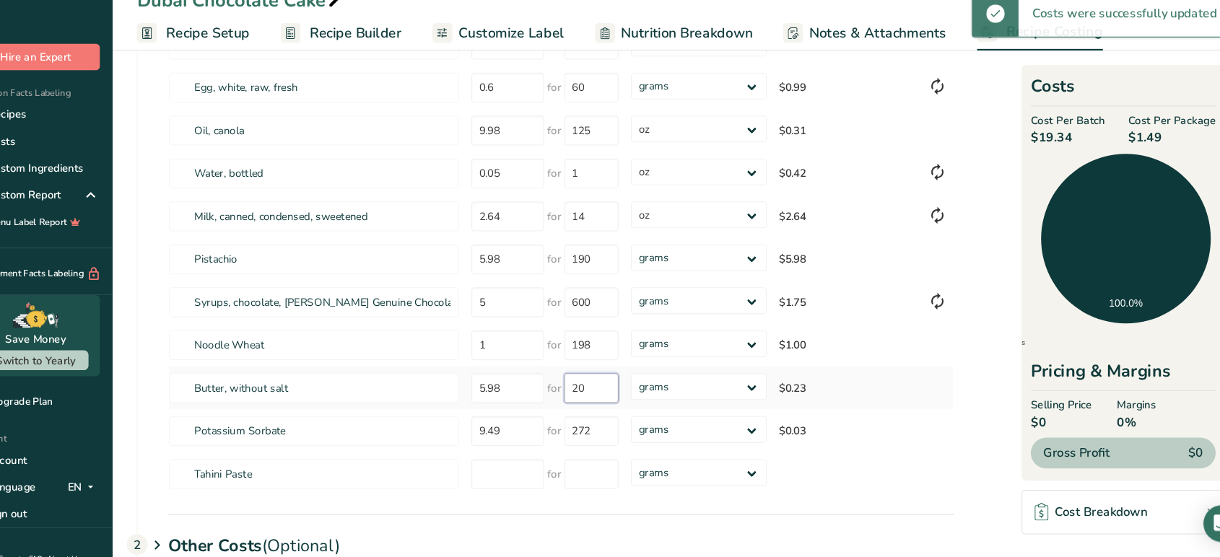
type input "2"
type input "450"
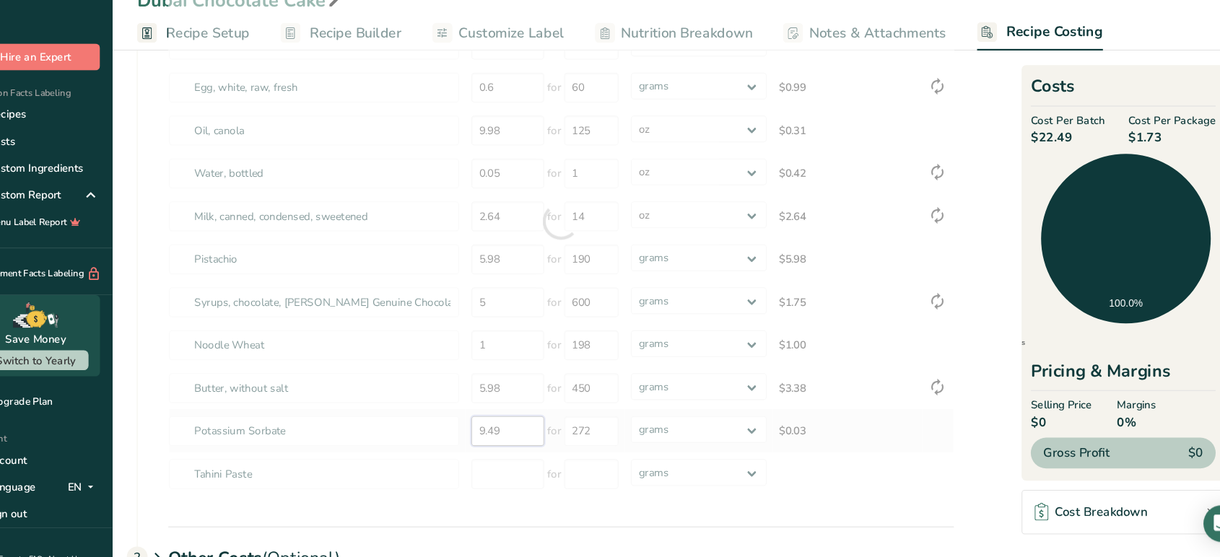
click at [536, 437] on div "Ingredients * Price($) * .a-a{fill:#347362;}.b-a{fill:#fff;} Amount * Unit * Co…" at bounding box center [566, 241] width 739 height 517
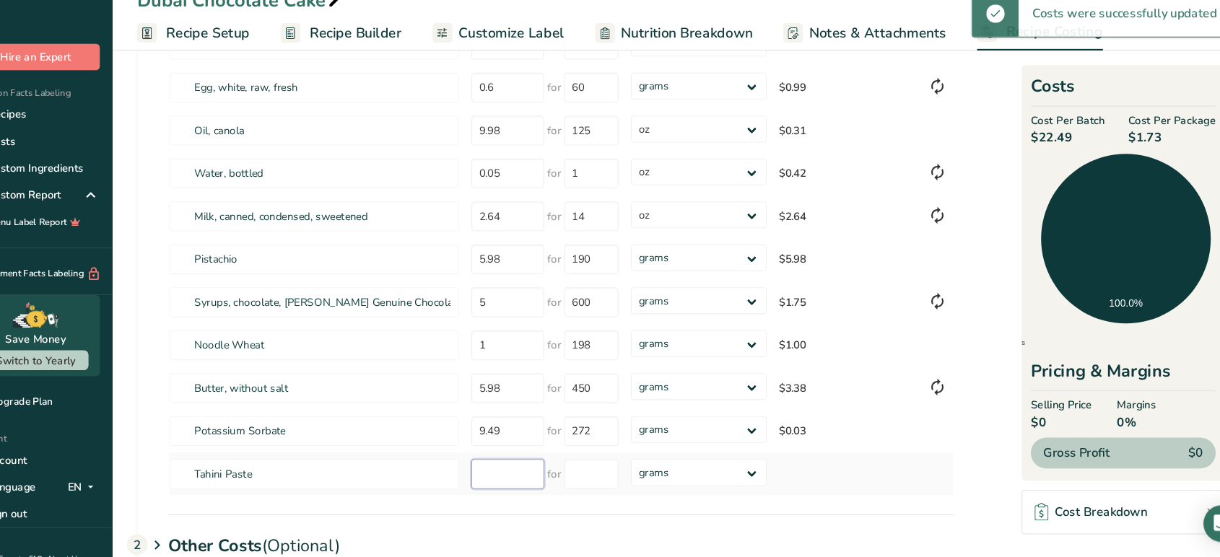
click at [524, 483] on input "number" at bounding box center [516, 479] width 69 height 28
type input "6.48"
click at [583, 483] on input "number" at bounding box center [594, 479] width 51 height 28
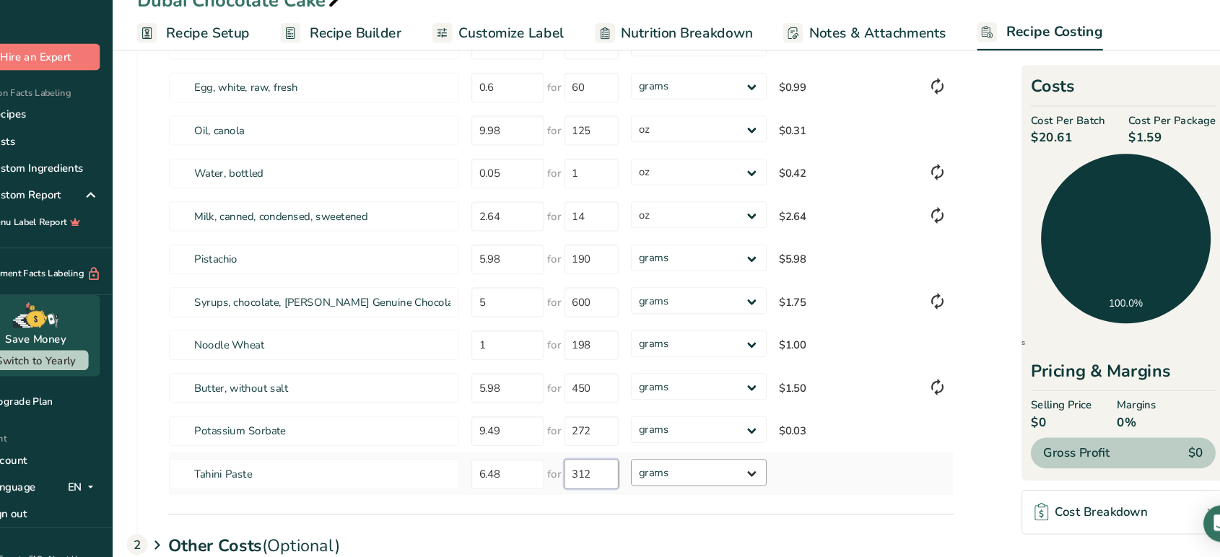
type input "312"
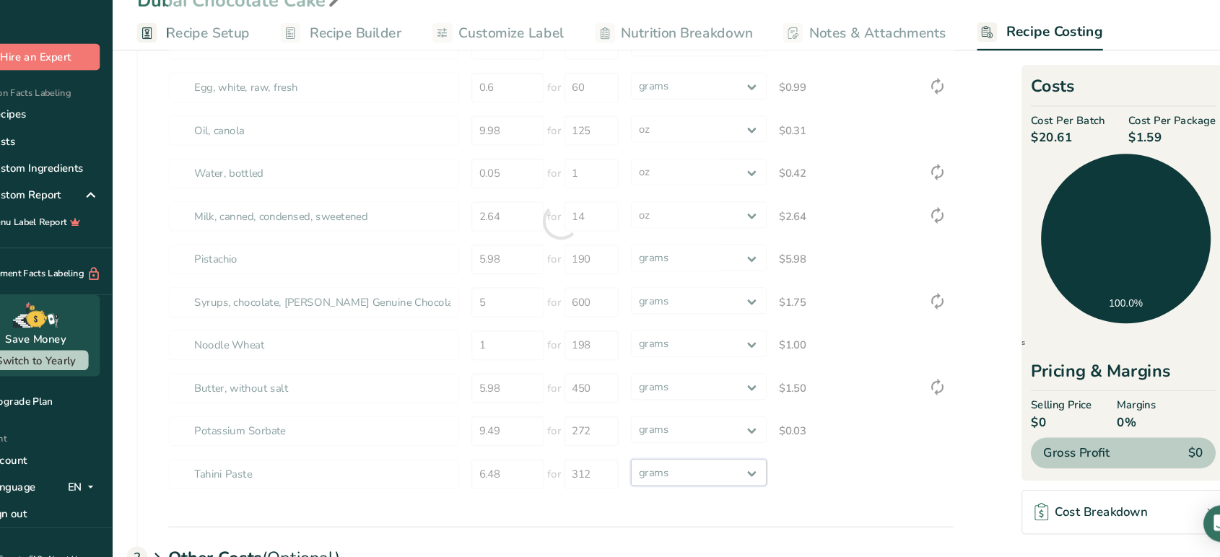
click at [686, 479] on div "Ingredients * Price($) * .a-a{fill:#347362;}.b-a{fill:#fff;} Amount * Unit * Co…" at bounding box center [566, 241] width 739 height 517
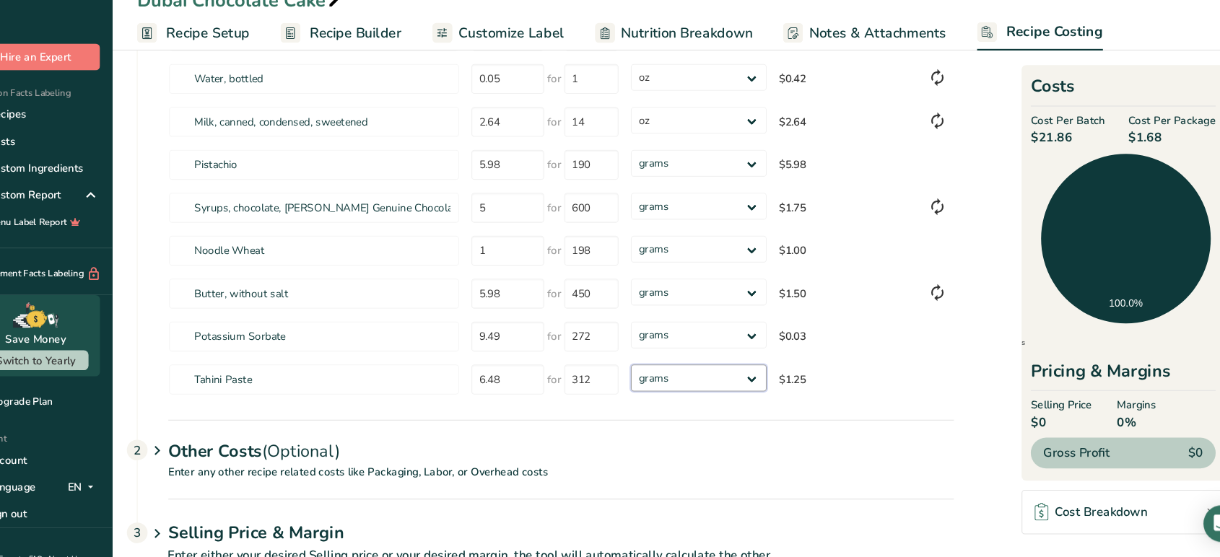
scroll to position [318, 0]
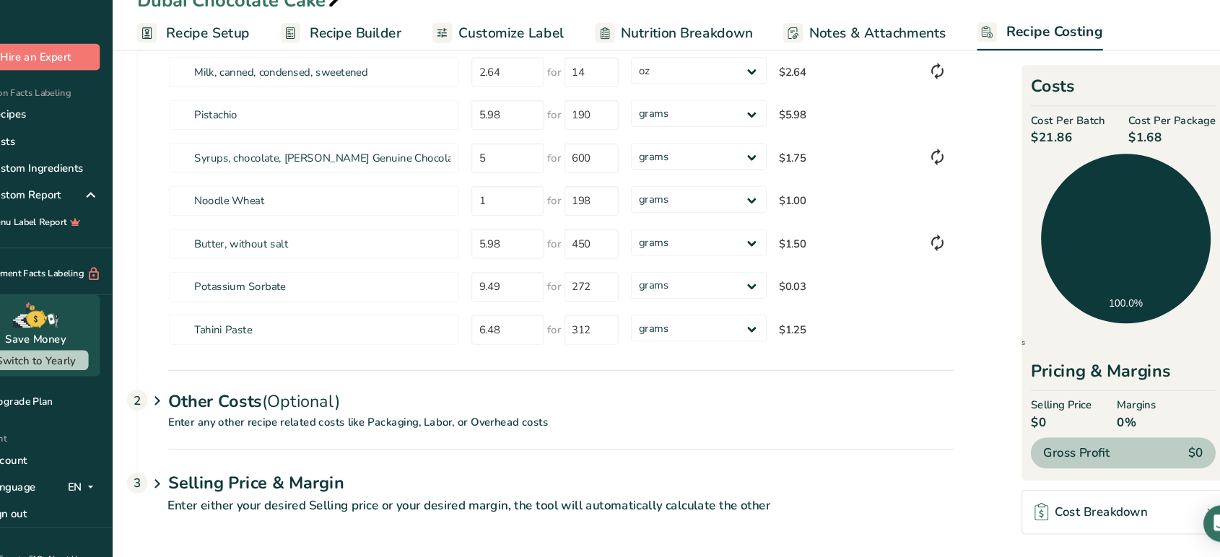
click at [515, 412] on div "Other Costs (Optional) 2" at bounding box center [566, 402] width 739 height 42
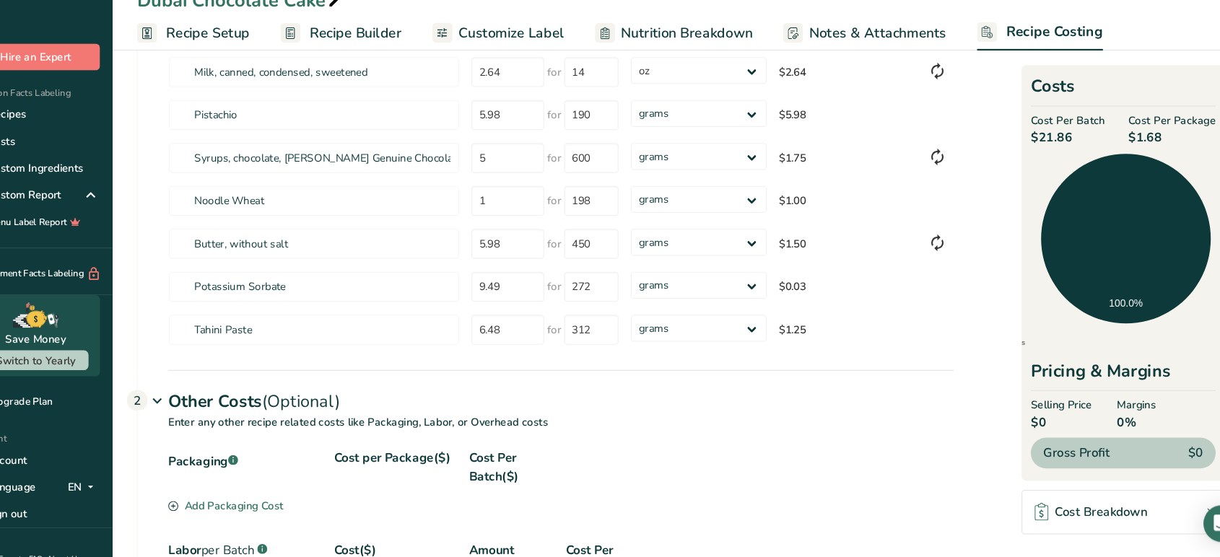
click at [281, 501] on div "Add Packaging Cost" at bounding box center [251, 509] width 108 height 15
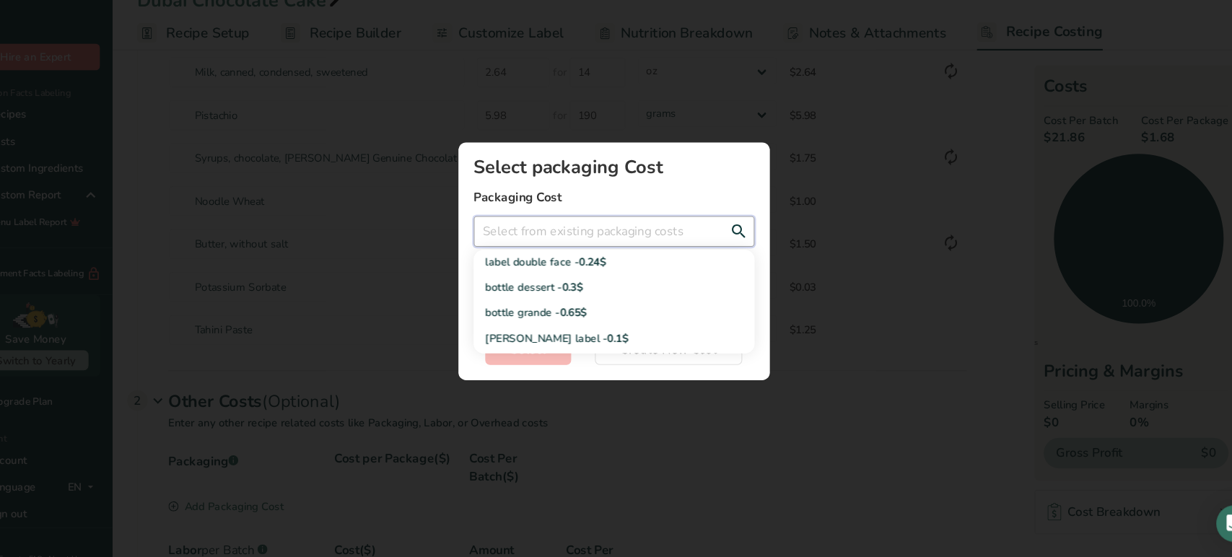
click at [581, 258] on input "Add New Recipe Cost Modal" at bounding box center [616, 250] width 264 height 29
click at [573, 305] on span "0.3$" at bounding box center [577, 304] width 19 height 14
type input "bottle dessert - 0.3$"
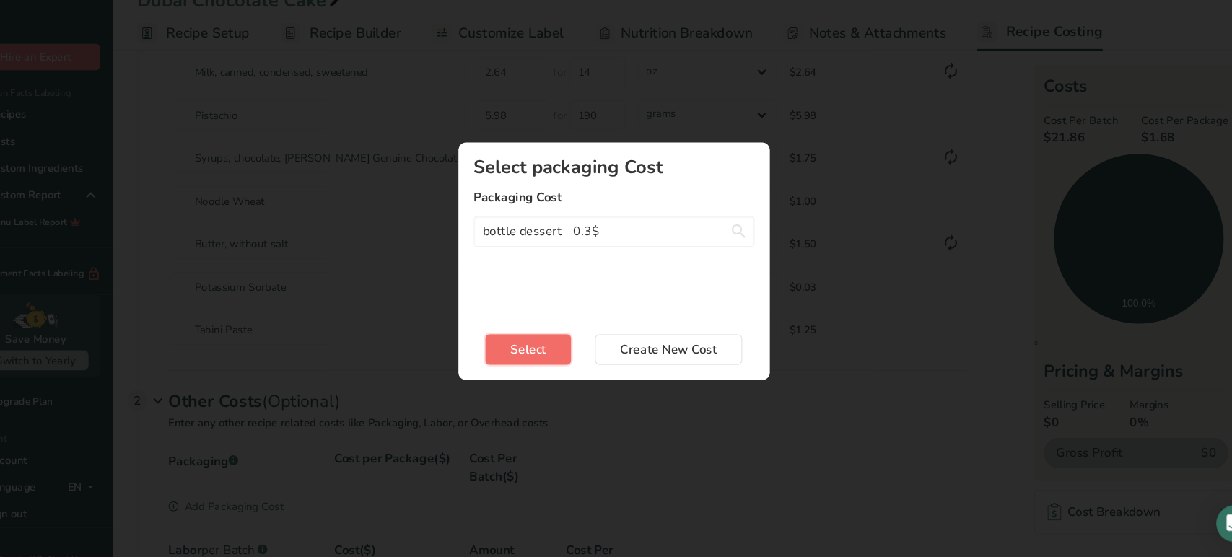
click at [540, 372] on button "Select" at bounding box center [535, 361] width 81 height 29
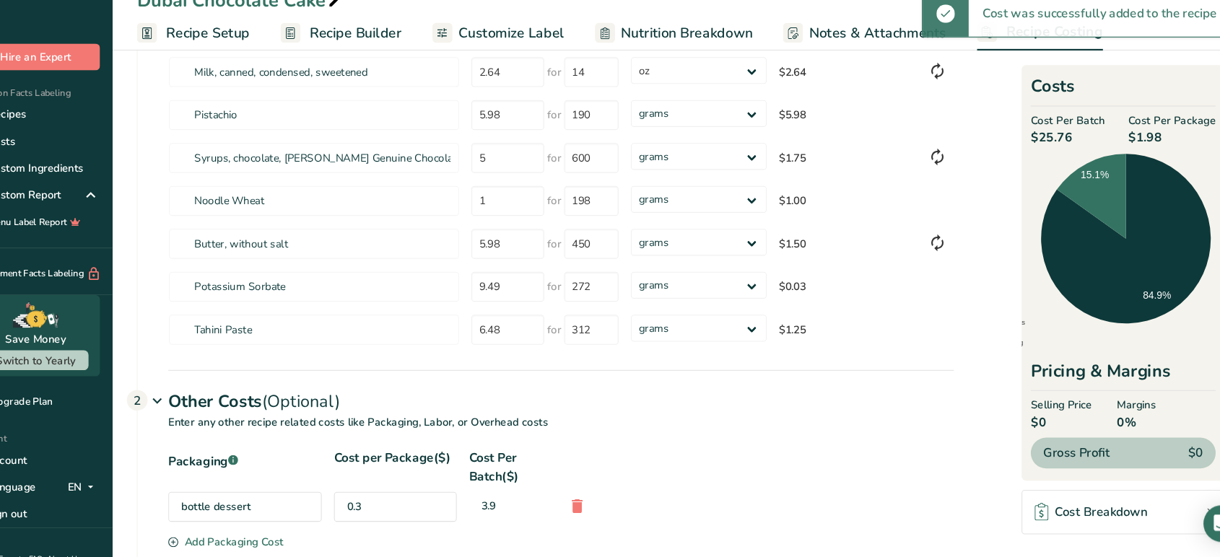
click at [246, 501] on div "bottle dessert" at bounding box center [269, 510] width 144 height 28
click at [238, 501] on div "Add Packaging Cost" at bounding box center [251, 543] width 108 height 15
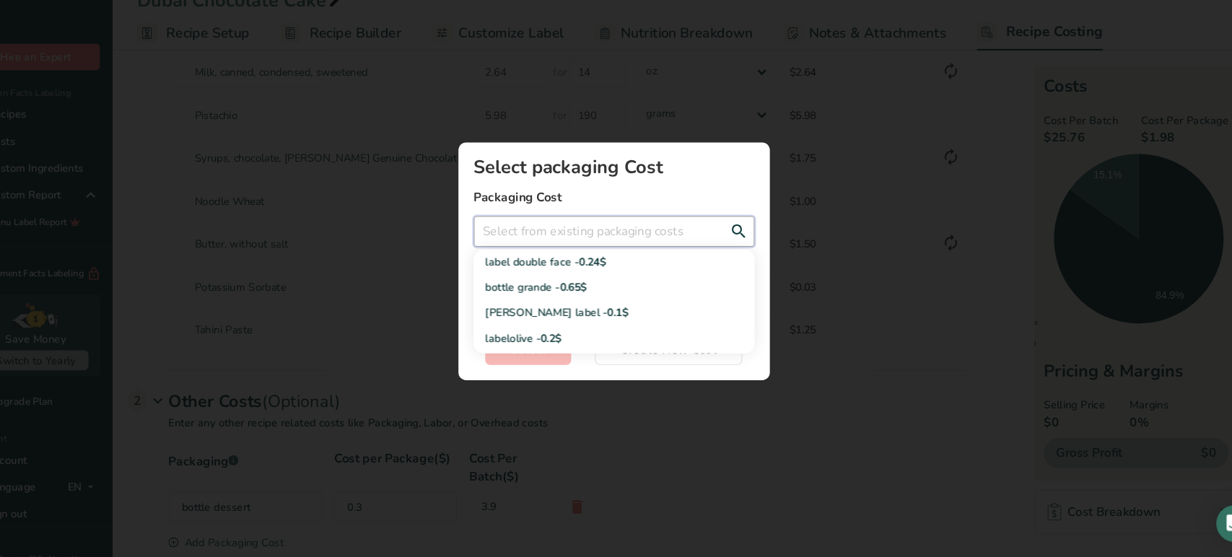
click at [616, 244] on input "Add New Recipe Cost Modal" at bounding box center [616, 250] width 264 height 29
click at [630, 285] on div "label double face - 0.24$" at bounding box center [605, 279] width 218 height 15
type input "label double face - 0.24$"
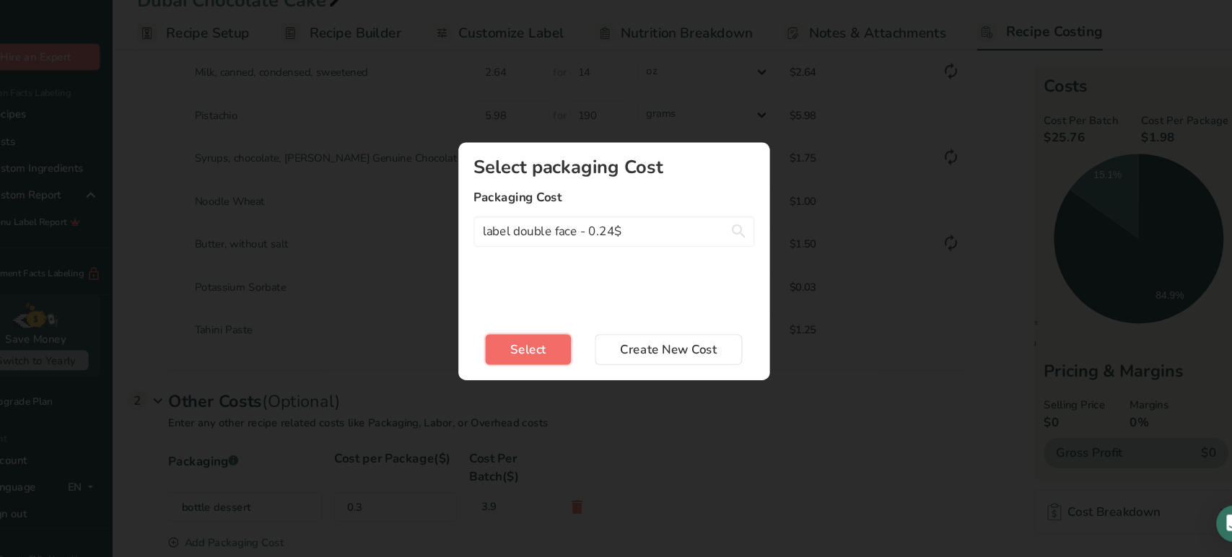
click at [553, 357] on button "Select" at bounding box center [535, 361] width 81 height 29
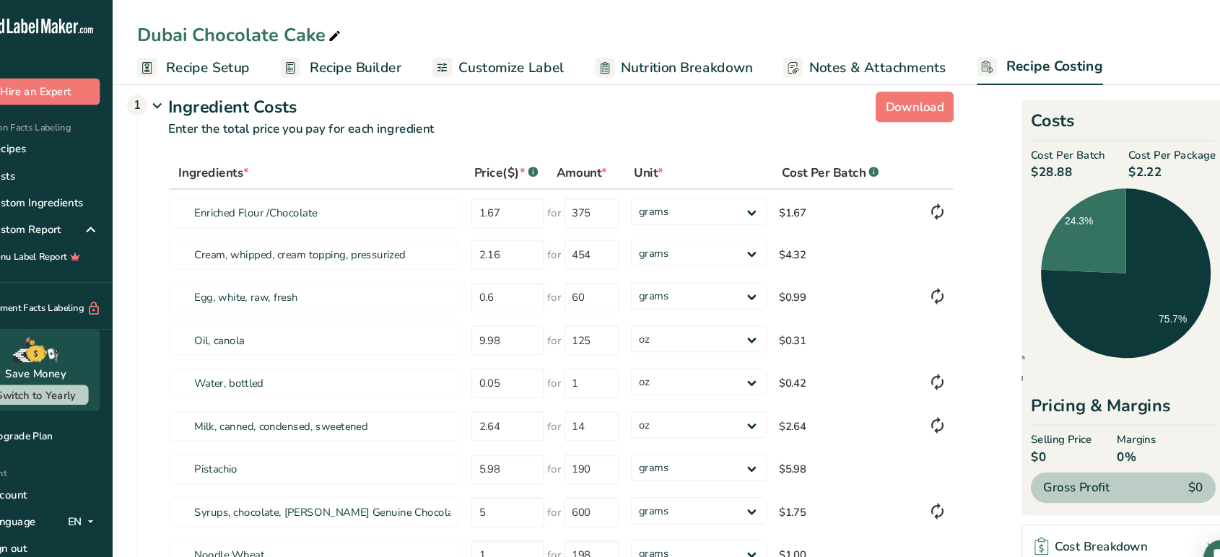
scroll to position [0, 0]
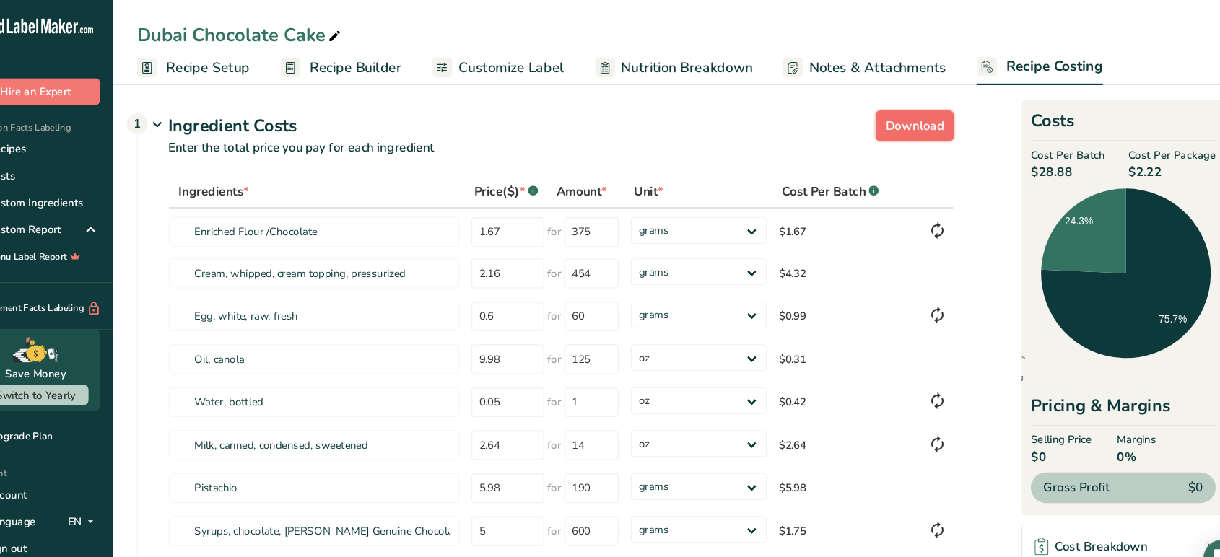
click at [891, 118] on span "Download" at bounding box center [899, 118] width 55 height 17
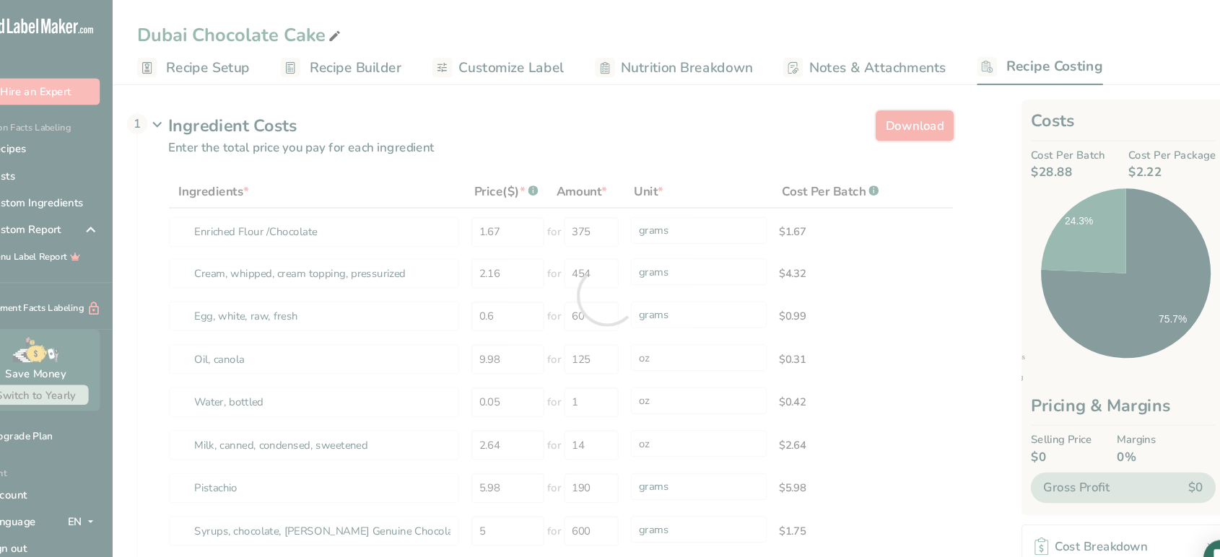
select select "5"
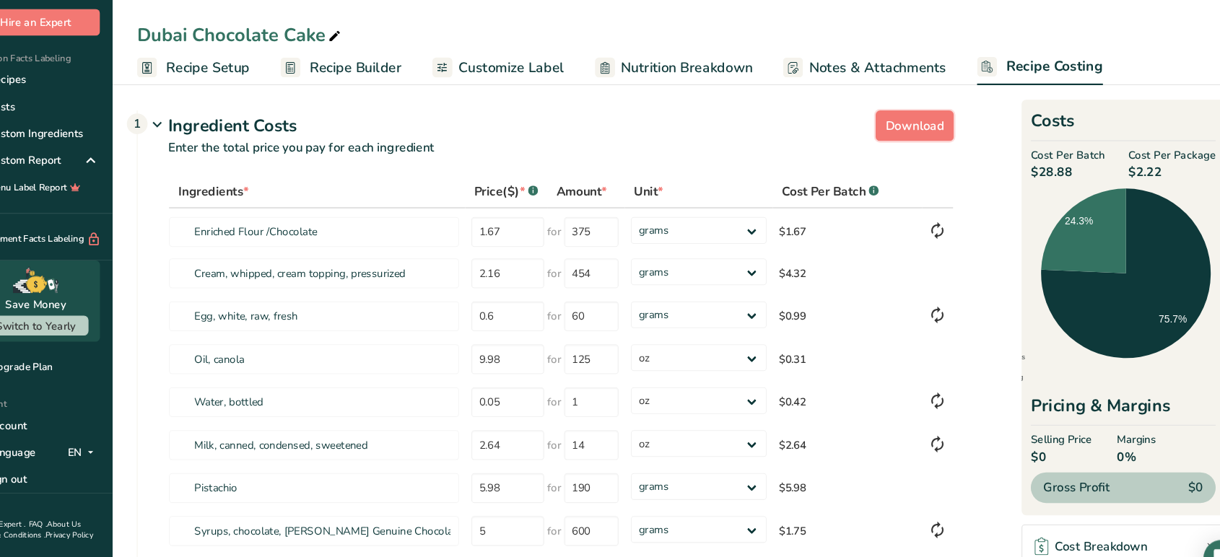
scroll to position [69, 0]
drag, startPoint x: 174, startPoint y: 193, endPoint x: 506, endPoint y: 172, distance: 332.6
click at [506, 172] on div "Ingredients * Price($) * .a-a{fill:#347362;}.b-a{fill:#fff;} Amount * Unit * Co…" at bounding box center [552, 432] width 768 height 534
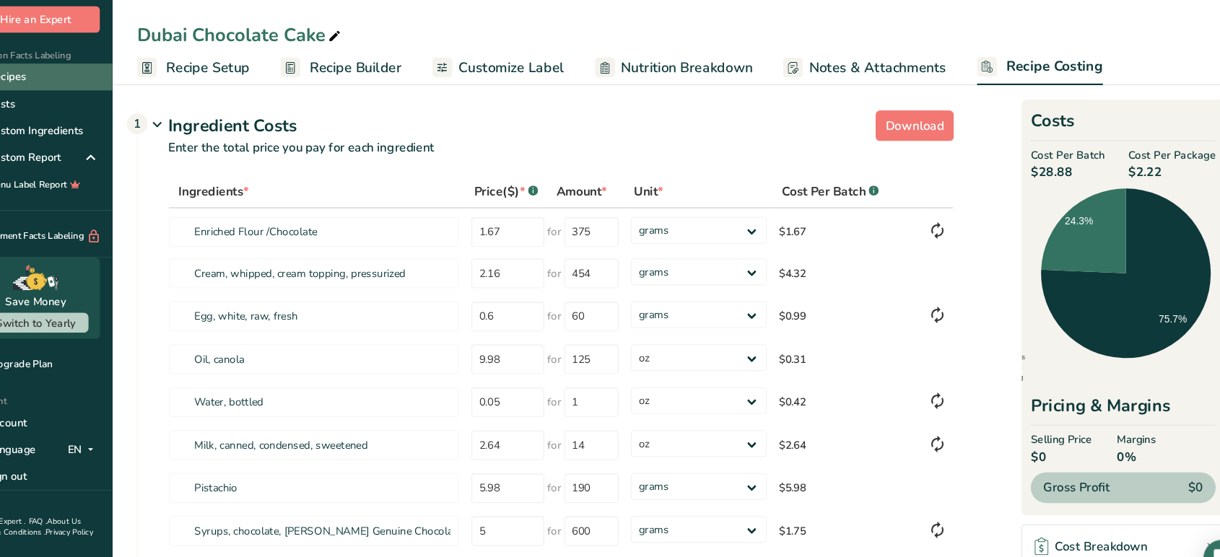
click at [121, 82] on link "Recipes" at bounding box center [72, 72] width 144 height 25
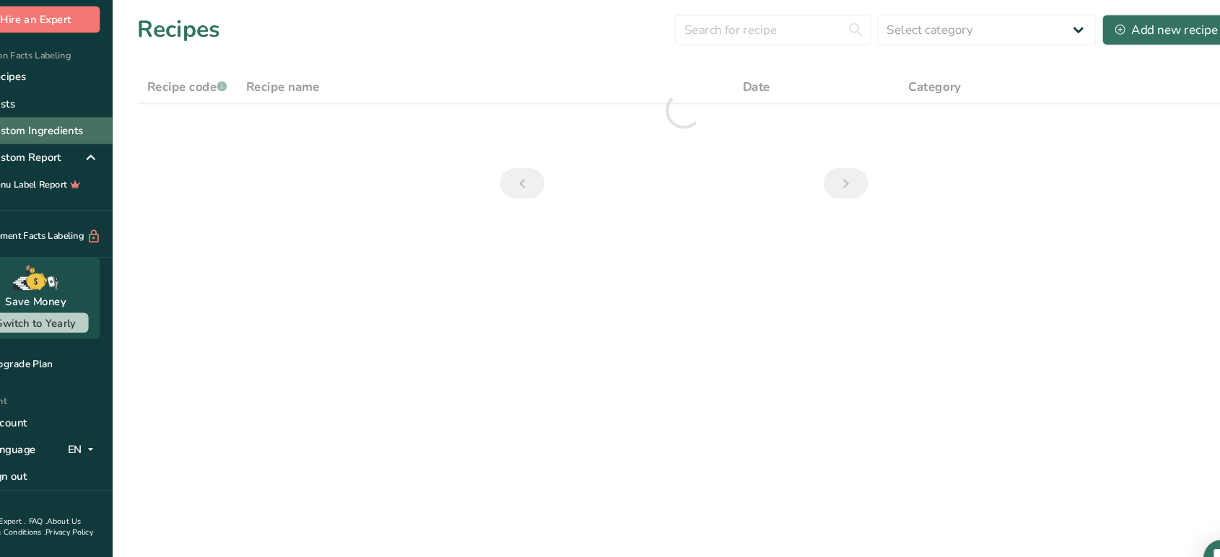
click at [84, 128] on link "Custom Ingredients" at bounding box center [72, 122] width 144 height 25
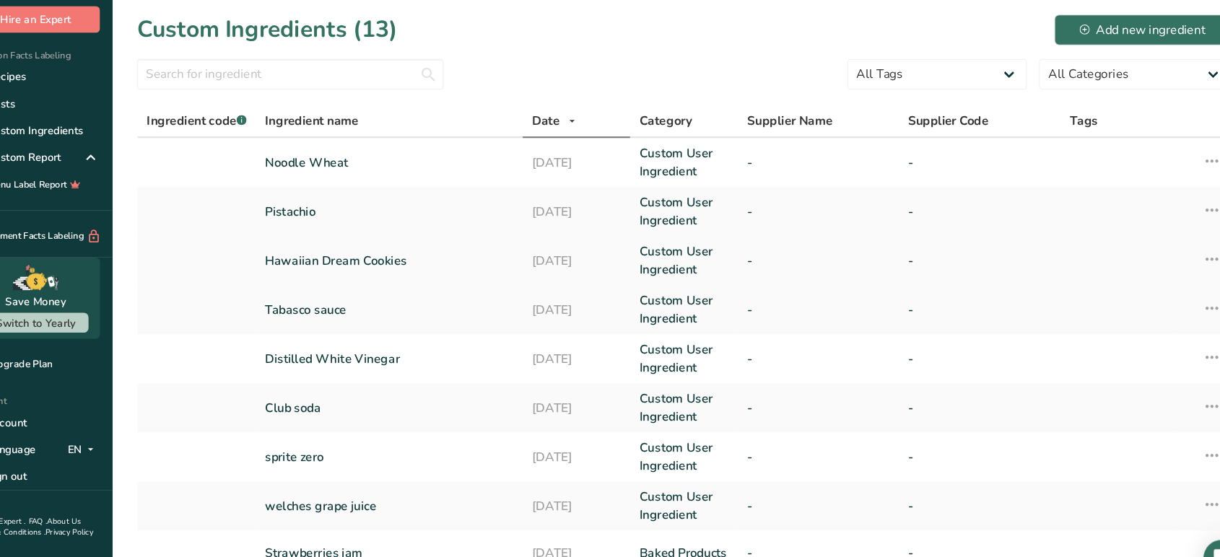
drag, startPoint x: 362, startPoint y: 206, endPoint x: 965, endPoint y: 237, distance: 604.1
click at [965, 237] on link "-" at bounding box center [960, 245] width 135 height 17
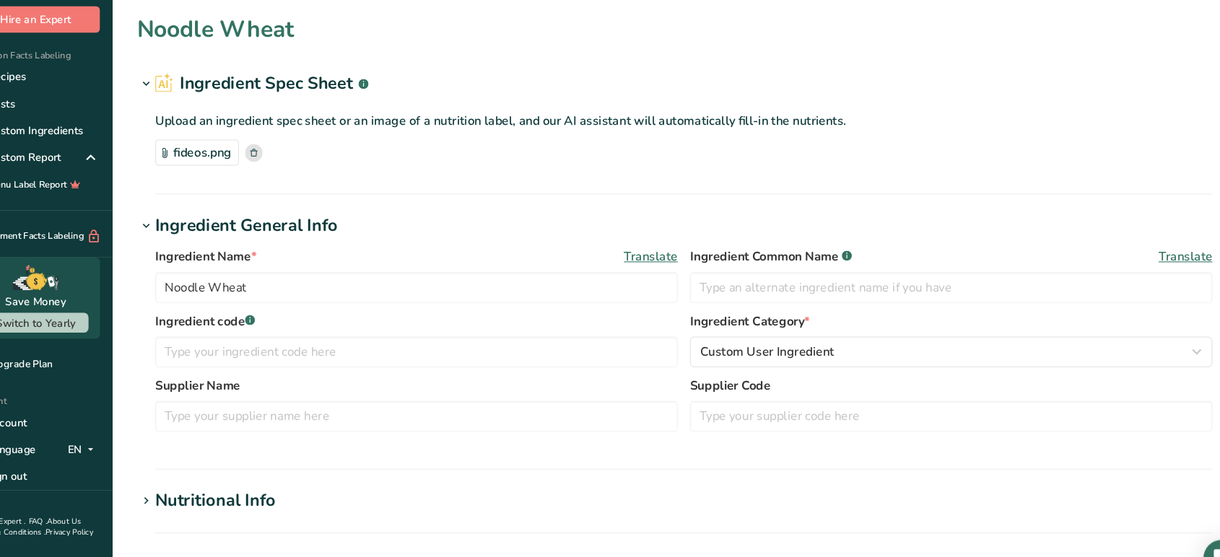
type input "Hawaiian Dream Cookies"
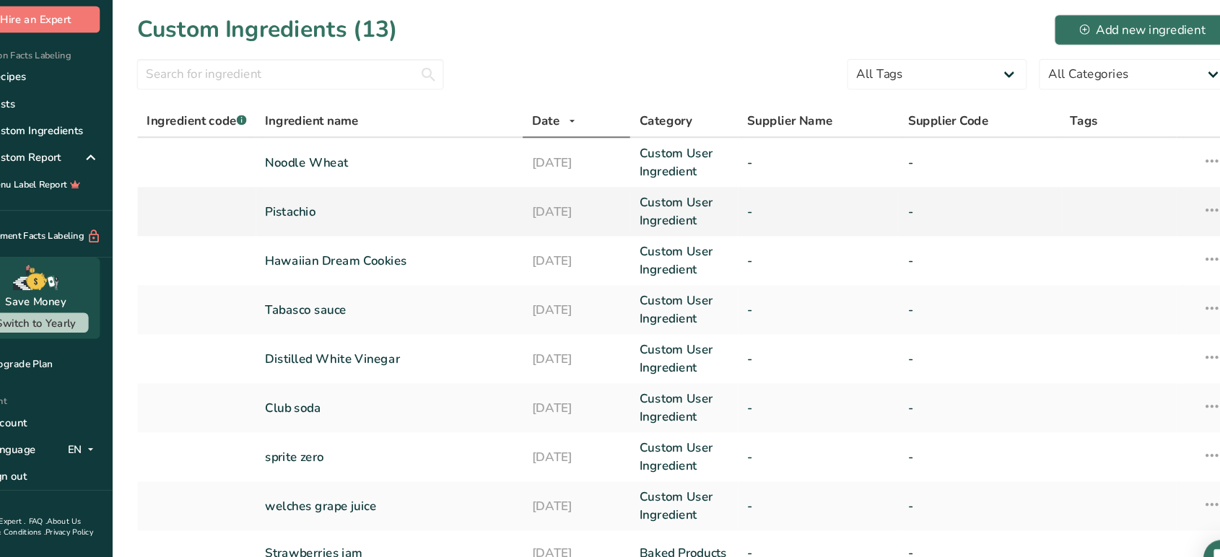
click at [329, 197] on link "Pistachio" at bounding box center [405, 199] width 234 height 17
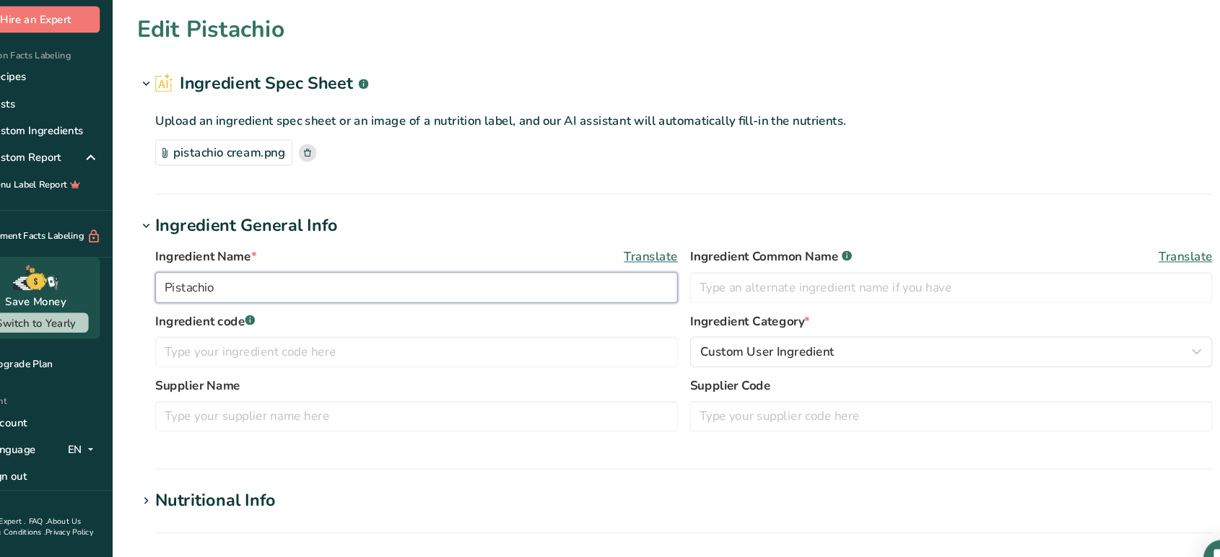
click at [318, 279] on input "Pistachio" at bounding box center [431, 270] width 492 height 29
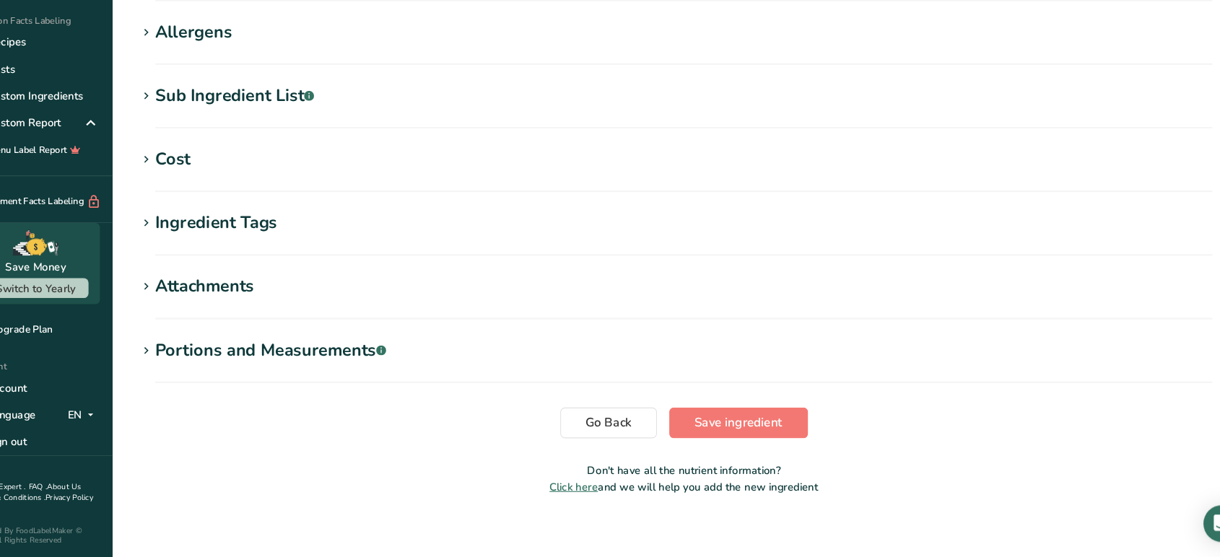
scroll to position [479, 0]
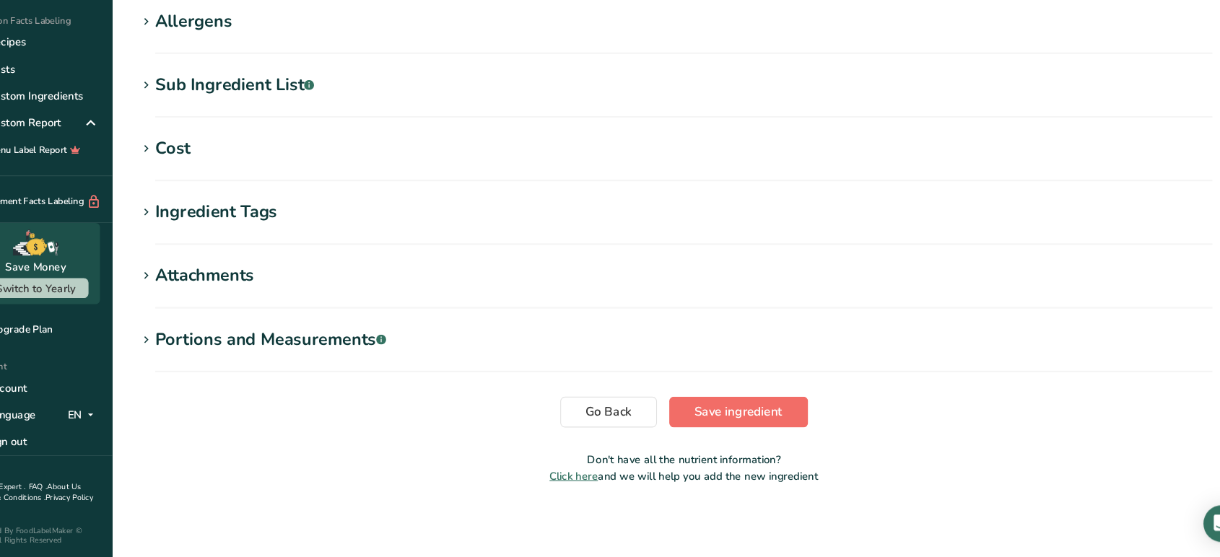
type input "Pistachio Butter"
click at [749, 414] on span "Save ingredient" at bounding box center [733, 420] width 83 height 17
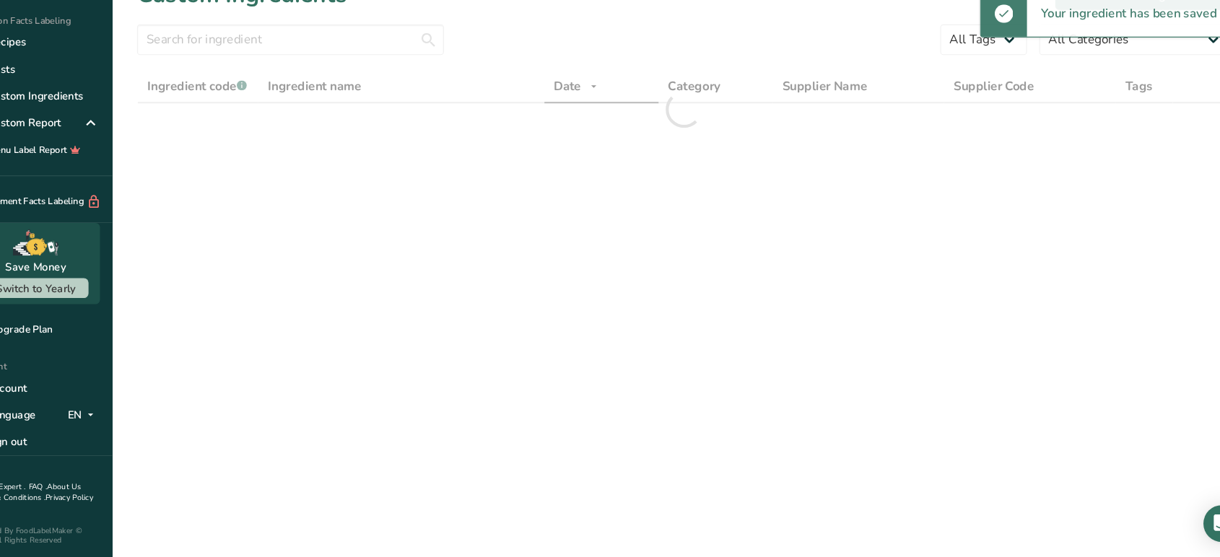
scroll to position [206, 0]
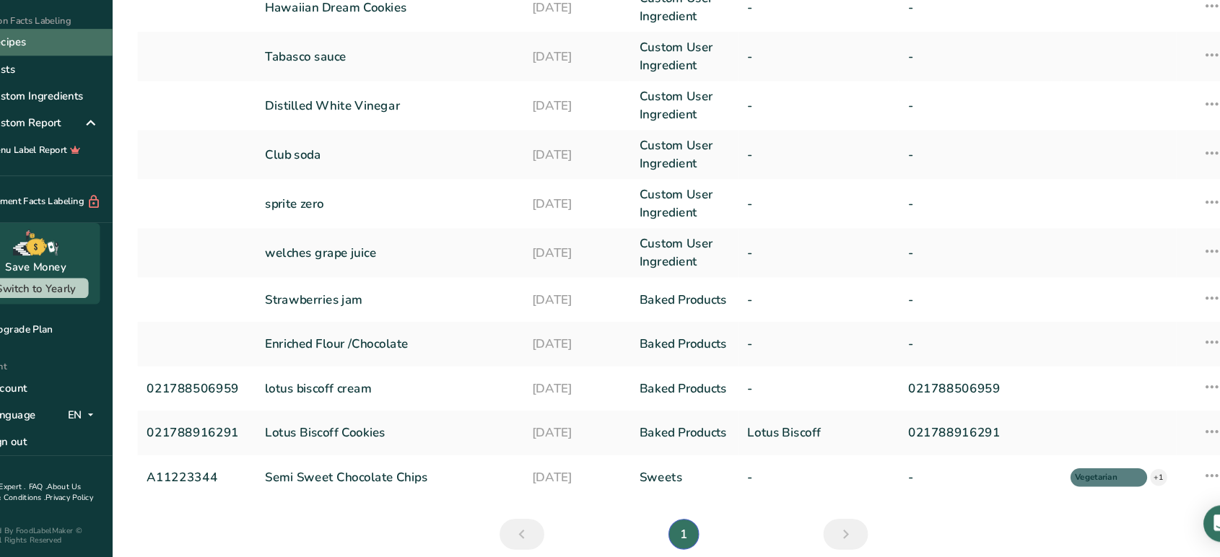
click at [60, 71] on link "Recipes" at bounding box center [72, 72] width 144 height 25
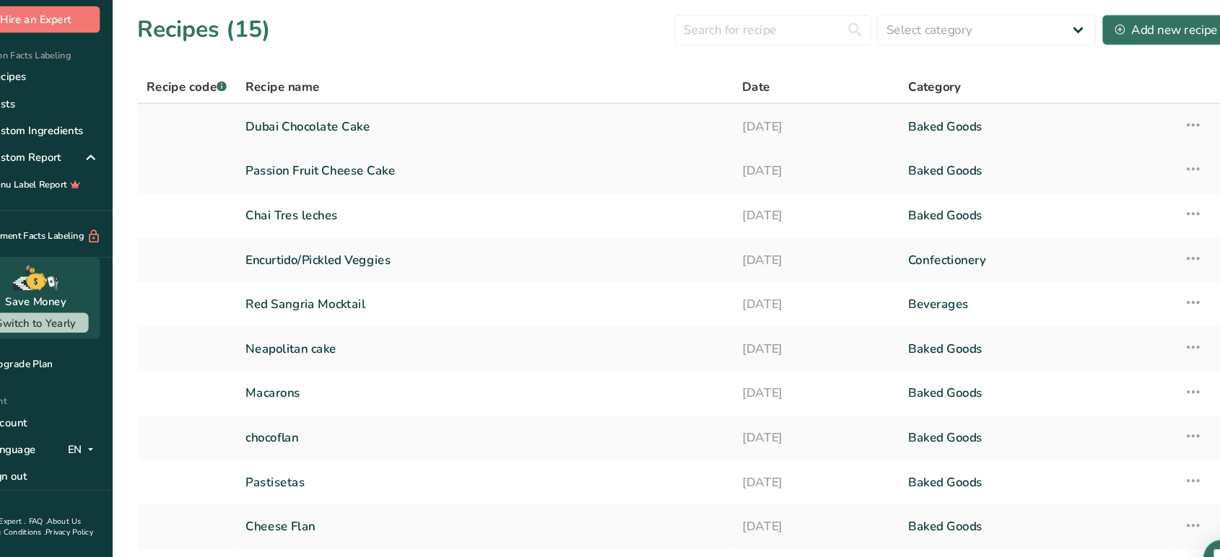
click at [460, 121] on link "Dubai Chocolate Cake" at bounding box center [495, 119] width 450 height 30
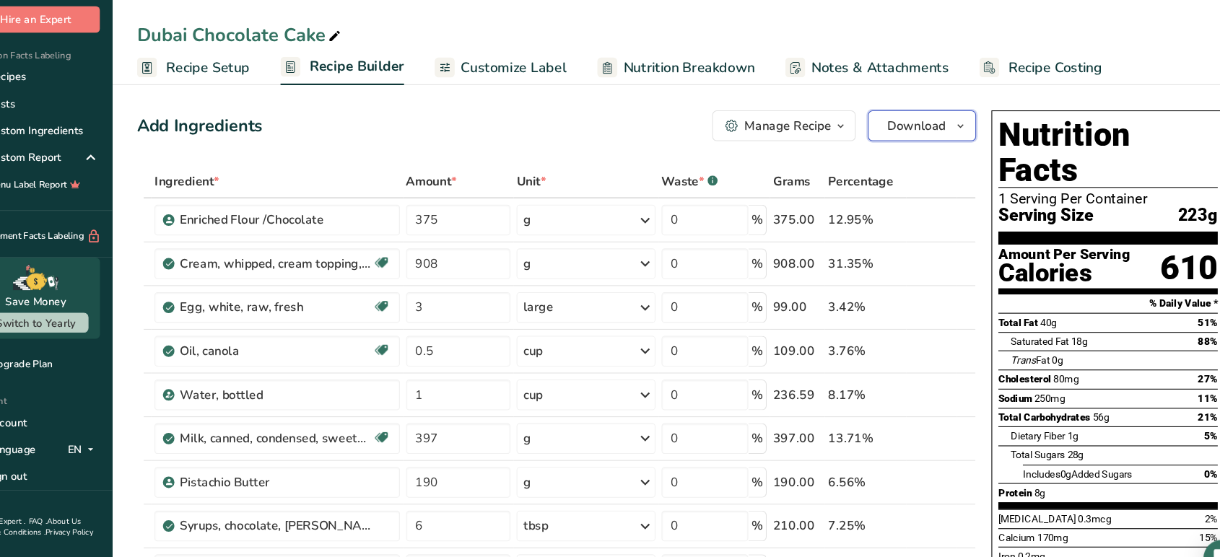
click at [903, 107] on button "Download" at bounding box center [906, 118] width 102 height 29
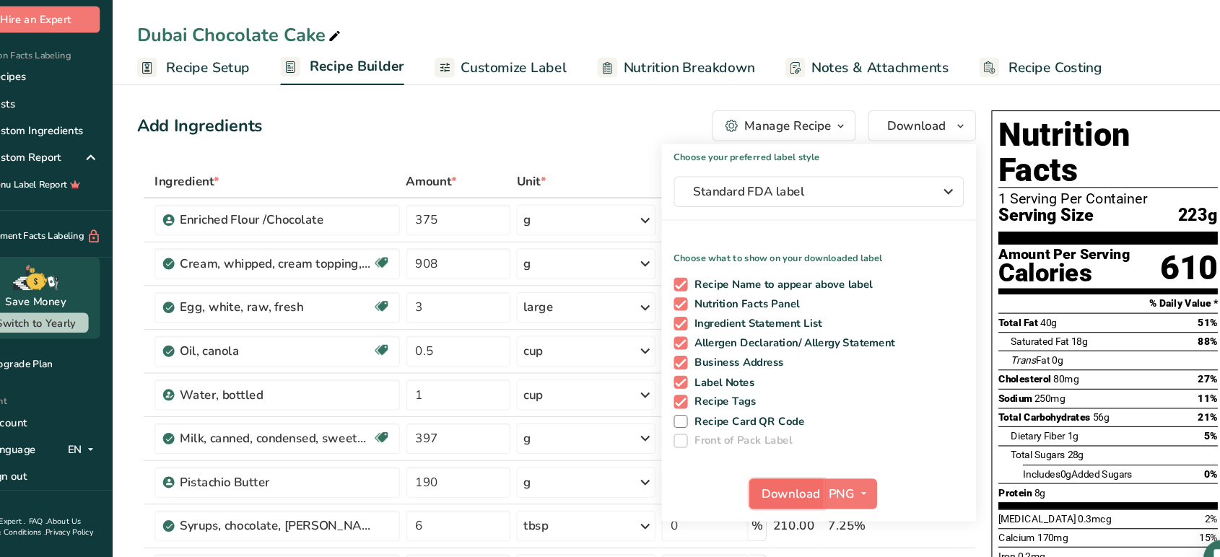
click at [793, 471] on span "Download" at bounding box center [783, 464] width 55 height 17
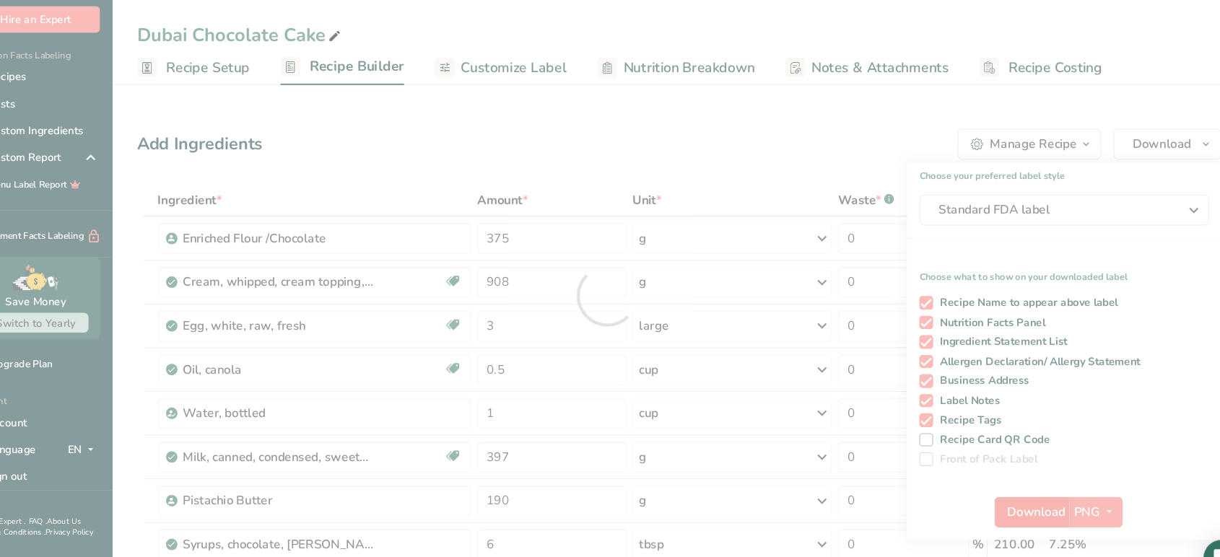
click at [793, 471] on div at bounding box center [610, 278] width 1220 height 557
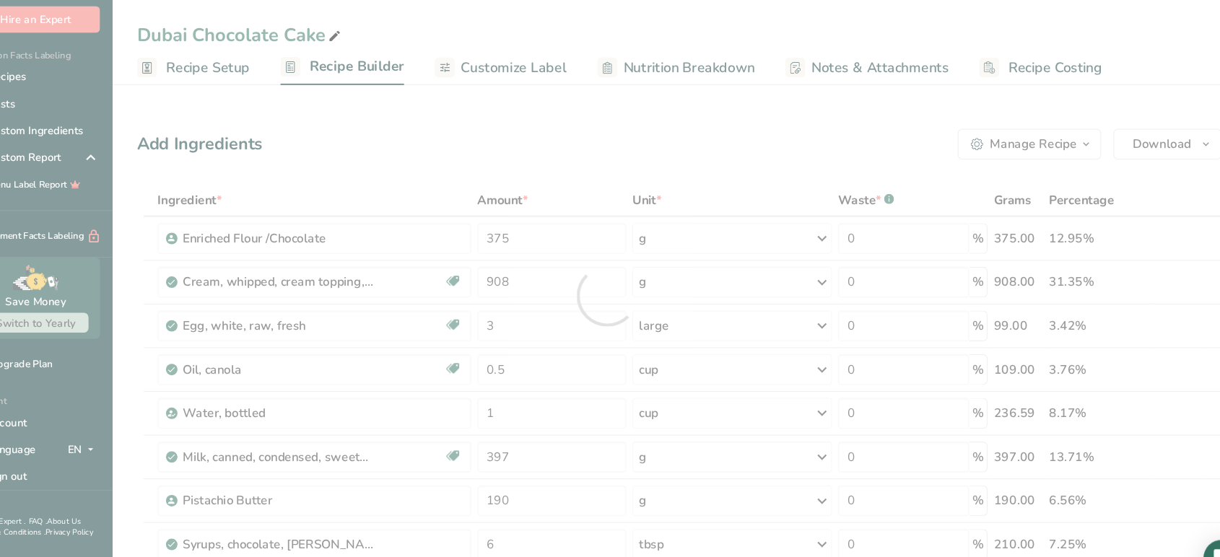
click at [793, 471] on div at bounding box center [610, 278] width 1220 height 557
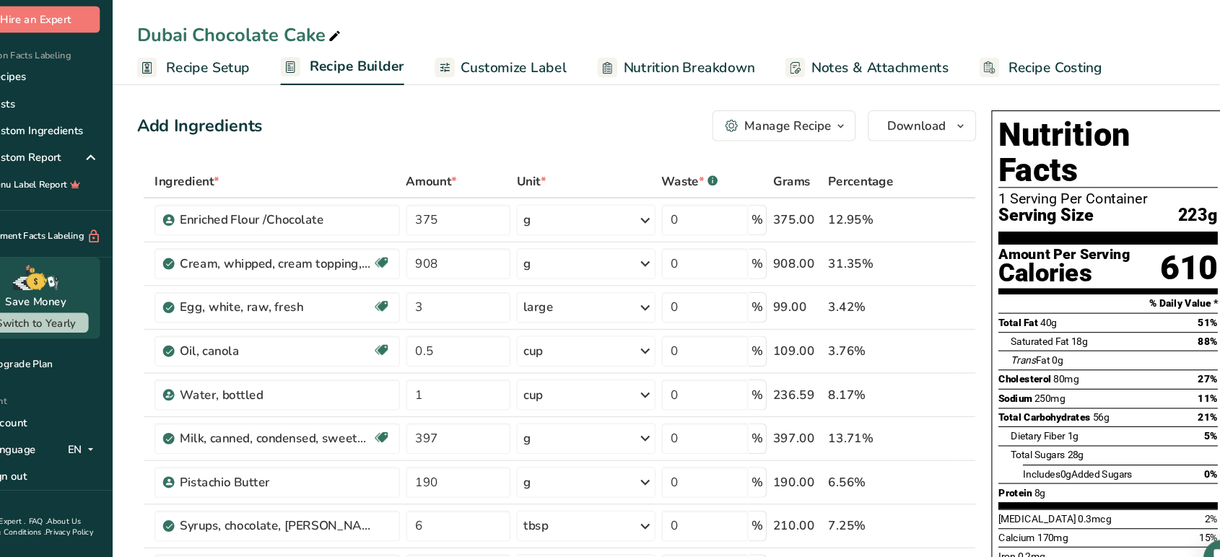
click at [245, 71] on span "Recipe Setup" at bounding box center [234, 63] width 79 height 19
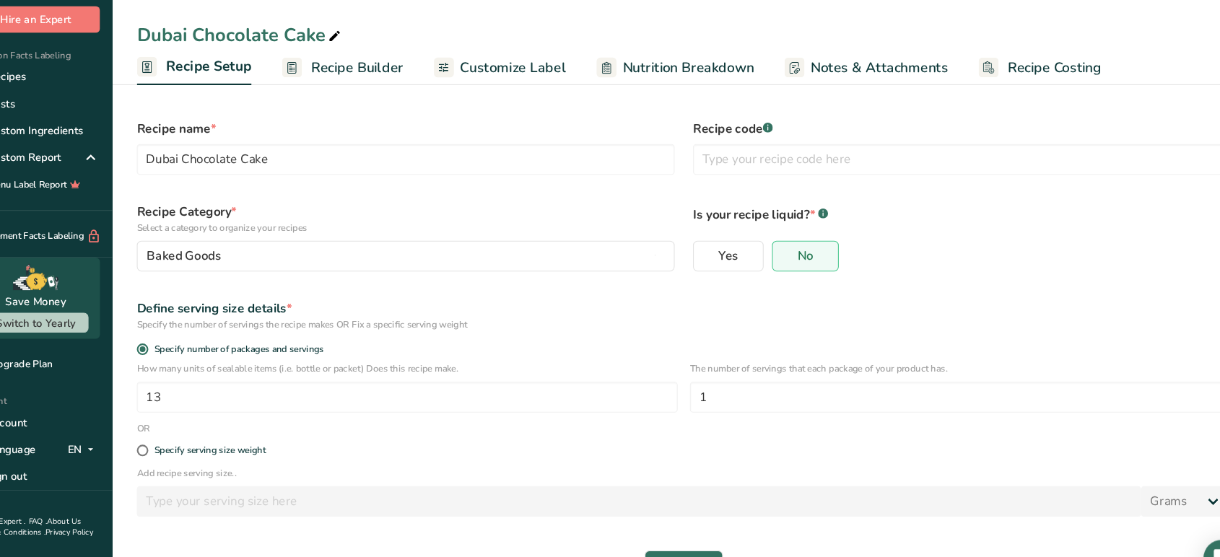
click at [342, 57] on span "Recipe Builder" at bounding box center [374, 63] width 87 height 19
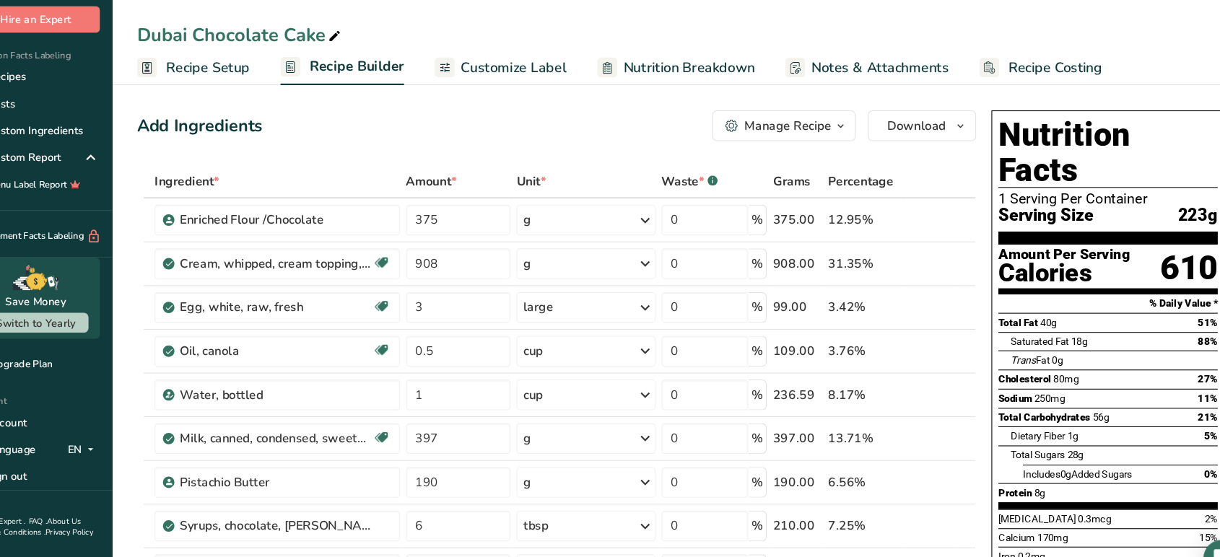
click at [474, 71] on span "Customize Label" at bounding box center [522, 63] width 100 height 19
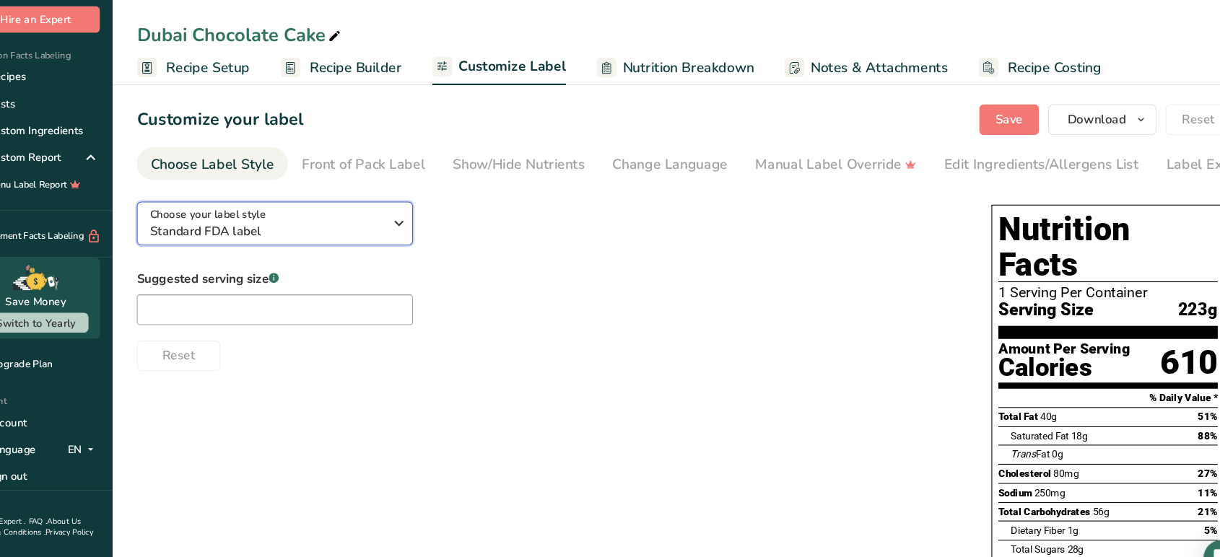
click at [363, 224] on span "Standard FDA label" at bounding box center [290, 217] width 220 height 17
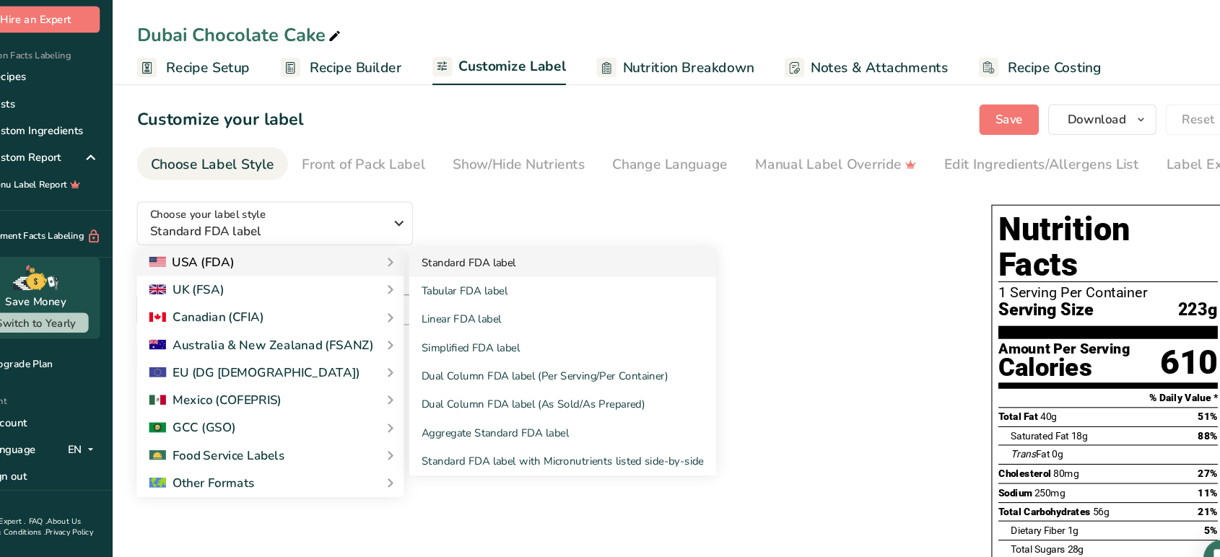
click at [497, 248] on link "Standard FDA label" at bounding box center [568, 247] width 289 height 27
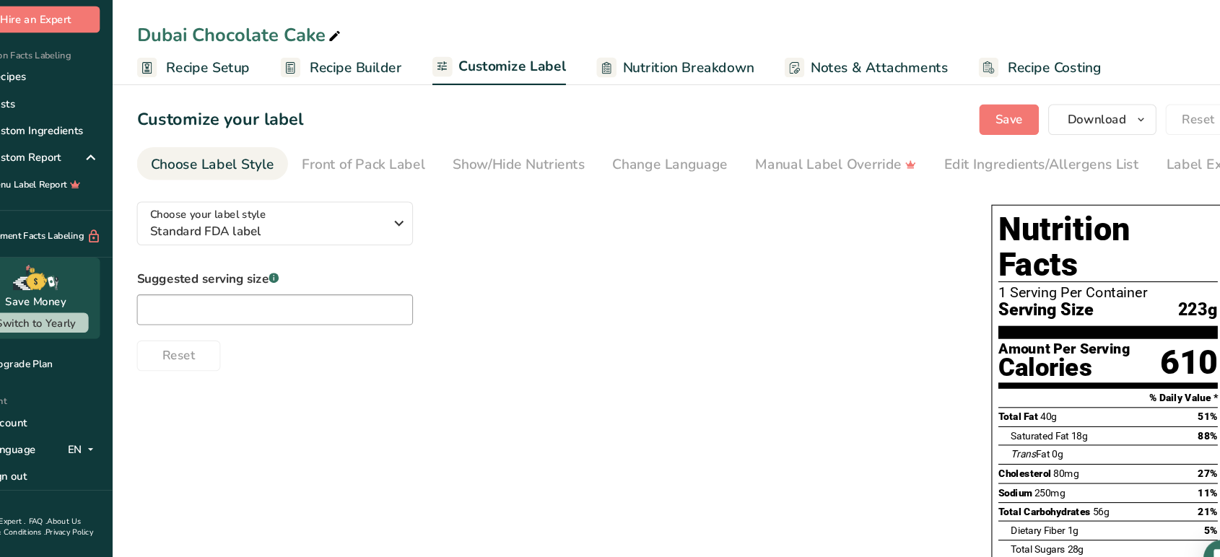
click at [1072, 283] on div "Serving Size 223g" at bounding box center [1081, 292] width 206 height 18
click at [1075, 116] on span "Download" at bounding box center [1070, 112] width 55 height 17
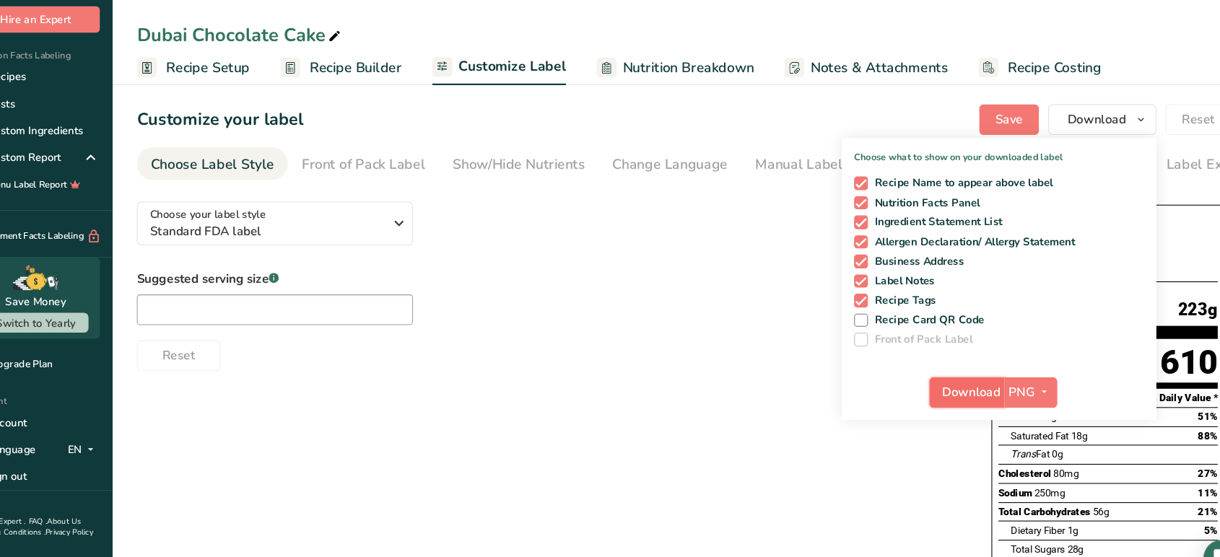
click at [977, 373] on span "Download" at bounding box center [952, 369] width 55 height 17
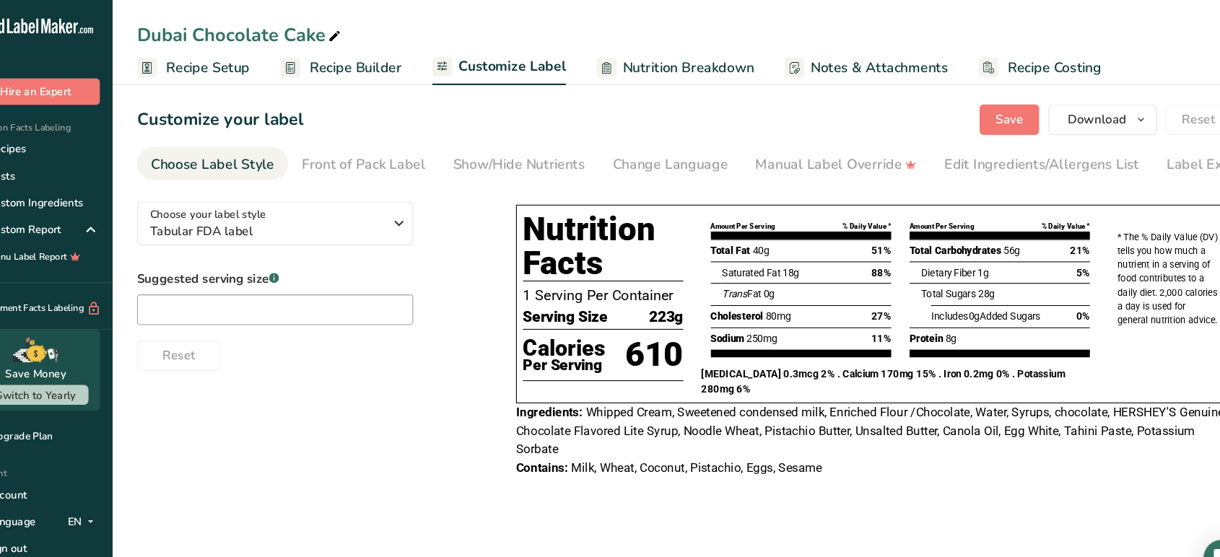
scroll to position [69, 0]
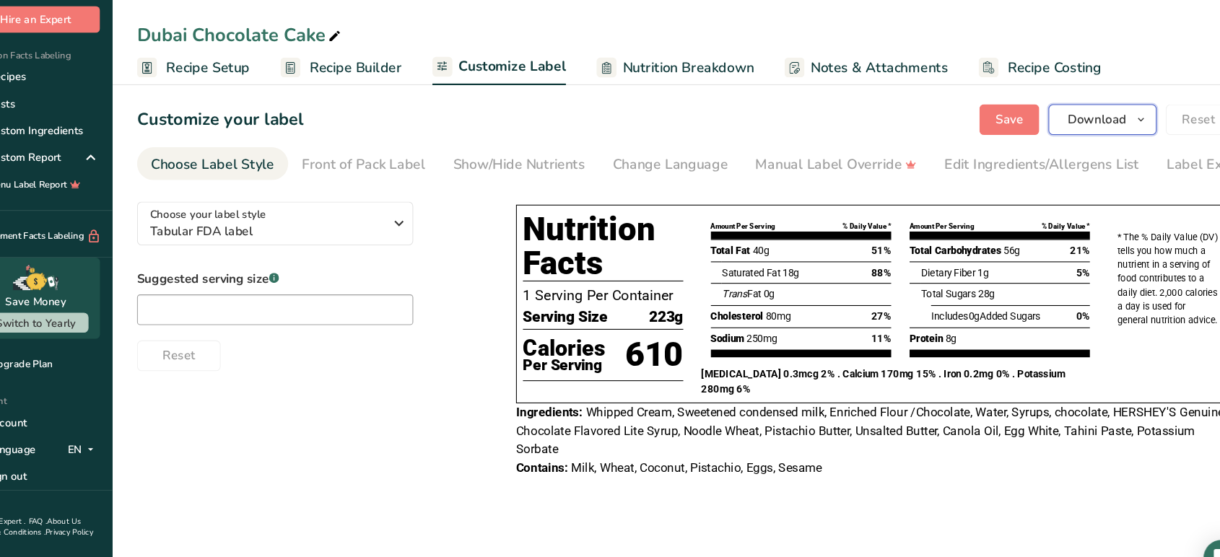
click at [1065, 113] on span "Download" at bounding box center [1070, 112] width 55 height 17
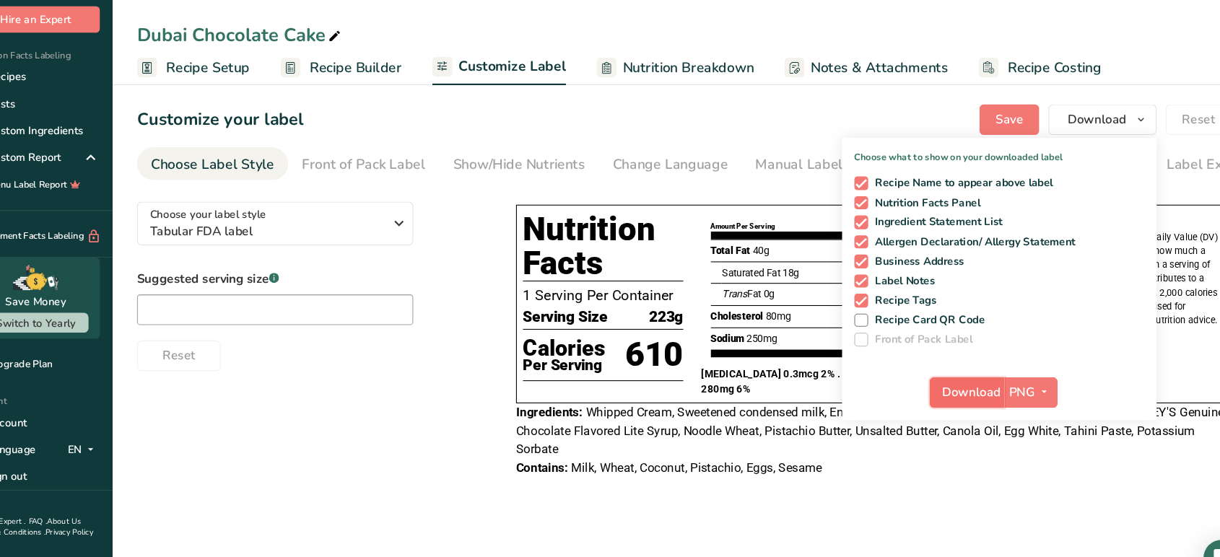
click at [968, 374] on span "Download" at bounding box center [952, 369] width 55 height 17
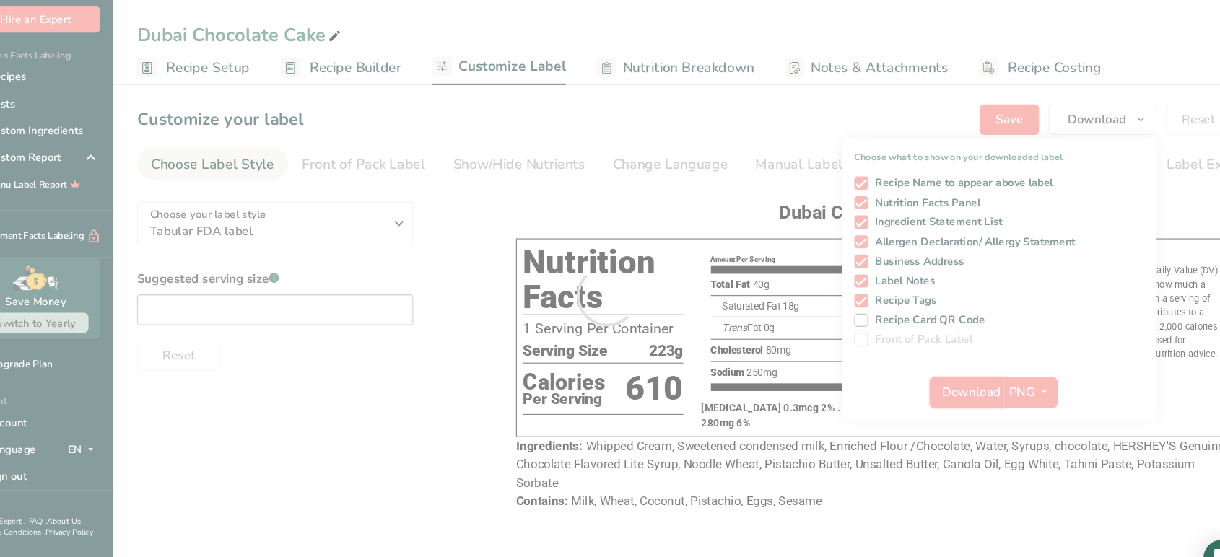
scroll to position [0, 0]
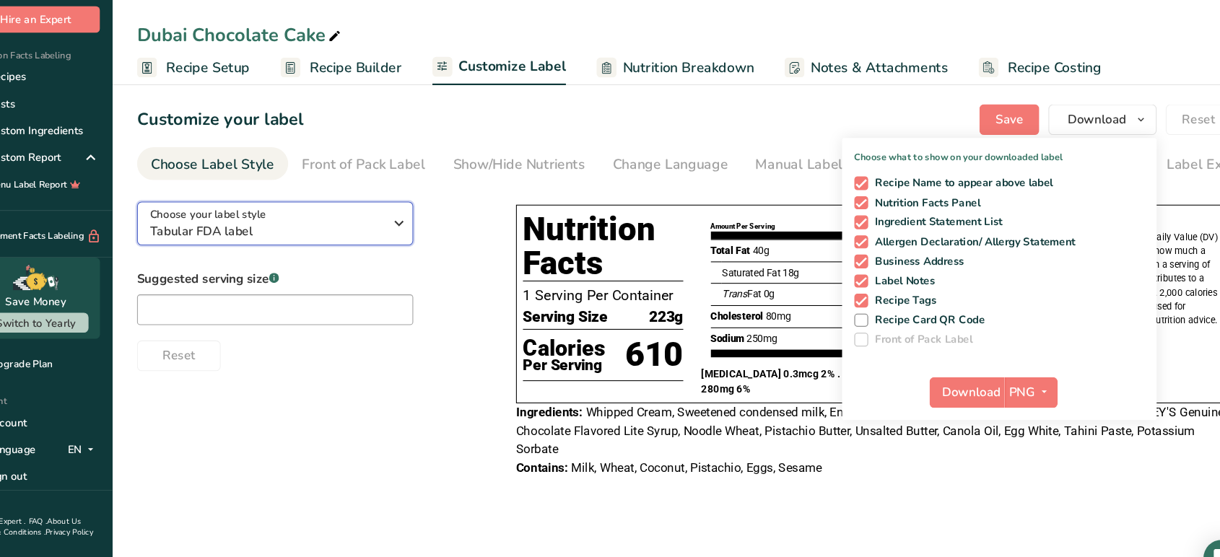
click at [408, 217] on icon "button" at bounding box center [414, 210] width 17 height 26
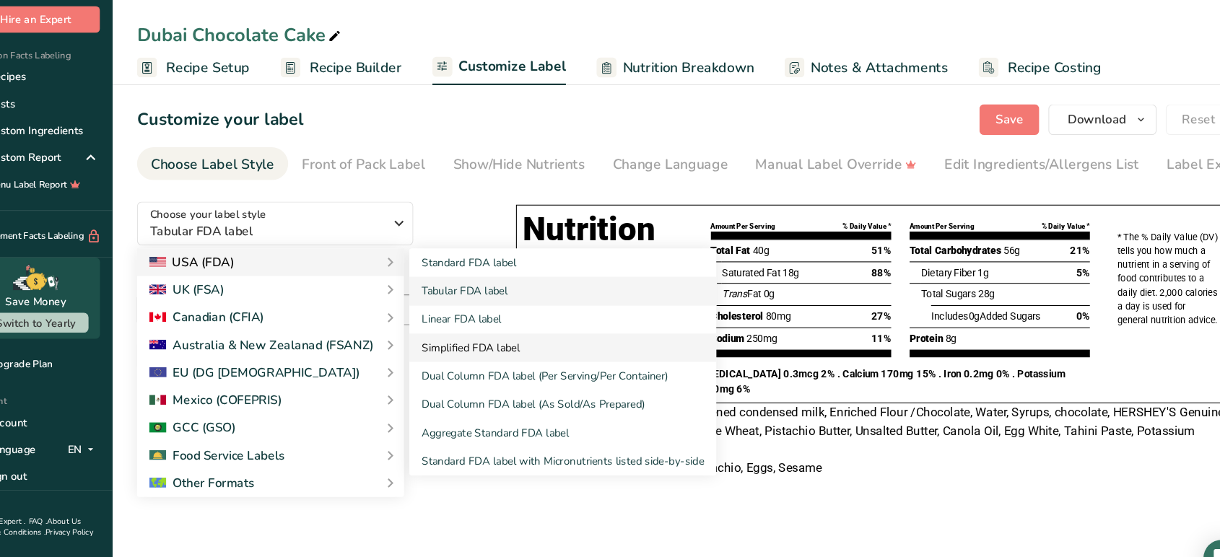
click at [468, 329] on link "Simplified FDA label" at bounding box center [568, 327] width 289 height 27
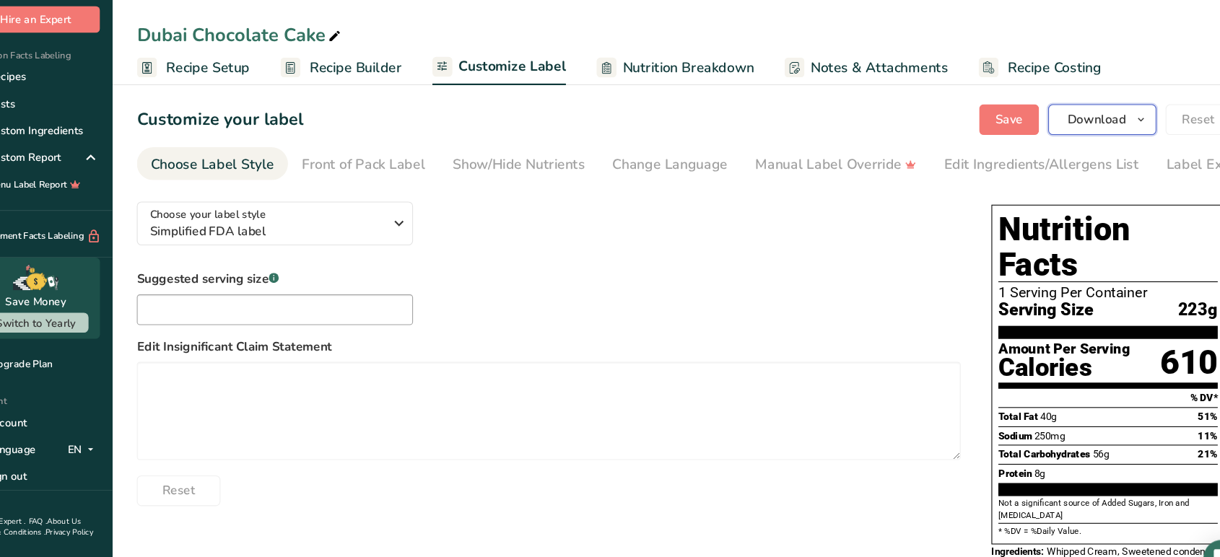
click at [1089, 121] on button "Download" at bounding box center [1076, 112] width 102 height 29
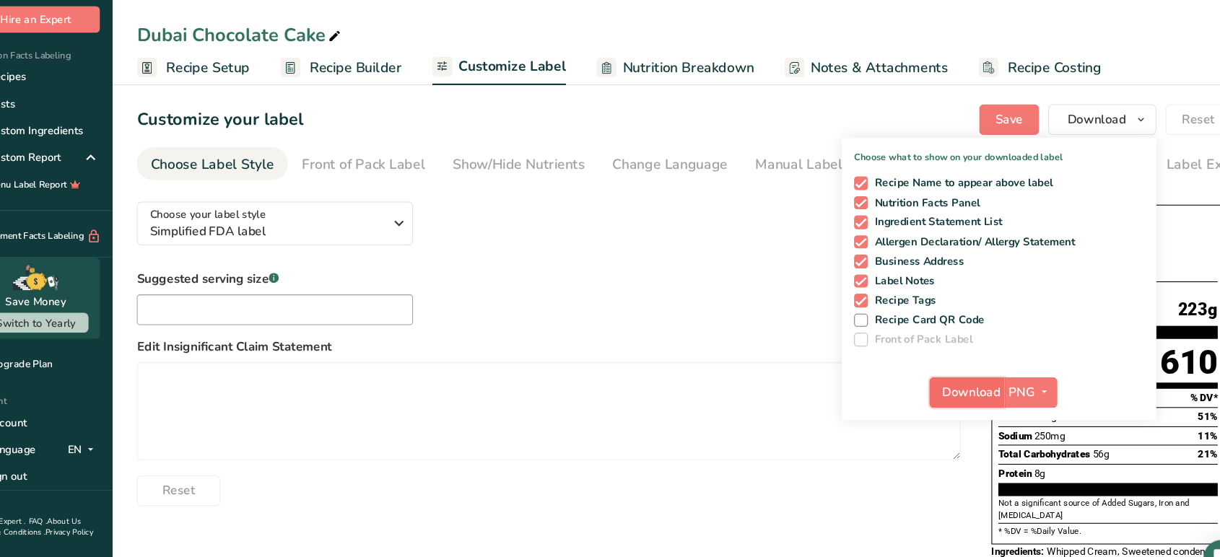
click at [978, 369] on span "Download" at bounding box center [952, 369] width 55 height 17
click at [406, 222] on icon "button" at bounding box center [414, 210] width 17 height 26
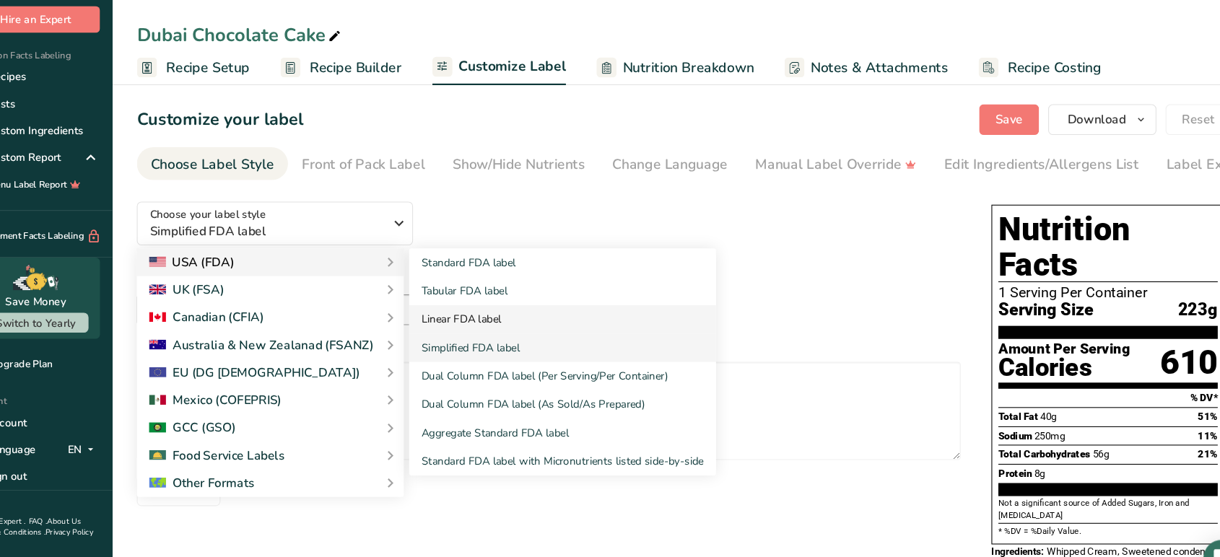
click at [510, 306] on link "Linear FDA label" at bounding box center [568, 300] width 289 height 27
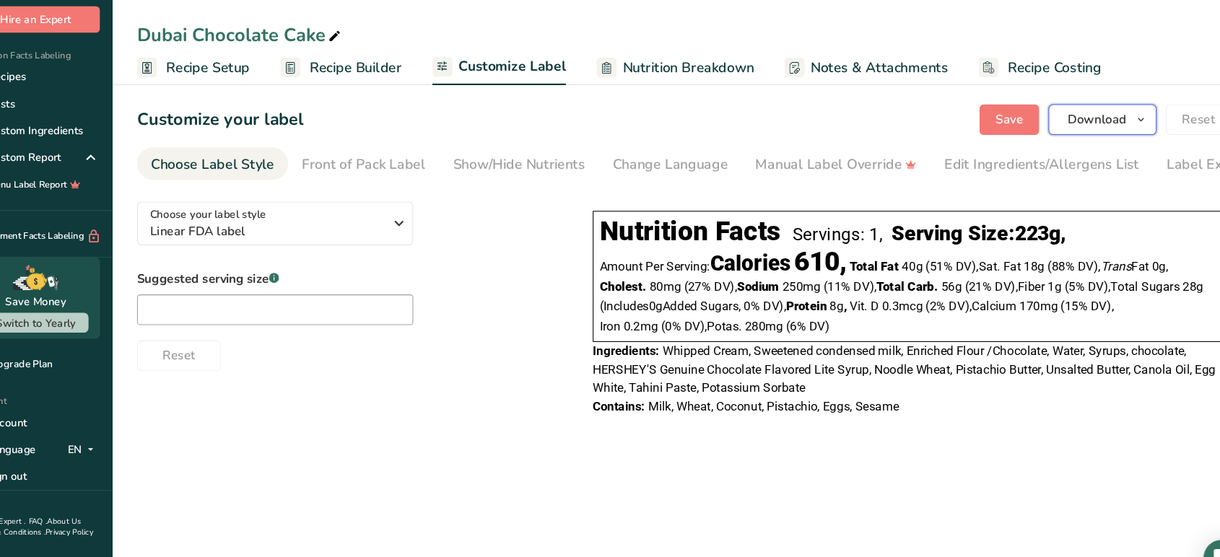
click at [1059, 122] on button "Download" at bounding box center [1076, 112] width 102 height 29
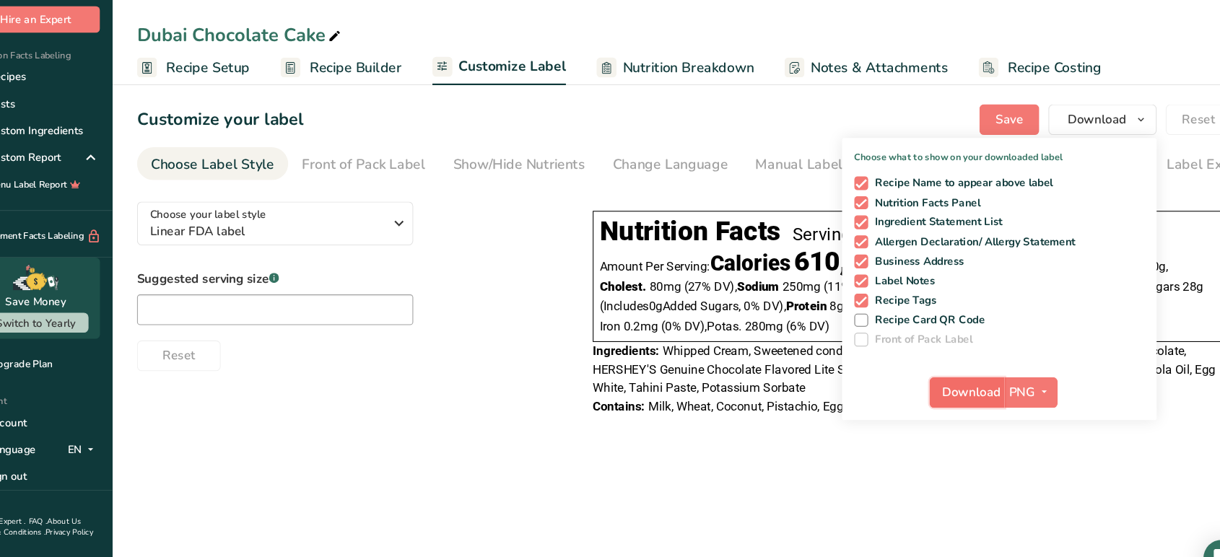
click at [953, 365] on span "Download" at bounding box center [952, 369] width 55 height 17
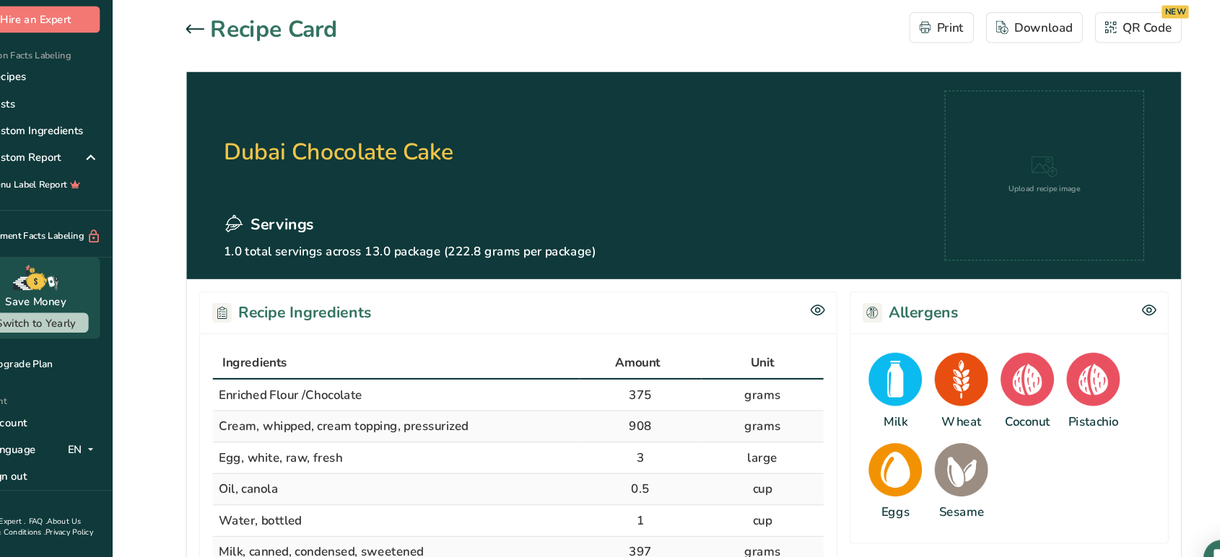
click at [223, 31] on icon at bounding box center [222, 27] width 17 height 9
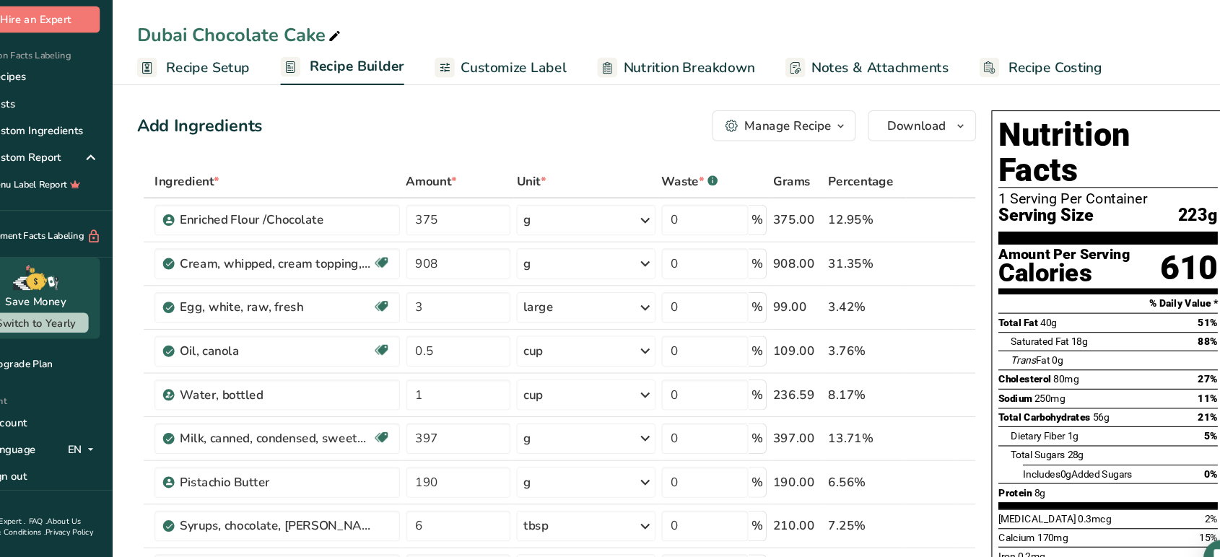
click at [1036, 66] on span "Recipe Costing" at bounding box center [1031, 63] width 88 height 19
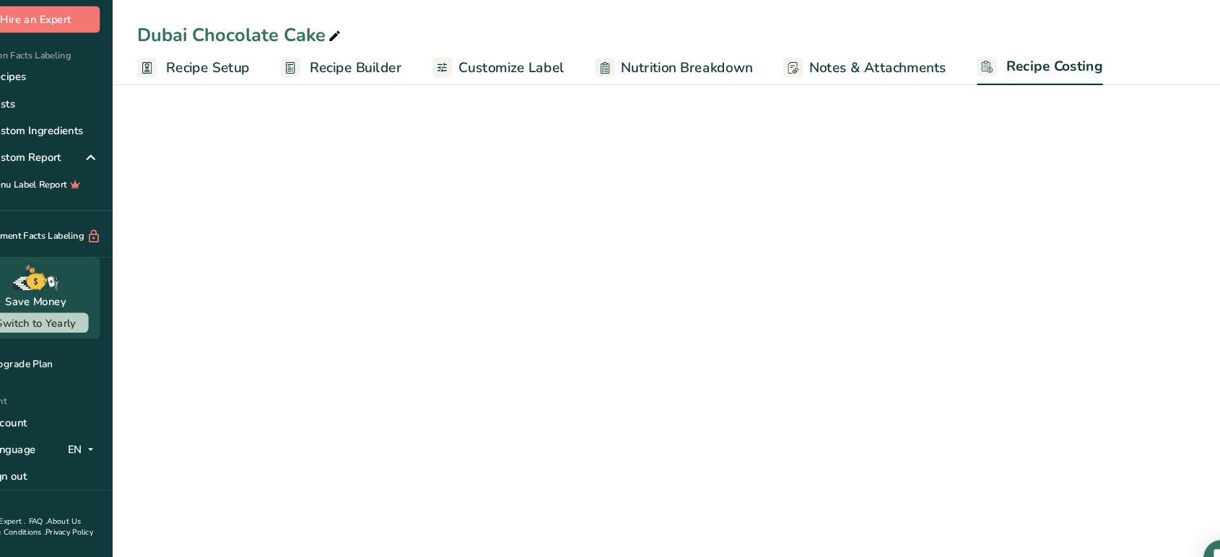
select select "5"
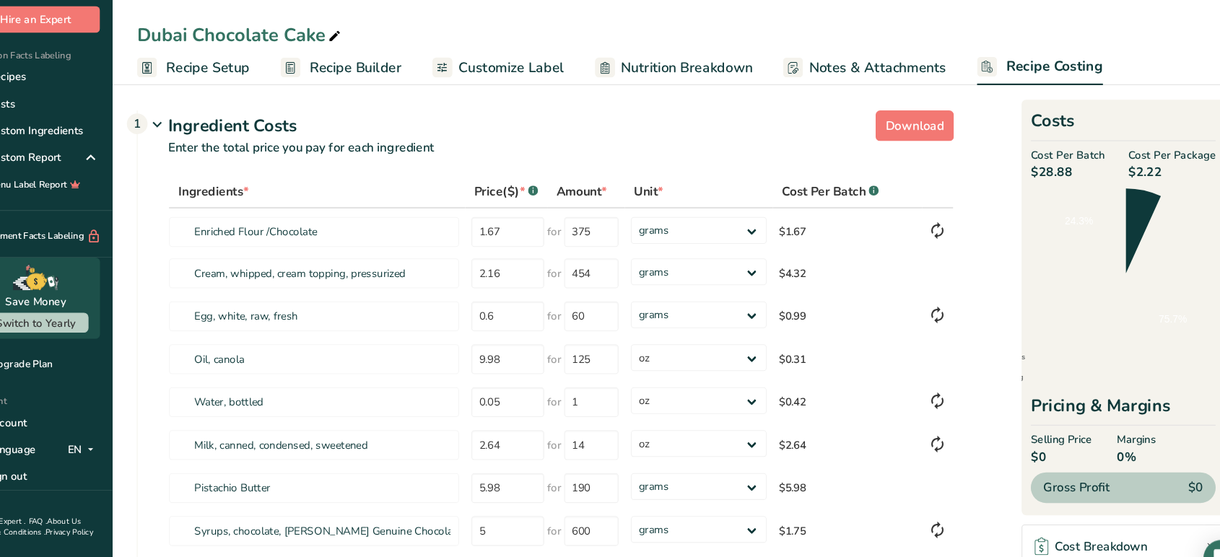
click at [1036, 66] on span "Recipe Costing" at bounding box center [1030, 62] width 91 height 19
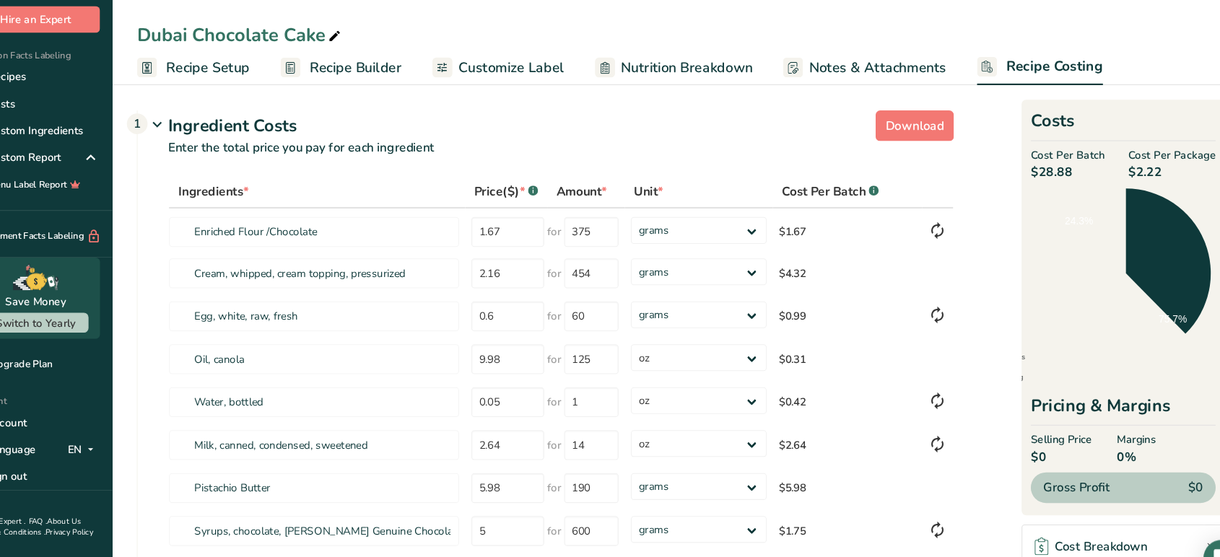
click at [1036, 66] on span "Recipe Costing" at bounding box center [1030, 62] width 91 height 19
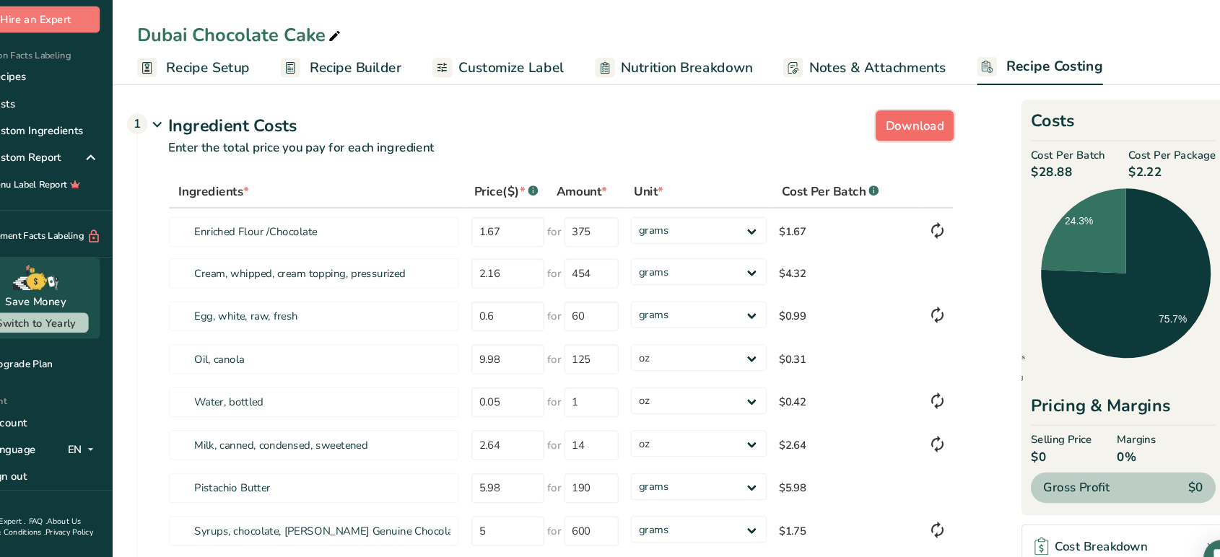
click at [890, 123] on span "Download" at bounding box center [899, 118] width 55 height 17
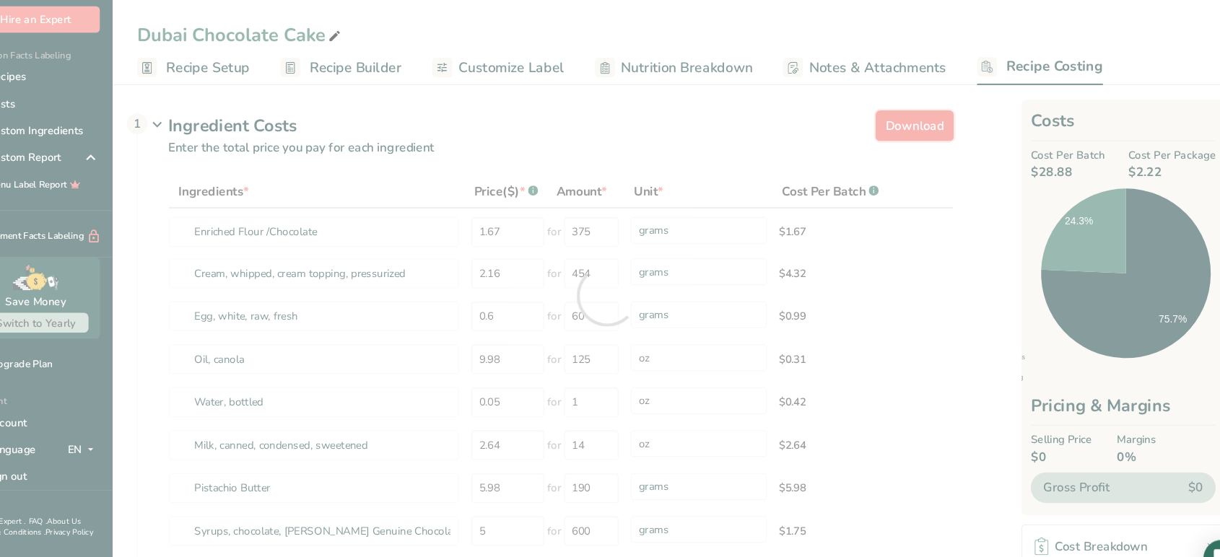
select select "5"
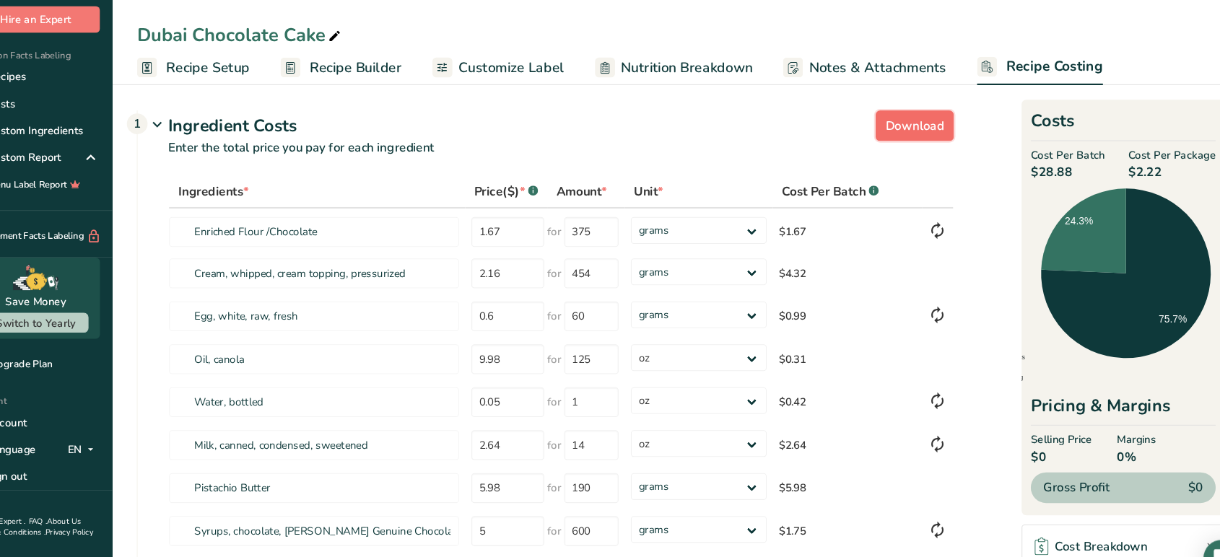
click at [918, 126] on span "Download" at bounding box center [899, 118] width 55 height 17
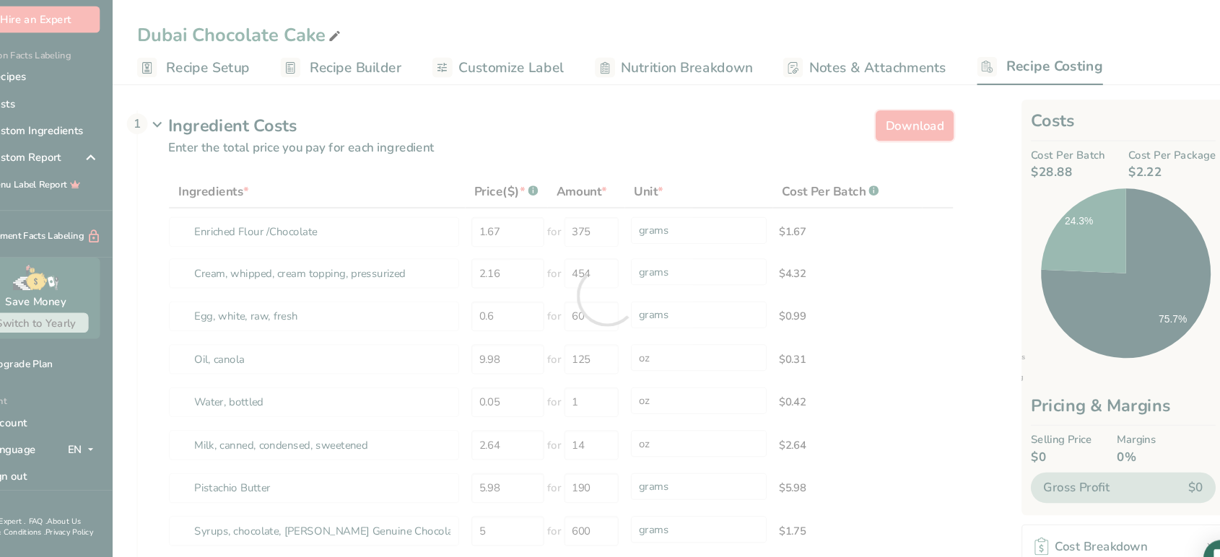
select select "5"
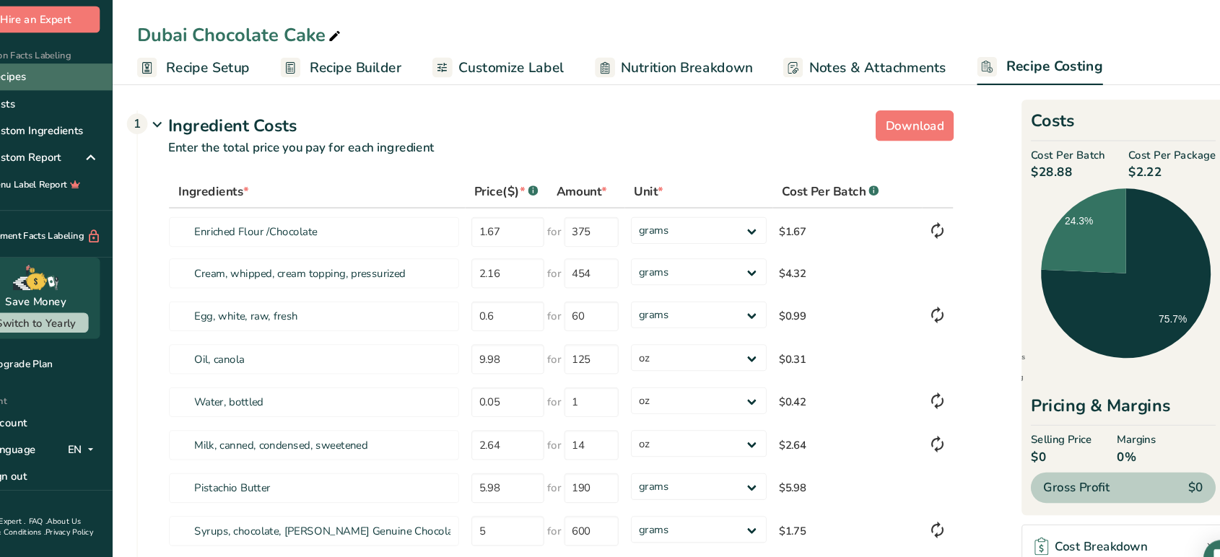
click at [49, 71] on link "Recipes" at bounding box center [72, 72] width 144 height 25
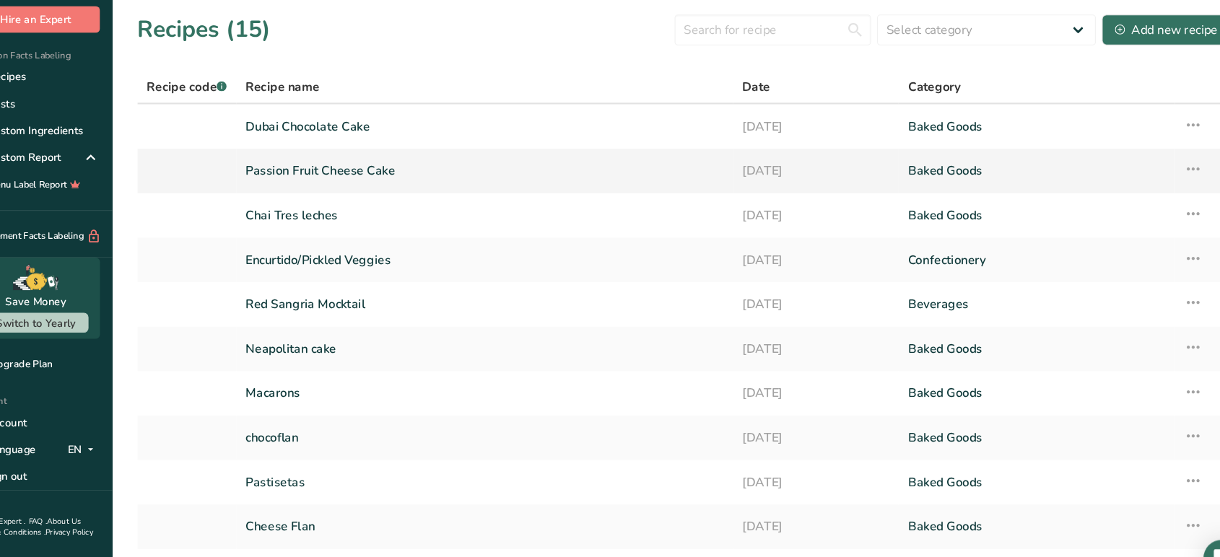
click at [401, 167] on link "Passion Fruit Cheese Cake" at bounding box center [495, 161] width 450 height 30
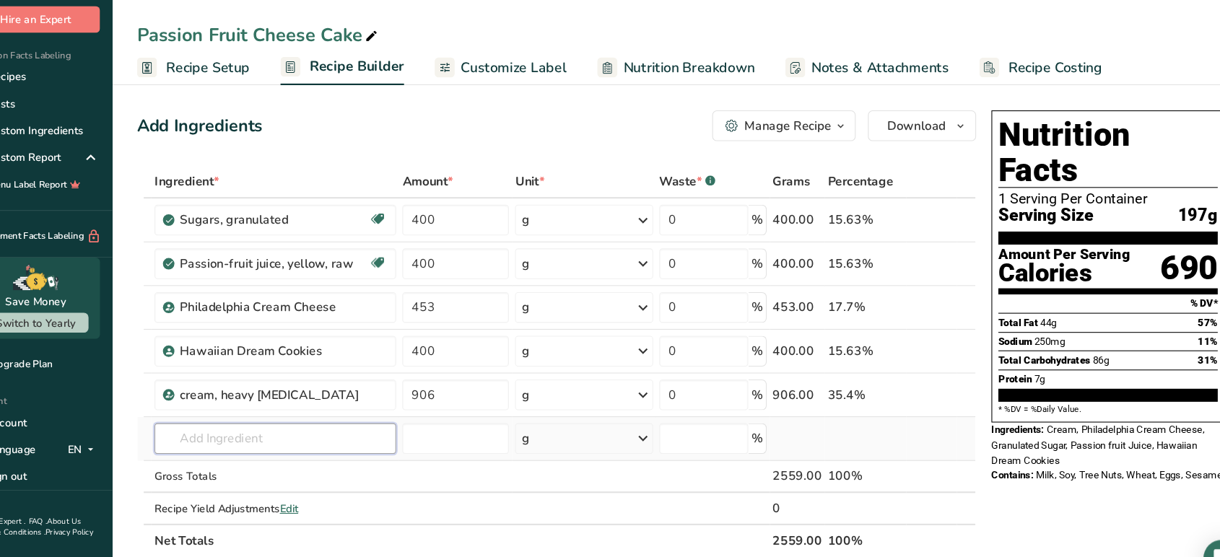
click at [251, 419] on input "text" at bounding box center [297, 412] width 227 height 29
type input "a"
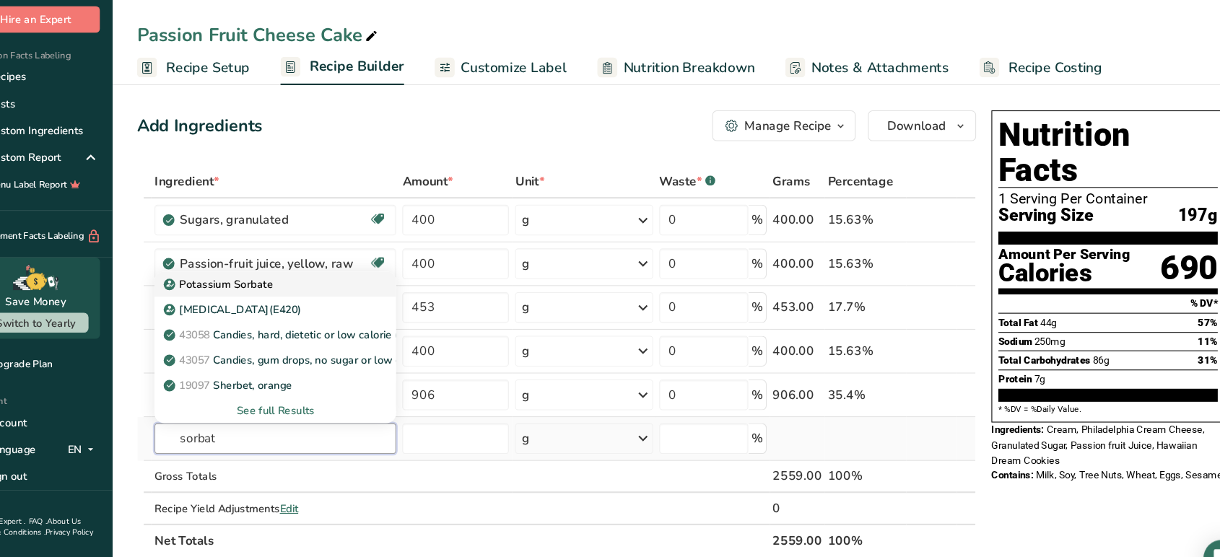
type input "sorbat"
click at [287, 277] on link "Potassium Sorbate" at bounding box center [297, 267] width 227 height 24
type input "Potassium Sorbate"
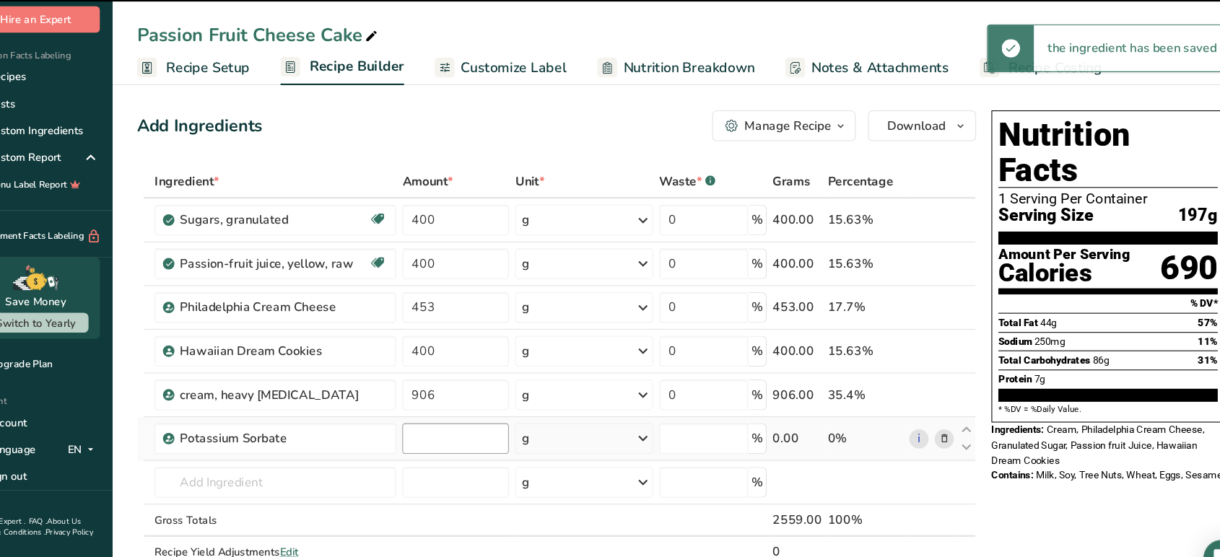
type input "0"
click at [464, 416] on input "0" at bounding box center [467, 412] width 100 height 29
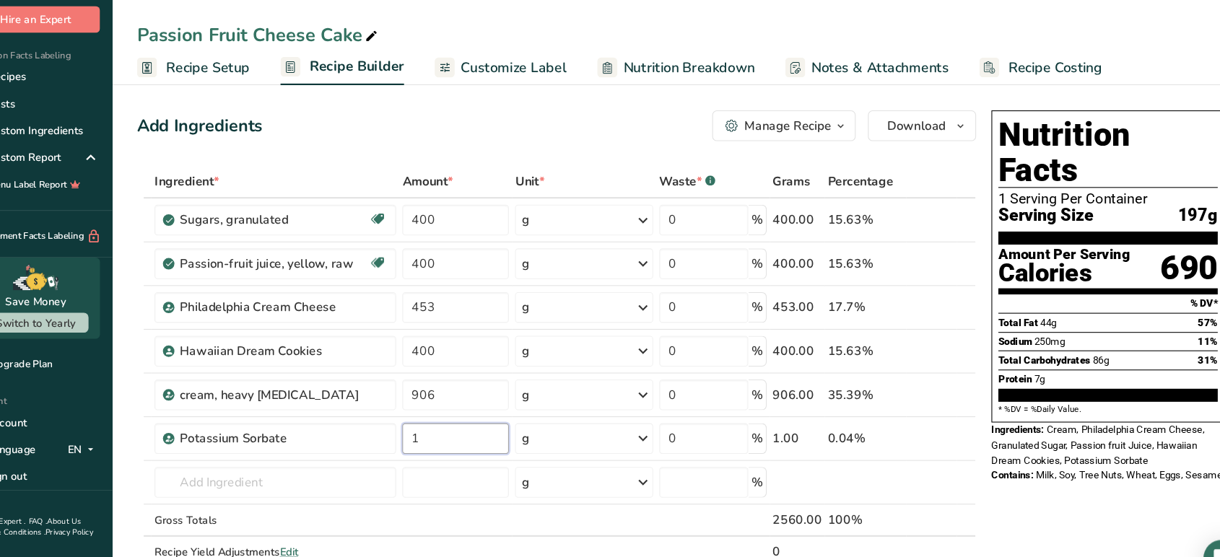
type input "1"
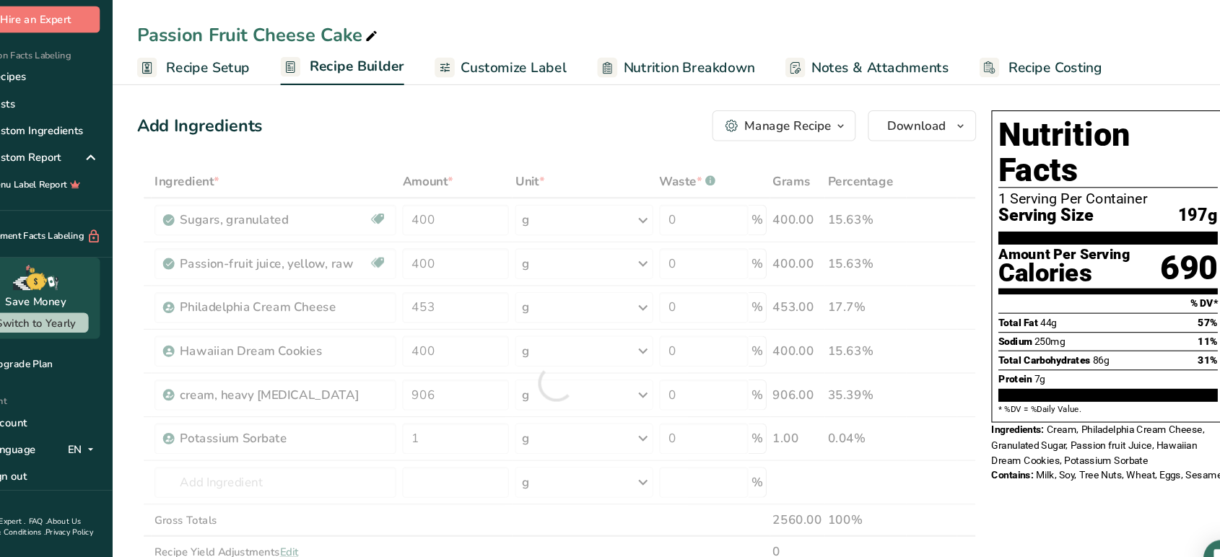
click at [1043, 60] on span "Recipe Costing" at bounding box center [1031, 63] width 88 height 19
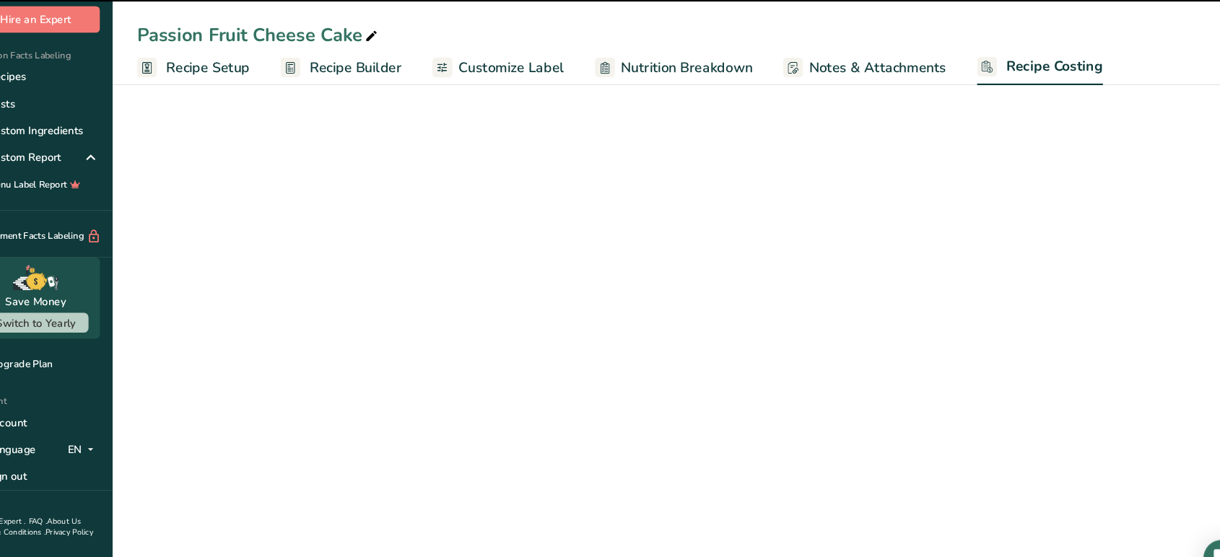
select select "12"
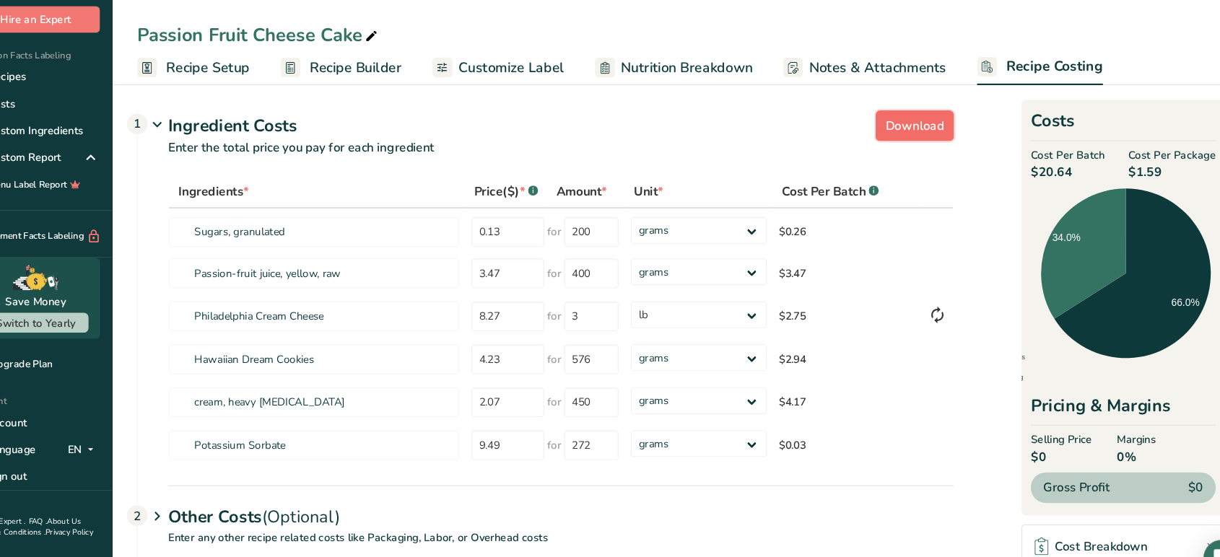
click at [912, 124] on span "Download" at bounding box center [899, 118] width 55 height 17
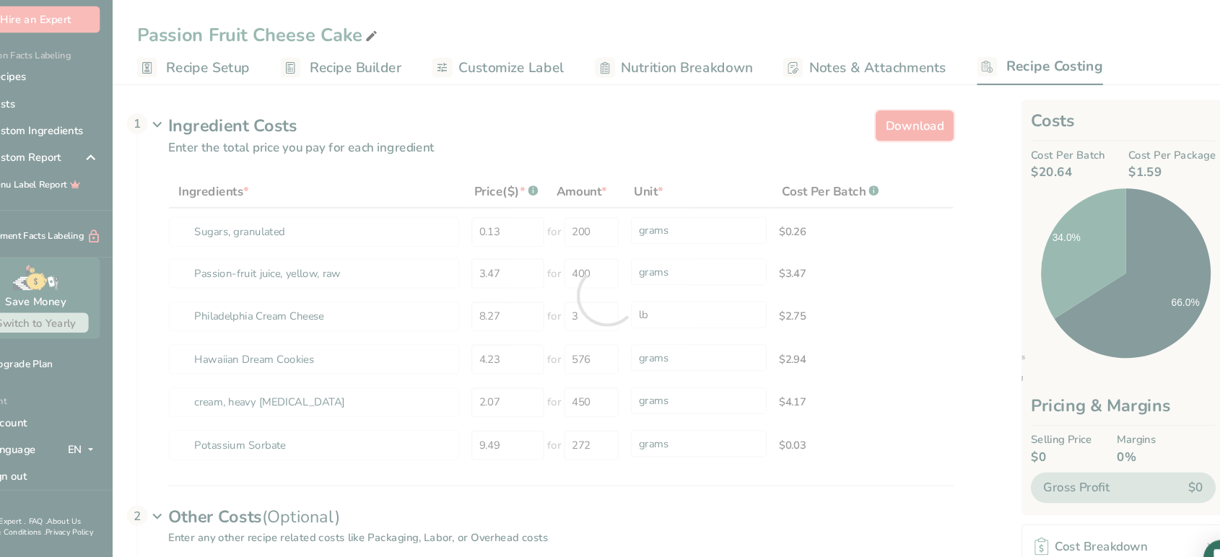
select select "12"
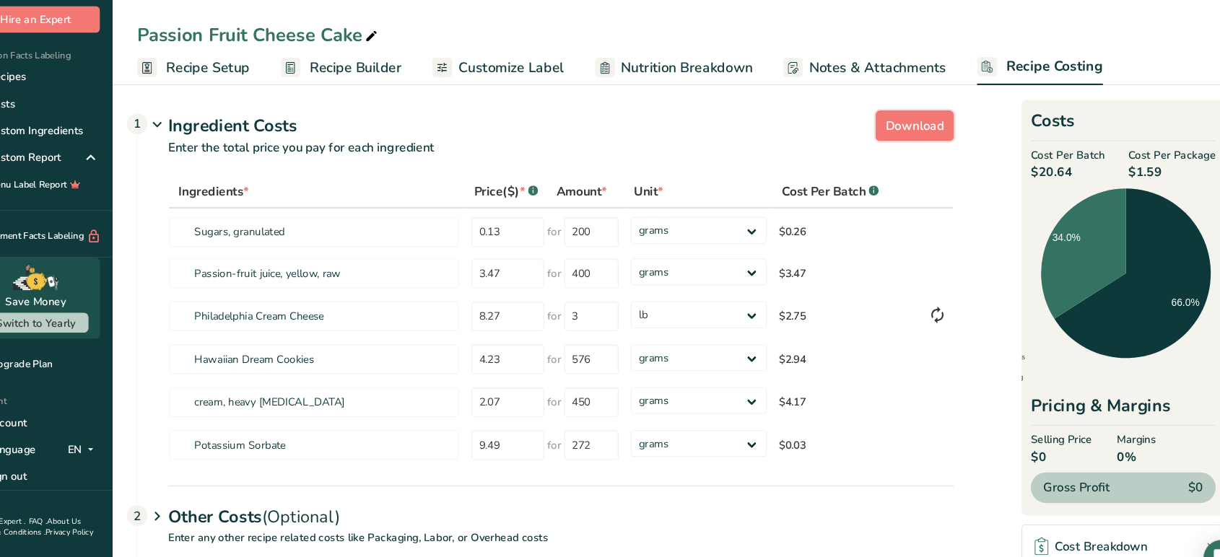
scroll to position [76, 0]
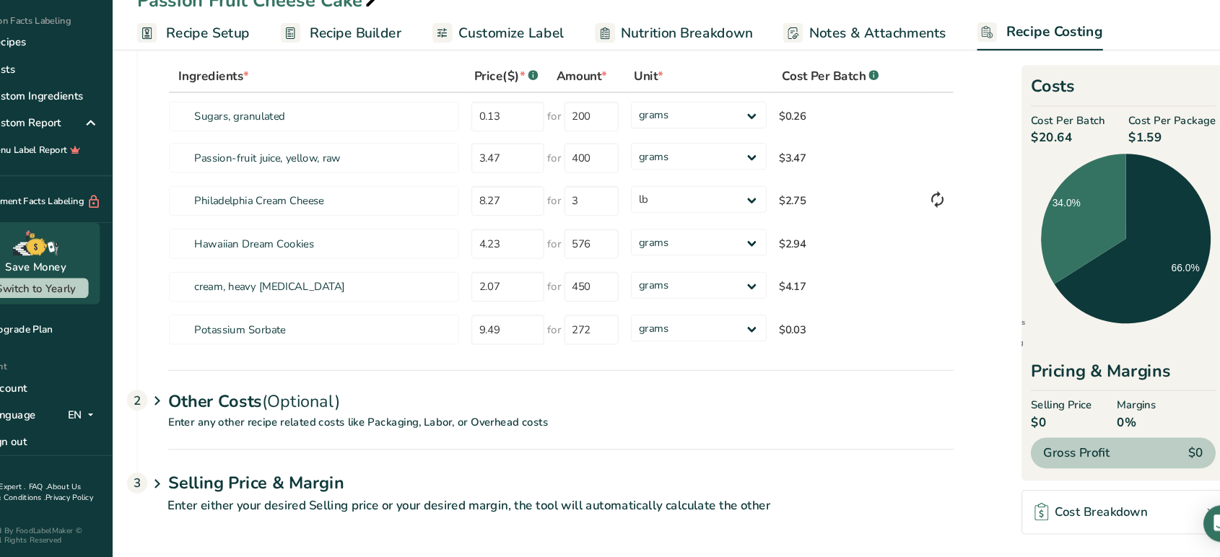
click at [447, 446] on p "Enter any other recipe related costs like Packaging, Labor, or Overhead costs" at bounding box center [552, 439] width 768 height 32
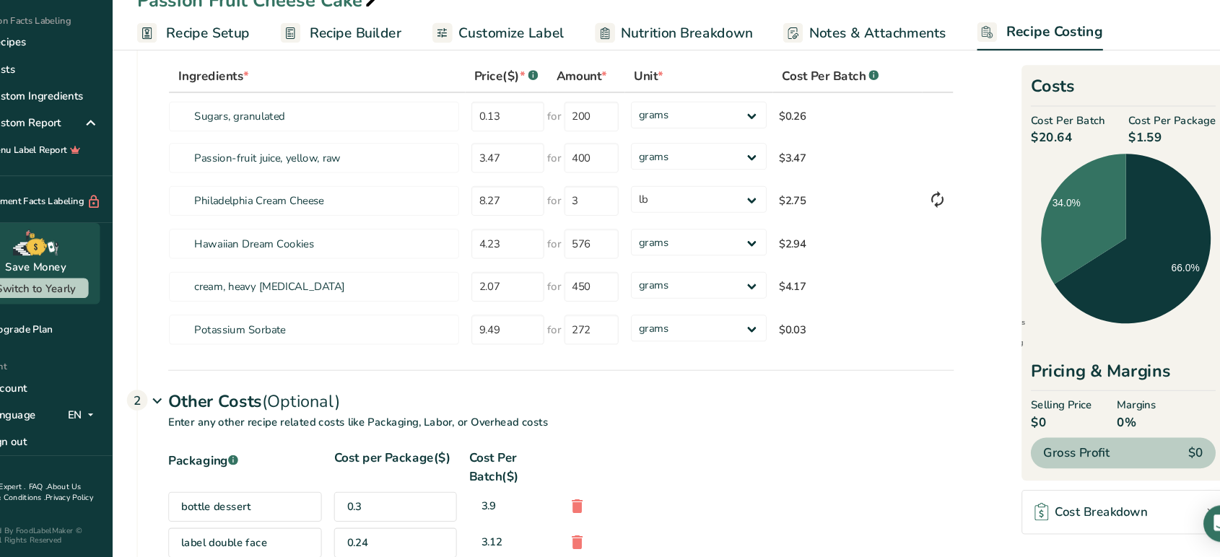
click at [870, 62] on span "Notes & Attachments" at bounding box center [864, 63] width 129 height 19
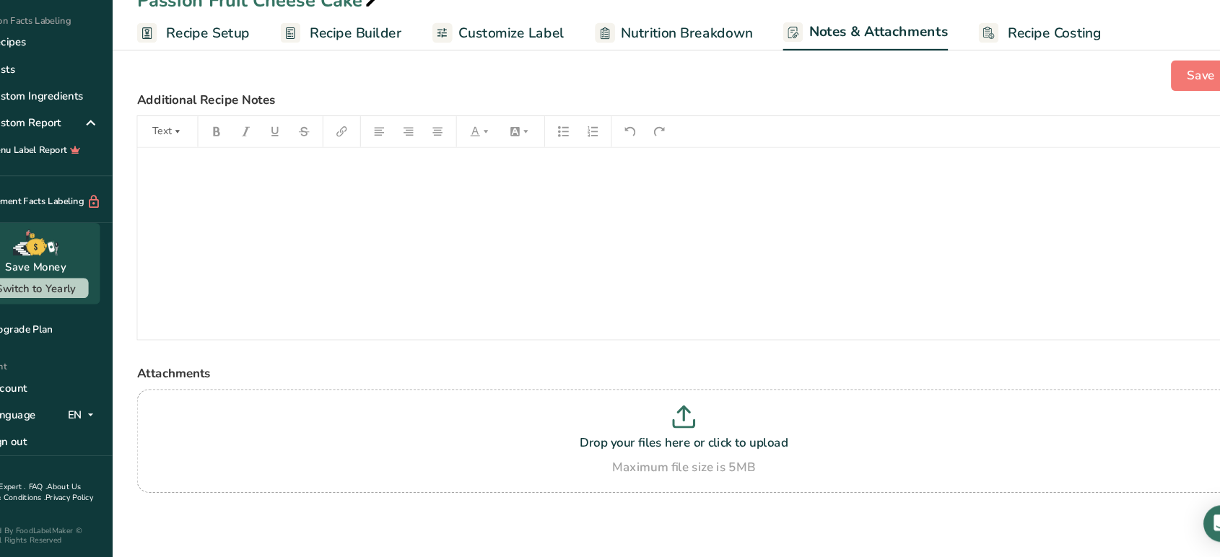
scroll to position [8, 0]
click at [686, 63] on span "Nutrition Breakdown" at bounding box center [684, 63] width 123 height 19
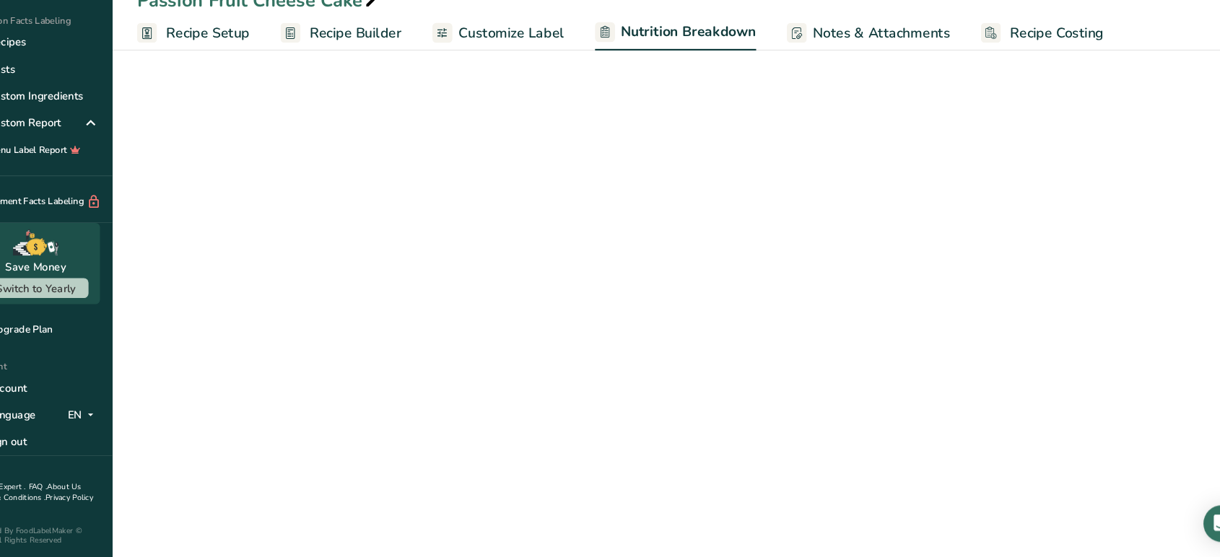
select select "Calories"
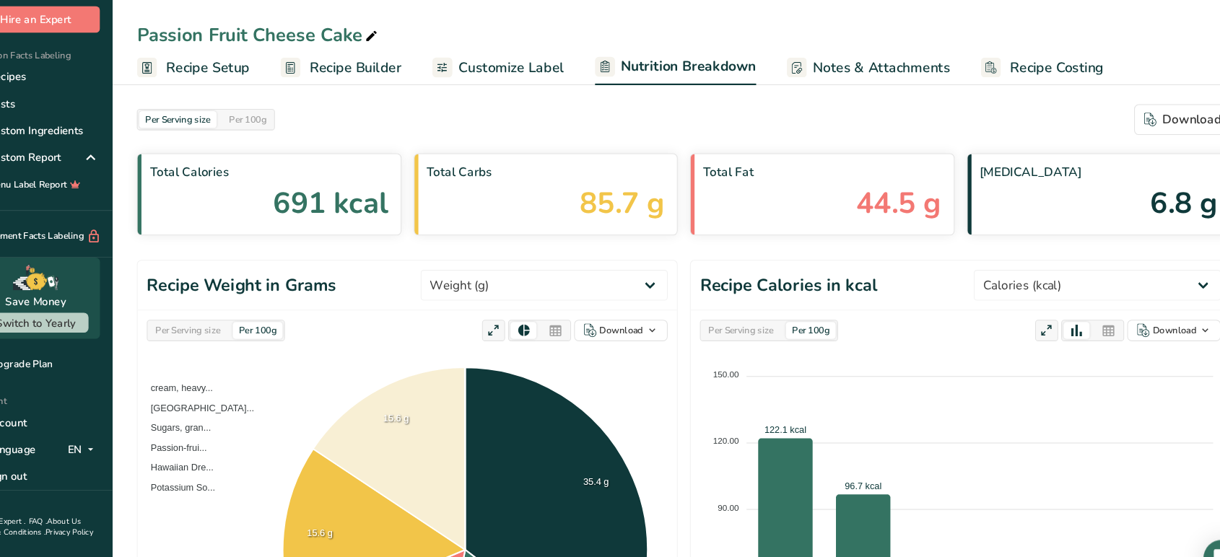
click at [1127, 147] on div "Total Protein 6.8 g" at bounding box center [1072, 182] width 249 height 77
click at [1142, 118] on div "Download" at bounding box center [1151, 112] width 72 height 17
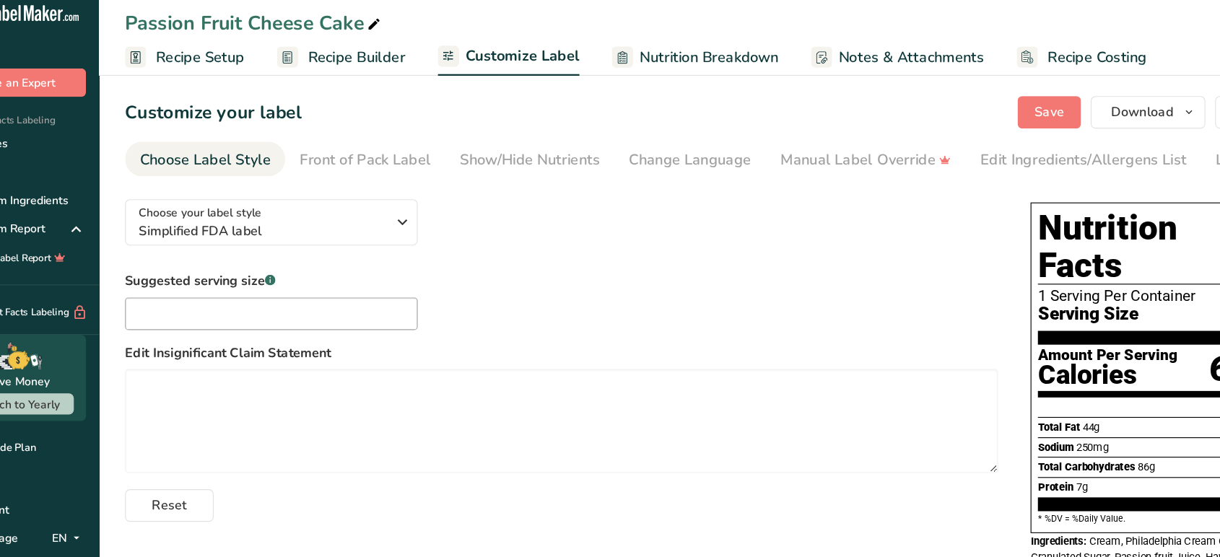
scroll to position [69, 0]
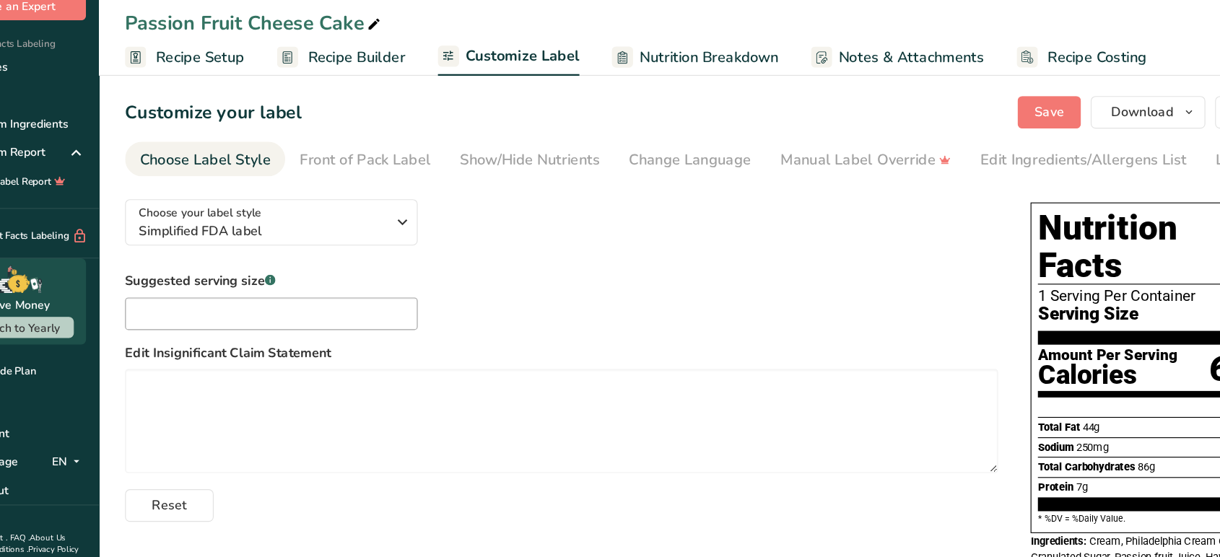
click at [382, 222] on div "Choose your label style Simplified FDA label USA (FDA) Standard FDA label Tabul…" at bounding box center [554, 327] width 775 height 298
click at [590, 209] on div "Choose your label style Simplified FDA label USA (FDA) Standard FDA label Tabul…" at bounding box center [554, 327] width 775 height 298
drag, startPoint x: 590, startPoint y: 209, endPoint x: 473, endPoint y: 354, distance: 186.8
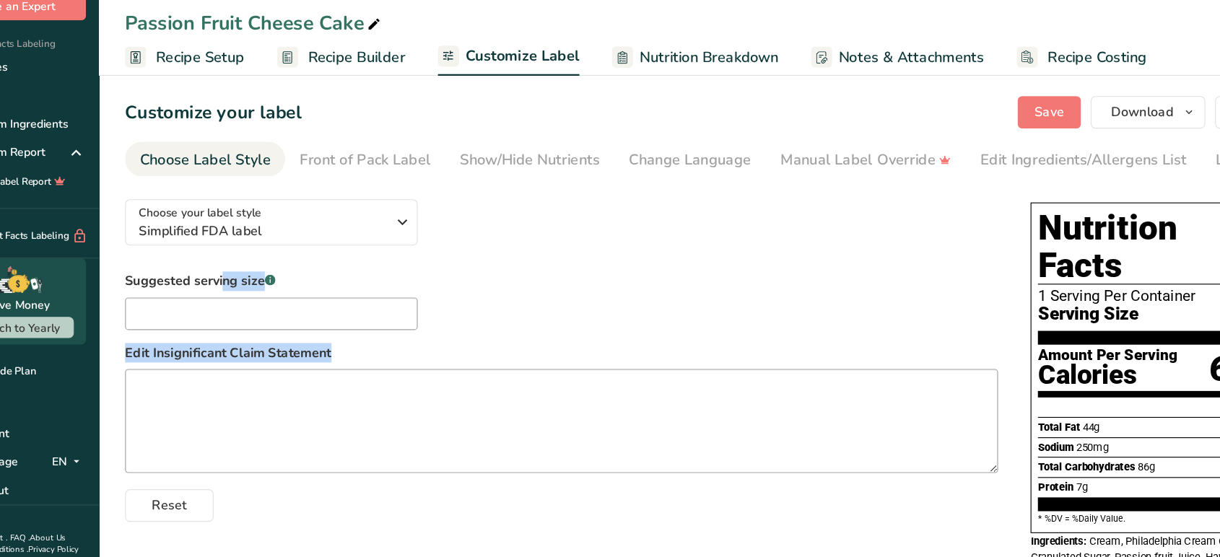
click at [473, 354] on div "Choose your label style Simplified FDA label USA (FDA) Standard FDA label Tabul…" at bounding box center [554, 327] width 775 height 298
click at [391, 193] on button "Choose your label style Simplified FDA label" at bounding box center [297, 210] width 260 height 41
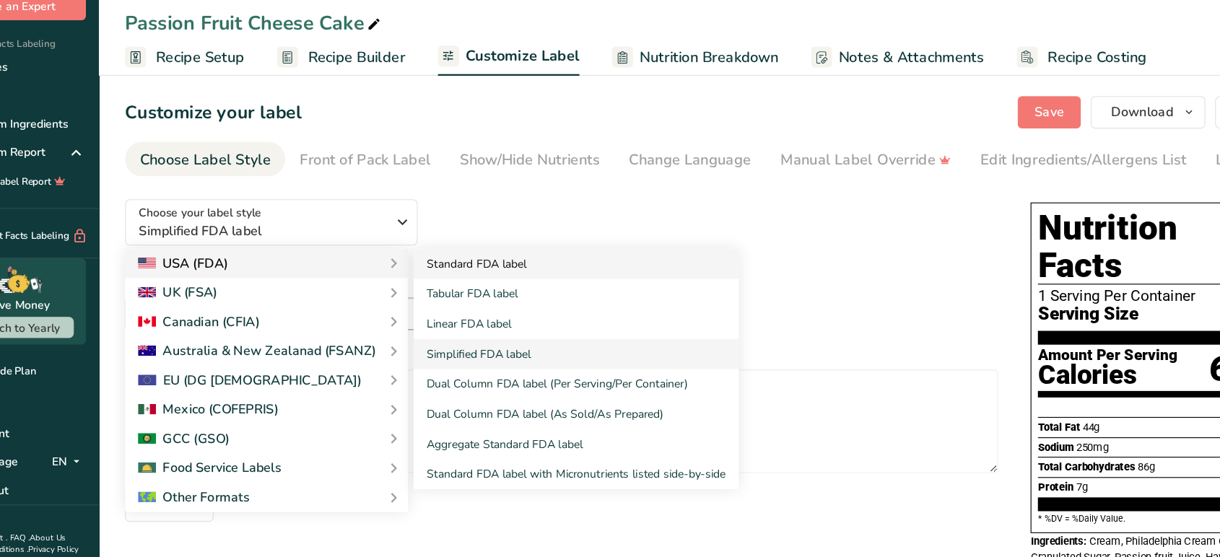
click at [465, 258] on link "Standard FDA label" at bounding box center [568, 247] width 289 height 27
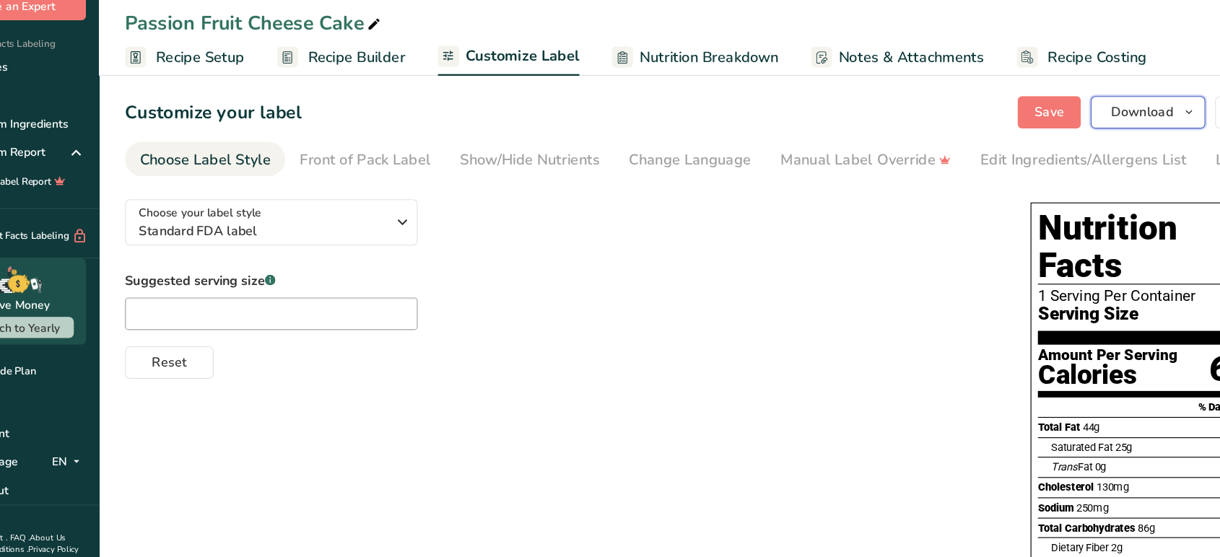
click at [1039, 120] on button "Download" at bounding box center [1076, 112] width 102 height 29
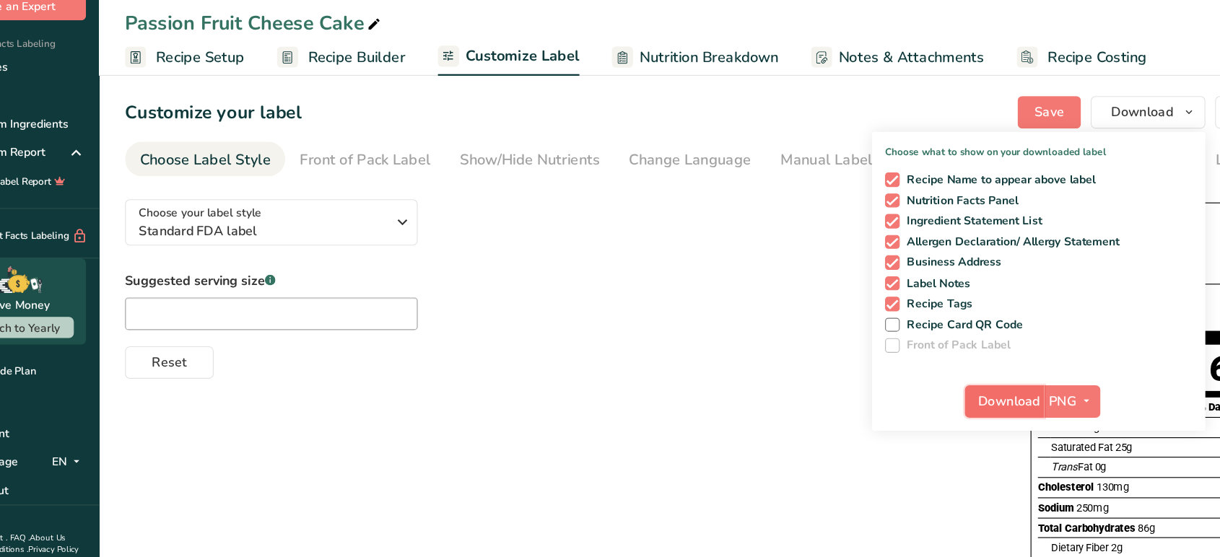
click at [974, 372] on span "Download" at bounding box center [952, 369] width 55 height 17
click at [935, 370] on span "Download" at bounding box center [952, 369] width 55 height 17
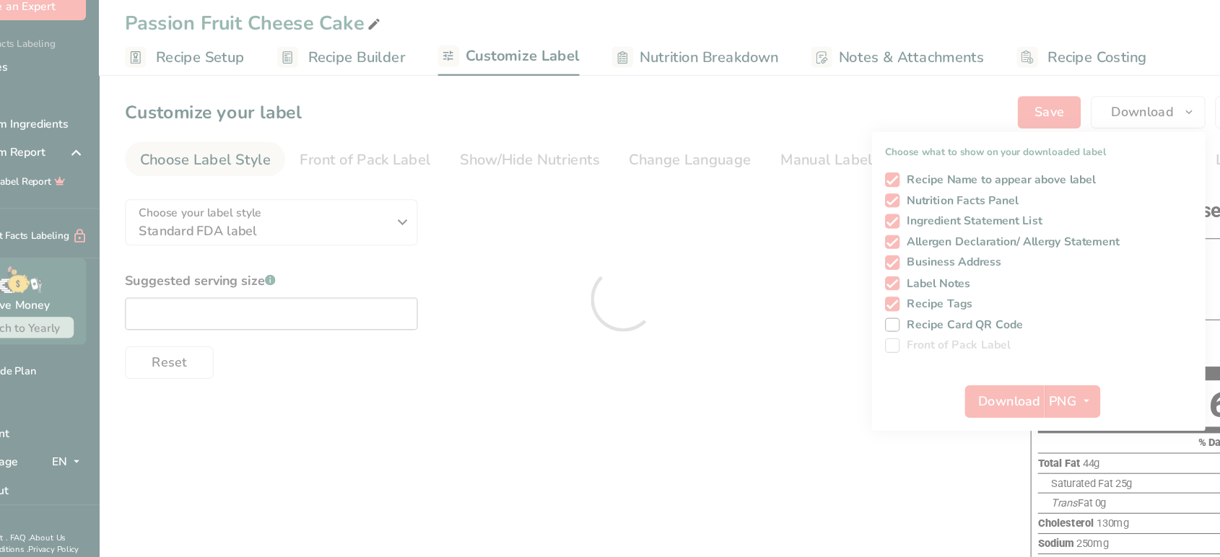
click at [393, 230] on div at bounding box center [610, 278] width 1220 height 557
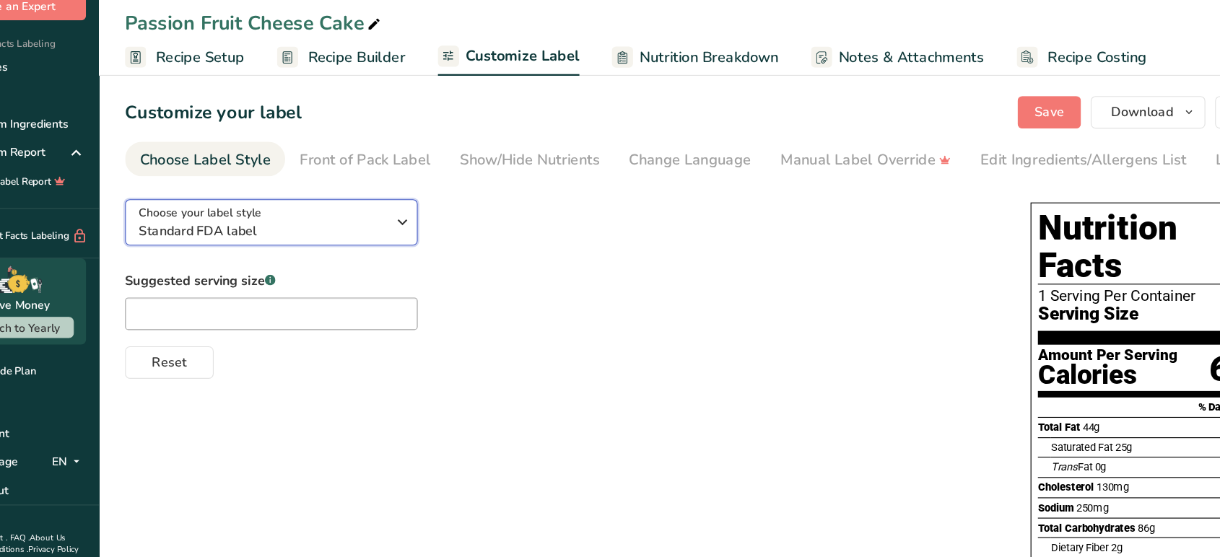
click at [375, 211] on div "Choose your label style Standard FDA label" at bounding box center [290, 210] width 220 height 32
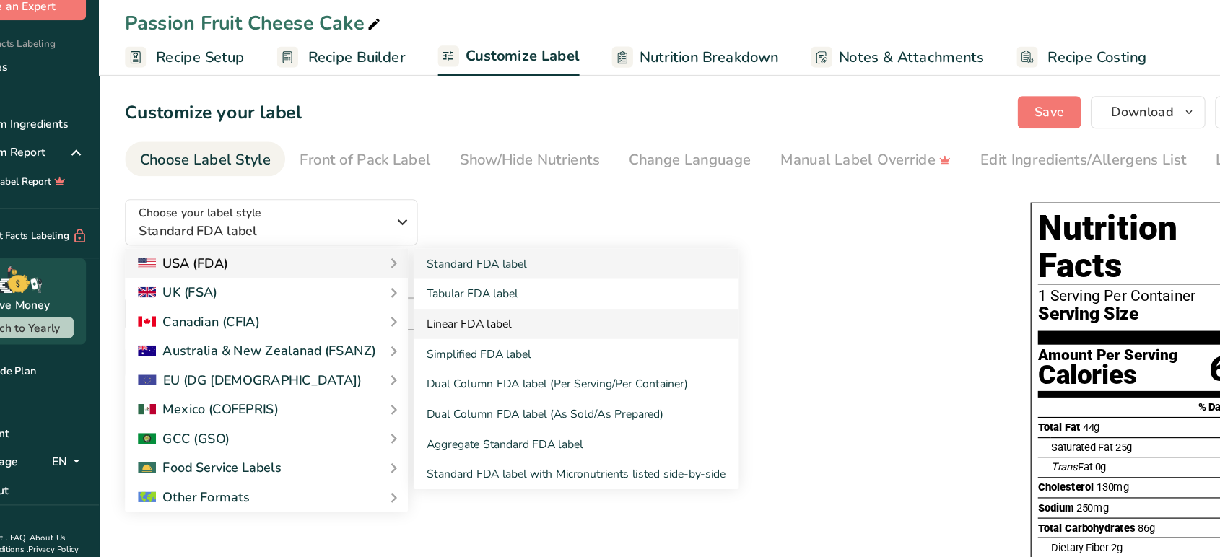
click at [479, 313] on link "Linear FDA label" at bounding box center [568, 300] width 289 height 27
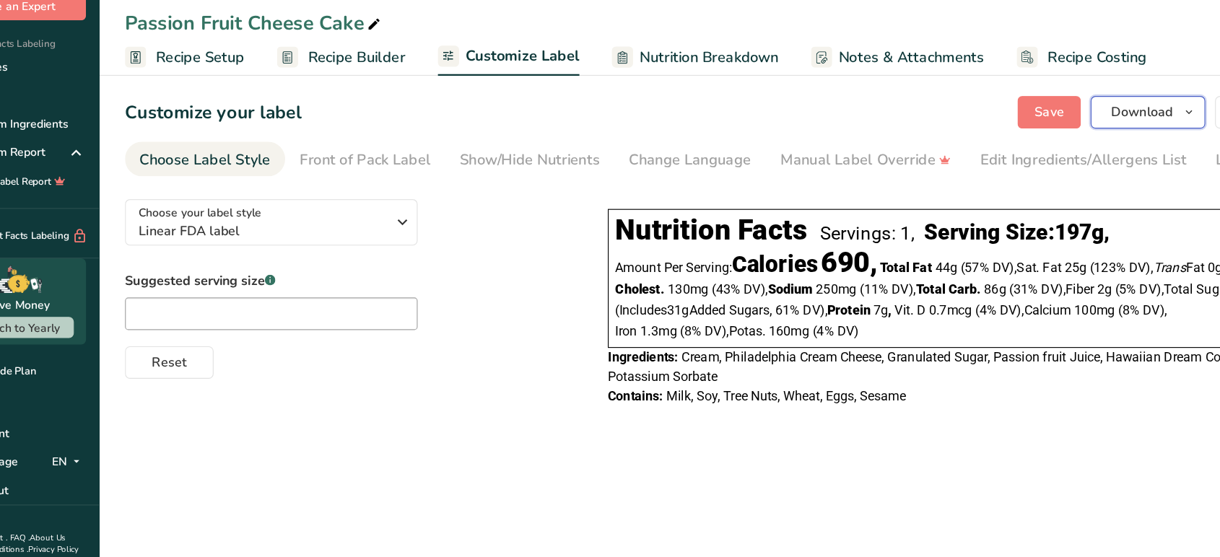
click at [1060, 110] on span "Download" at bounding box center [1070, 112] width 55 height 17
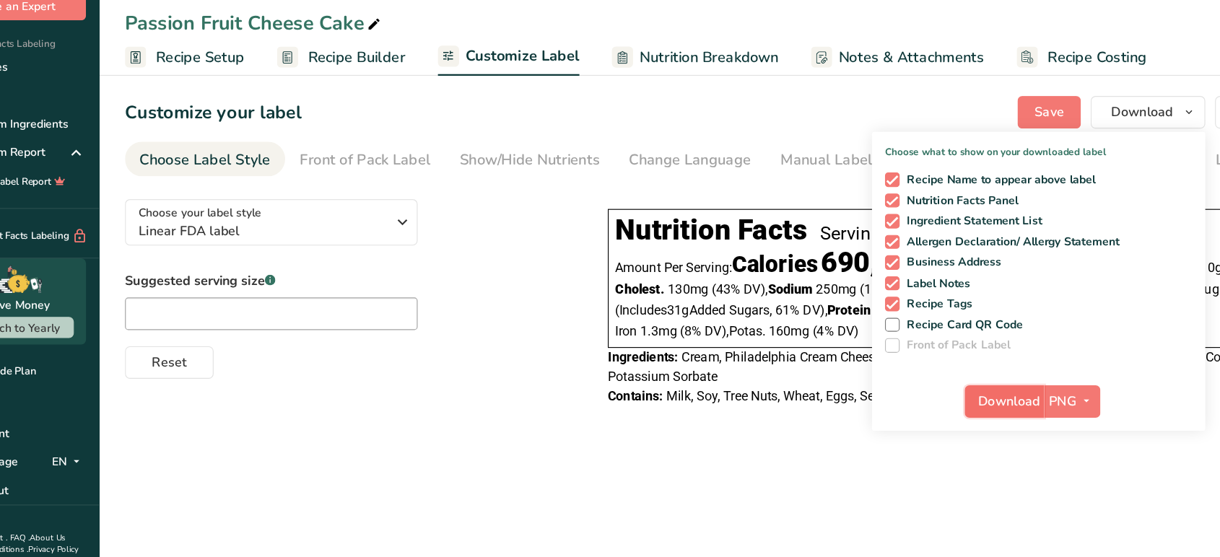
click at [944, 364] on span "Download" at bounding box center [952, 369] width 55 height 17
click at [406, 68] on span "Recipe Builder" at bounding box center [373, 63] width 87 height 19
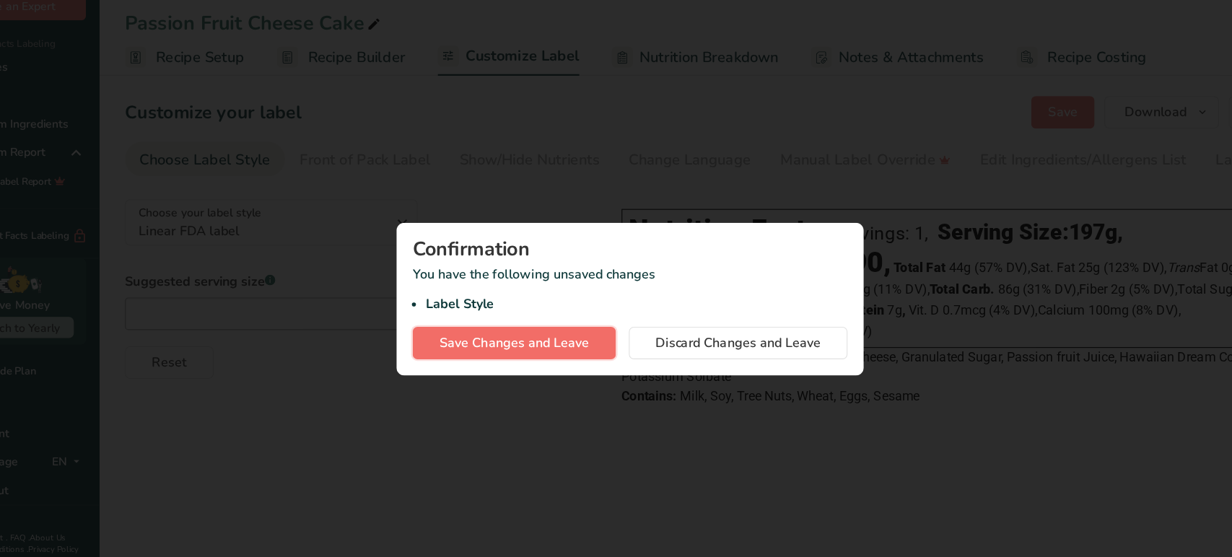
click at [569, 321] on span "Save Changes and Leave" at bounding box center [513, 317] width 133 height 17
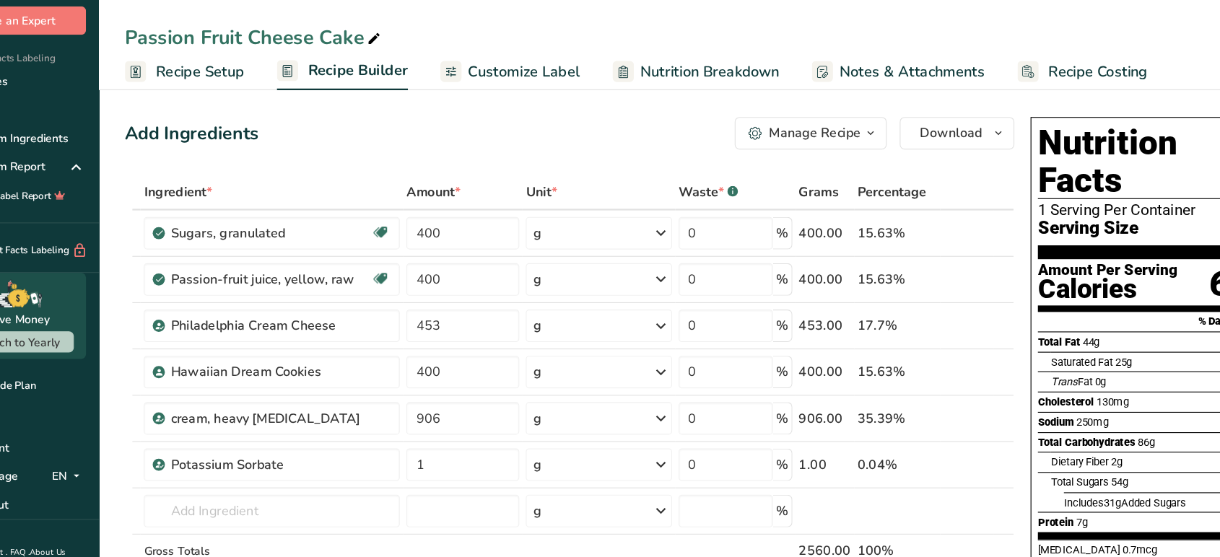
click at [818, 121] on div "Manage Recipe" at bounding box center [780, 118] width 82 height 17
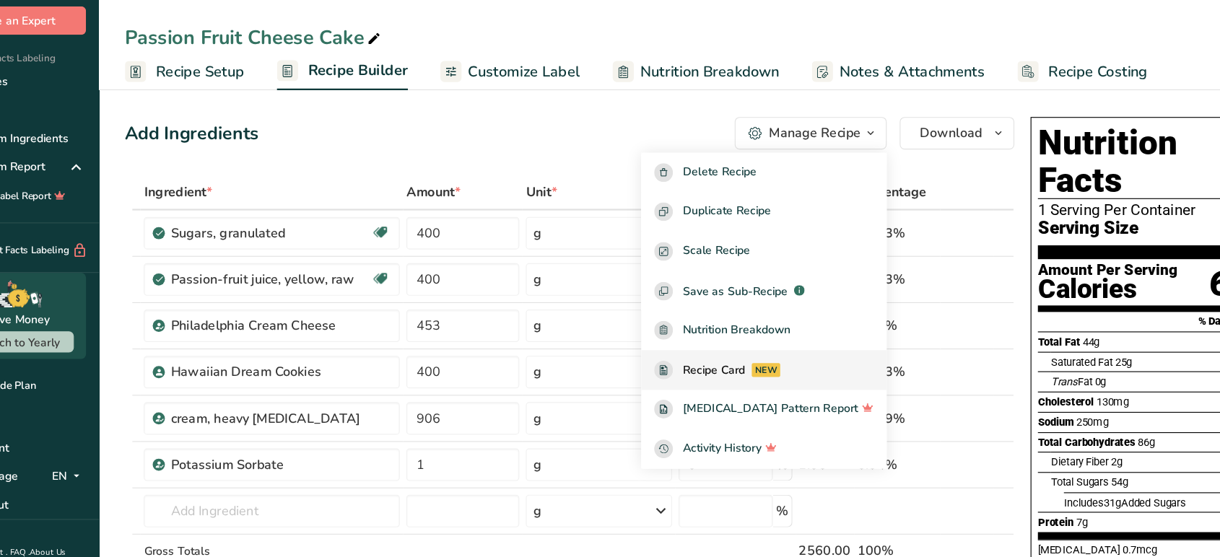
click at [718, 324] on span "Recipe Card" at bounding box center [691, 328] width 56 height 15
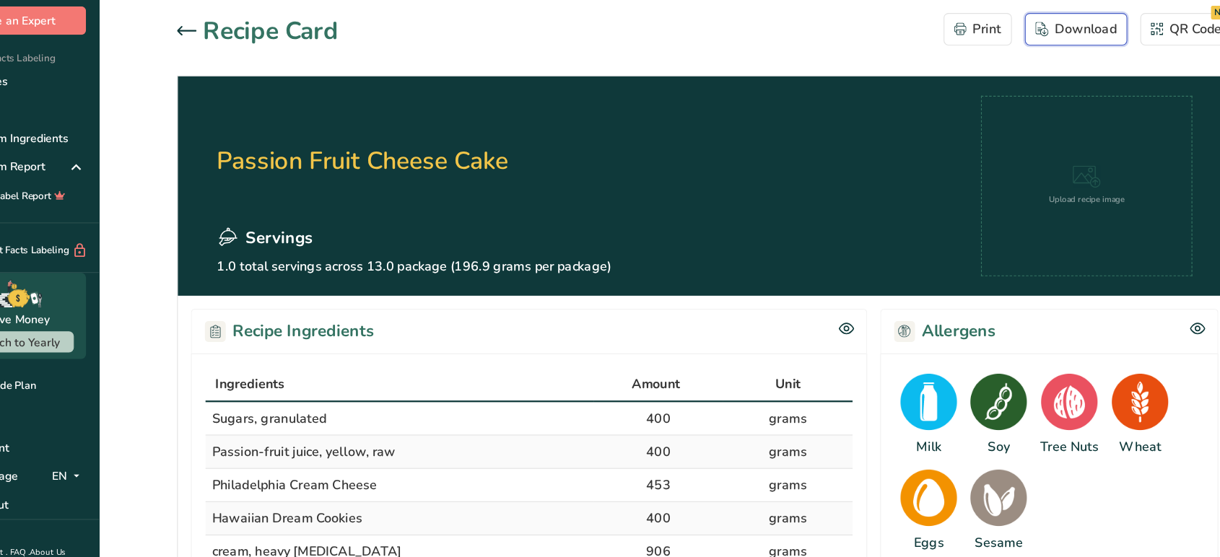
click at [1023, 36] on button "Download" at bounding box center [1011, 26] width 91 height 29
click at [219, 29] on icon at bounding box center [222, 27] width 17 height 9
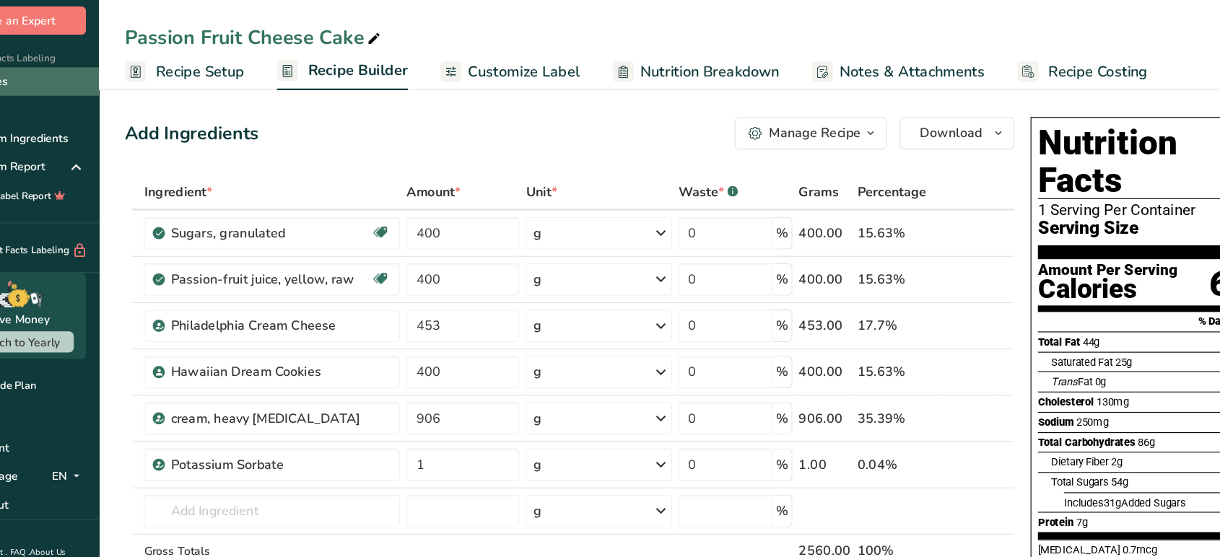
click at [102, 66] on link "Recipes" at bounding box center [72, 72] width 144 height 25
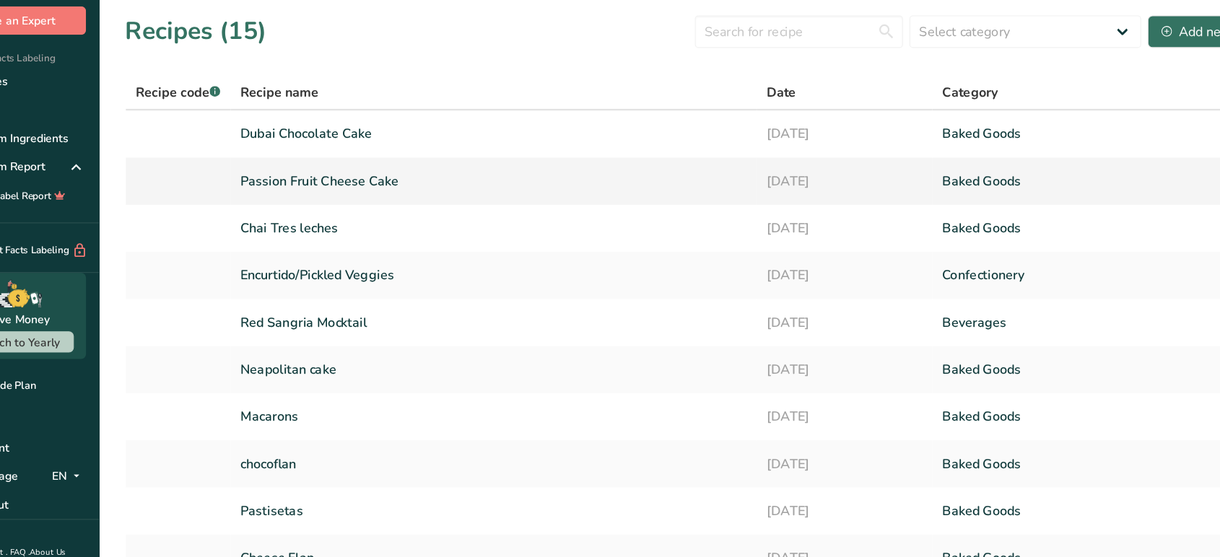
click at [419, 162] on link "Passion Fruit Cheese Cake" at bounding box center [495, 161] width 450 height 30
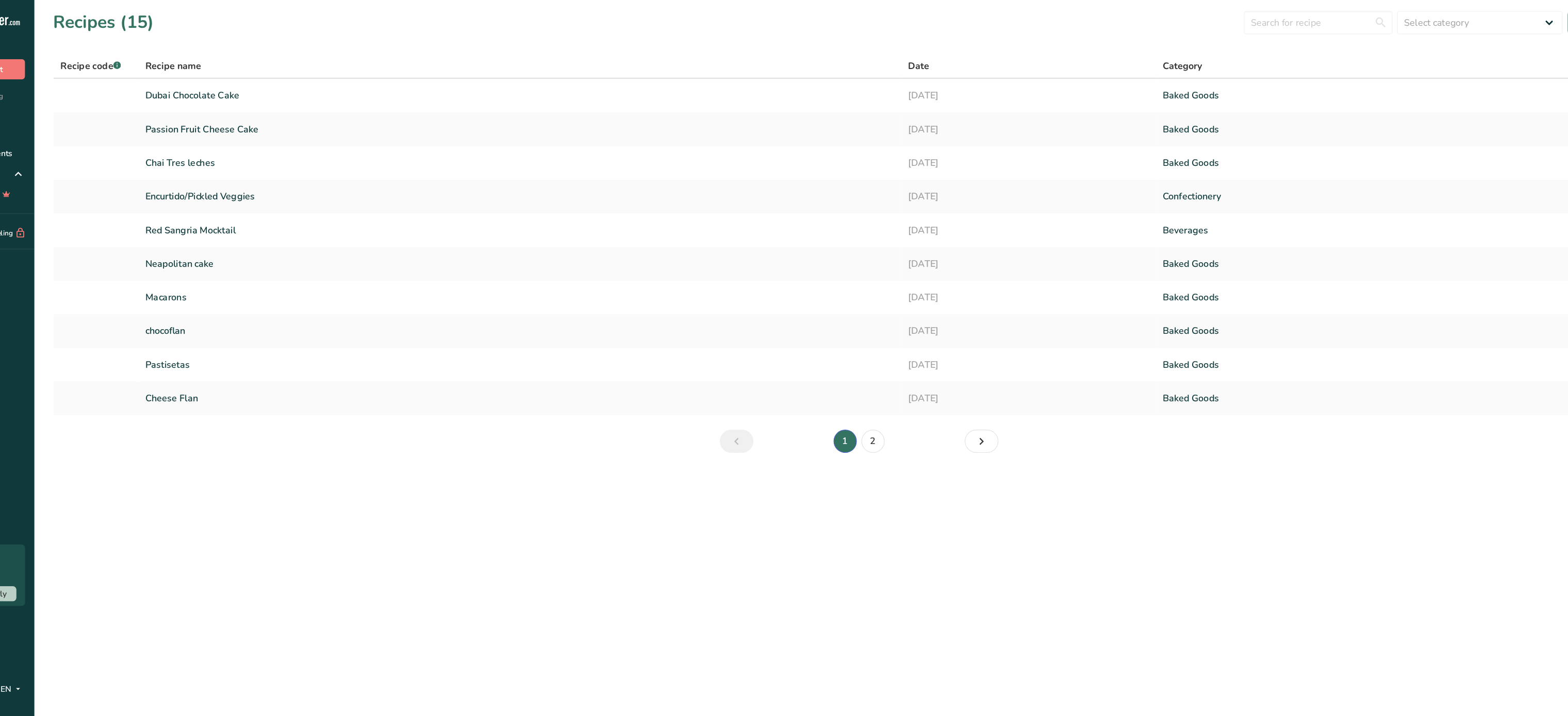
drag, startPoint x: 681, startPoint y: 106, endPoint x: 1023, endPoint y: 533, distance: 547.1
click at [879, 397] on main "Recipes (15) Select category All Baked Goods Beverages Confectionery Cooked Mea…" at bounding box center [784, 358] width 1568 height 716
drag, startPoint x: 957, startPoint y: 581, endPoint x: 670, endPoint y: 495, distance: 299.6
click at [670, 397] on main "Recipes (15) Select category All Baked Goods Beverages Confectionery Cooked Mea…" at bounding box center [784, 358] width 1568 height 716
drag, startPoint x: 639, startPoint y: 497, endPoint x: 940, endPoint y: 518, distance: 301.7
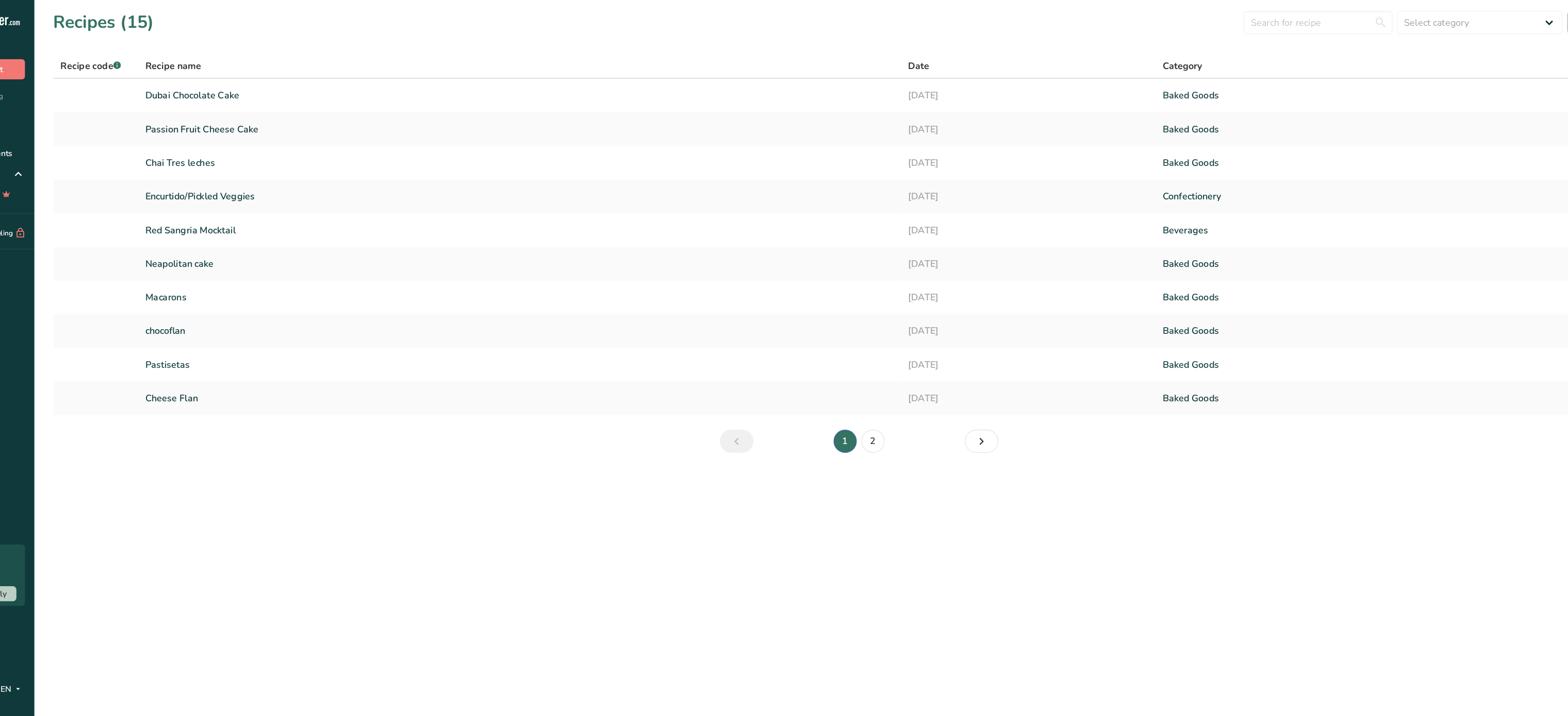
click at [879, 397] on main "Recipes (15) Select category All Baked Goods Beverages Confectionery Cooked Mea…" at bounding box center [784, 358] width 1568 height 716
drag, startPoint x: 72, startPoint y: 405, endPoint x: 344, endPoint y: 455, distance: 276.6
click at [344, 397] on div ".a-20{fill:#fff;} Hire an Expert Nutrition Facts Labeling Recipes Costs Custom …" at bounding box center [784, 358] width 1568 height 716
click at [348, 397] on main "Recipes (15) Select category All Baked Goods Beverages Confectionery Cooked Mea…" at bounding box center [784, 358] width 1568 height 716
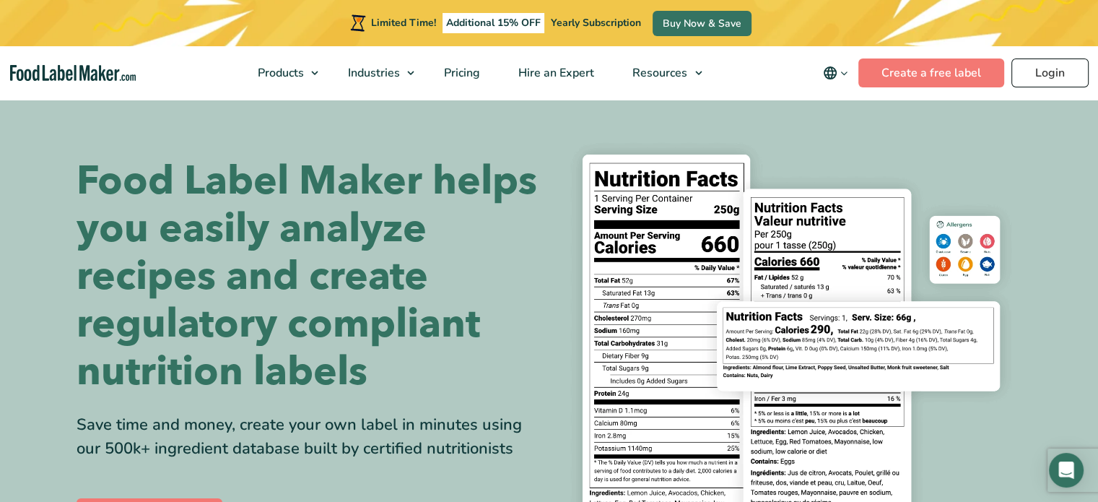
click at [1071, 17] on div "Limited Time! Additional 15% OFF Yearly Subscription Buy Now & Save" at bounding box center [549, 23] width 1098 height 46
click at [1044, 64] on link "Login" at bounding box center [1049, 72] width 77 height 29
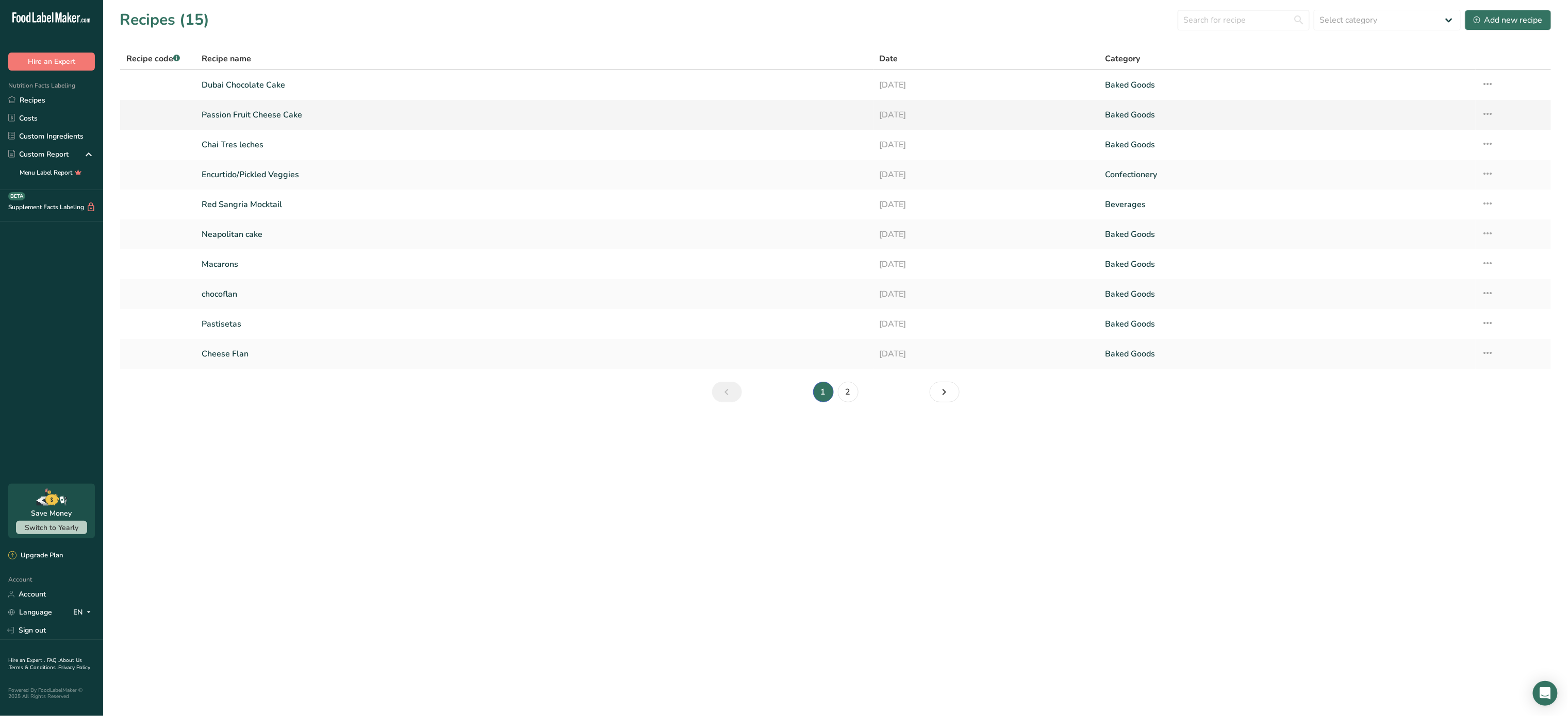
click at [451, 108] on link "Passion Fruit Cheese Cake" at bounding box center [534, 115] width 665 height 21
click at [1488, 109] on icon at bounding box center [1487, 114] width 12 height 19
click at [1400, 193] on button "Duplicate Recipe" at bounding box center [1417, 186] width 156 height 25
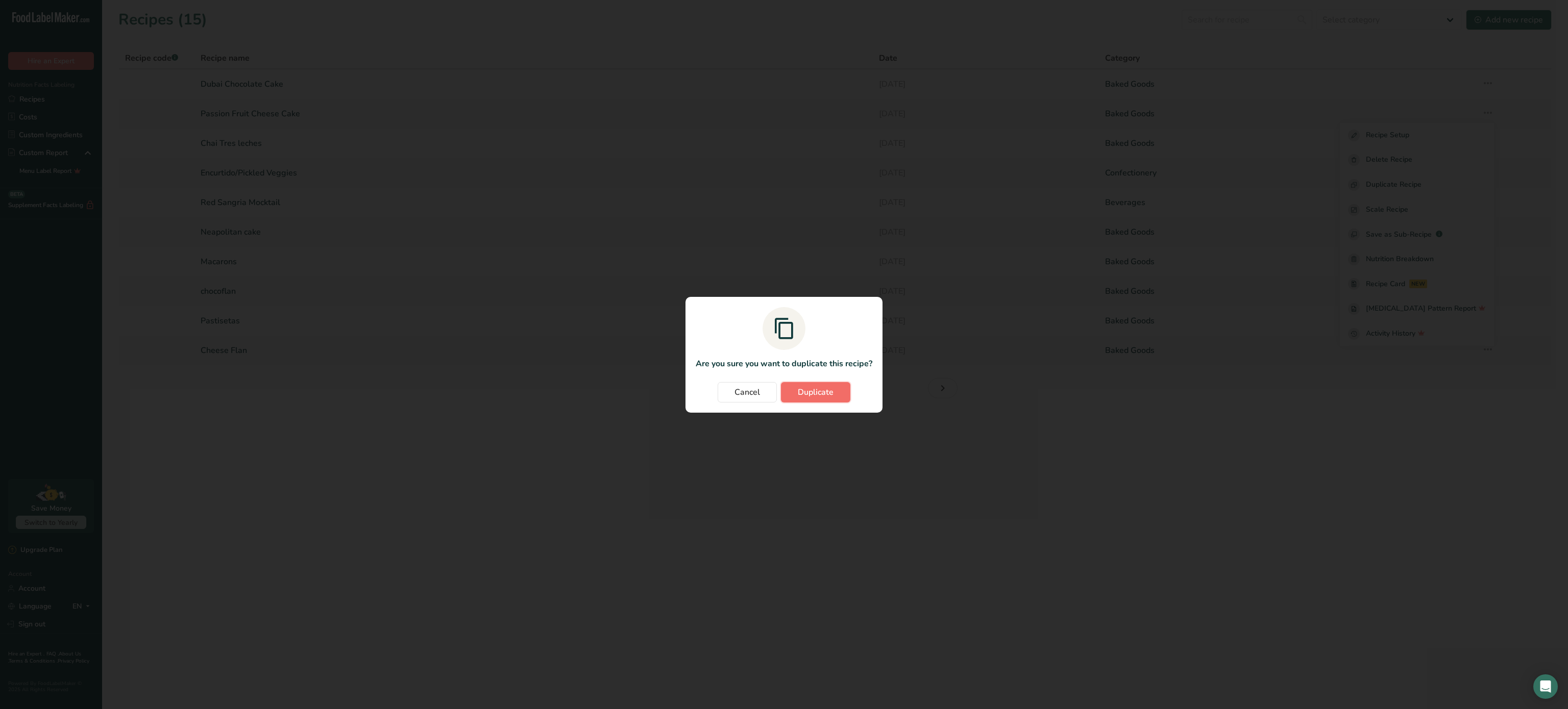
click at [812, 393] on span "Duplicate" at bounding box center [815, 392] width 36 height 12
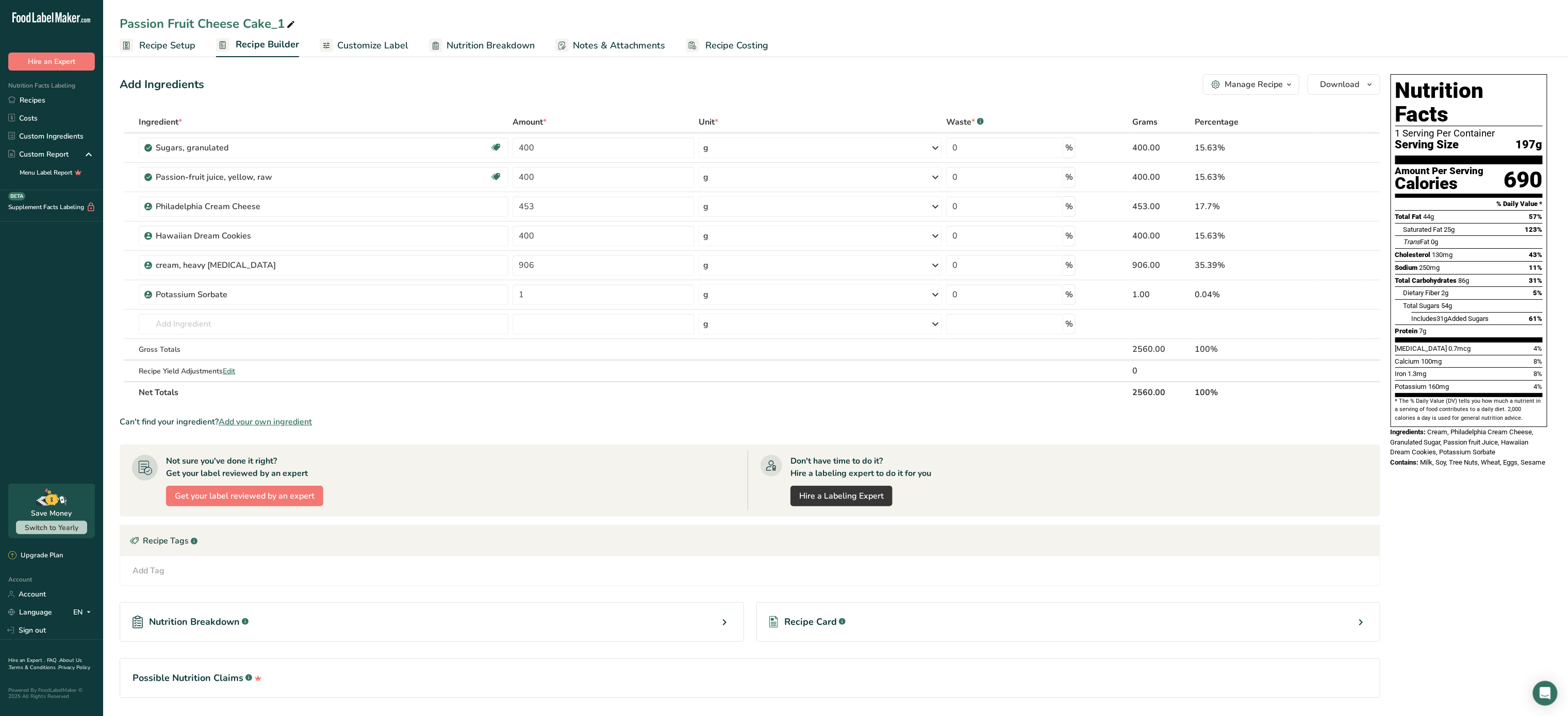
click at [289, 21] on icon at bounding box center [291, 25] width 9 height 14
type input "P"
type input "M"
type input "Mango Cloud Cheese Cake"
click at [293, 182] on div "Passion-fruit juice, yellow, raw" at bounding box center [323, 177] width 334 height 12
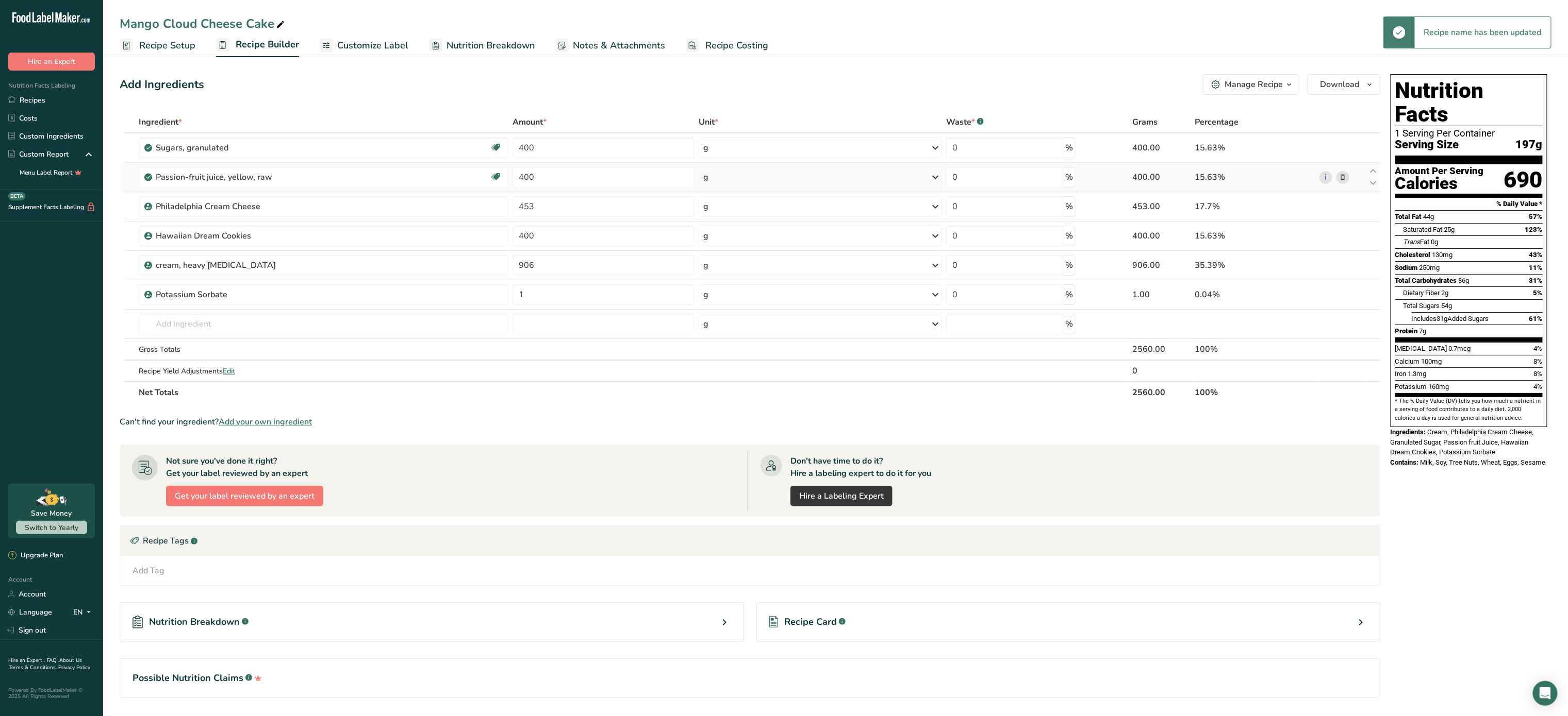
click at [1344, 178] on icon at bounding box center [1342, 177] width 7 height 11
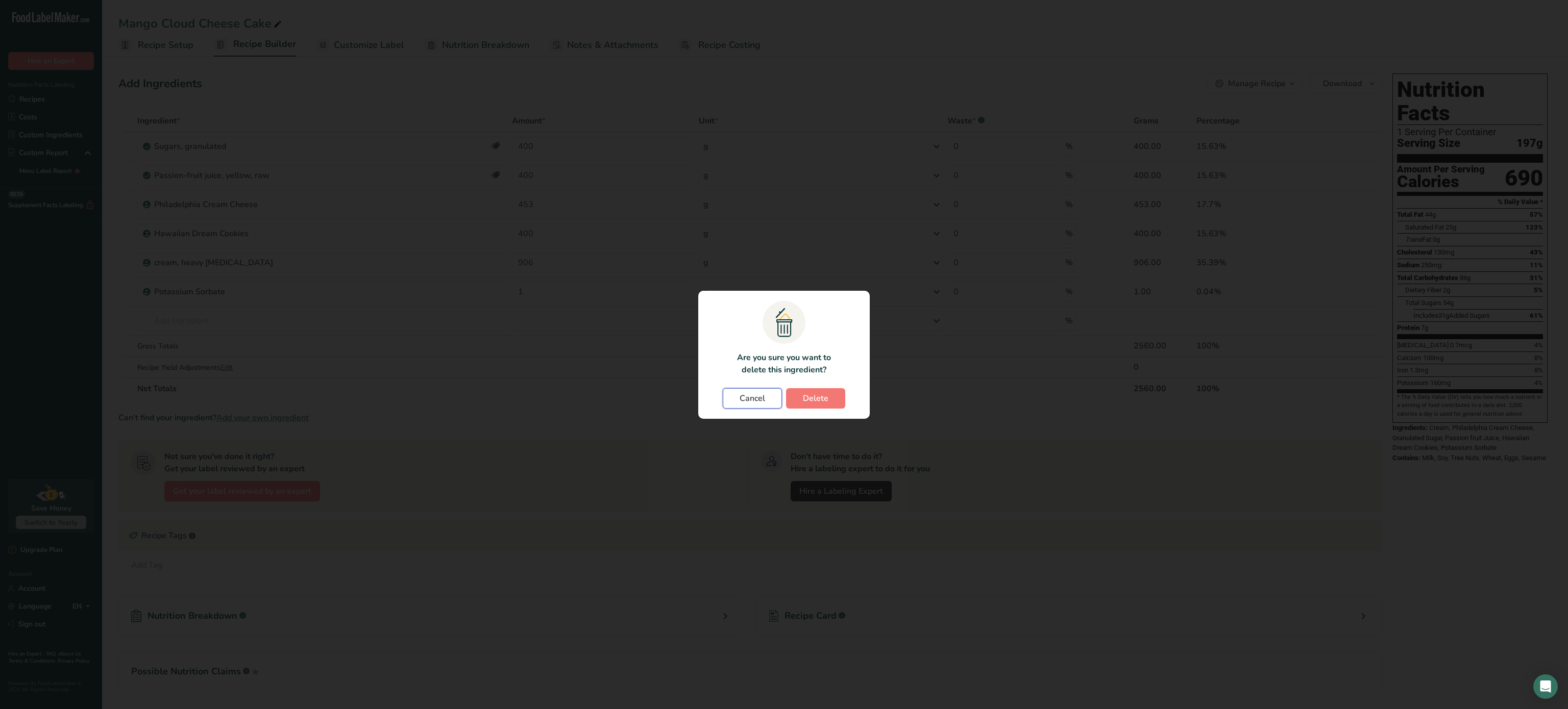
click at [756, 399] on span "Cancel" at bounding box center [753, 398] width 25 height 12
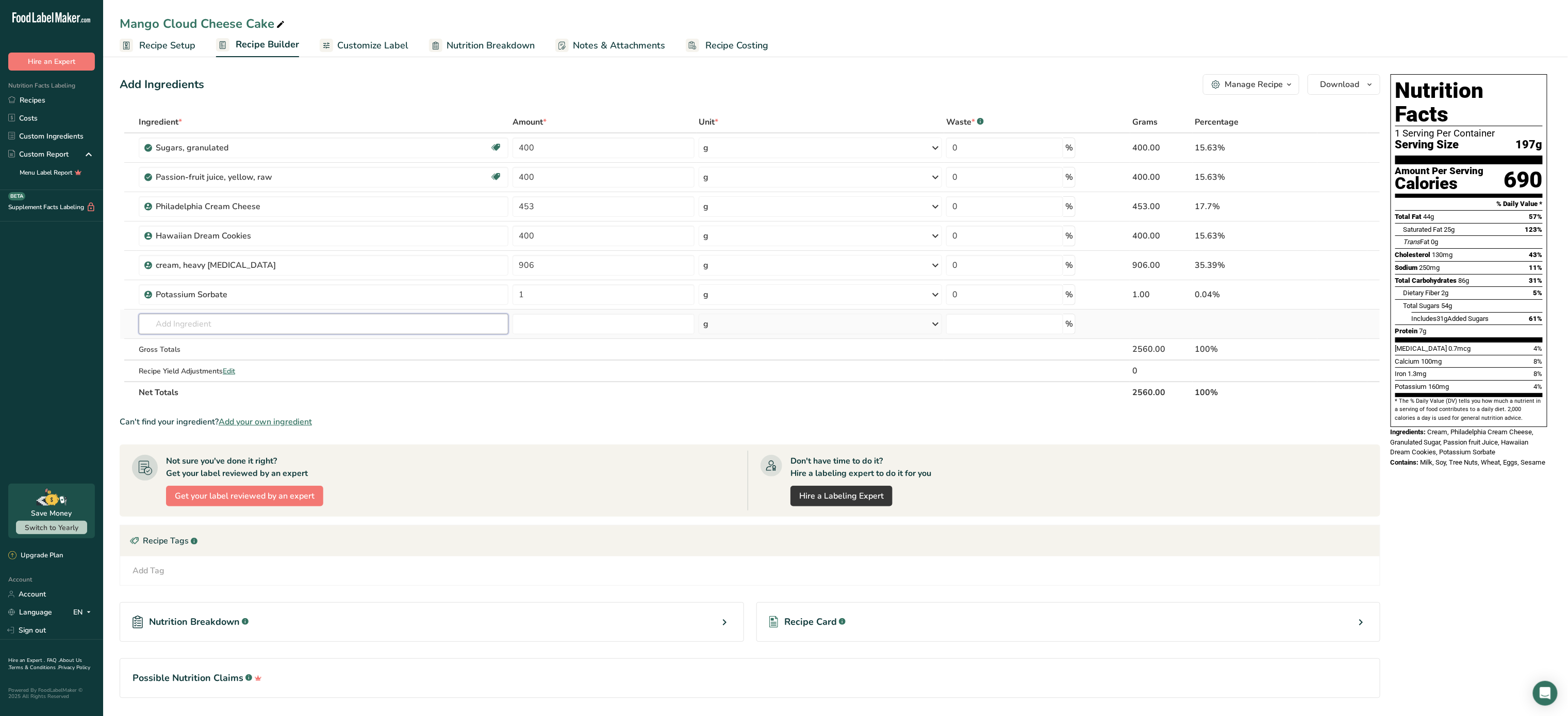
click at [215, 325] on input "text" at bounding box center [323, 324] width 369 height 21
type input "mango raw"
click at [212, 353] on link "9176 Mangos, raw" at bounding box center [323, 345] width 369 height 17
type input "Mangos, raw"
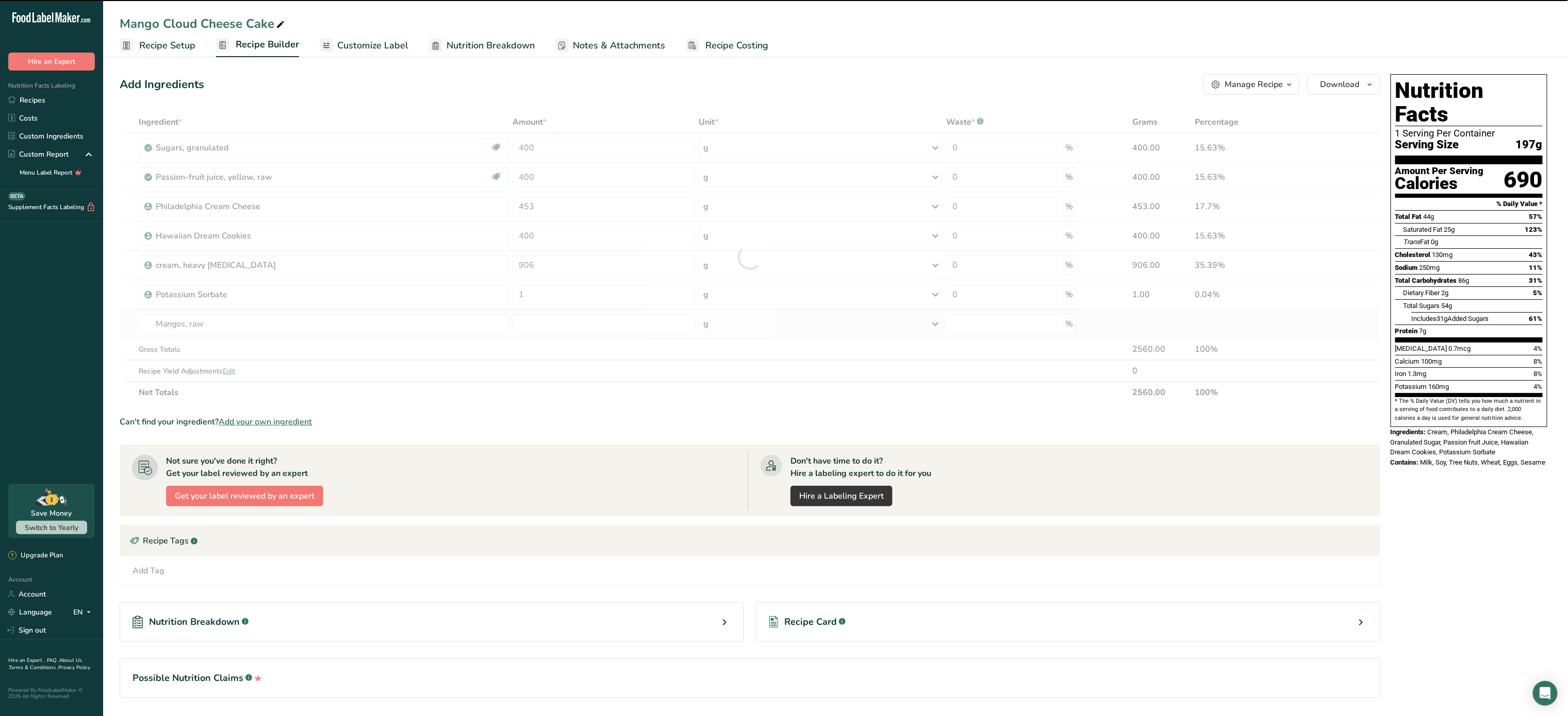
type input "0"
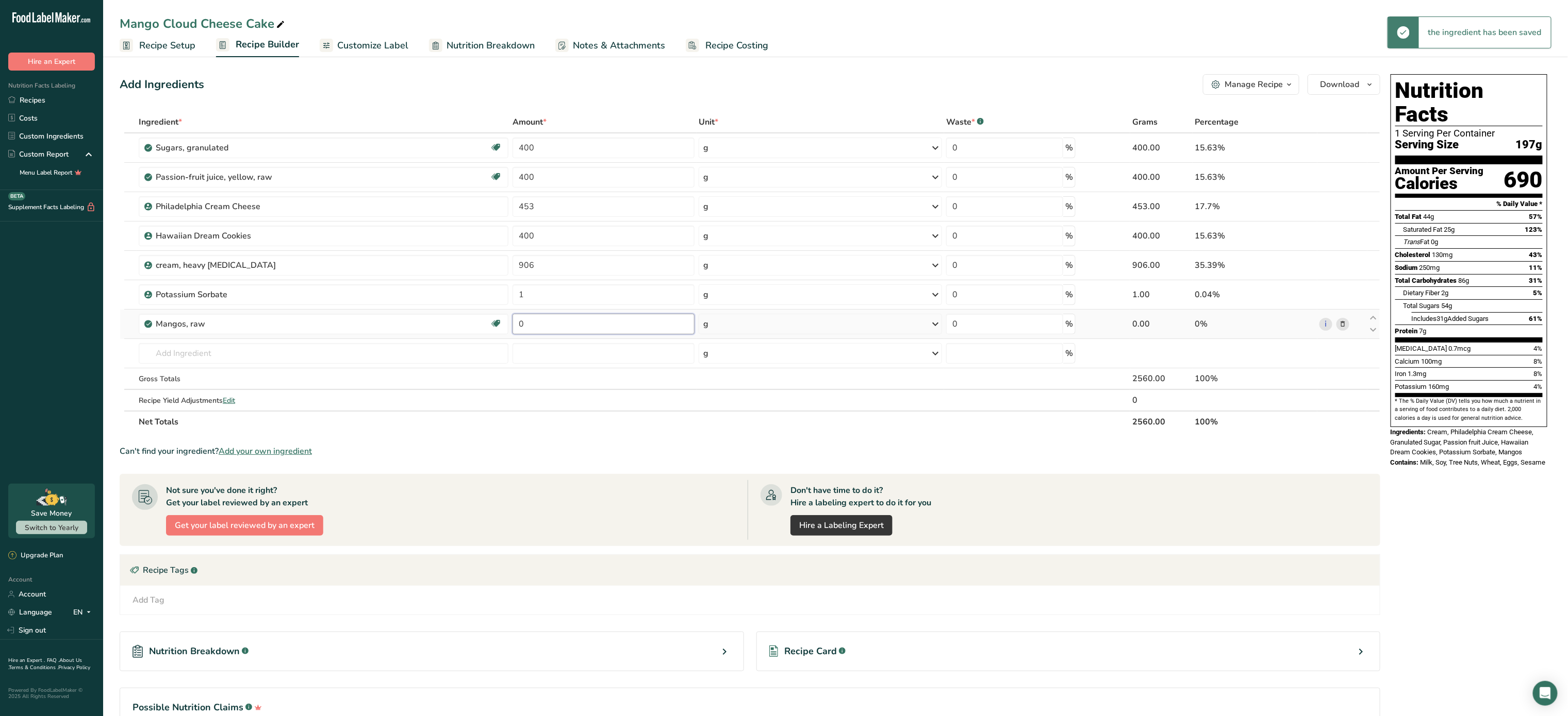
click at [544, 322] on input "0" at bounding box center [603, 324] width 182 height 21
type input "400"
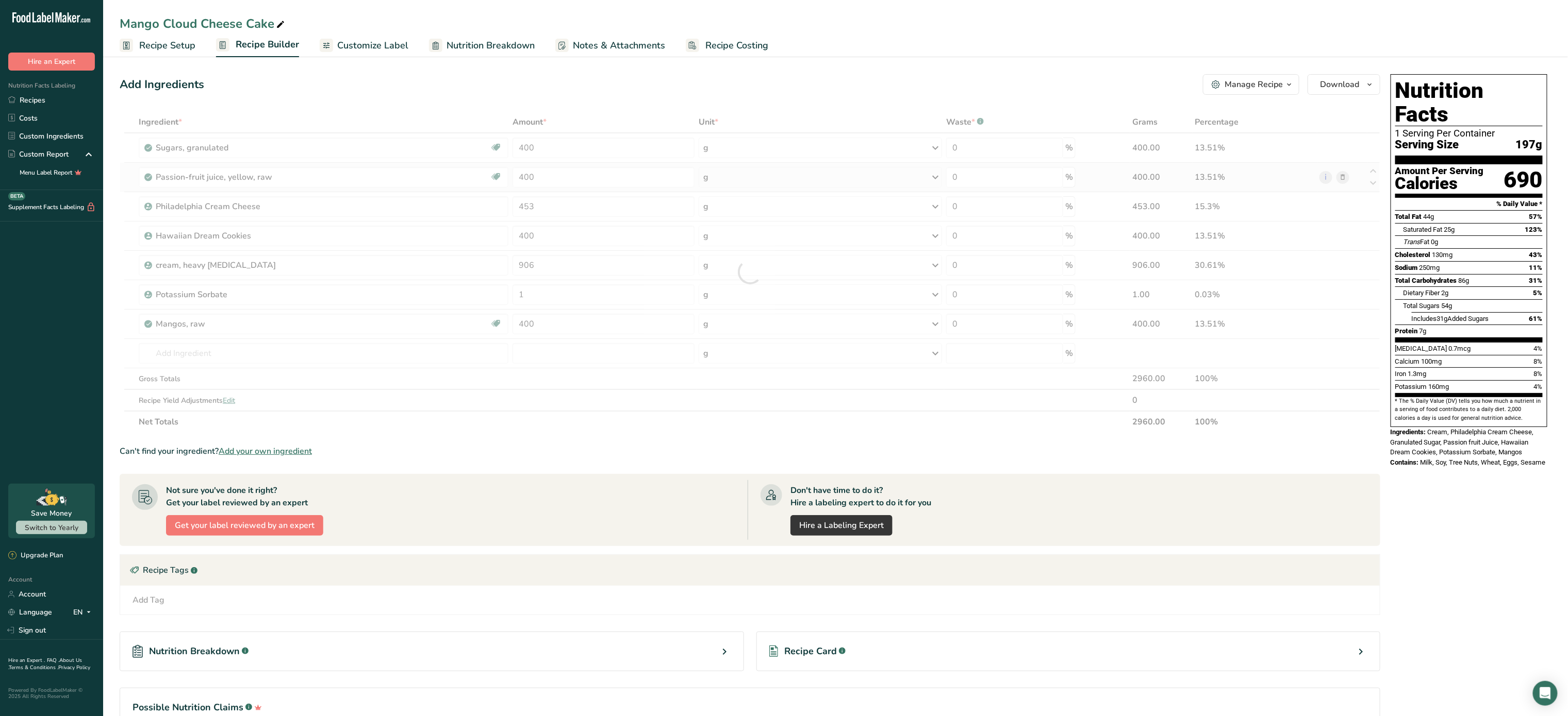
click at [1344, 181] on div "Ingredient * Amount * Unit * Waste * .a-a{fill:#347362;}.b-a{fill:#fff;} Grams …" at bounding box center [749, 272] width 1261 height 321
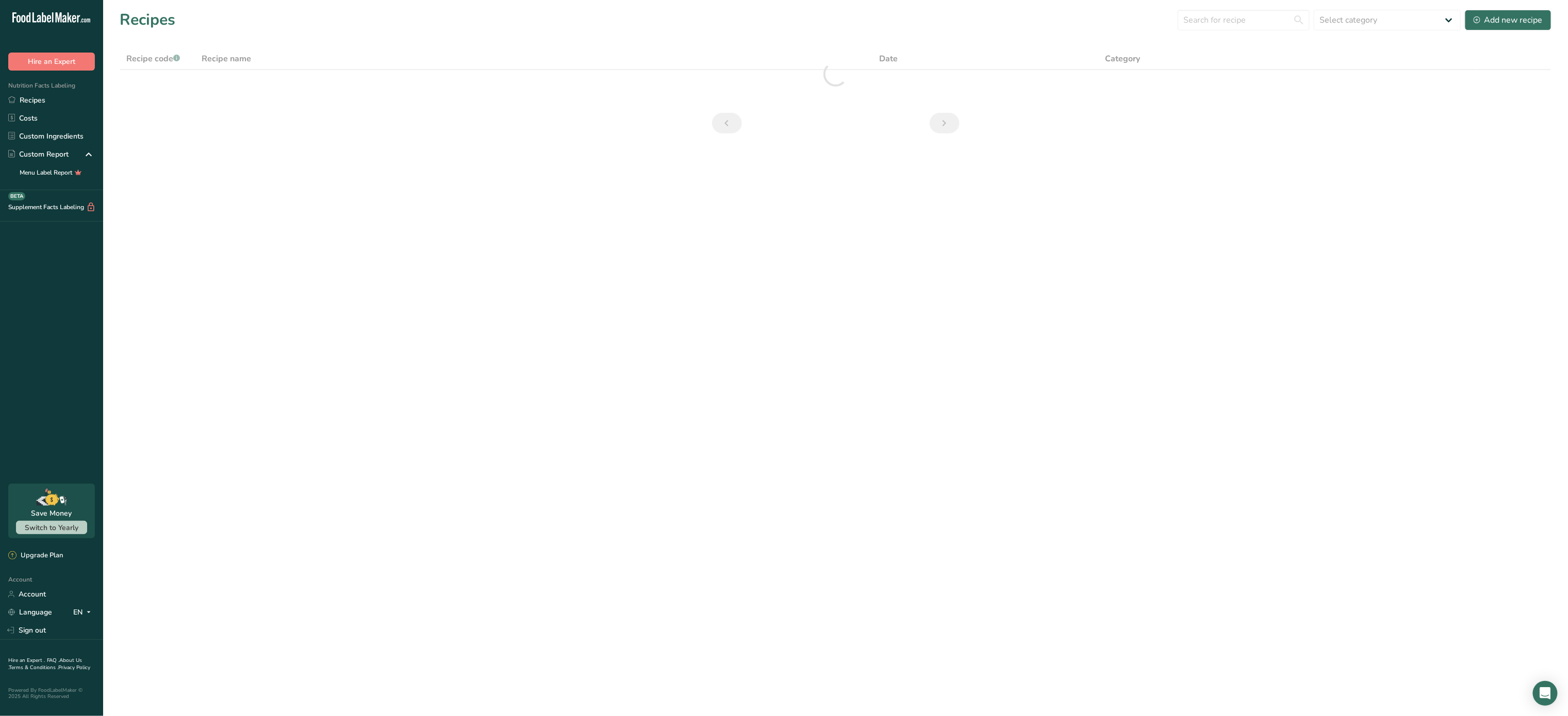
click at [468, 150] on section "Recipes Select category All Baked Goods [GEOGRAPHIC_DATA] Confectionery Cooked …" at bounding box center [835, 75] width 1464 height 150
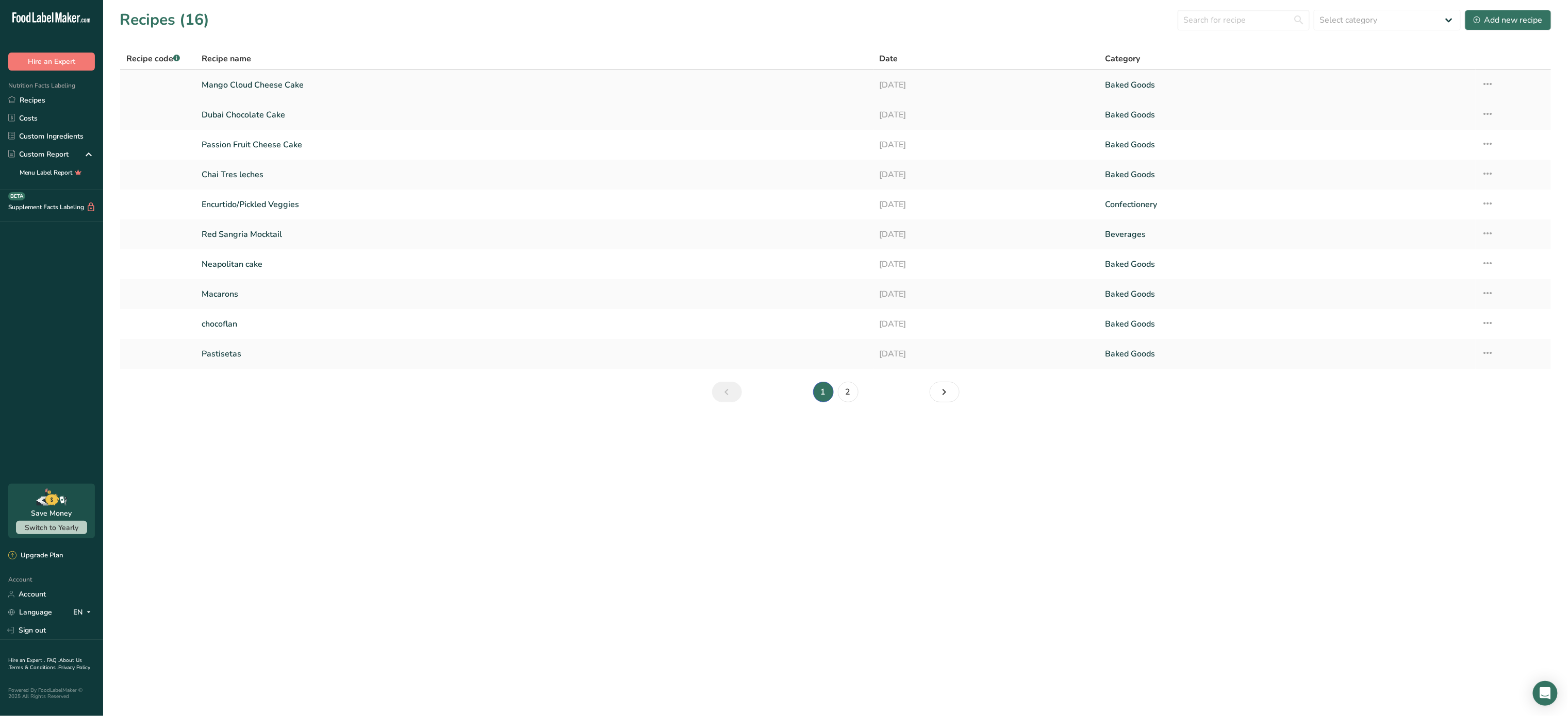
click at [394, 86] on link "Mango Cloud Cheese Cake" at bounding box center [534, 85] width 665 height 21
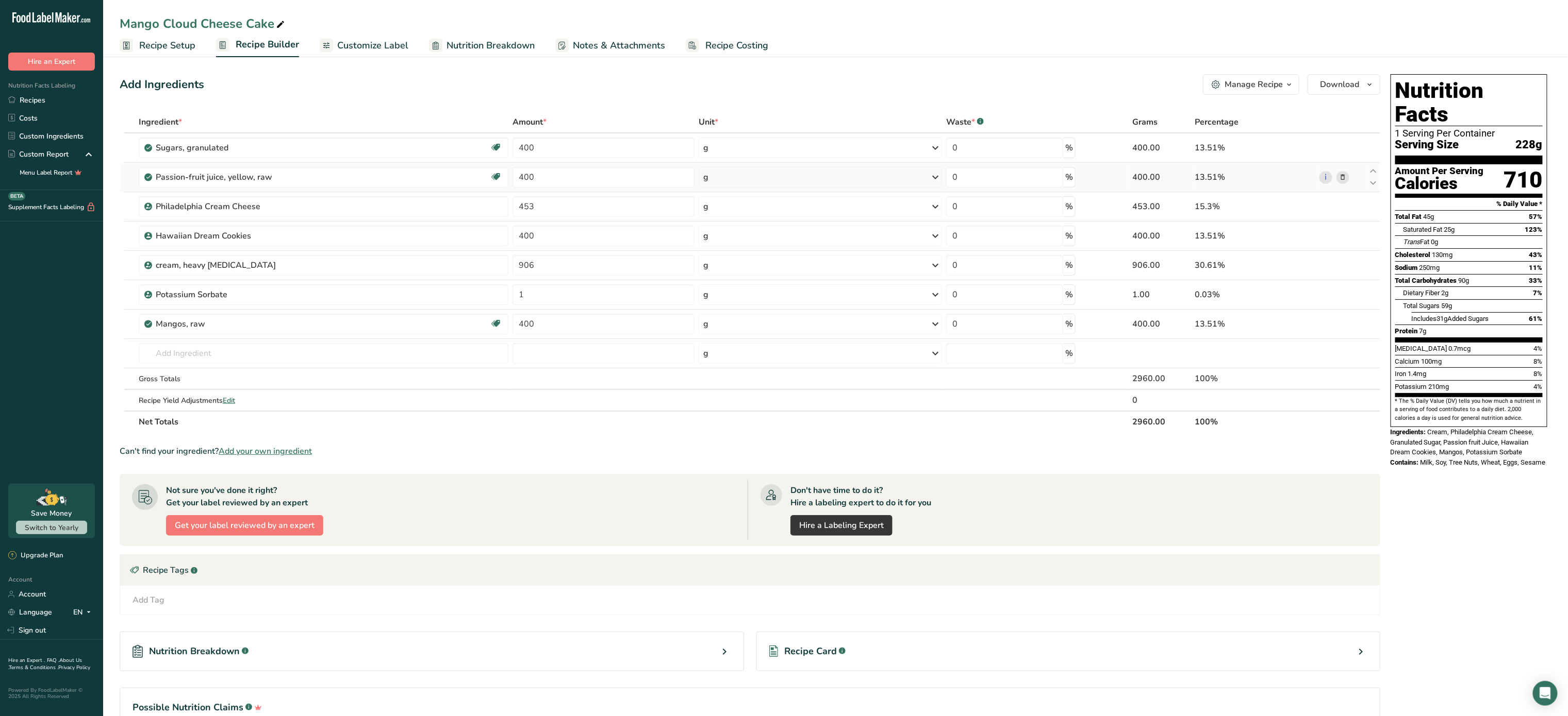
click at [1342, 179] on icon at bounding box center [1342, 177] width 7 height 11
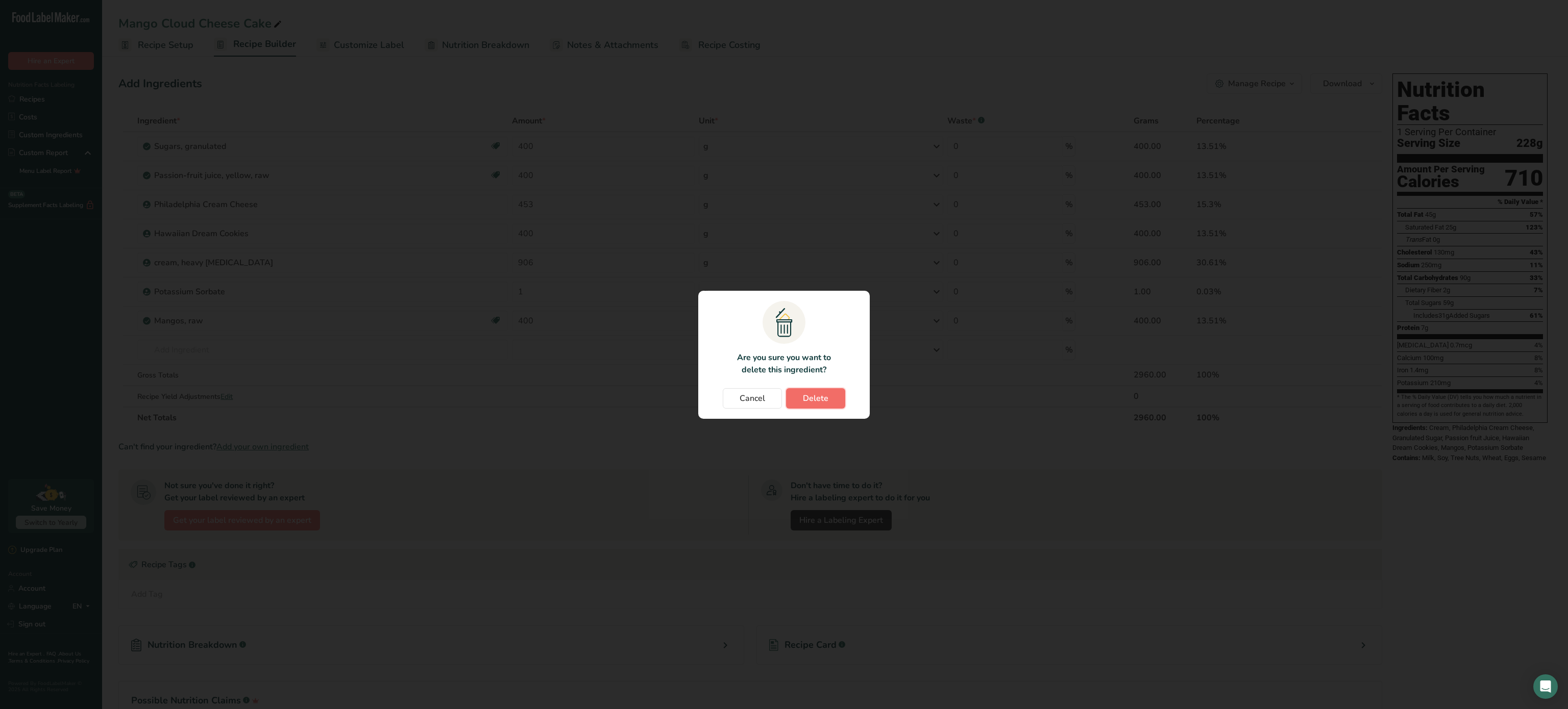
click at [804, 404] on button "Delete" at bounding box center [815, 398] width 59 height 20
type input "453"
type input "400"
type input "906"
type input "1"
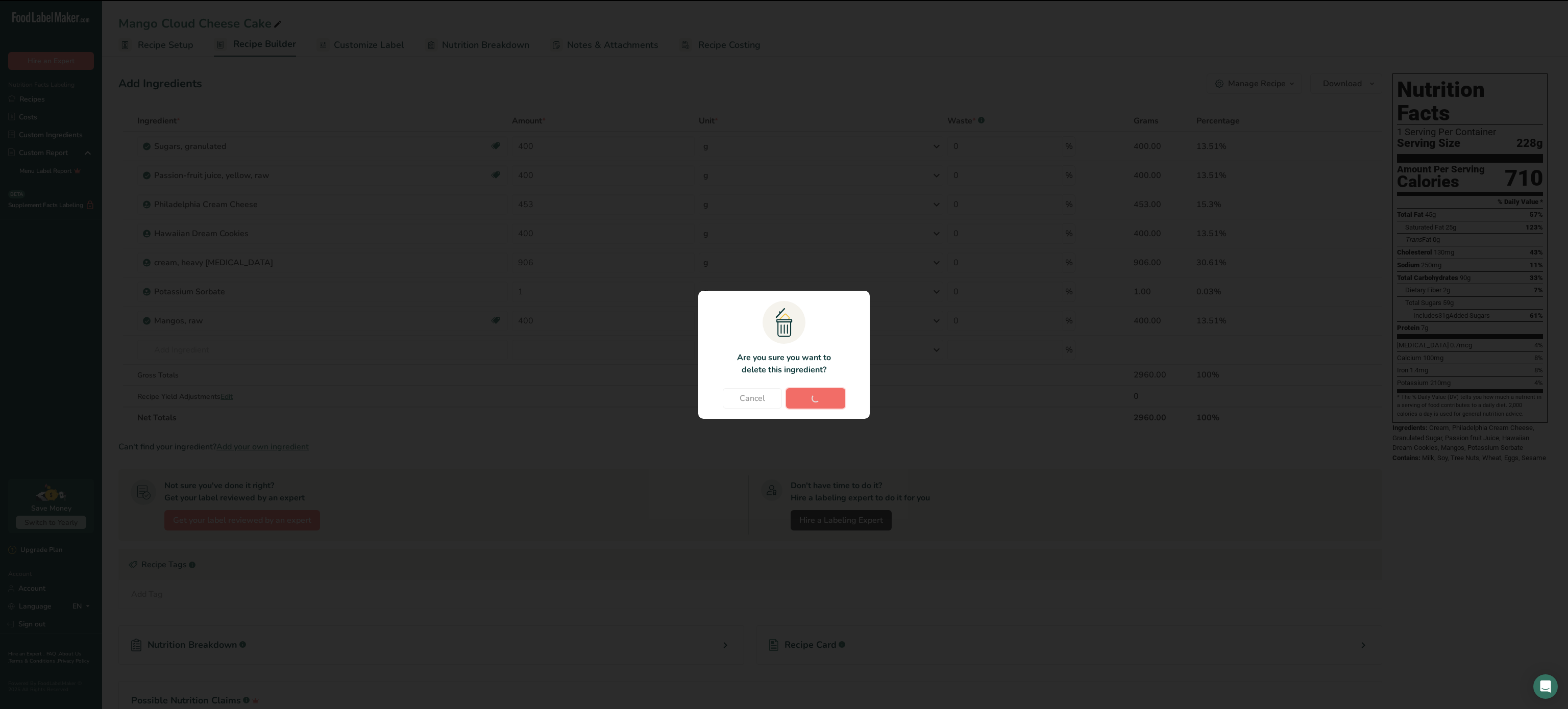
type input "400"
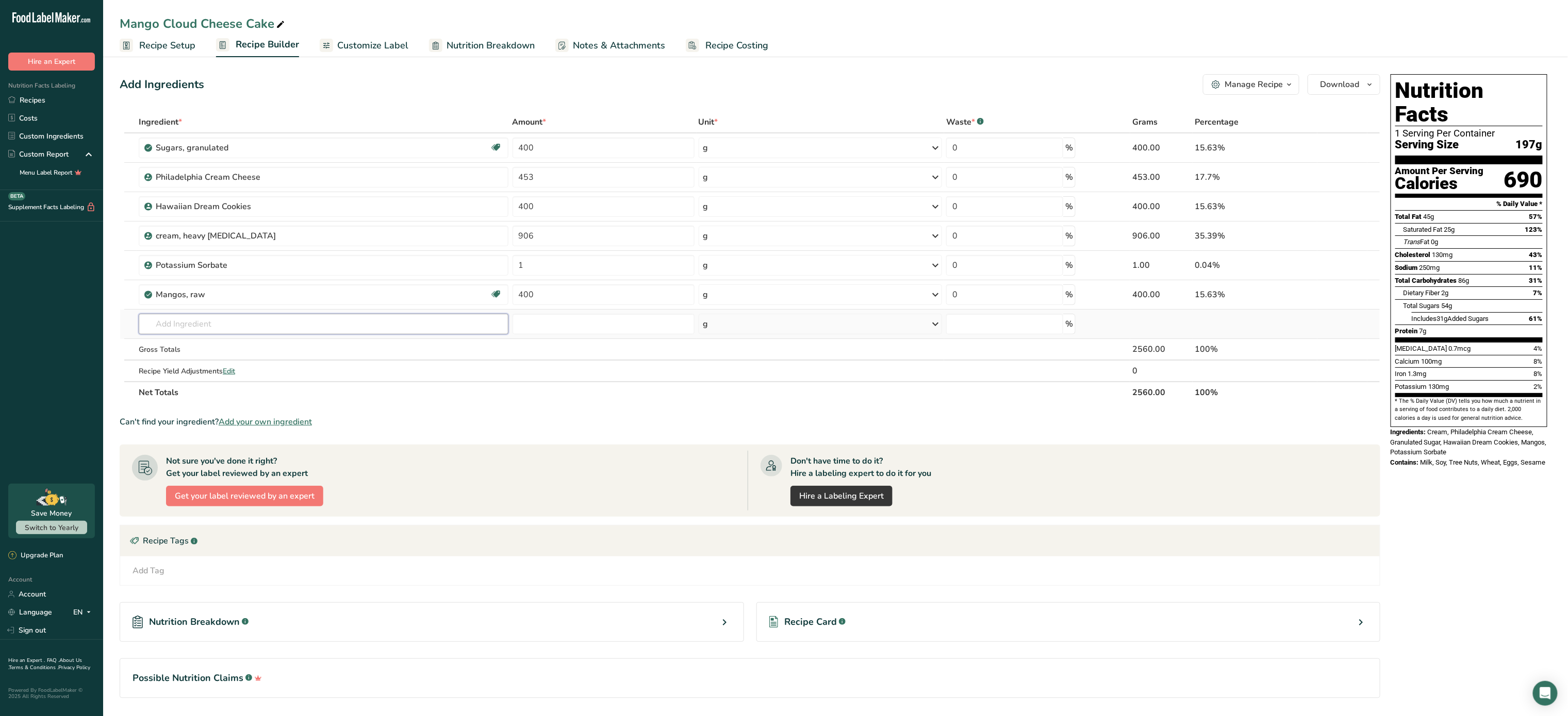
click at [219, 325] on input "text" at bounding box center [323, 324] width 369 height 21
click at [1345, 87] on span "Download" at bounding box center [1339, 84] width 39 height 12
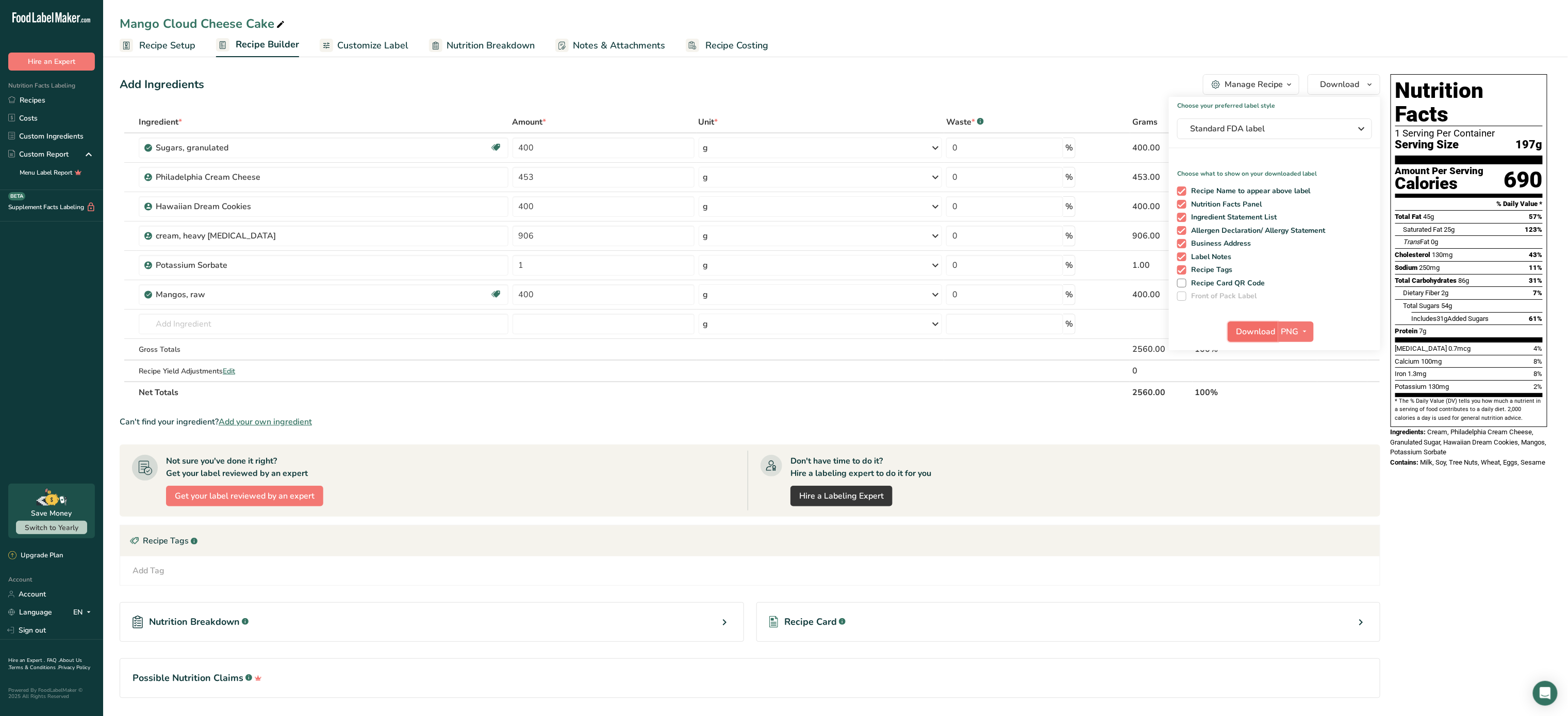
click at [1272, 338] on button "Download" at bounding box center [1252, 331] width 51 height 21
click at [1285, 81] on icon "button" at bounding box center [1289, 85] width 9 height 13
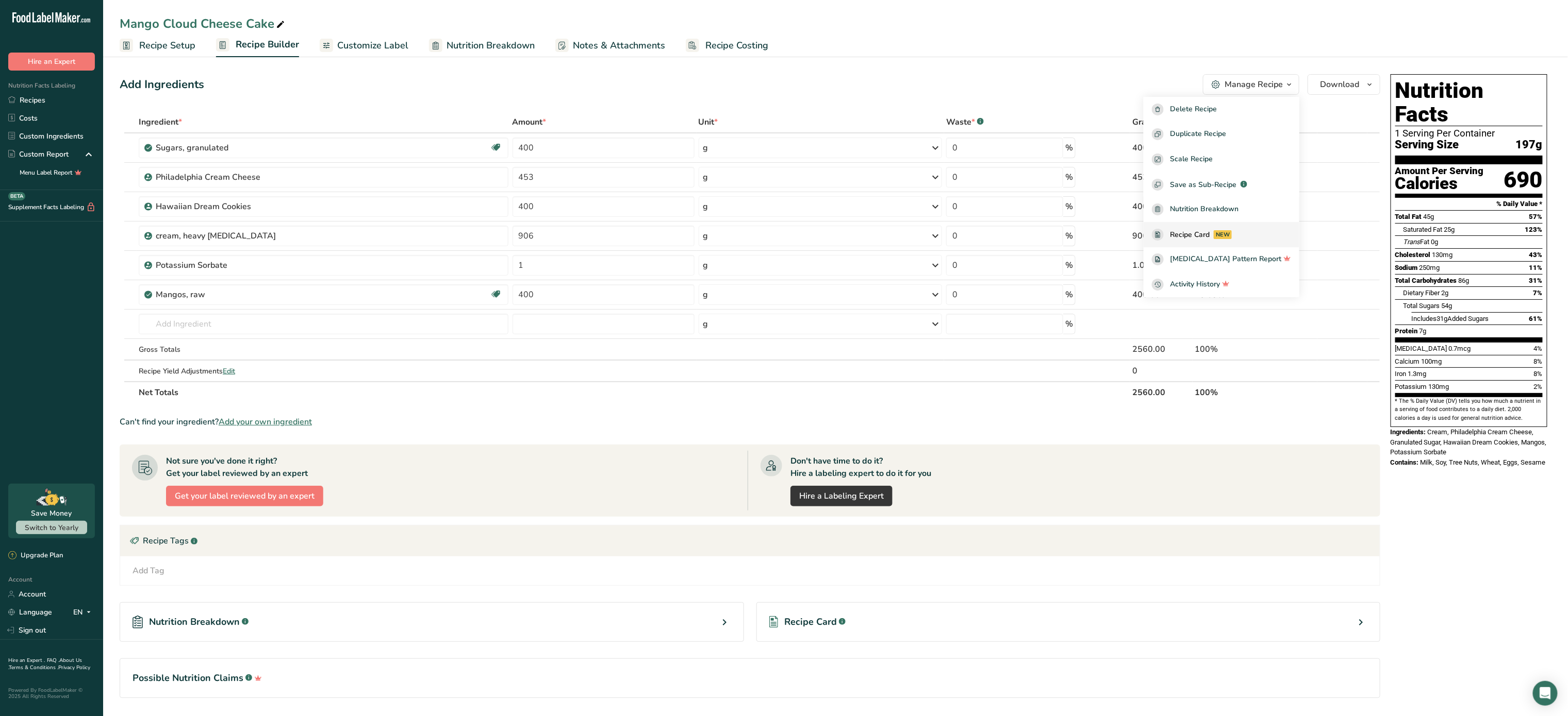
click at [1232, 234] on div "NEW" at bounding box center [1222, 235] width 18 height 9
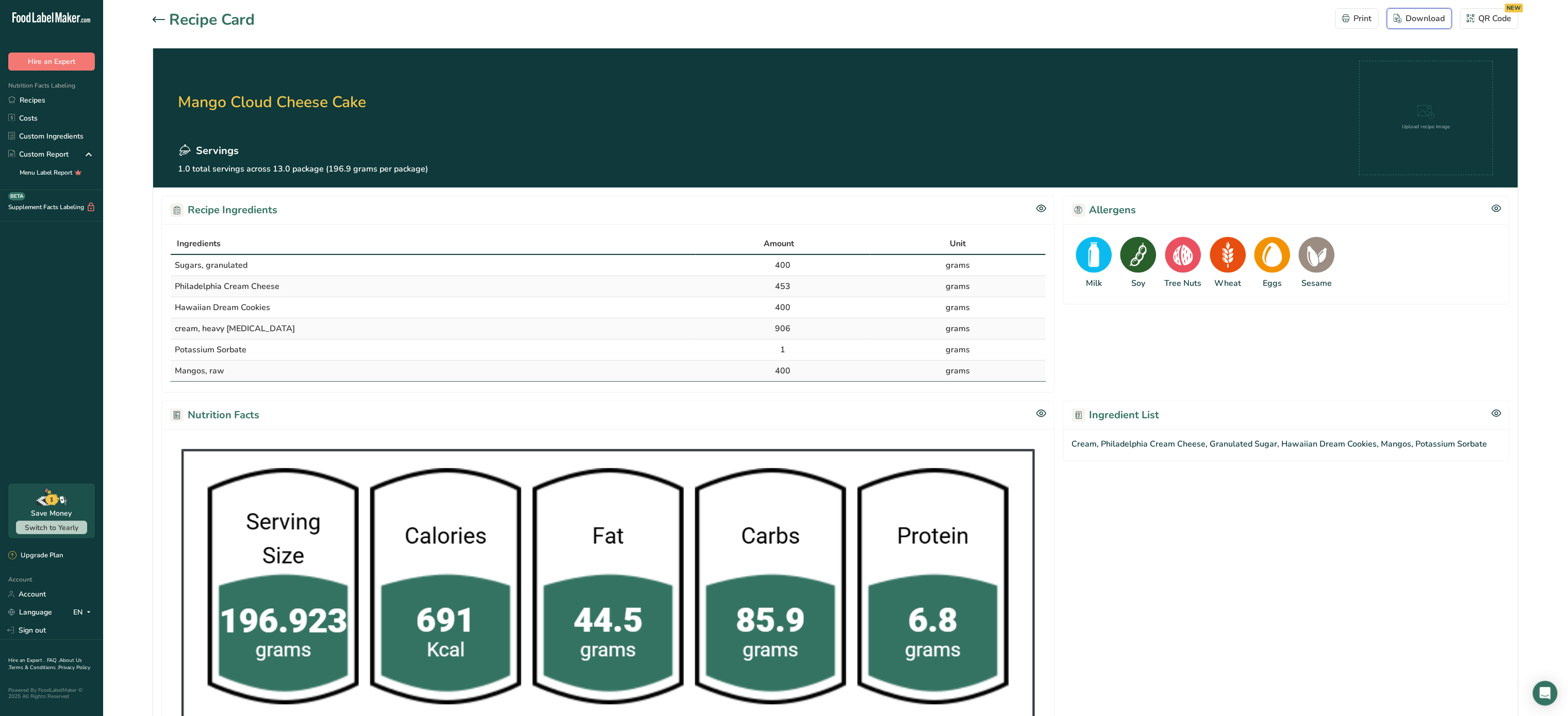
click at [1437, 19] on div "Download" at bounding box center [1419, 18] width 51 height 12
click at [162, 20] on icon at bounding box center [159, 19] width 12 height 6
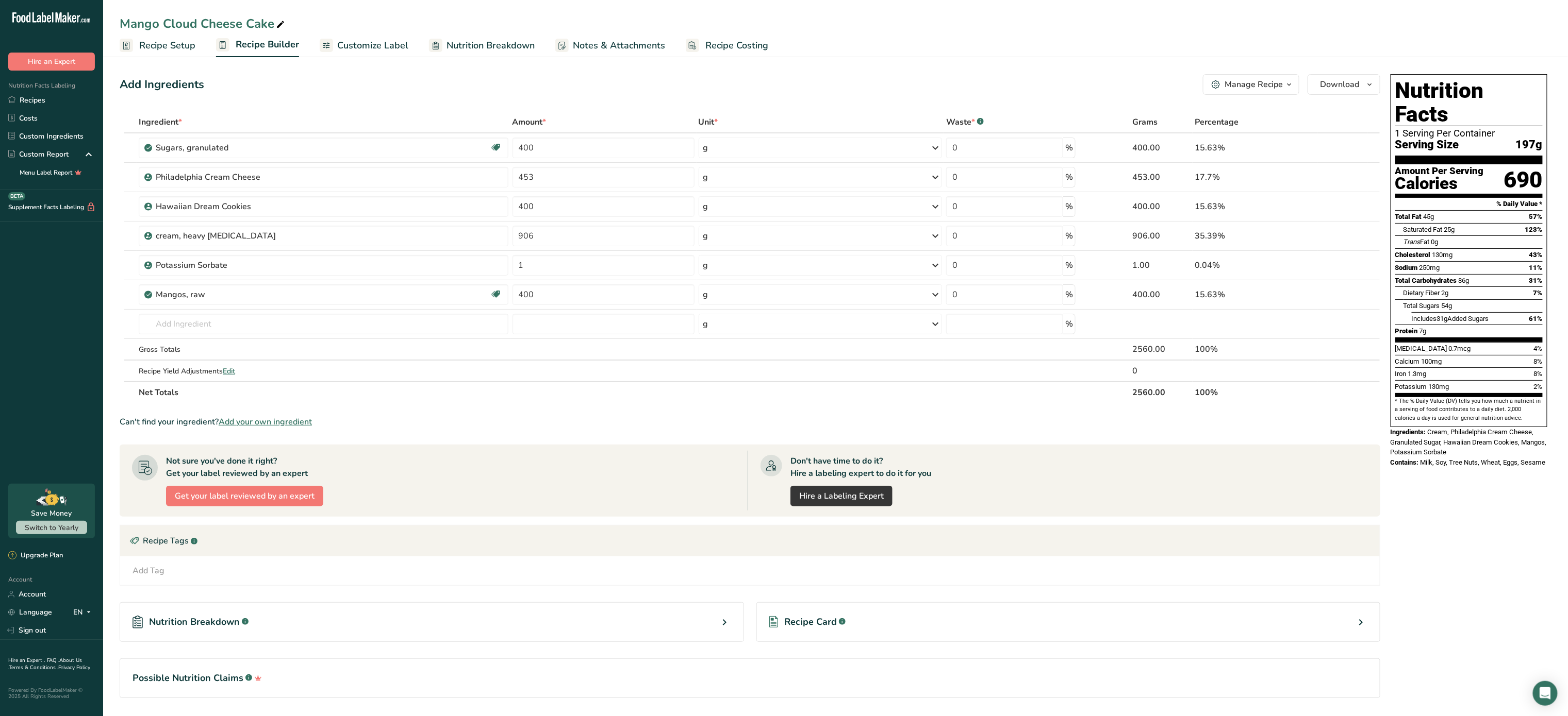
click at [395, 51] on span "Customize Label" at bounding box center [373, 45] width 71 height 14
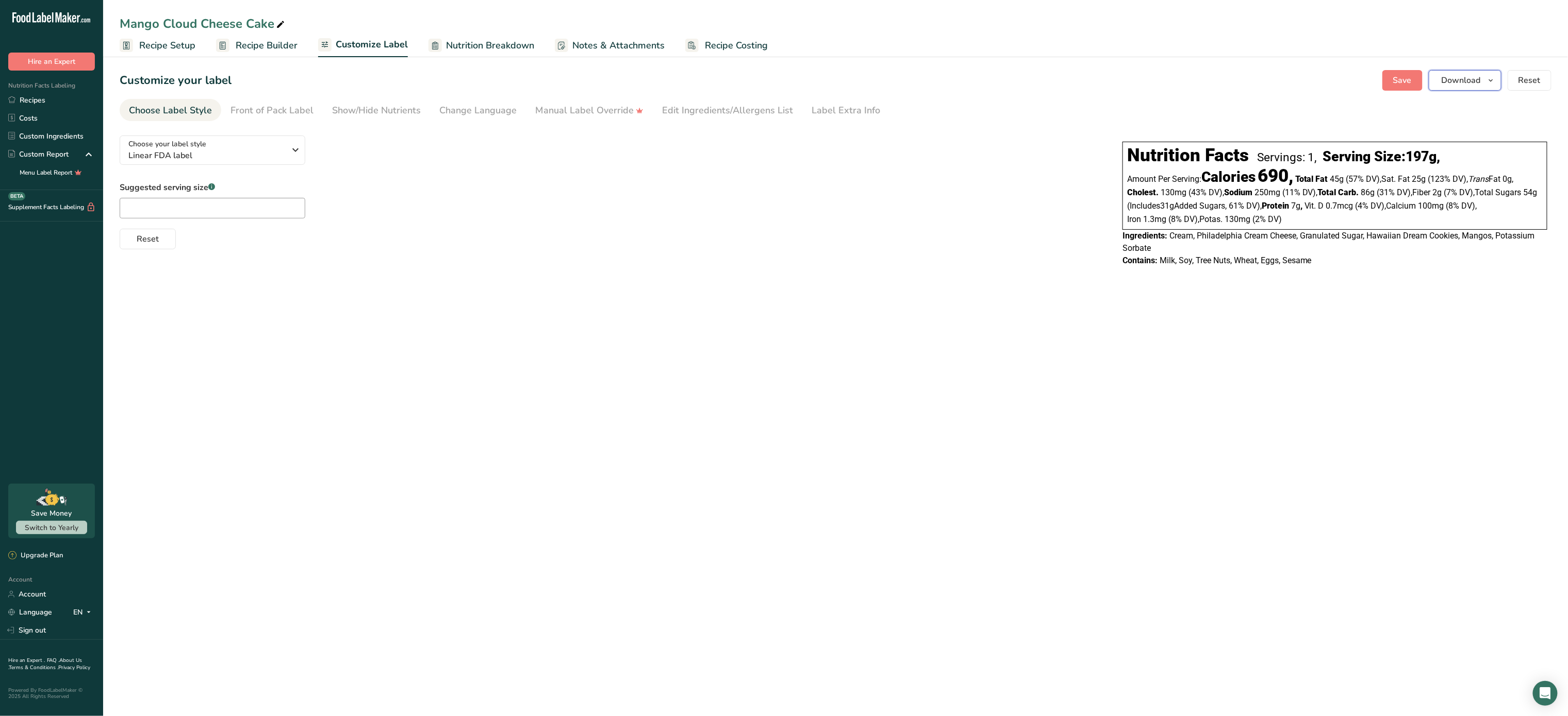
click at [1466, 81] on span "Download" at bounding box center [1461, 80] width 39 height 12
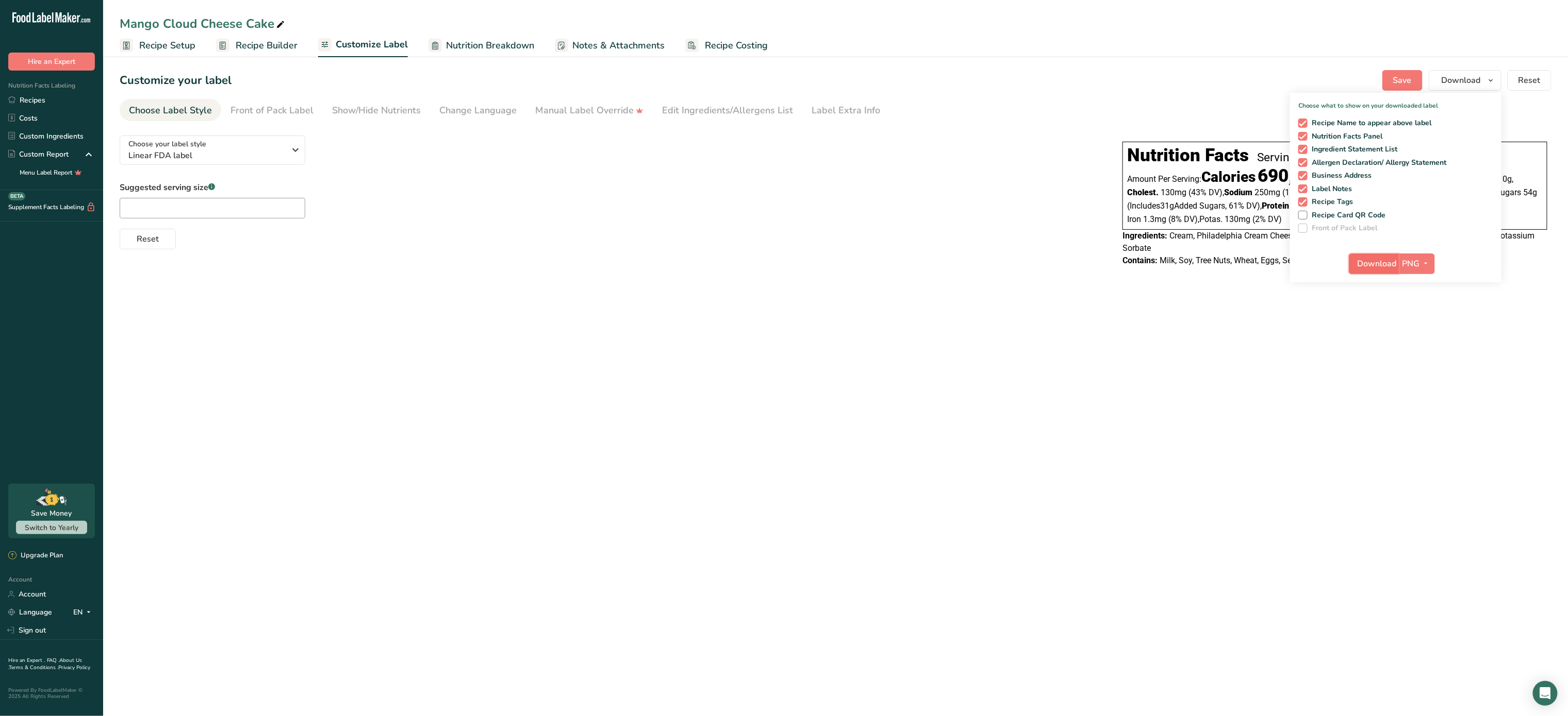
click at [1387, 266] on span "Download" at bounding box center [1377, 263] width 39 height 12
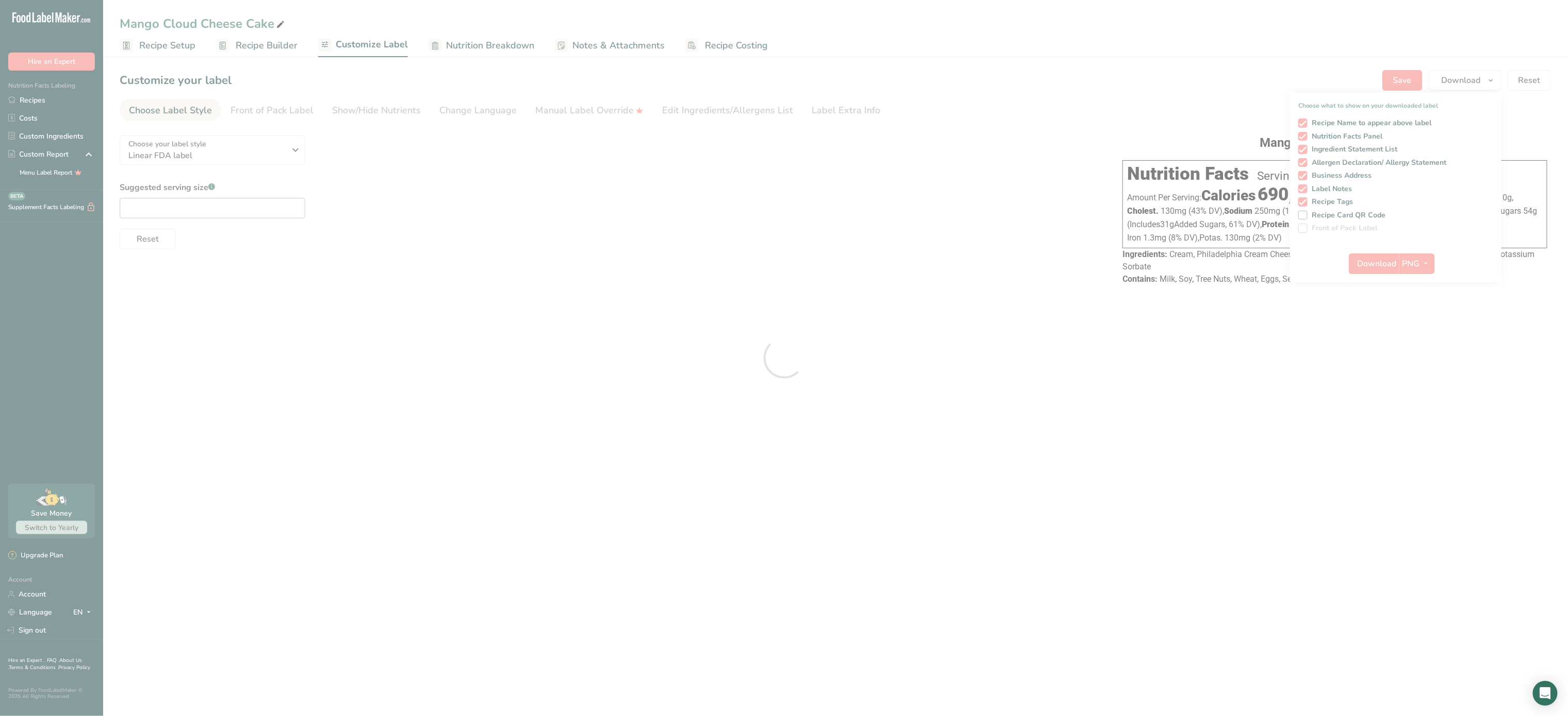
click at [291, 147] on div at bounding box center [784, 358] width 1568 height 716
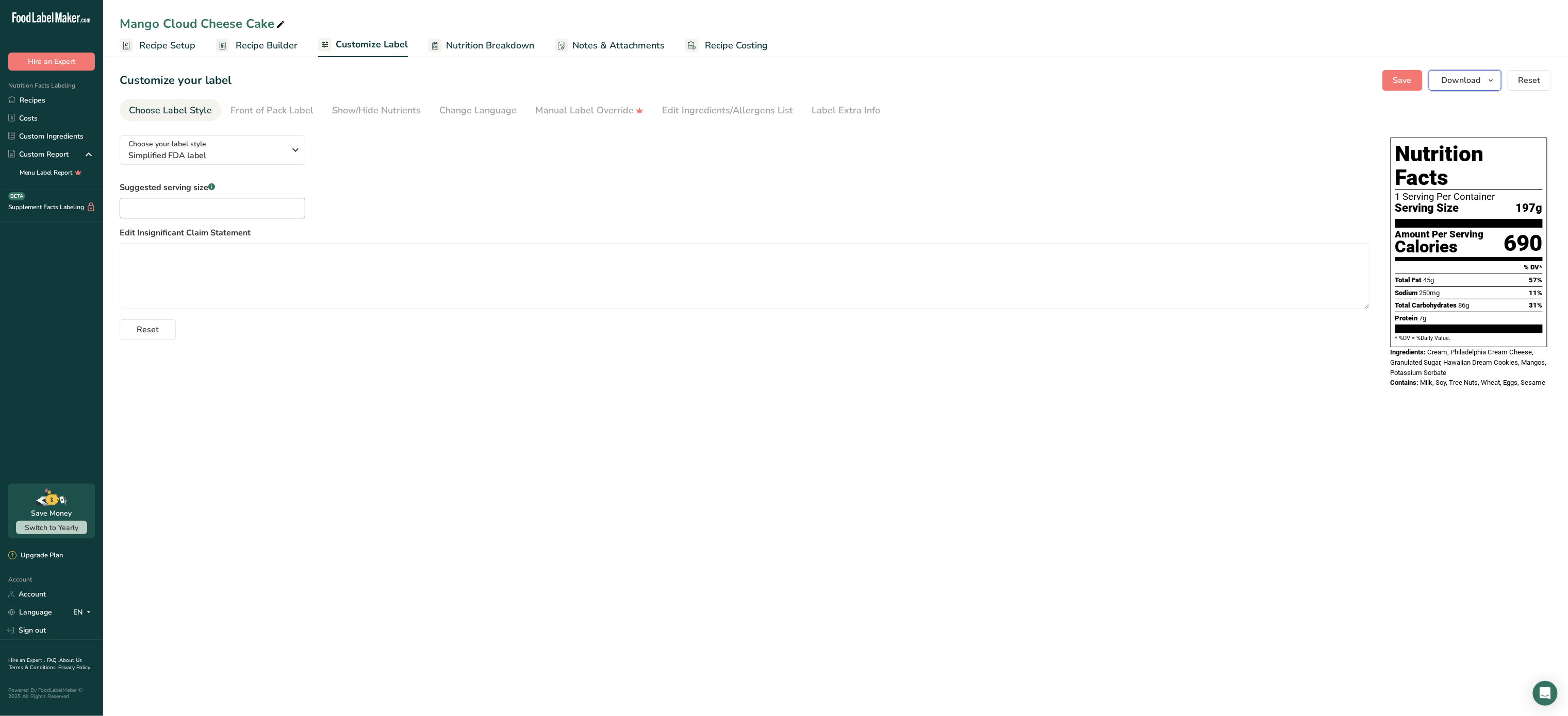
click at [1481, 86] on span "Download" at bounding box center [1461, 80] width 39 height 12
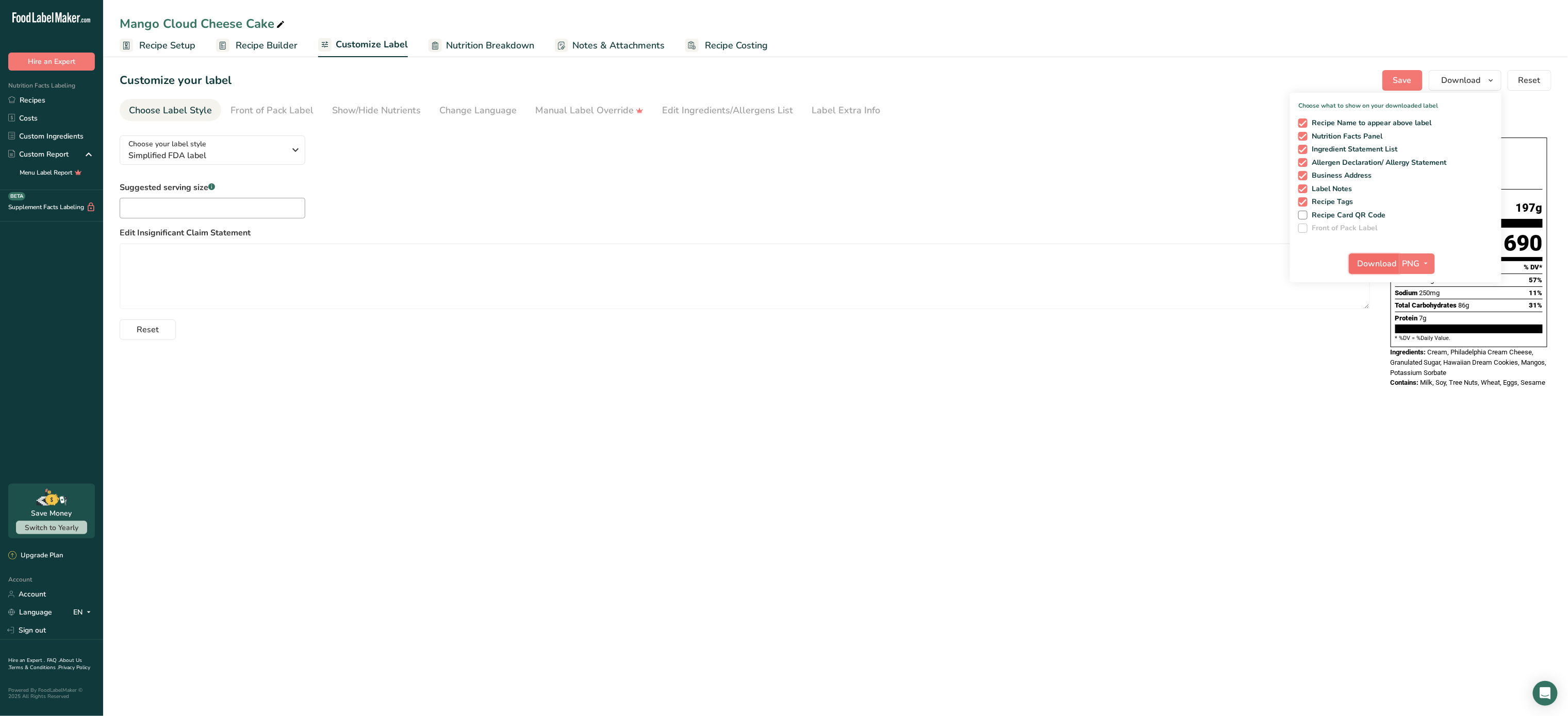
click at [1366, 263] on span "Download" at bounding box center [1377, 263] width 39 height 12
click at [509, 44] on span "Nutrition Breakdown" at bounding box center [489, 45] width 88 height 14
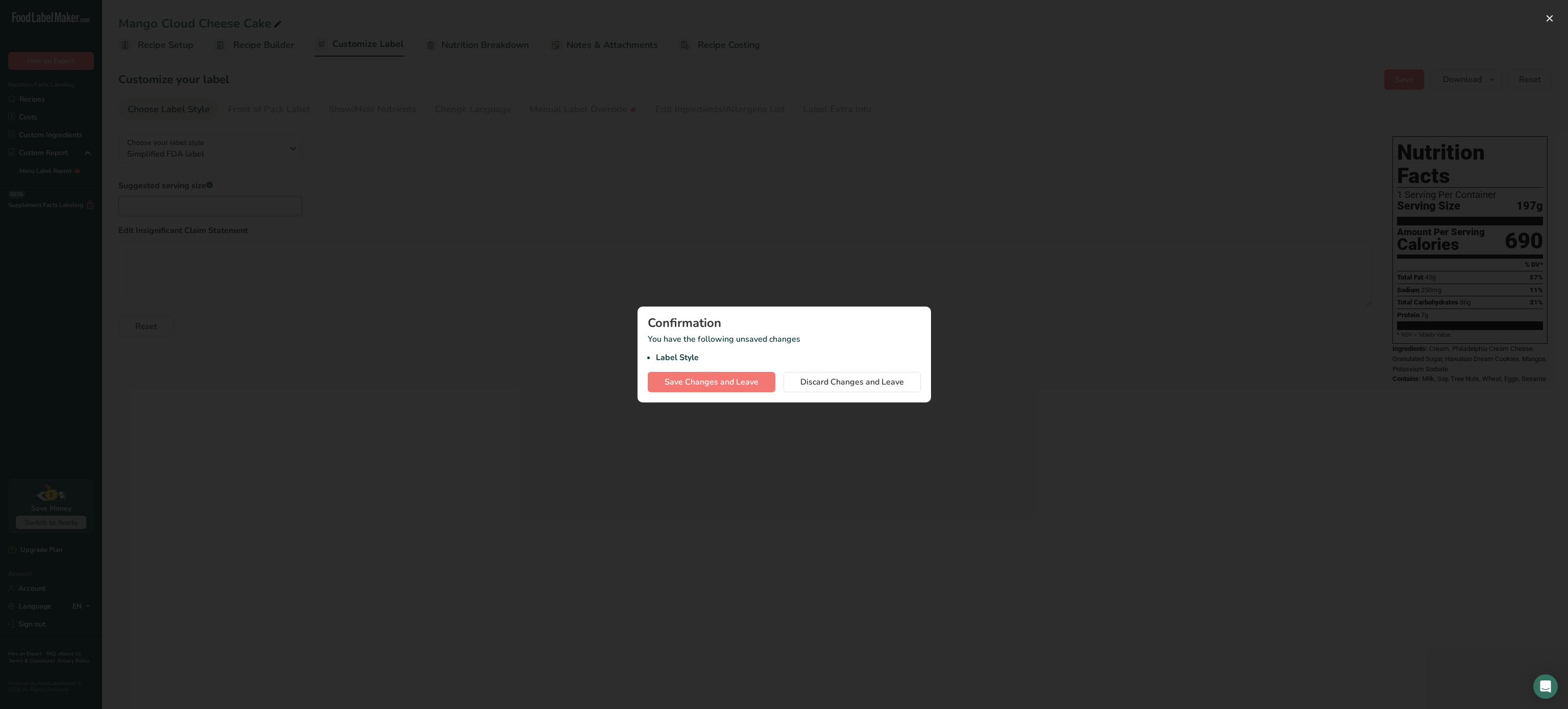
click at [504, 44] on div at bounding box center [784, 354] width 1568 height 709
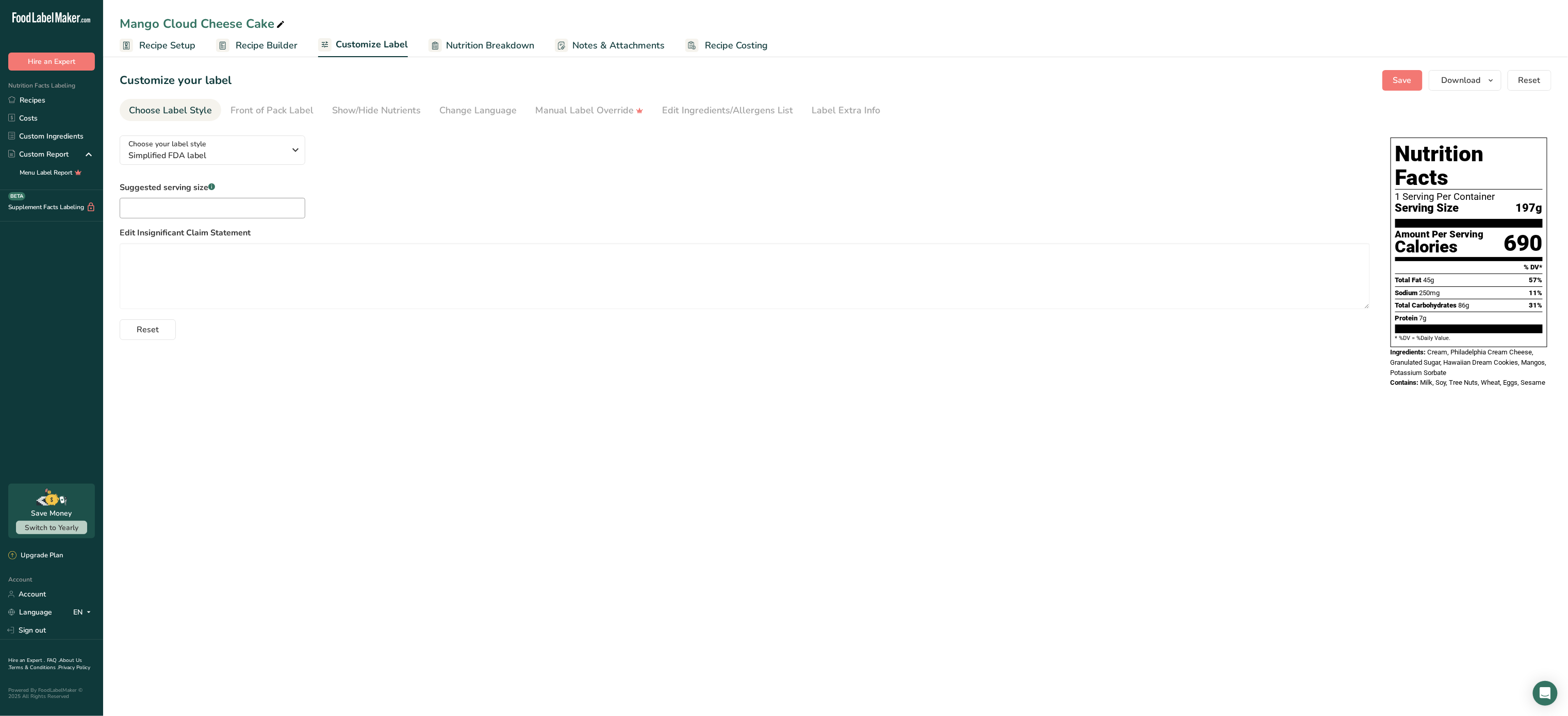
click at [496, 24] on div "Mango Cloud Cheese Cake" at bounding box center [835, 24] width 1464 height 19
click at [491, 44] on span "Nutrition Breakdown" at bounding box center [489, 45] width 88 height 14
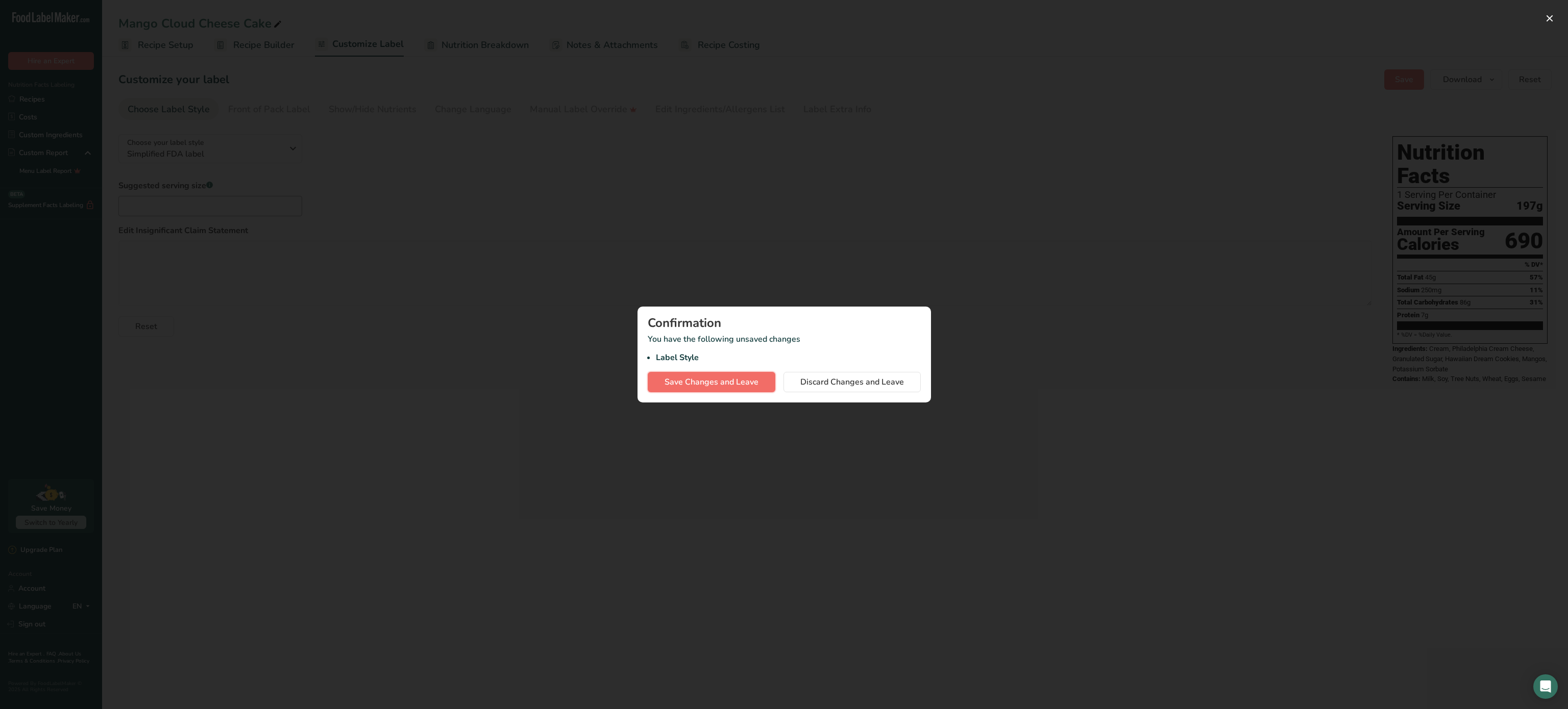
click at [736, 388] on button "Save Changes and Leave" at bounding box center [712, 382] width 127 height 20
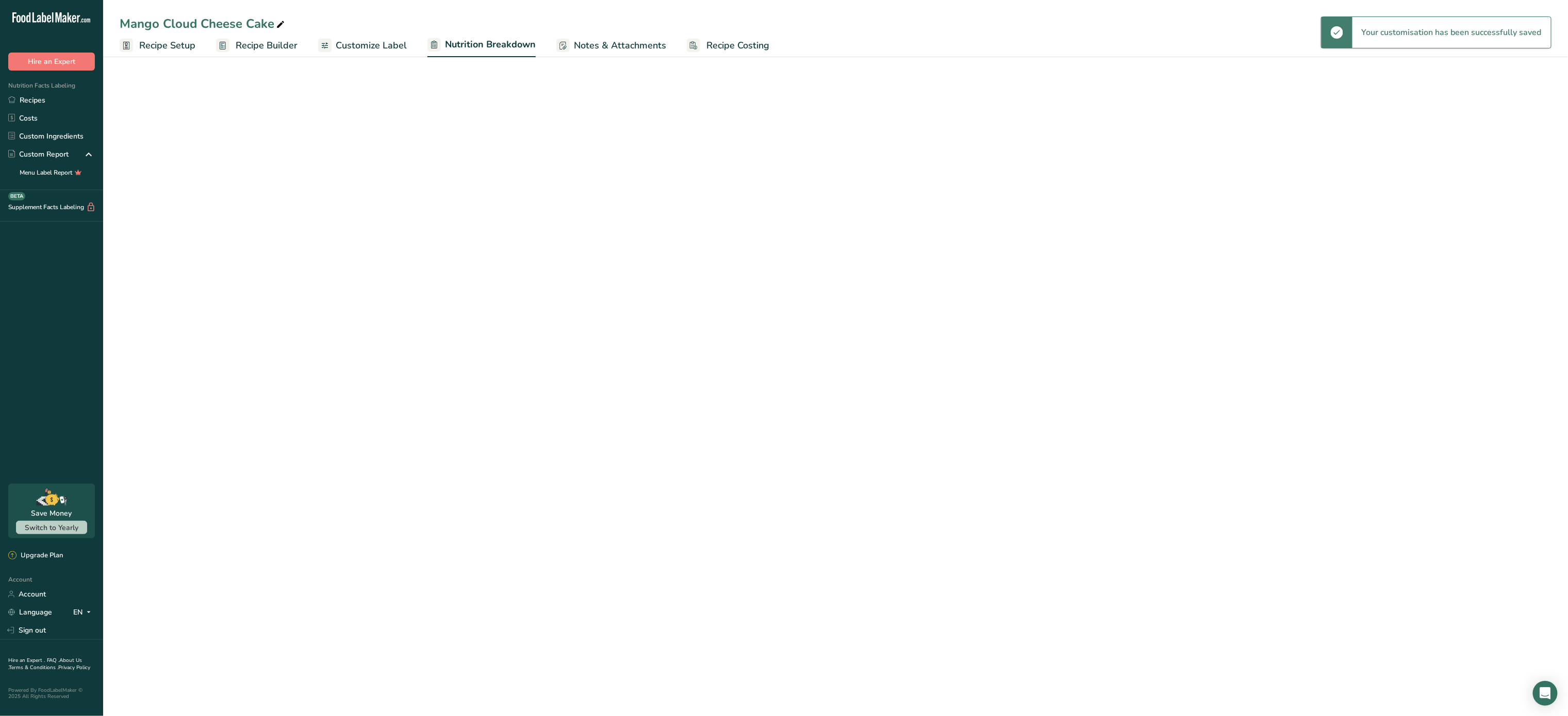
select select "Calories"
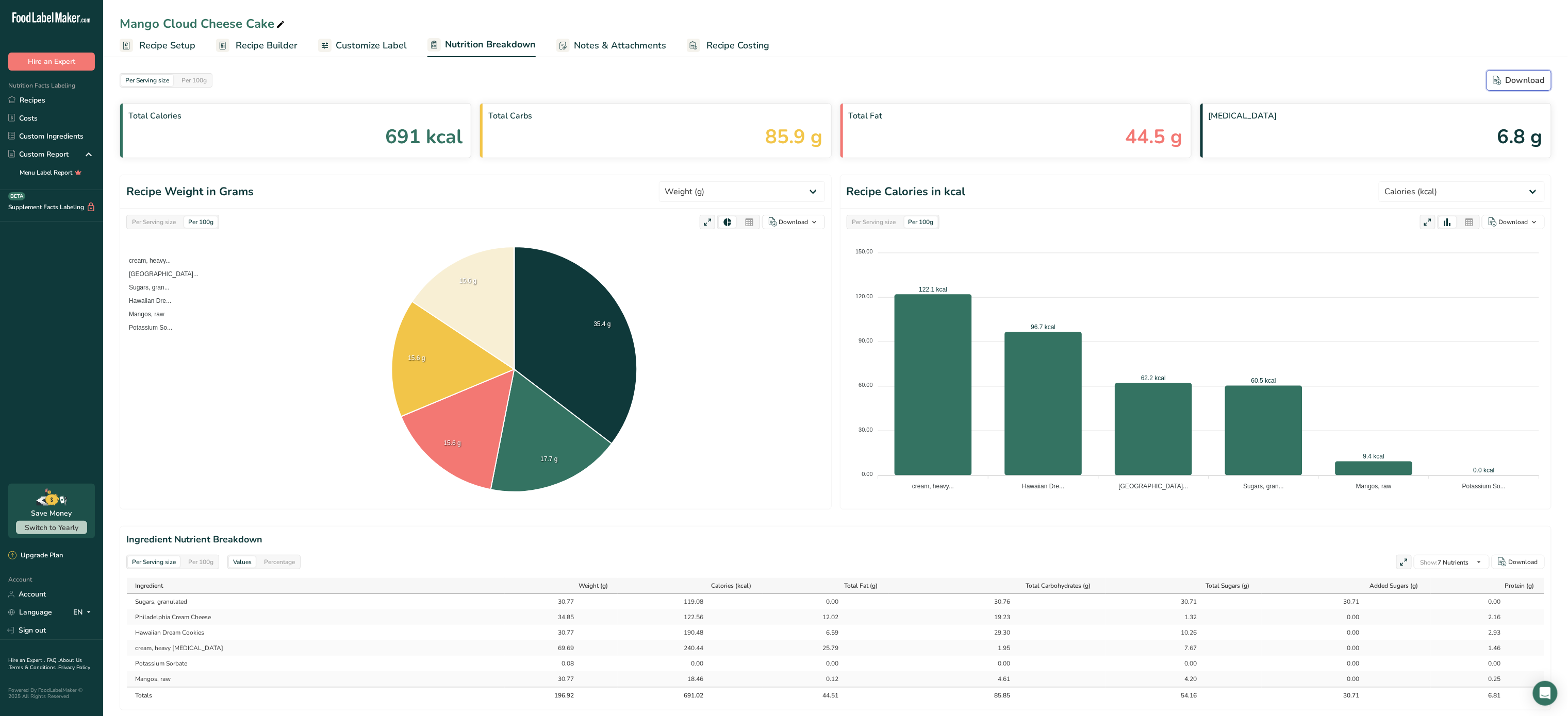
click at [1530, 79] on div "Download" at bounding box center [1519, 80] width 51 height 12
click at [746, 35] on link "Recipe Costing" at bounding box center [727, 46] width 82 height 23
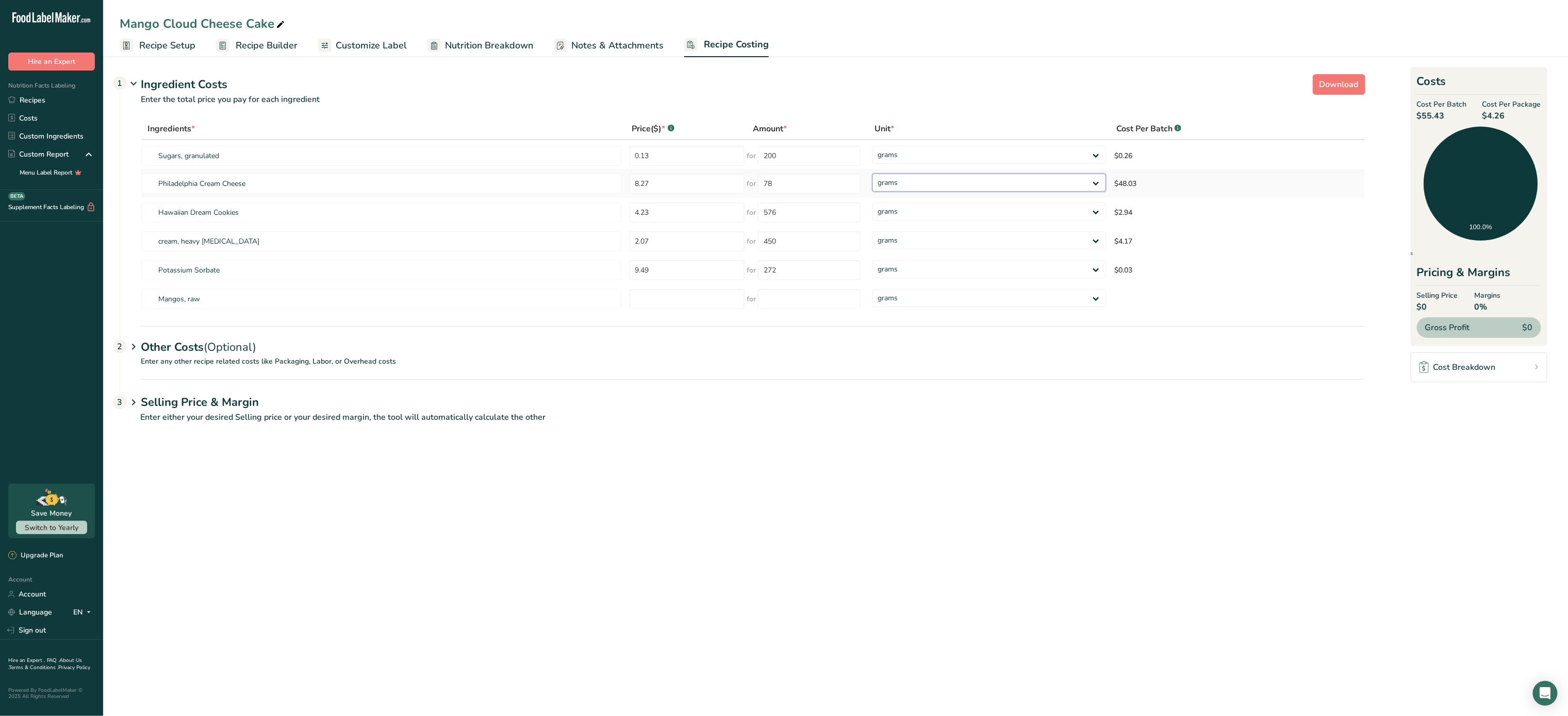
click at [934, 178] on select "grams kg mg mcg lb oz" at bounding box center [989, 182] width 234 height 18
select select "5"
click at [872, 173] on select "grams kg mg mcg lb oz" at bounding box center [989, 182] width 234 height 18
click at [809, 188] on input "78" at bounding box center [805, 183] width 103 height 20
type input "7"
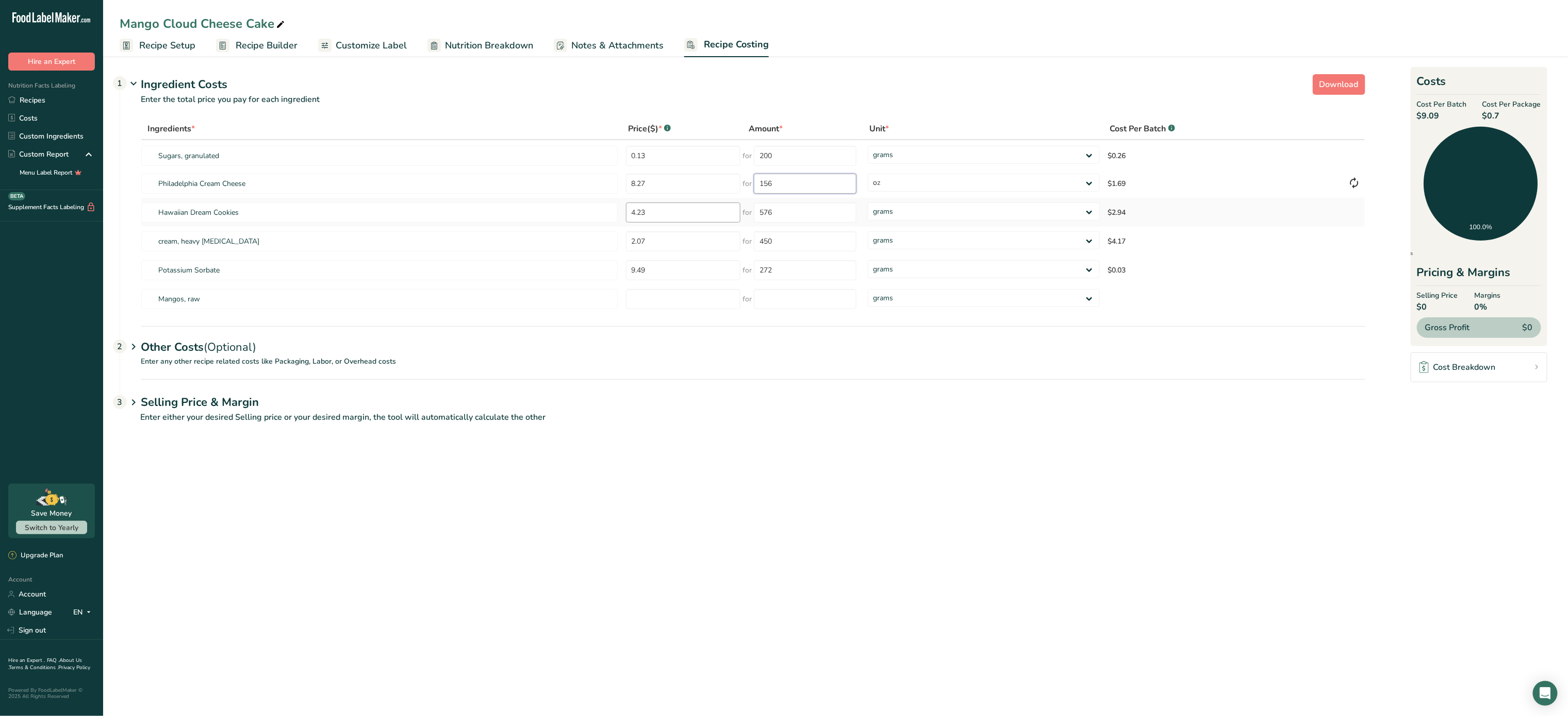
type input "156"
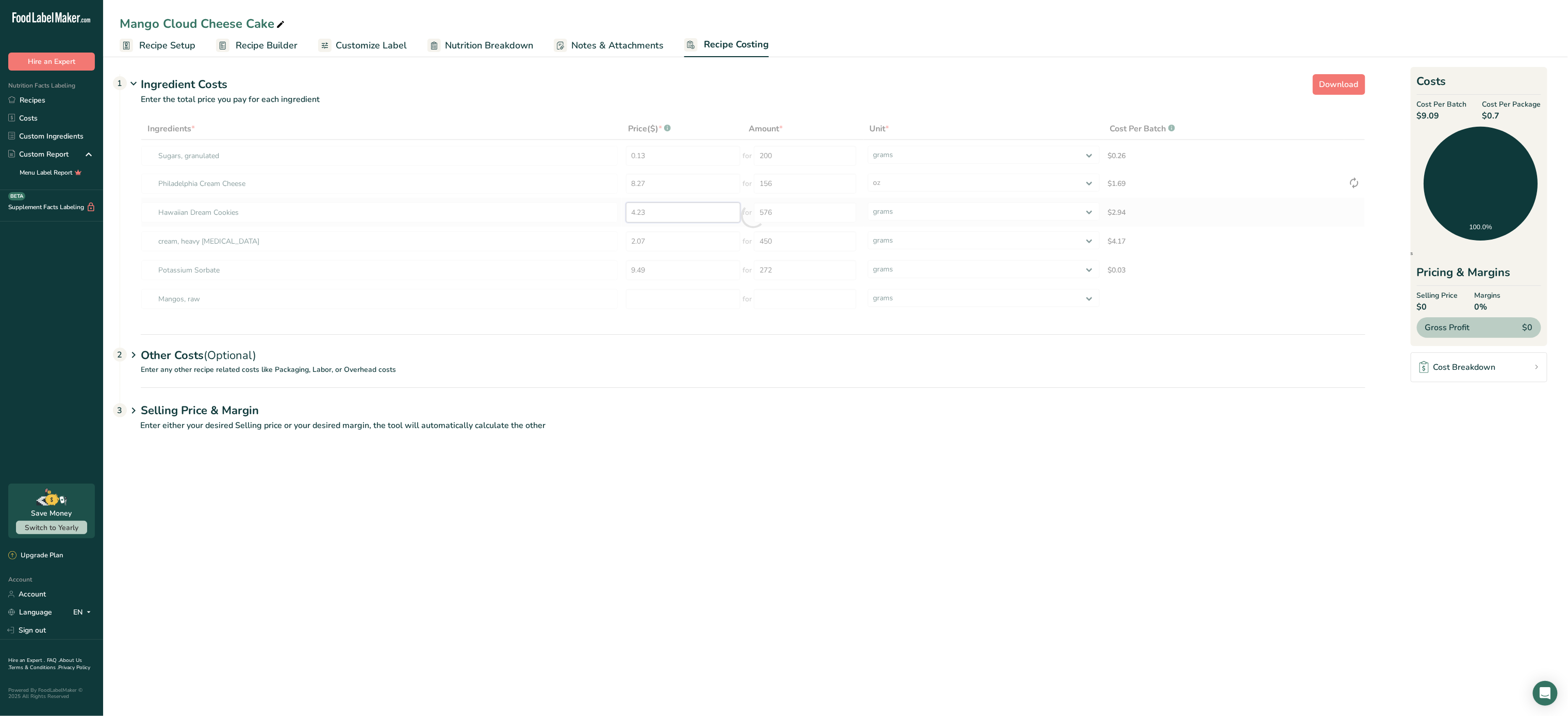
click at [679, 209] on div "Ingredients * Price($) * .a-a{fill:#347362;}.b-a{fill:#fff;} Amount * Unit * Co…" at bounding box center [753, 216] width 1224 height 196
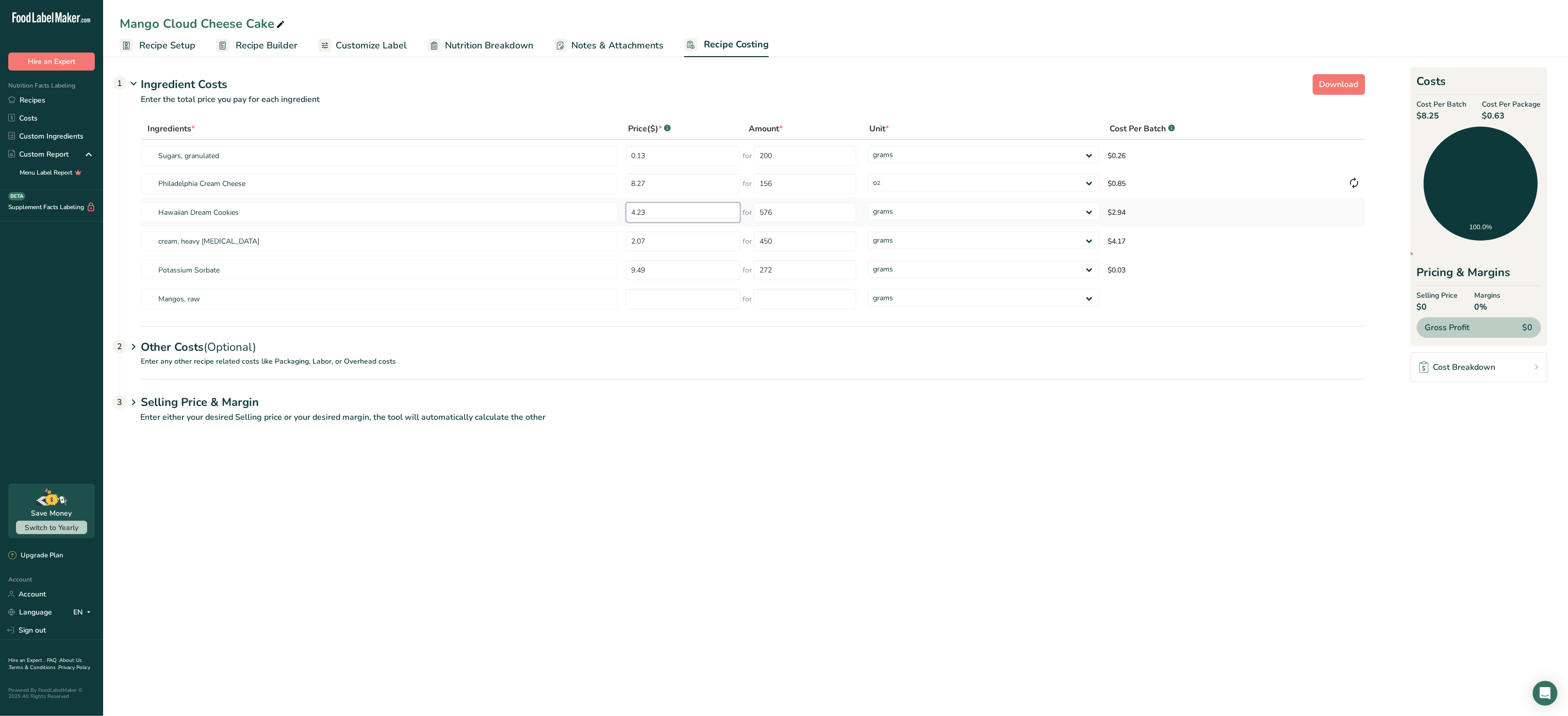
click at [679, 209] on input "4.23" at bounding box center [683, 213] width 115 height 20
type input "78"
click at [827, 221] on div "Ingredients * Price($) * .a-a{fill:#347362;}.b-a{fill:#fff;} Amount * Unit * Co…" at bounding box center [753, 216] width 1224 height 196
click at [661, 297] on input "number" at bounding box center [683, 299] width 115 height 20
type input "2"
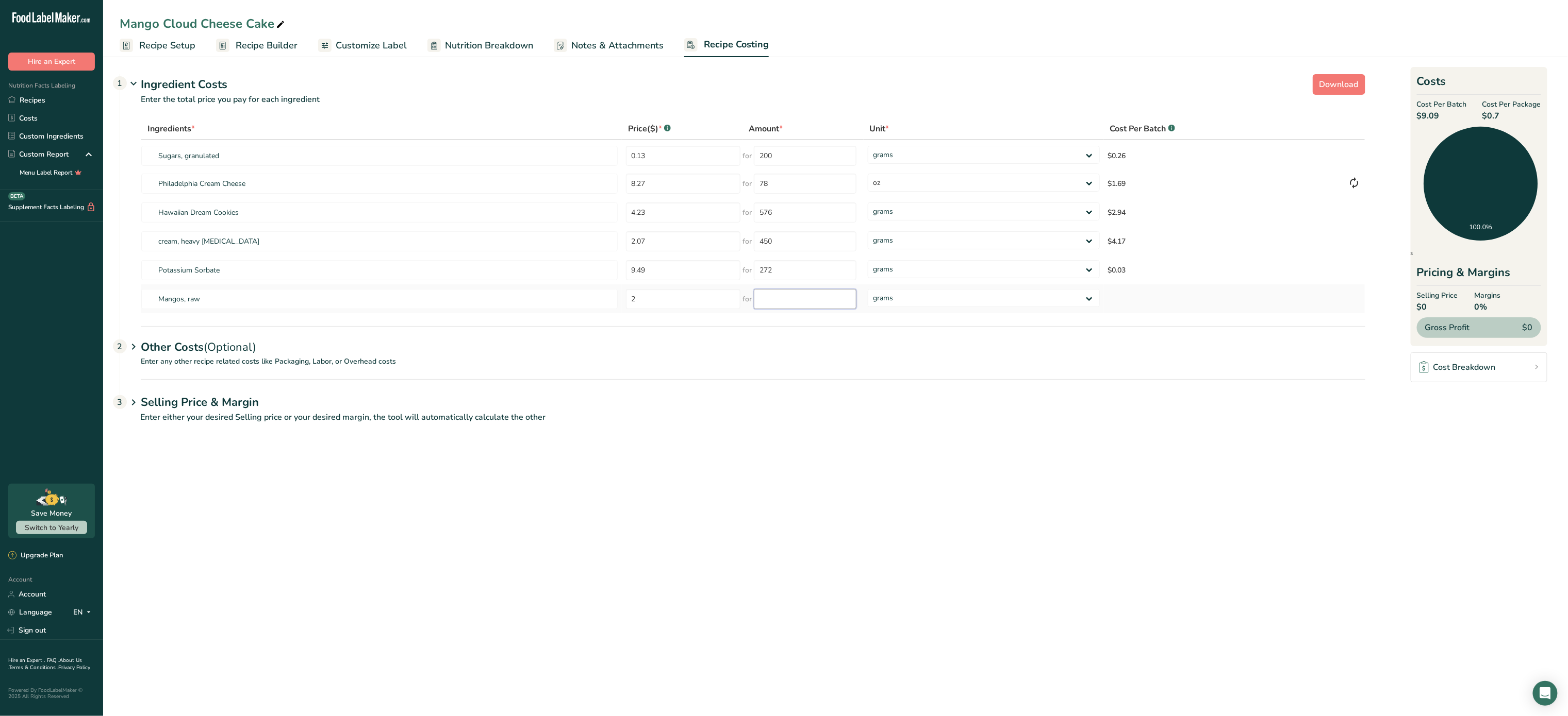
click at [789, 306] on input "number" at bounding box center [805, 299] width 103 height 20
type input "200"
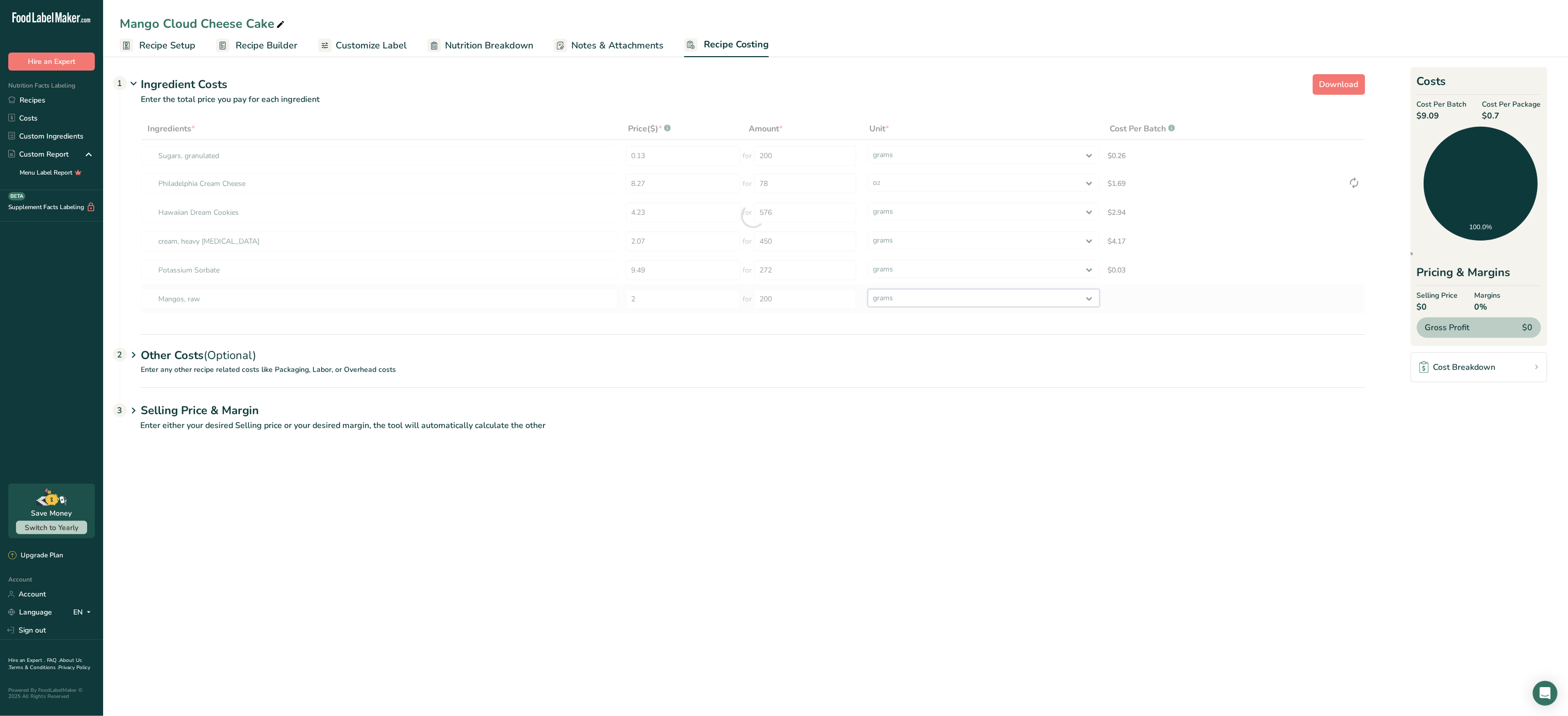
click at [1024, 305] on div "Ingredients * Price($) * .a-a{fill:#347362;}.b-a{fill:#fff;} Amount * Unit * Co…" at bounding box center [753, 216] width 1224 height 196
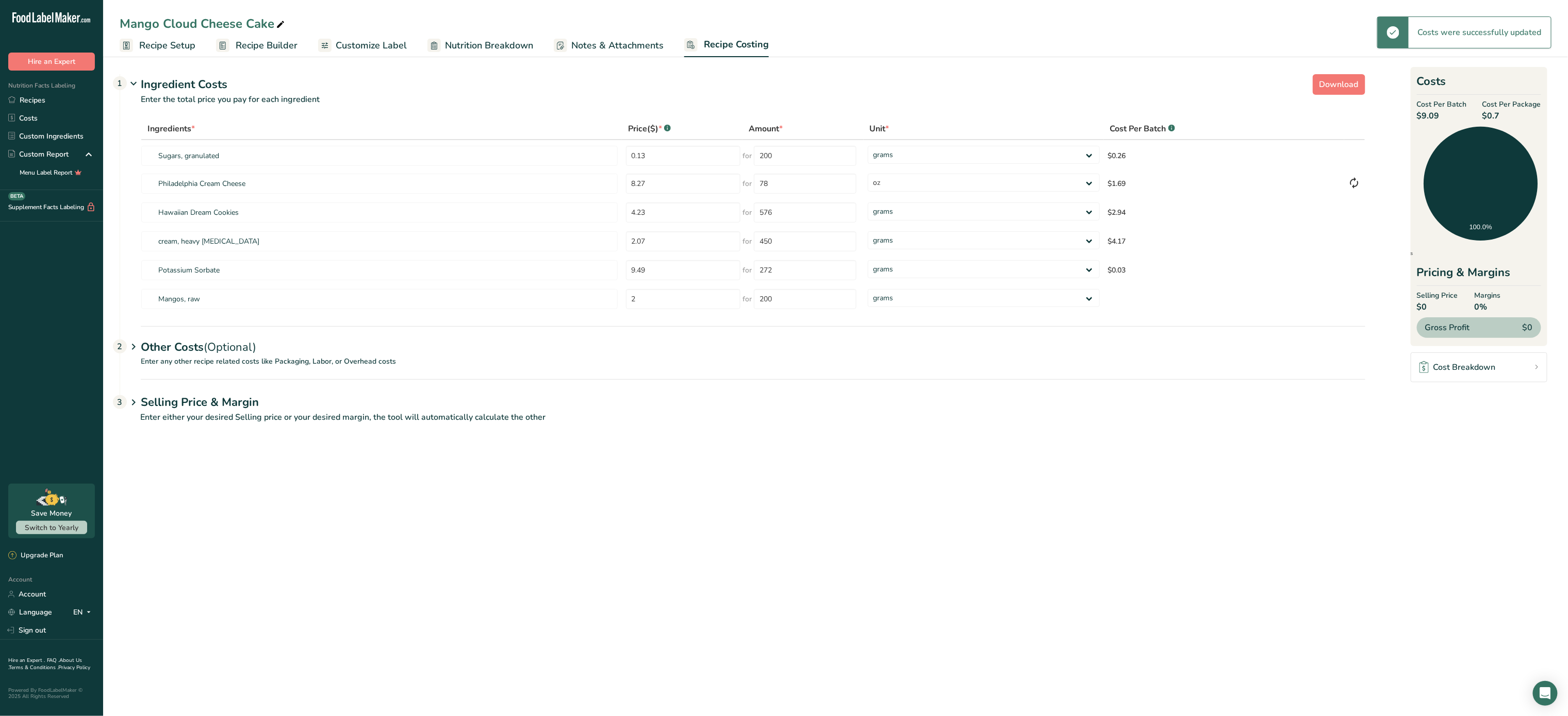
click at [812, 451] on section "Download Ingredient Costs 1 Enter the total price you pay for each ingredient I…" at bounding box center [835, 253] width 1464 height 399
click at [305, 371] on p "Enter any other recipe related costs like Packaging, Labor, or Overhead costs" at bounding box center [742, 368] width 1245 height 23
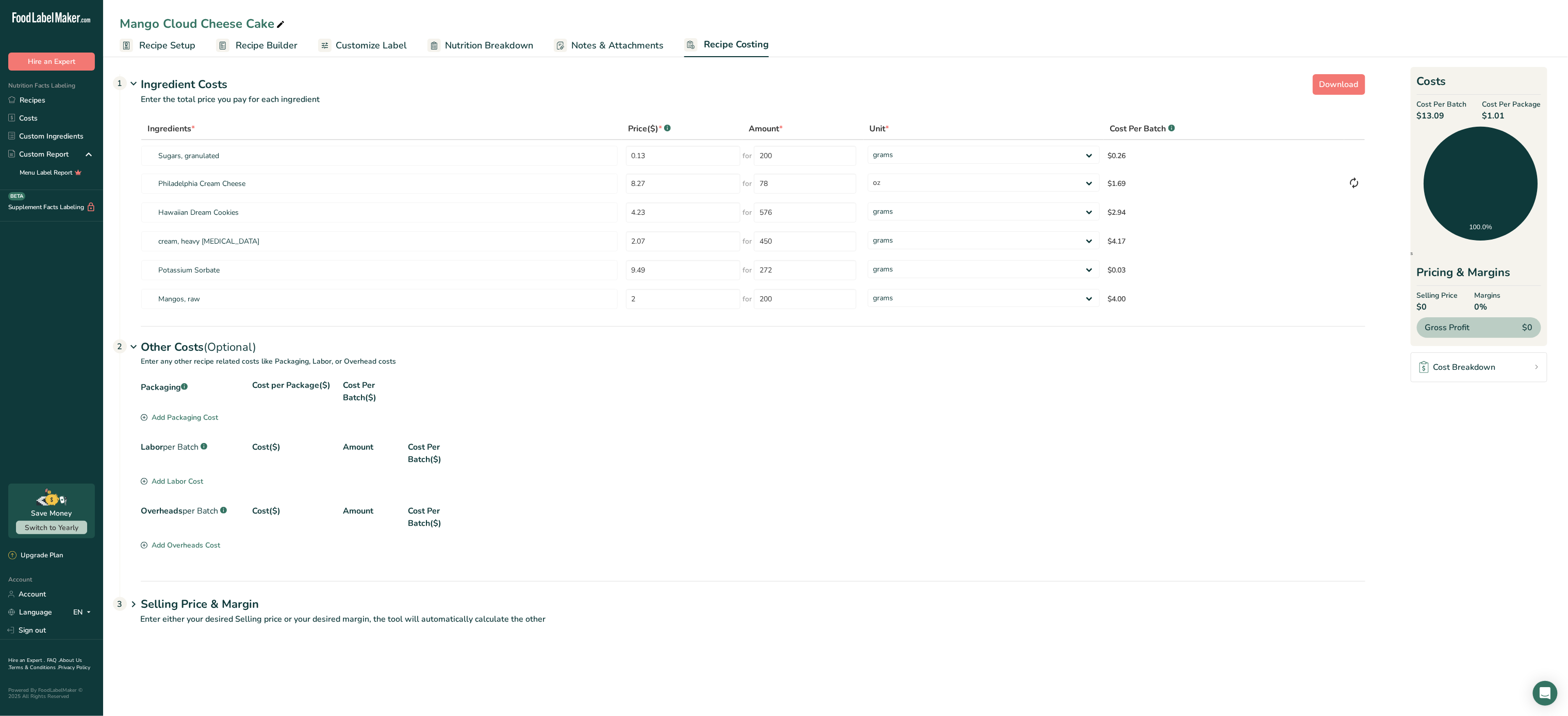
click at [171, 421] on div "Add Packaging Cost" at bounding box center [179, 417] width 77 height 11
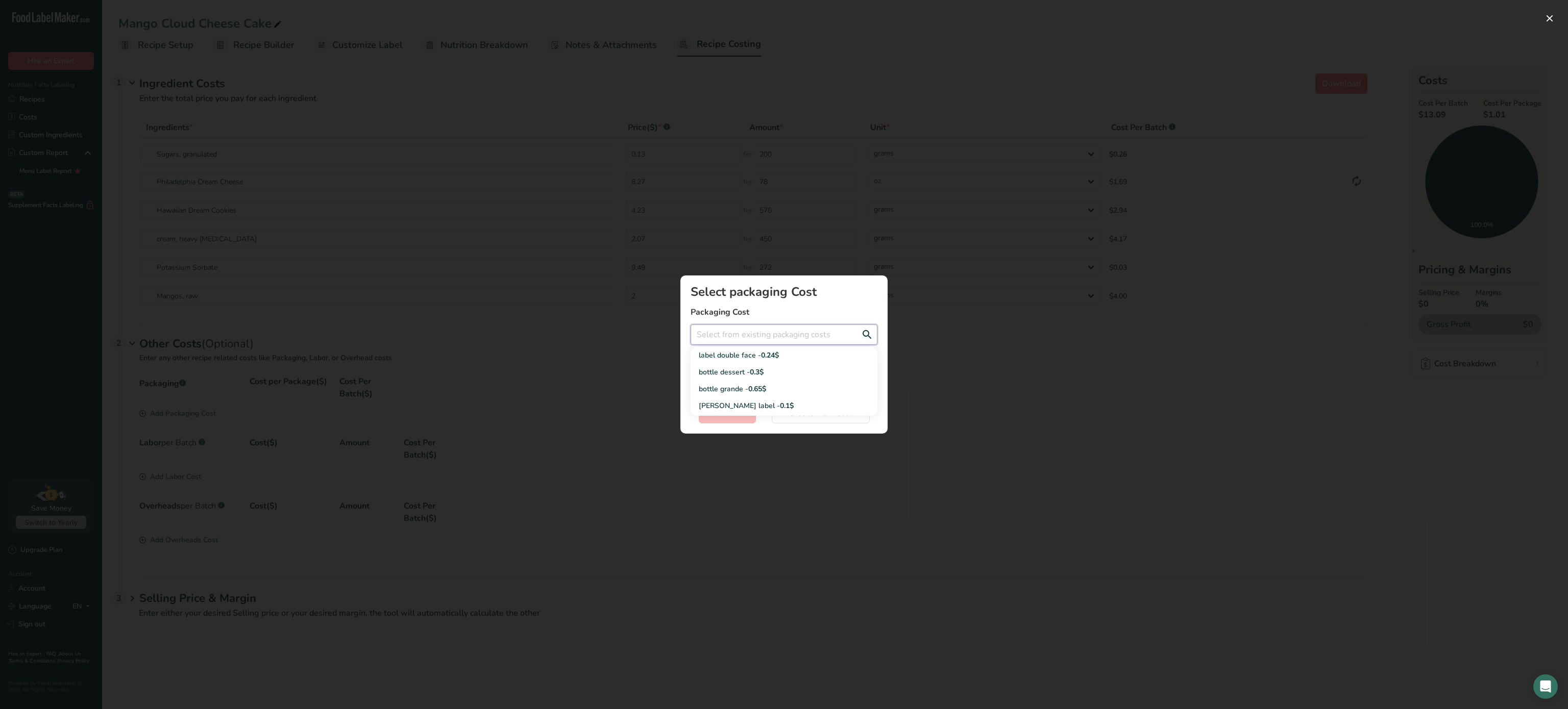
click at [789, 327] on input "Add New Recipe Cost Modal" at bounding box center [784, 334] width 187 height 20
click at [761, 354] on span "0.24$" at bounding box center [770, 356] width 18 height 10
type input "label double face - 0.24$"
click at [745, 414] on button "Select" at bounding box center [727, 413] width 57 height 20
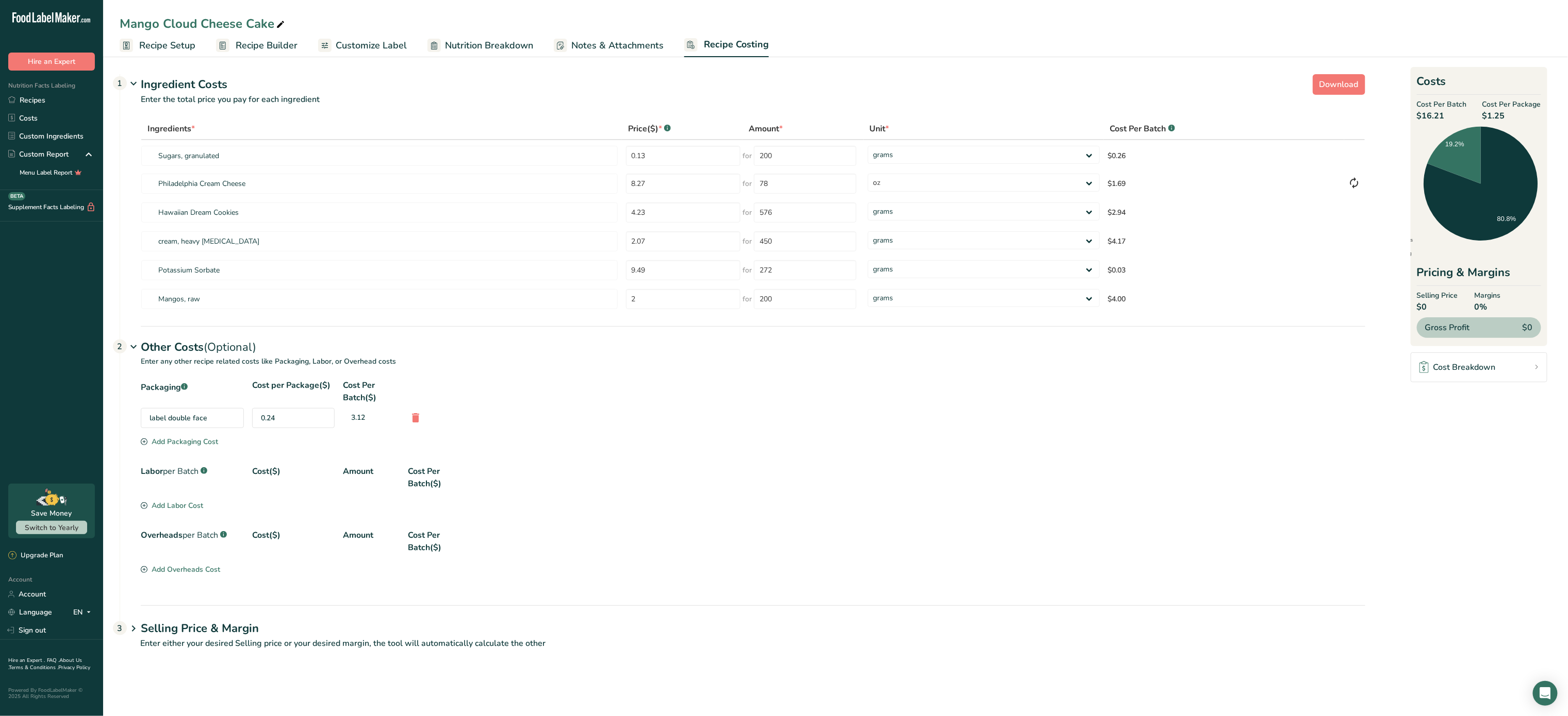
click at [190, 442] on div "Add Packaging Cost" at bounding box center [179, 441] width 77 height 11
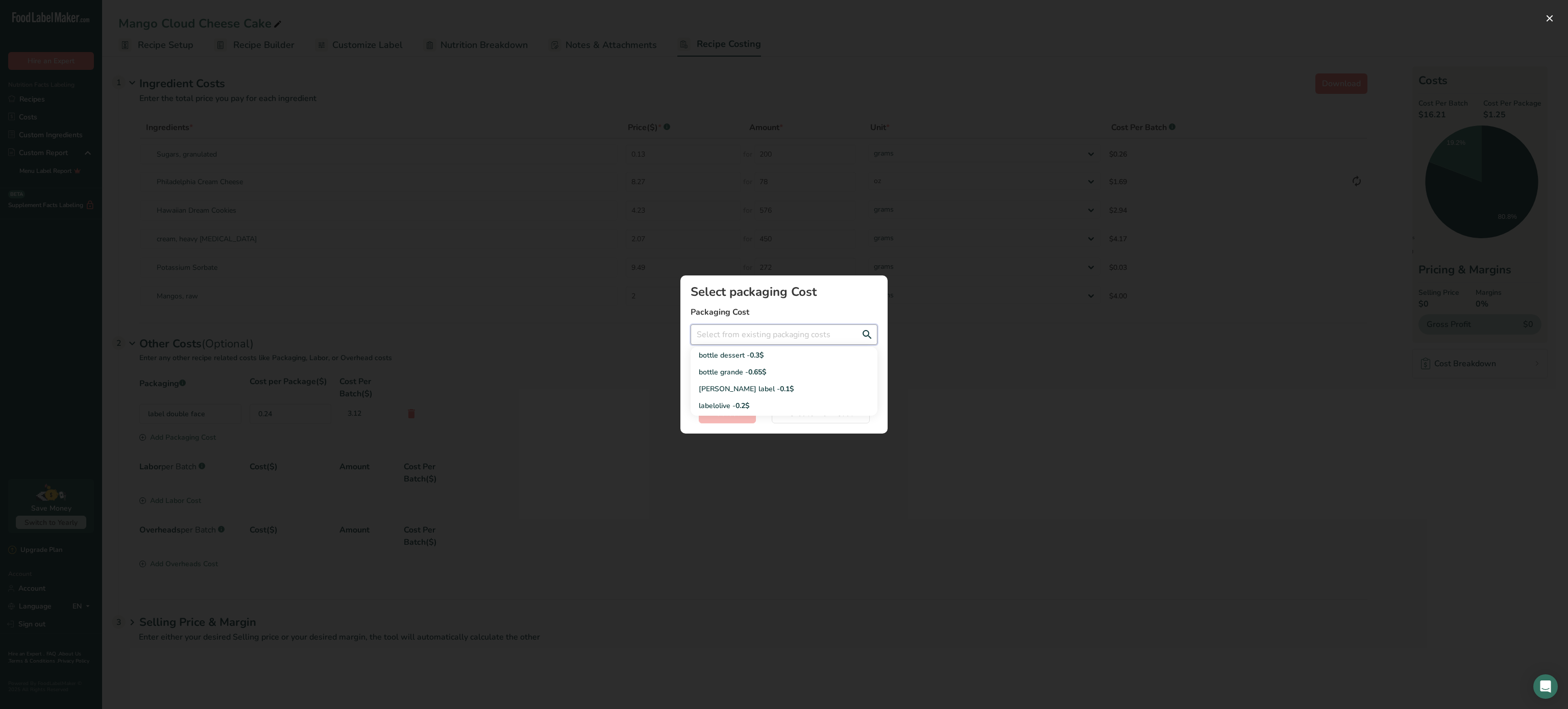
click at [774, 327] on input "Add New Recipe Cost Modal" at bounding box center [784, 334] width 187 height 20
click at [764, 356] on span "0.3$" at bounding box center [756, 356] width 13 height 10
type input "bottle dessert - 0.3$"
click at [738, 421] on button "Select" at bounding box center [727, 413] width 57 height 20
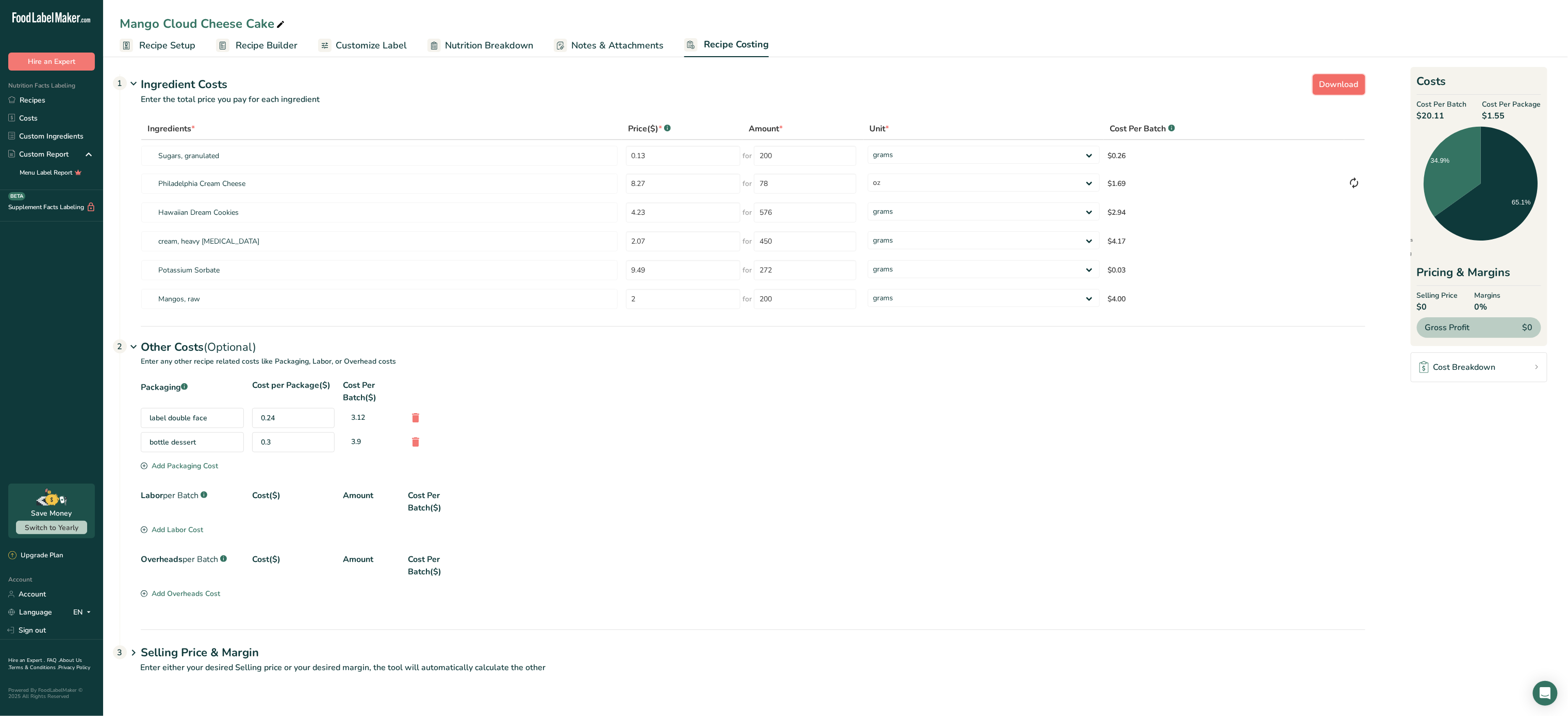
click at [1344, 77] on button "Download" at bounding box center [1339, 84] width 53 height 21
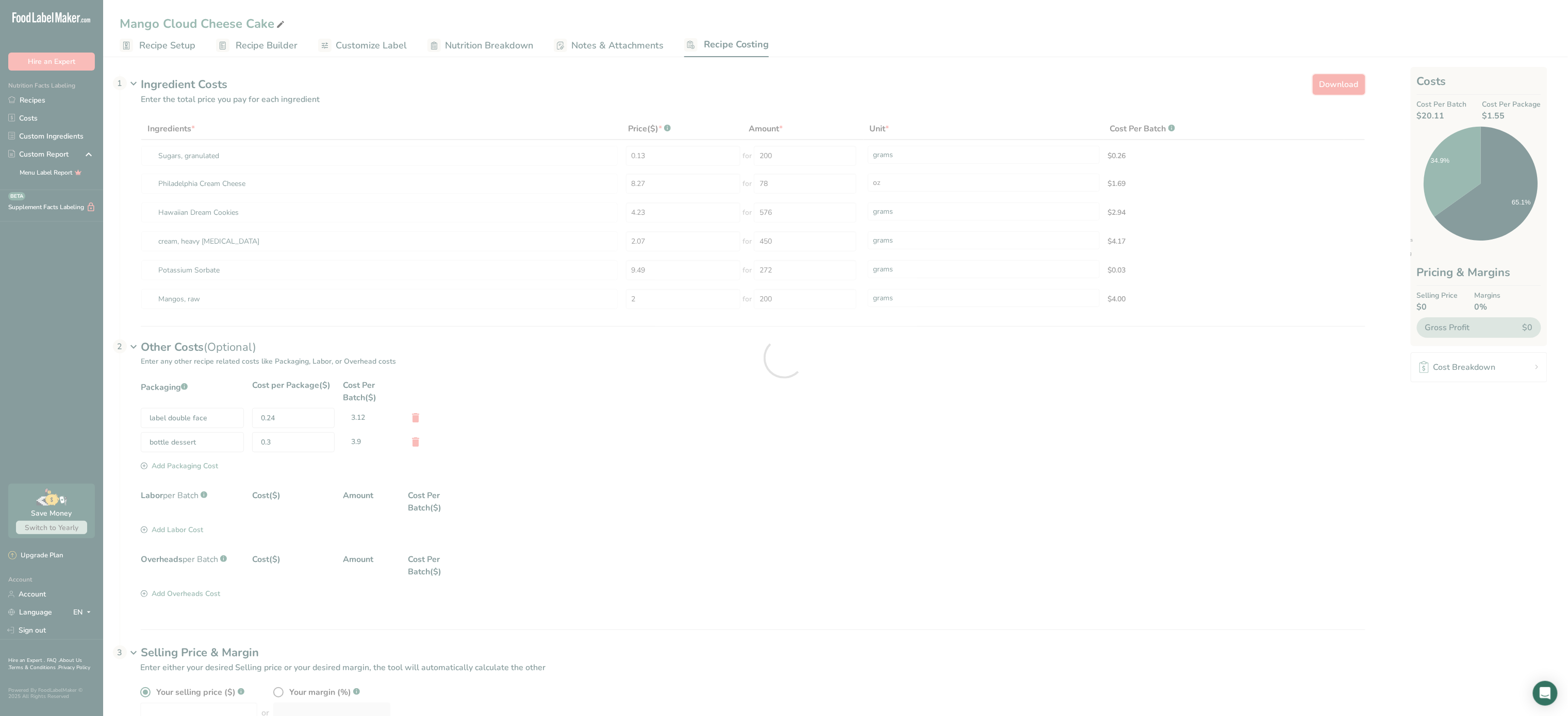
select select "5"
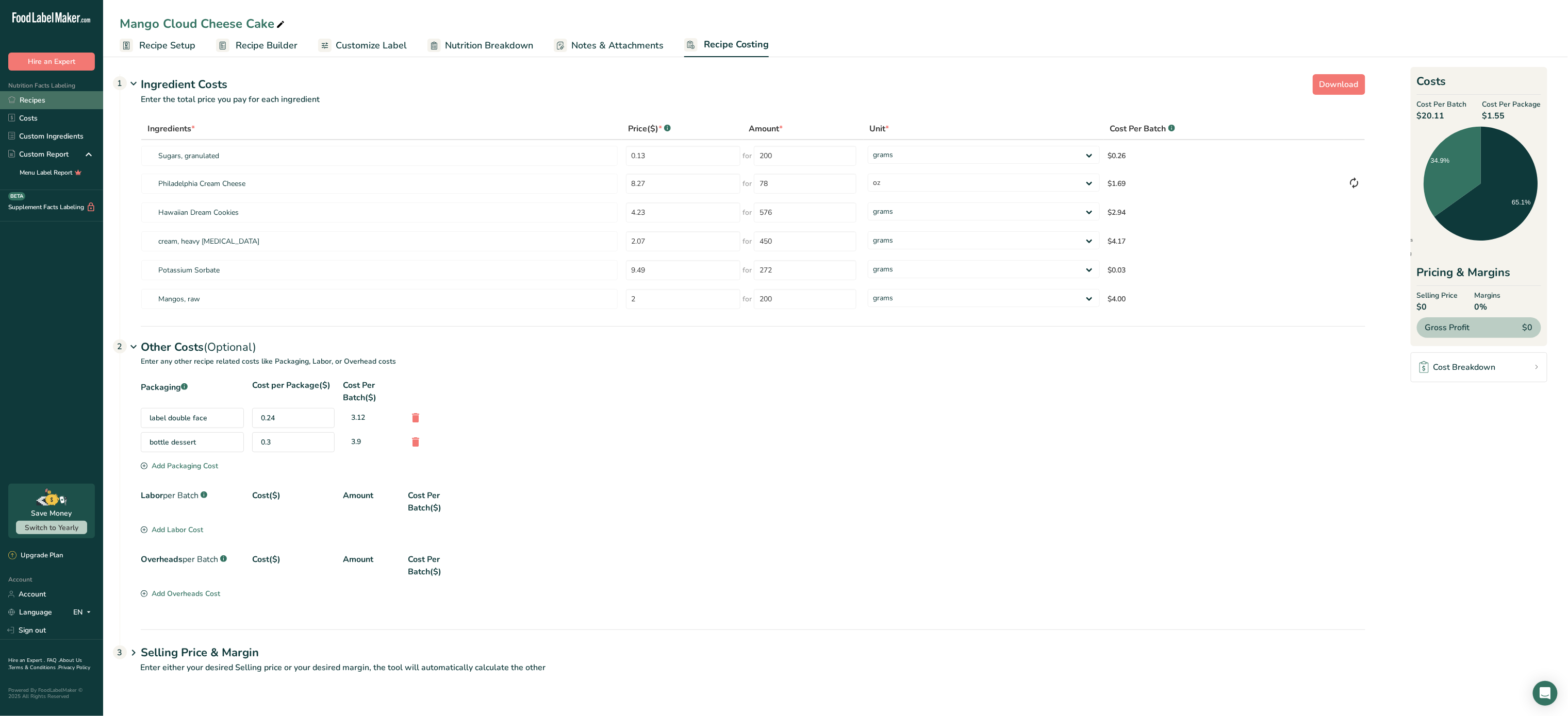
click at [36, 97] on link "Recipes" at bounding box center [51, 100] width 103 height 18
